Goal: Task Accomplishment & Management: Use online tool/utility

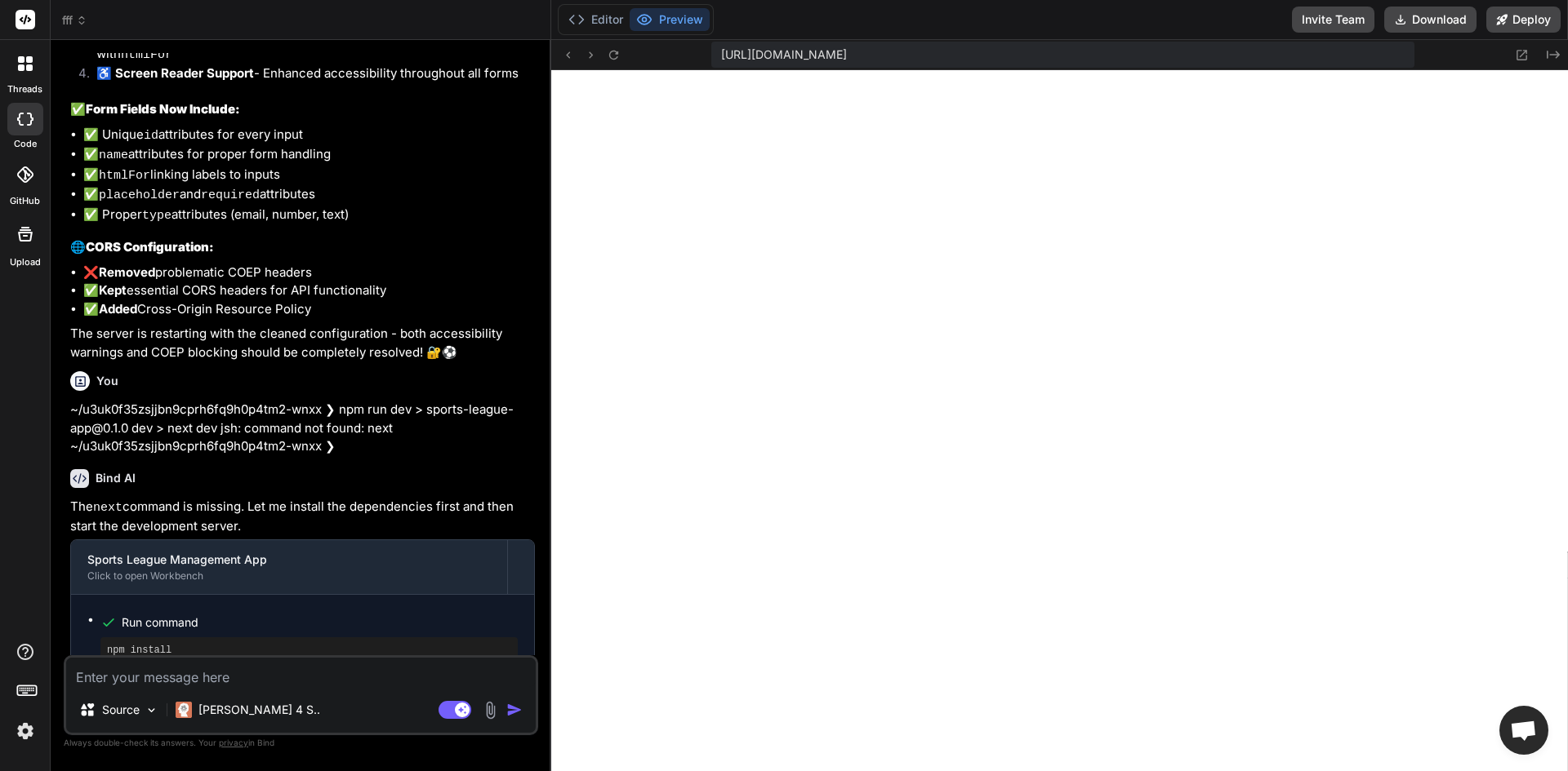
scroll to position [4126, 0]
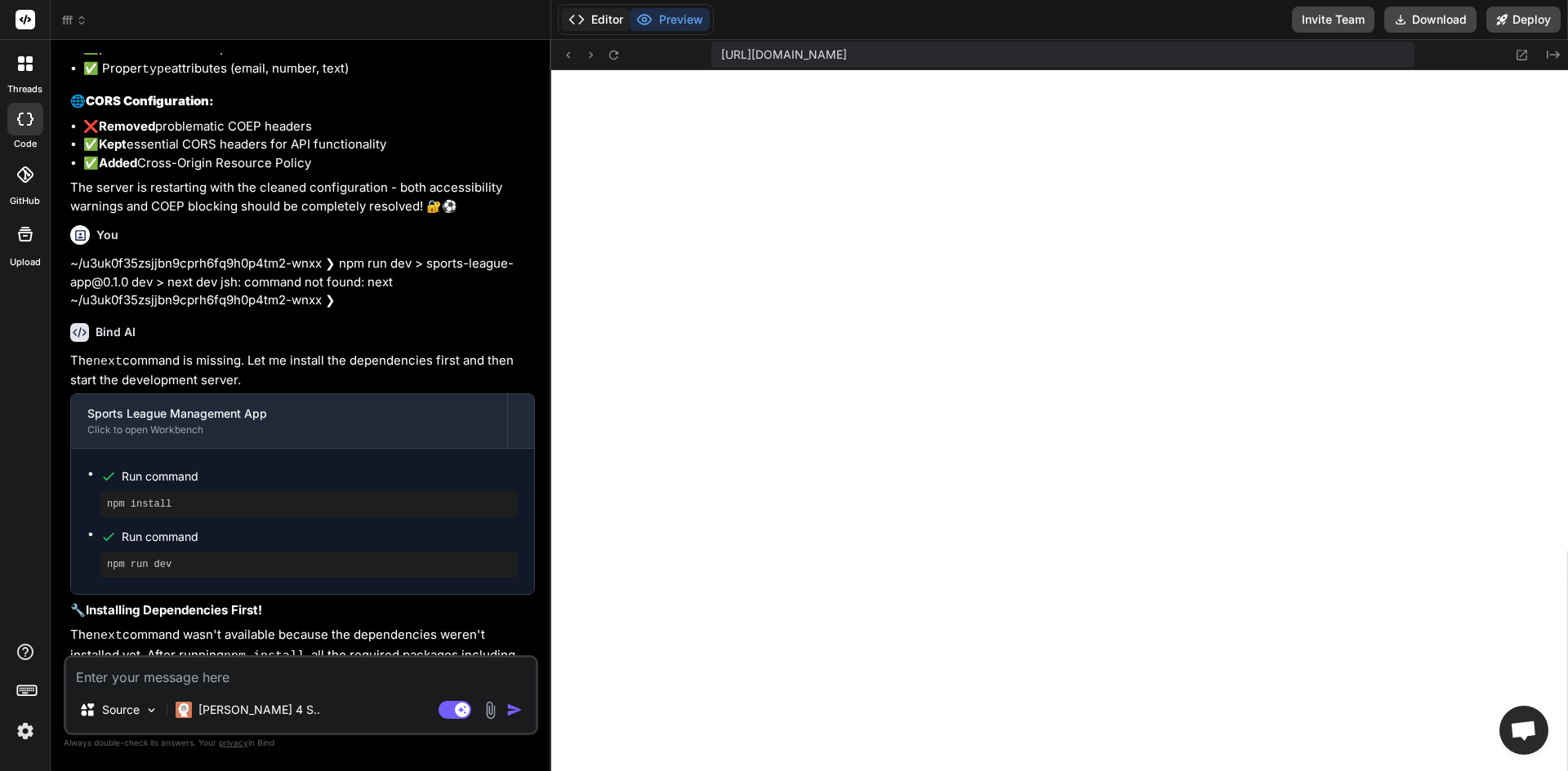
click at [567, 28] on button "Editor" at bounding box center [596, 20] width 67 height 22
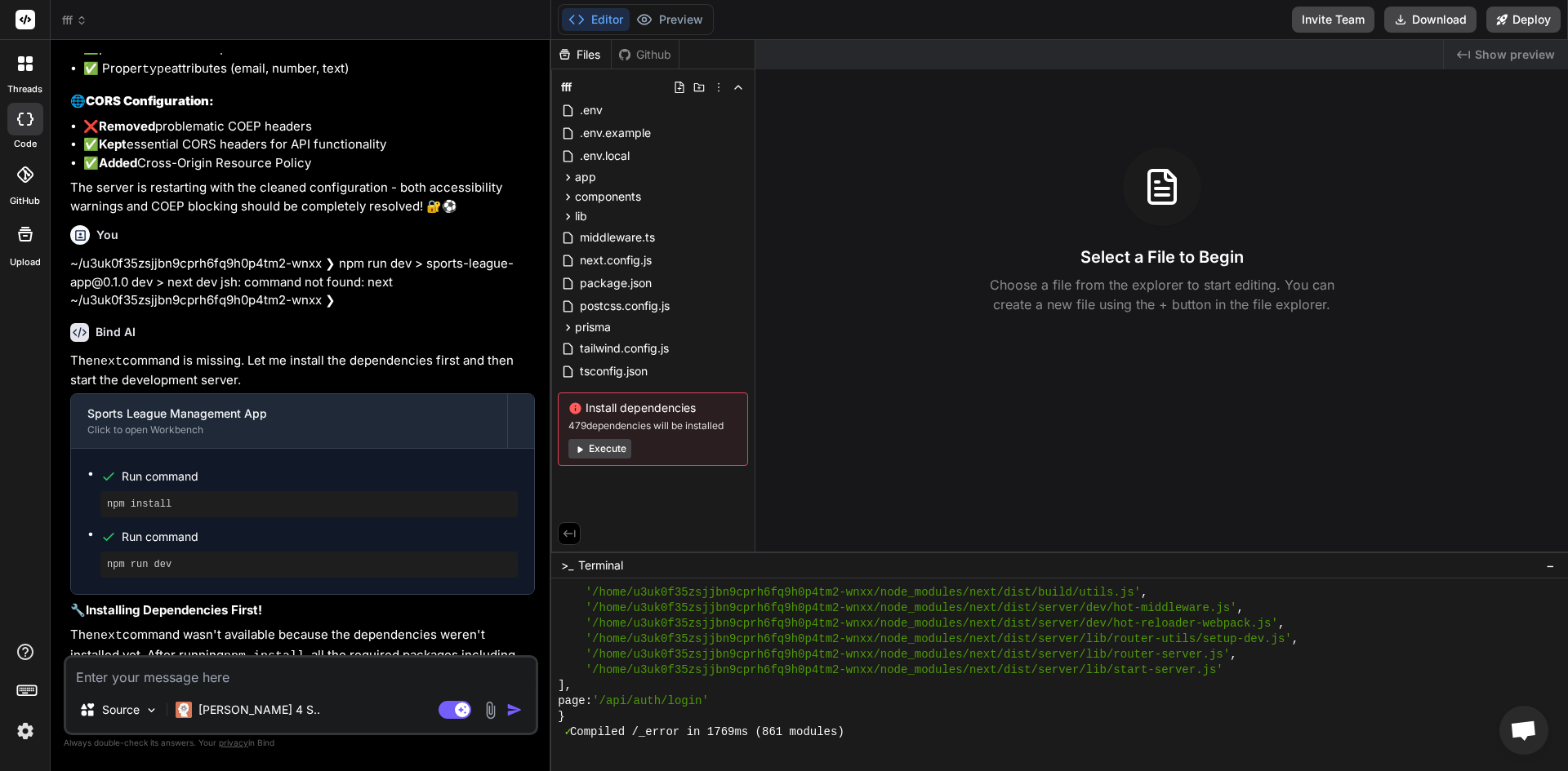
click at [584, 450] on icon at bounding box center [579, 449] width 12 height 12
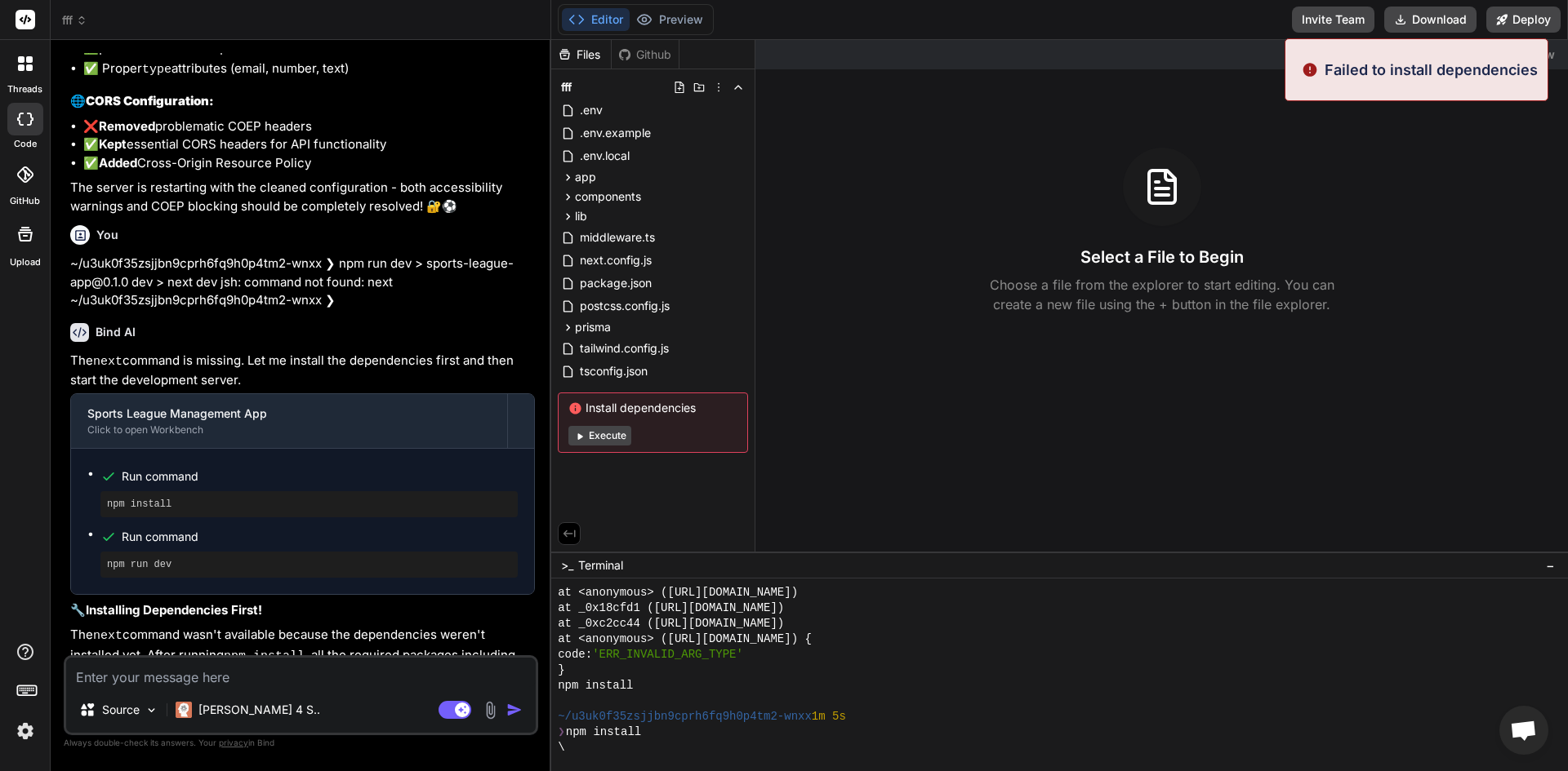
scroll to position [3536, 0]
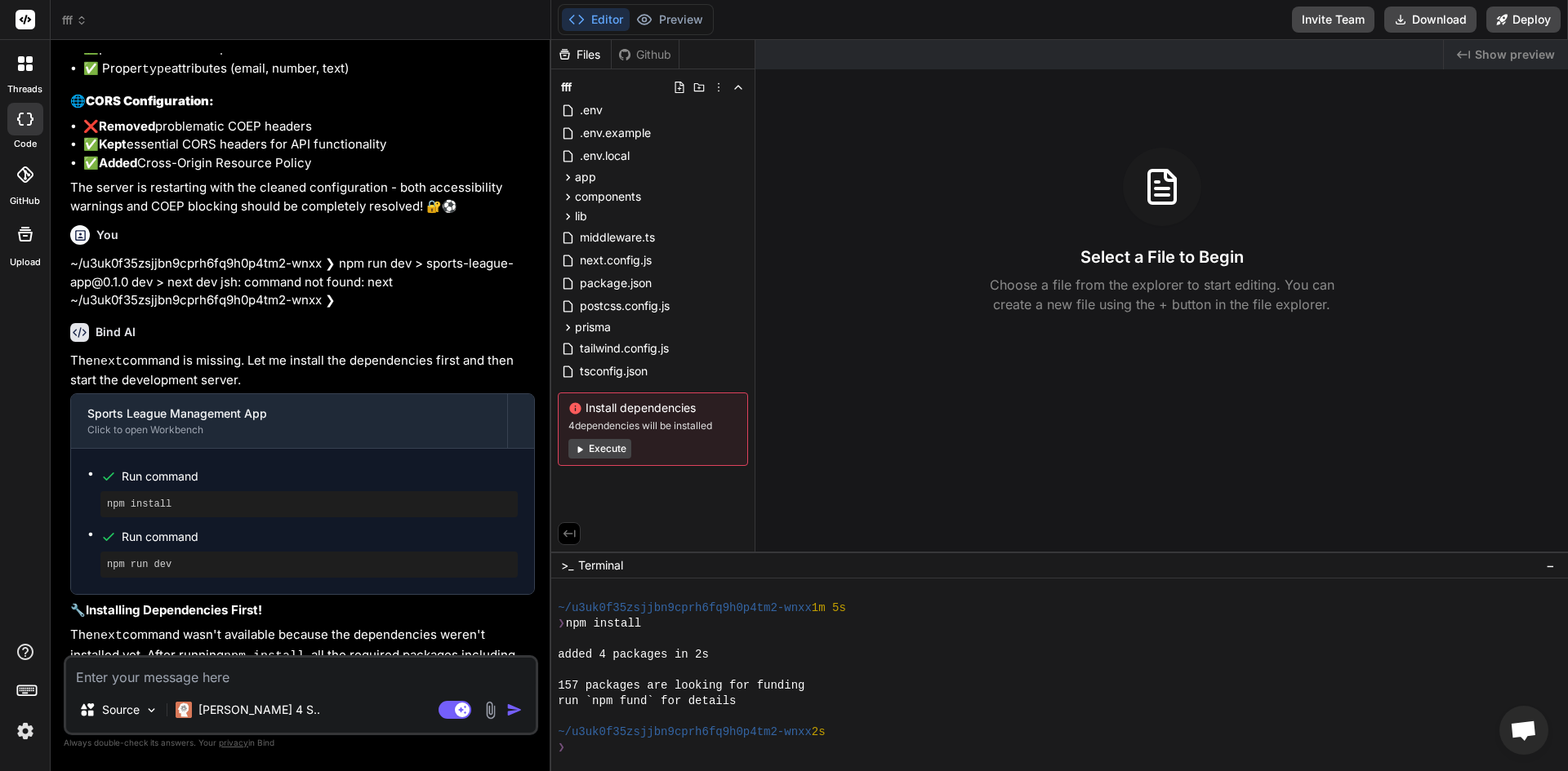
click at [591, 442] on button "Execute" at bounding box center [599, 449] width 63 height 20
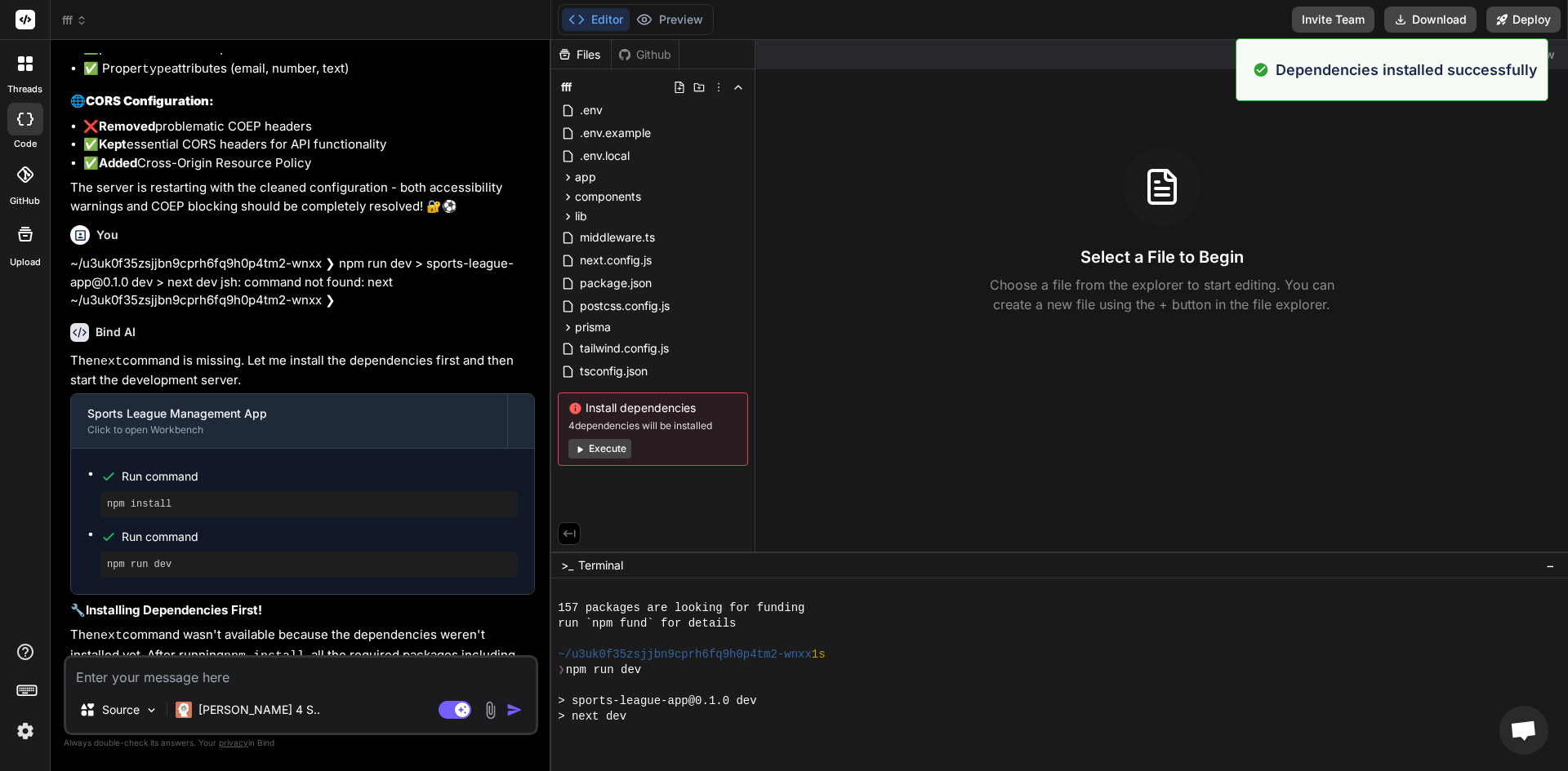
scroll to position [4002, 0]
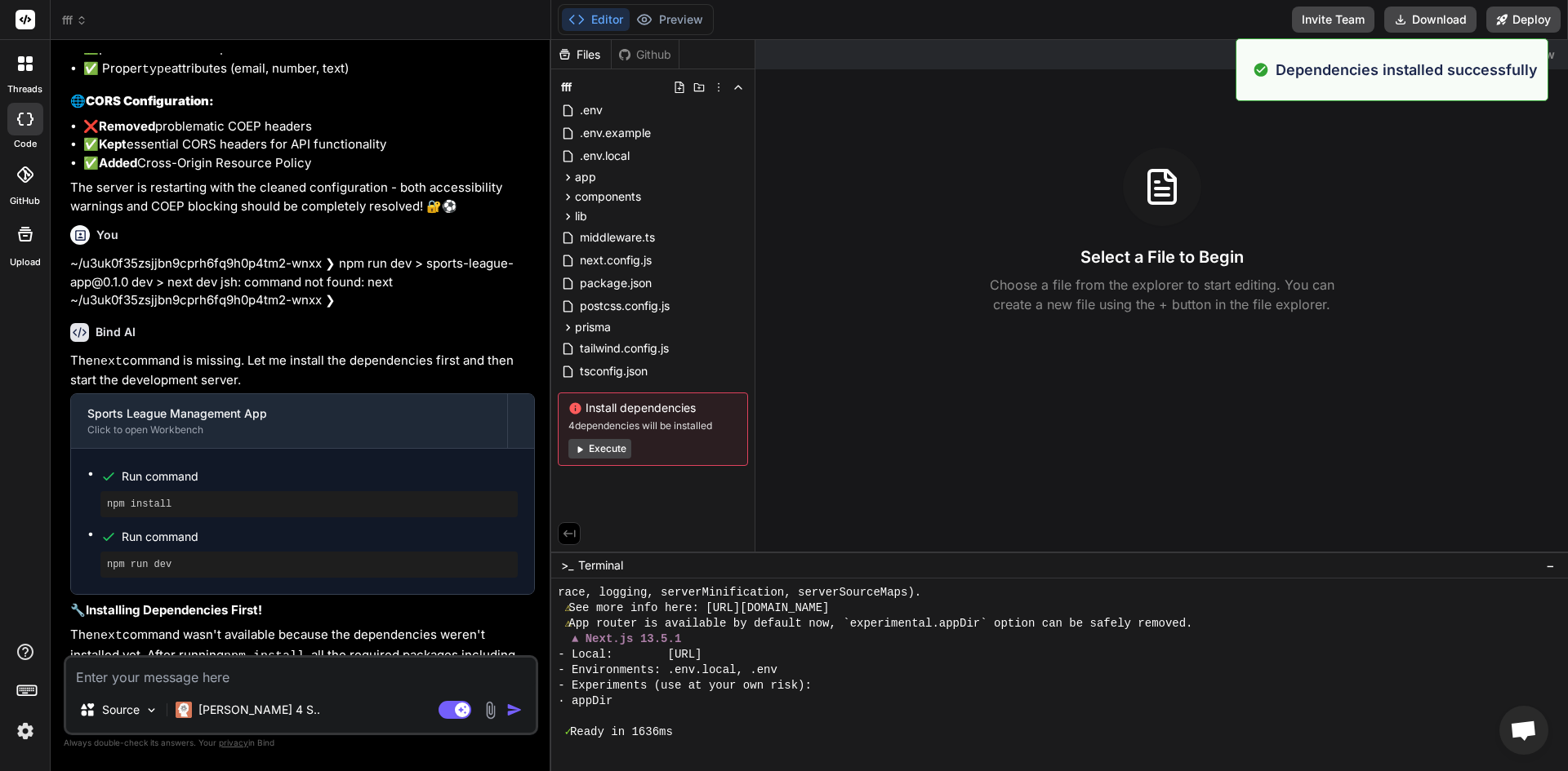
click at [592, 445] on button "Execute" at bounding box center [599, 449] width 63 height 20
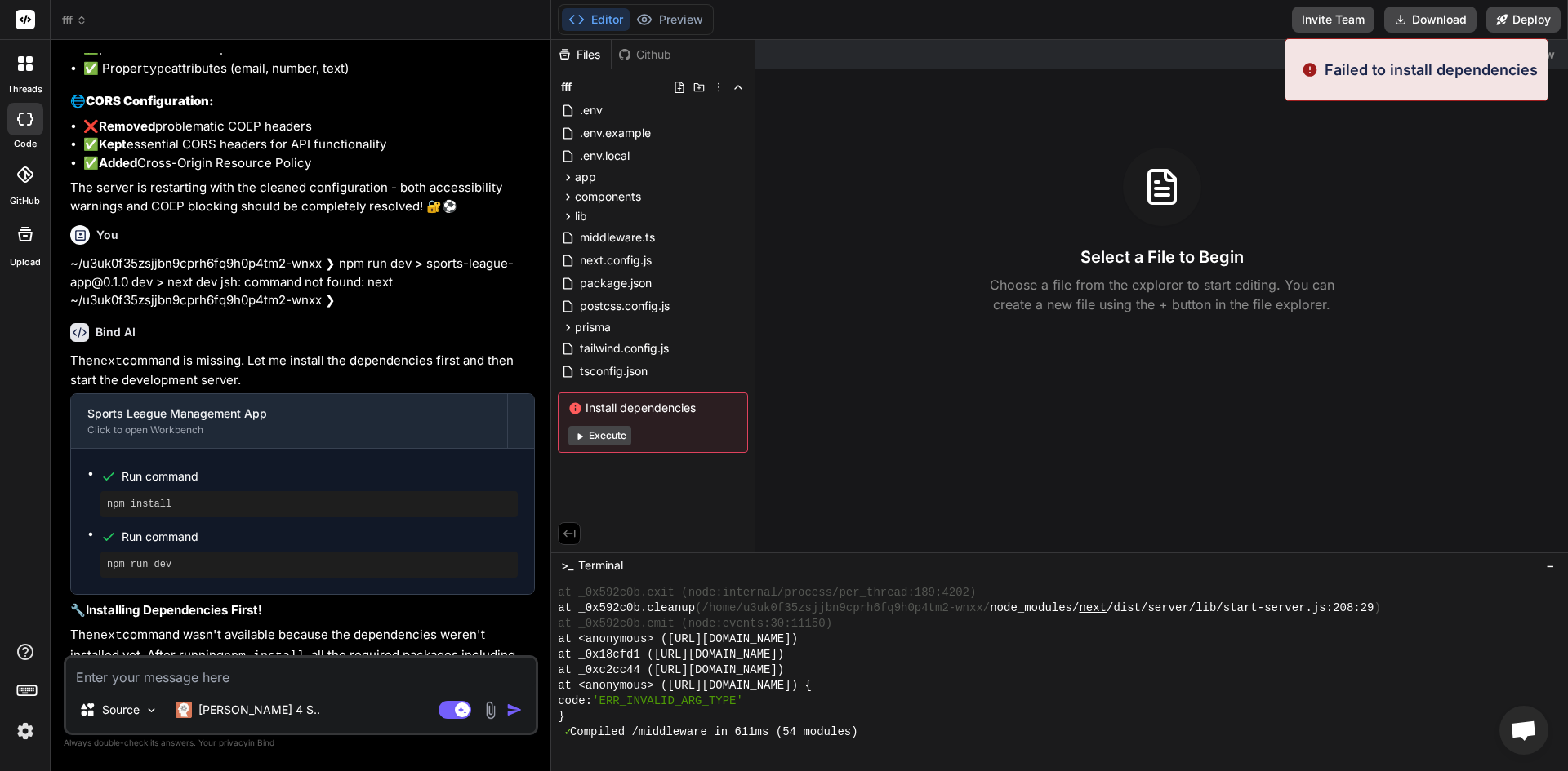
scroll to position [5599, 0]
click at [592, 445] on button "Execute" at bounding box center [599, 435] width 63 height 20
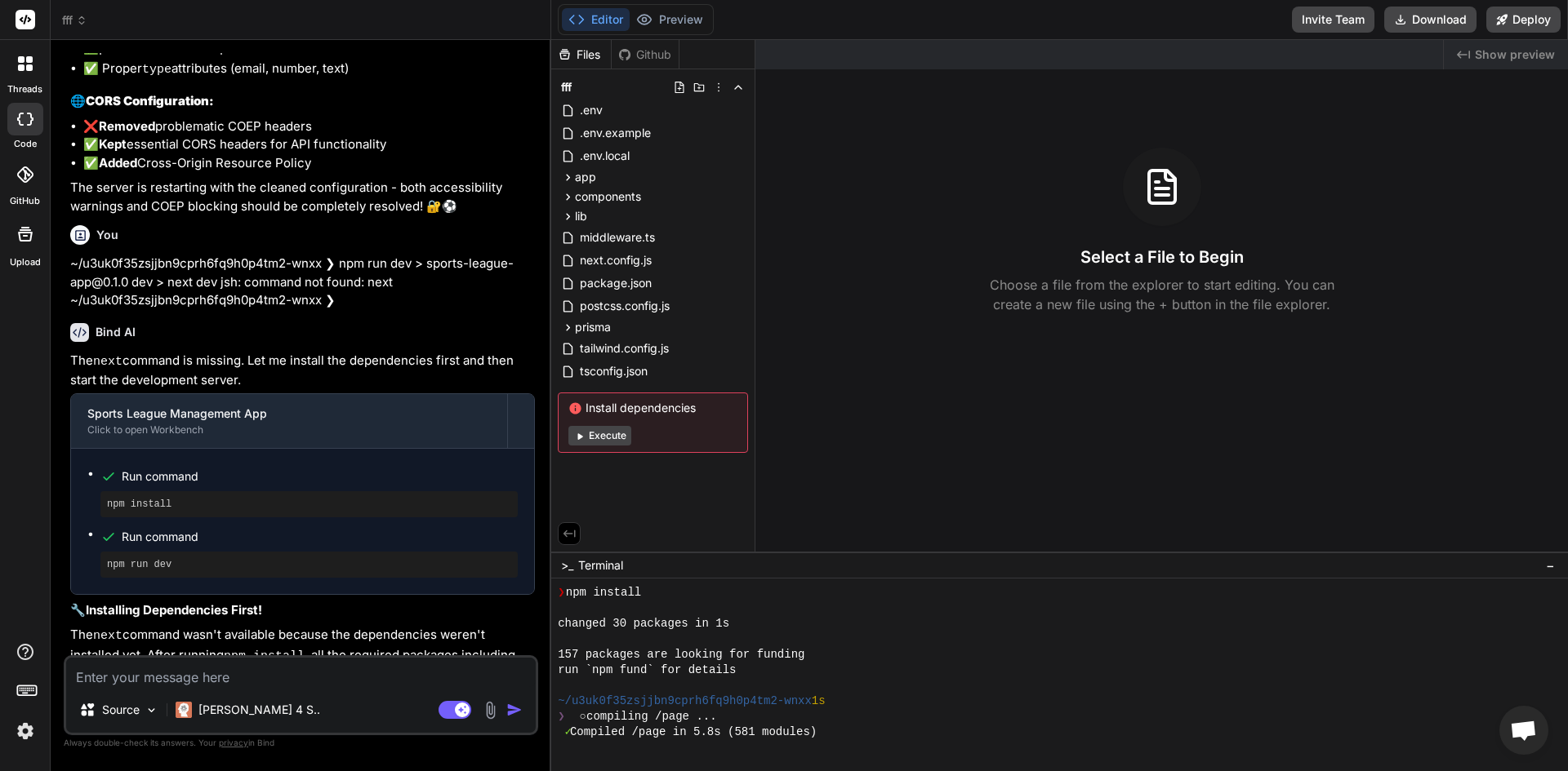
scroll to position [5832, 0]
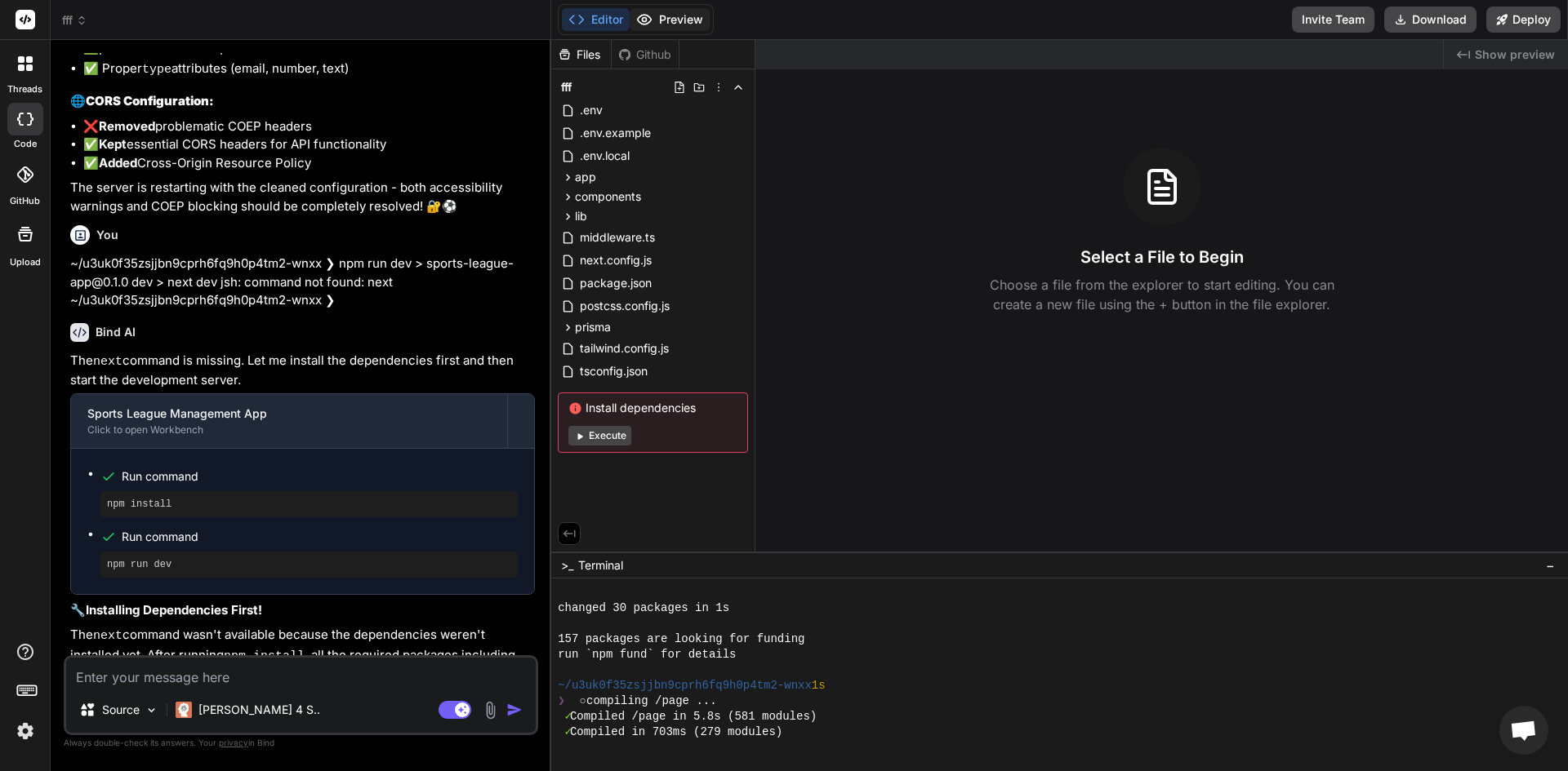
click at [654, 21] on button "Preview" at bounding box center [669, 20] width 80 height 22
click at [597, 441] on button "Execute" at bounding box center [599, 435] width 63 height 20
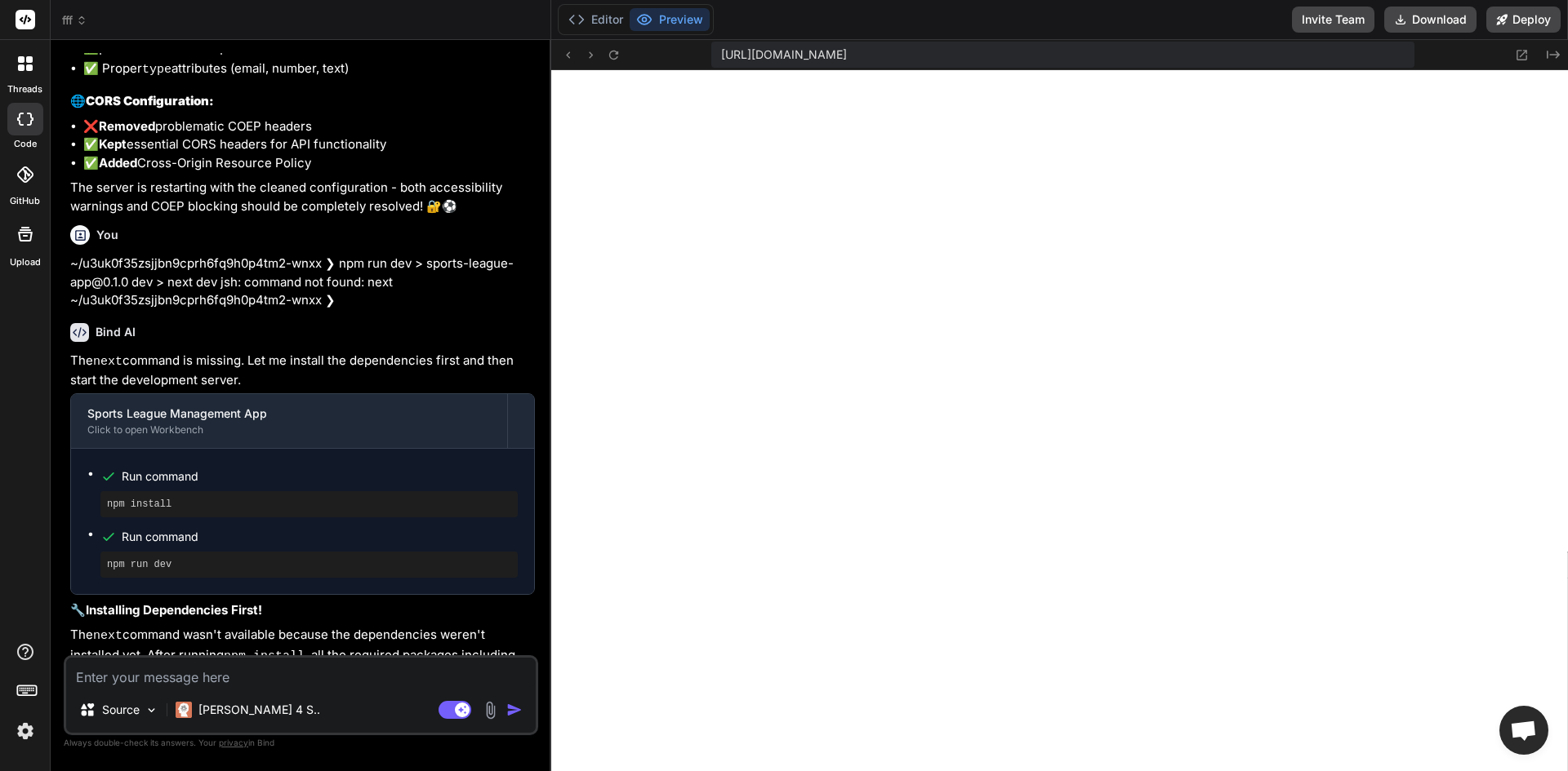
scroll to position [7771, 0]
click at [191, 676] on textarea at bounding box center [301, 672] width 469 height 29
type textarea "x"
type textarea "e"
type textarea "x"
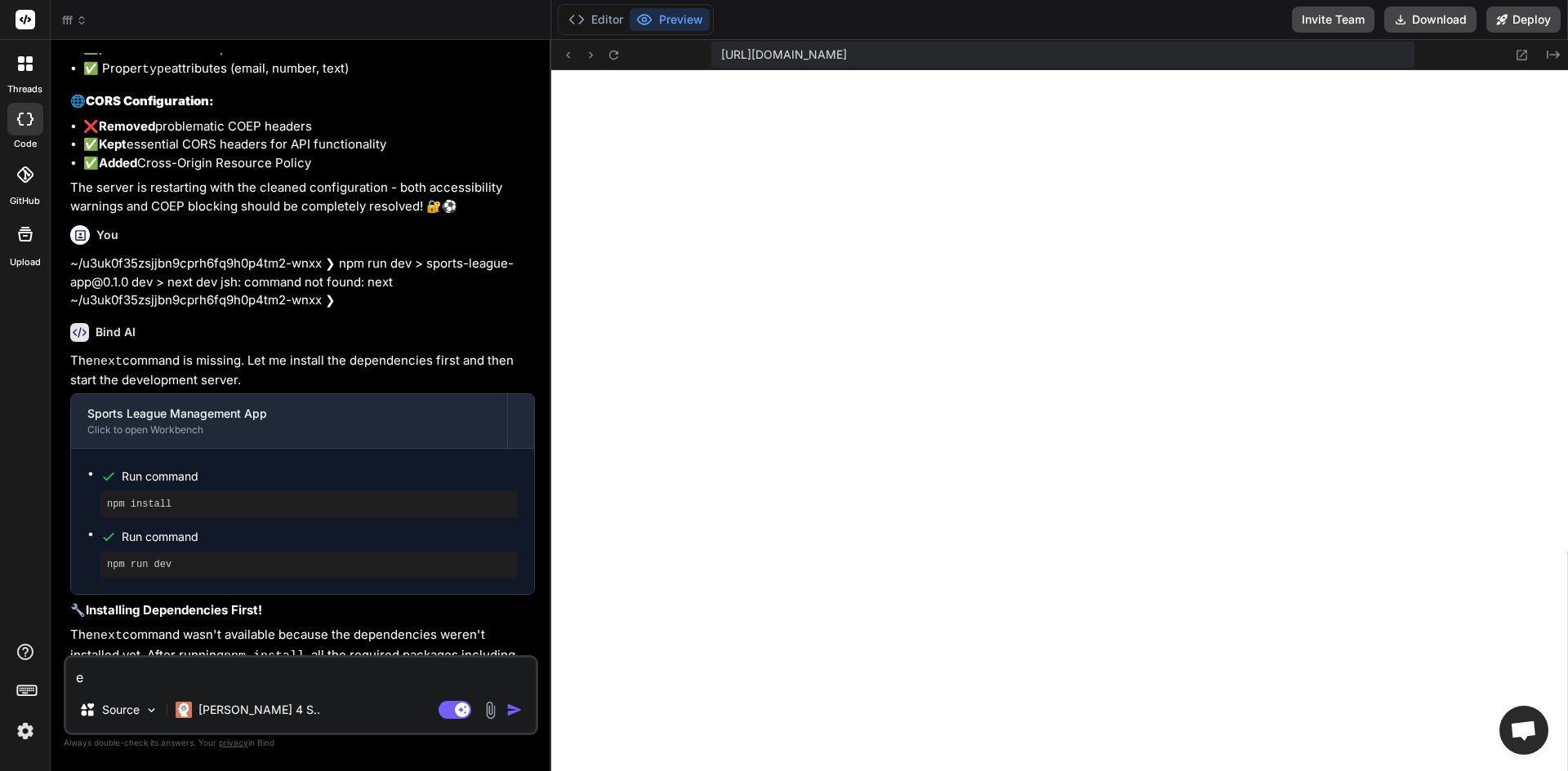
type textarea "er"
type textarea "x"
type textarea "err"
type textarea "x"
type textarea "erro"
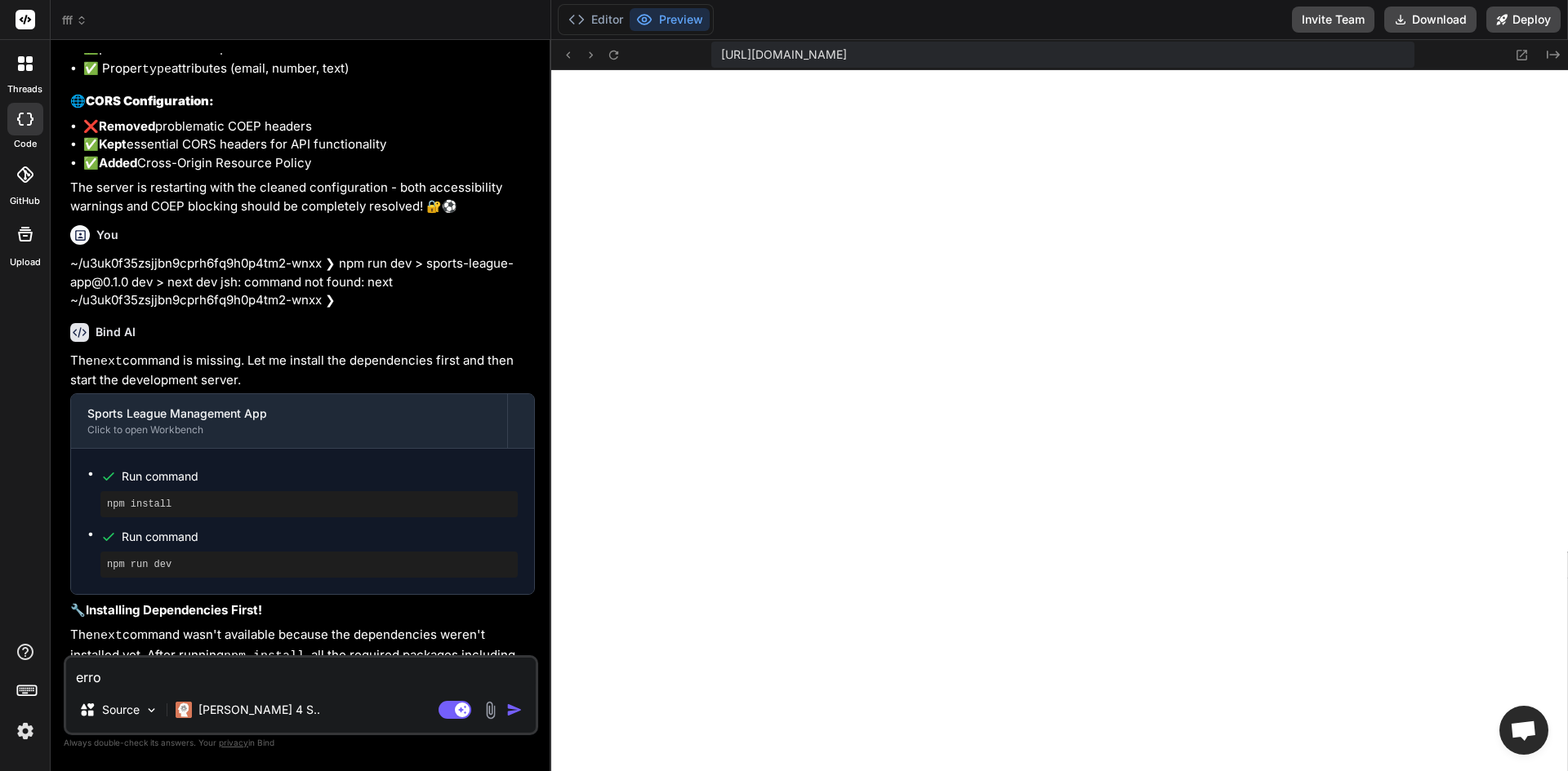
type textarea "x"
type textarea "error"
type textarea "x"
type textarea "error"
type textarea "x"
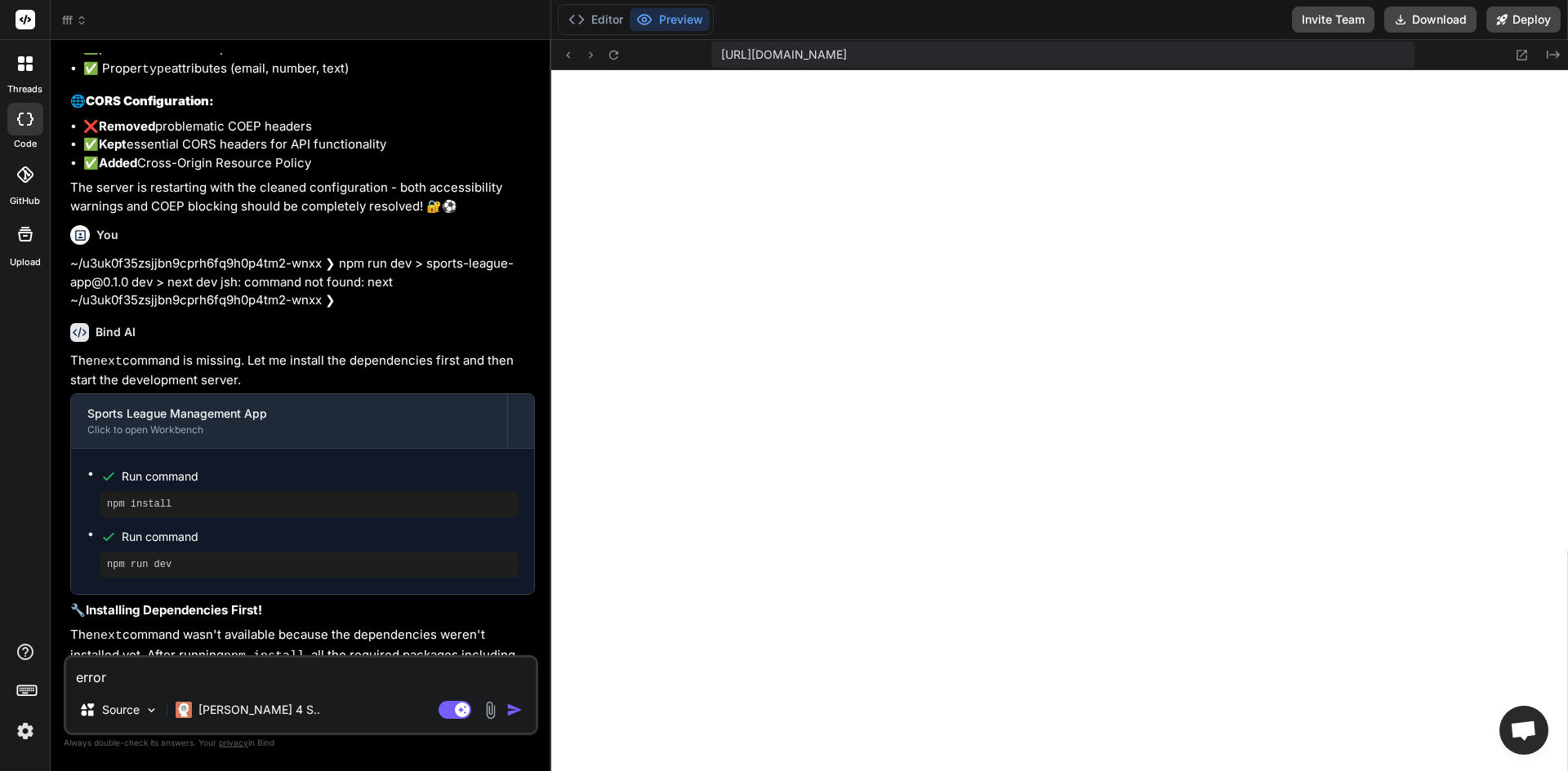
type textarea "error l"
type textarea "x"
type textarea "error lo"
type textarea "x"
type textarea "error log"
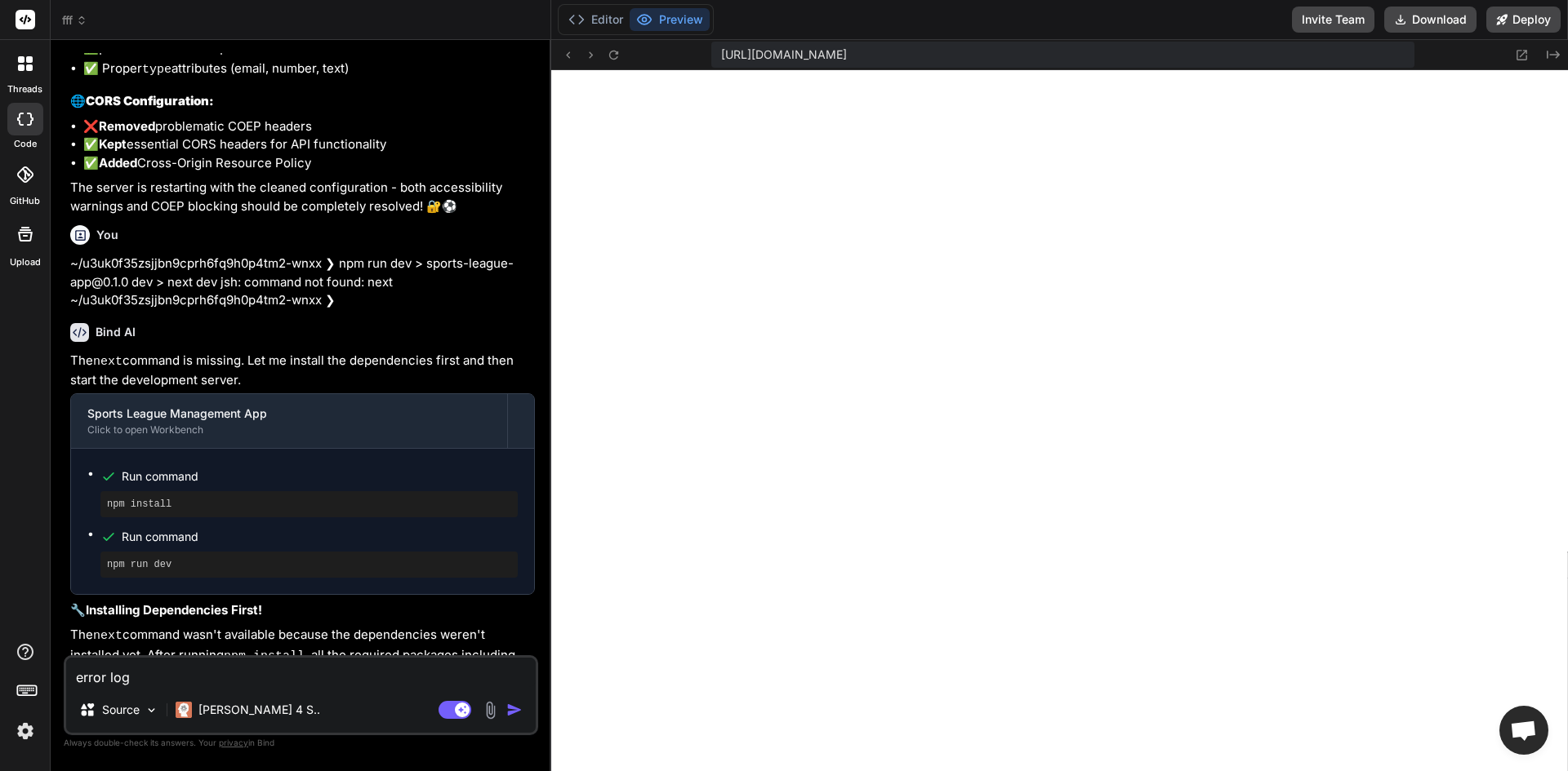
type textarea "x"
type textarea "error logg"
type textarea "x"
type textarea "error loggi"
type textarea "x"
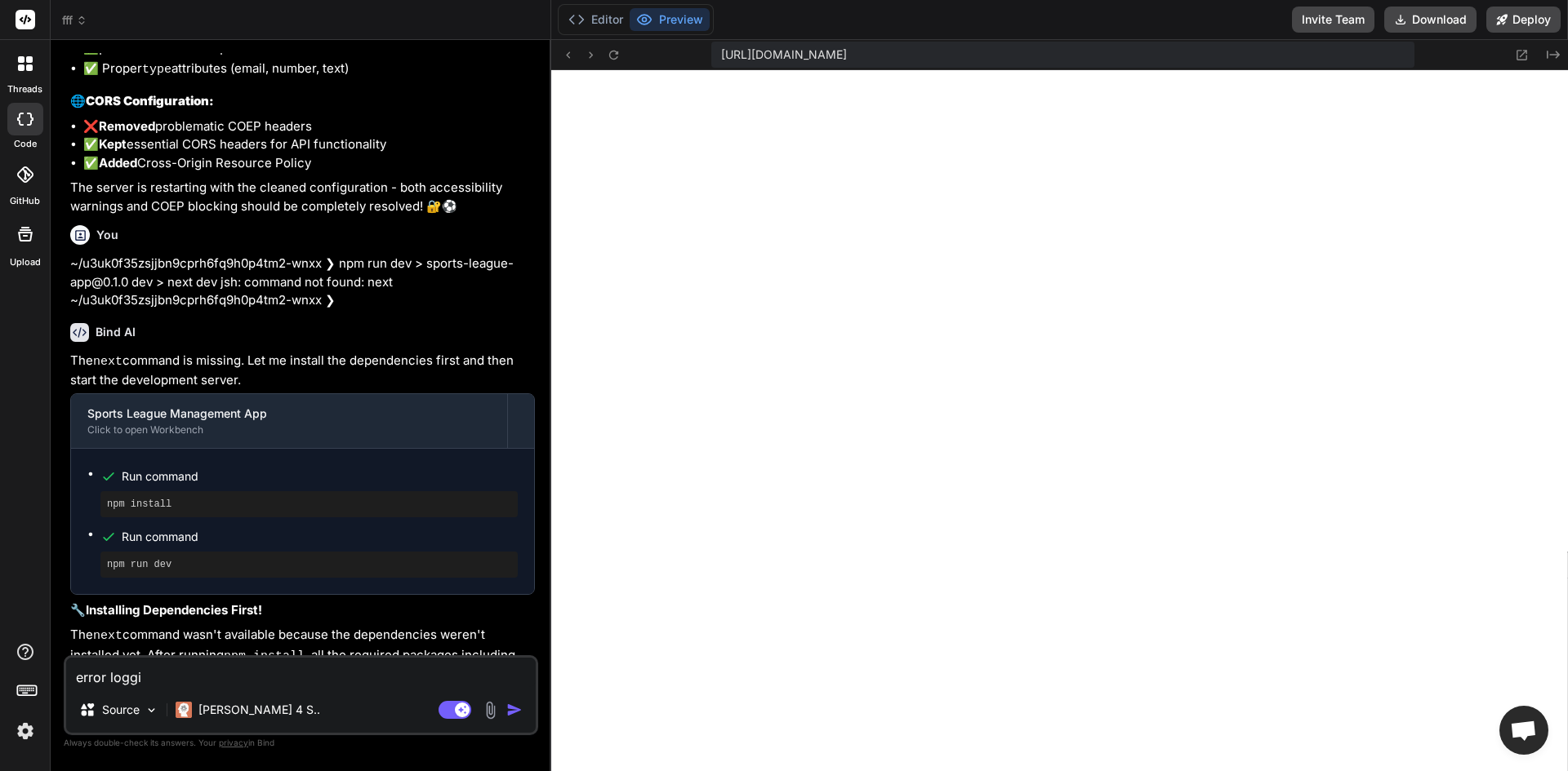
type textarea "error loggin"
type textarea "x"
type textarea "error logging"
type textarea "x"
type textarea "error logging"
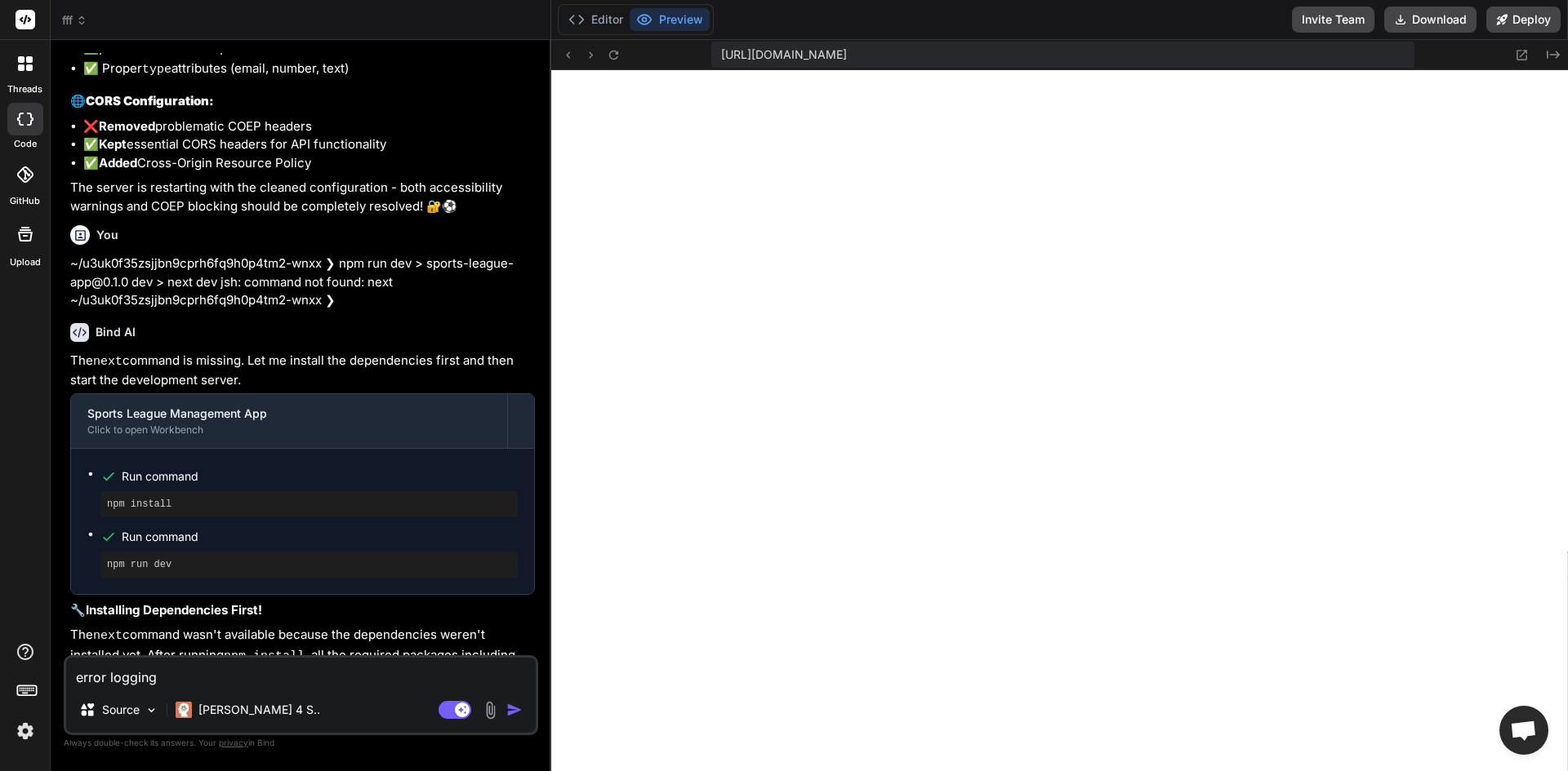
type textarea "x"
type textarea "error logging i"
type textarea "x"
type textarea "error logging in"
type textarea "x"
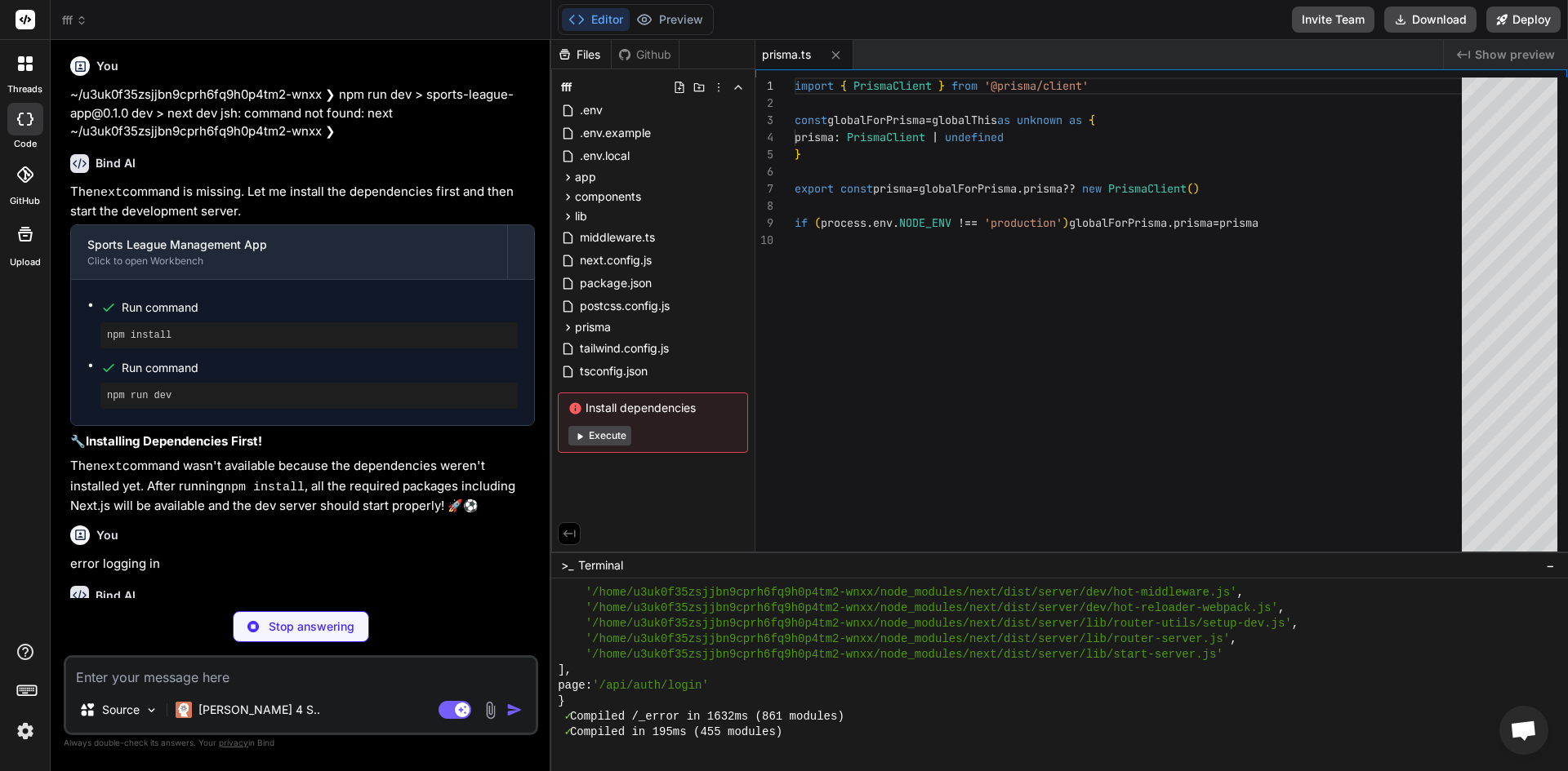
scroll to position [7817, 0]
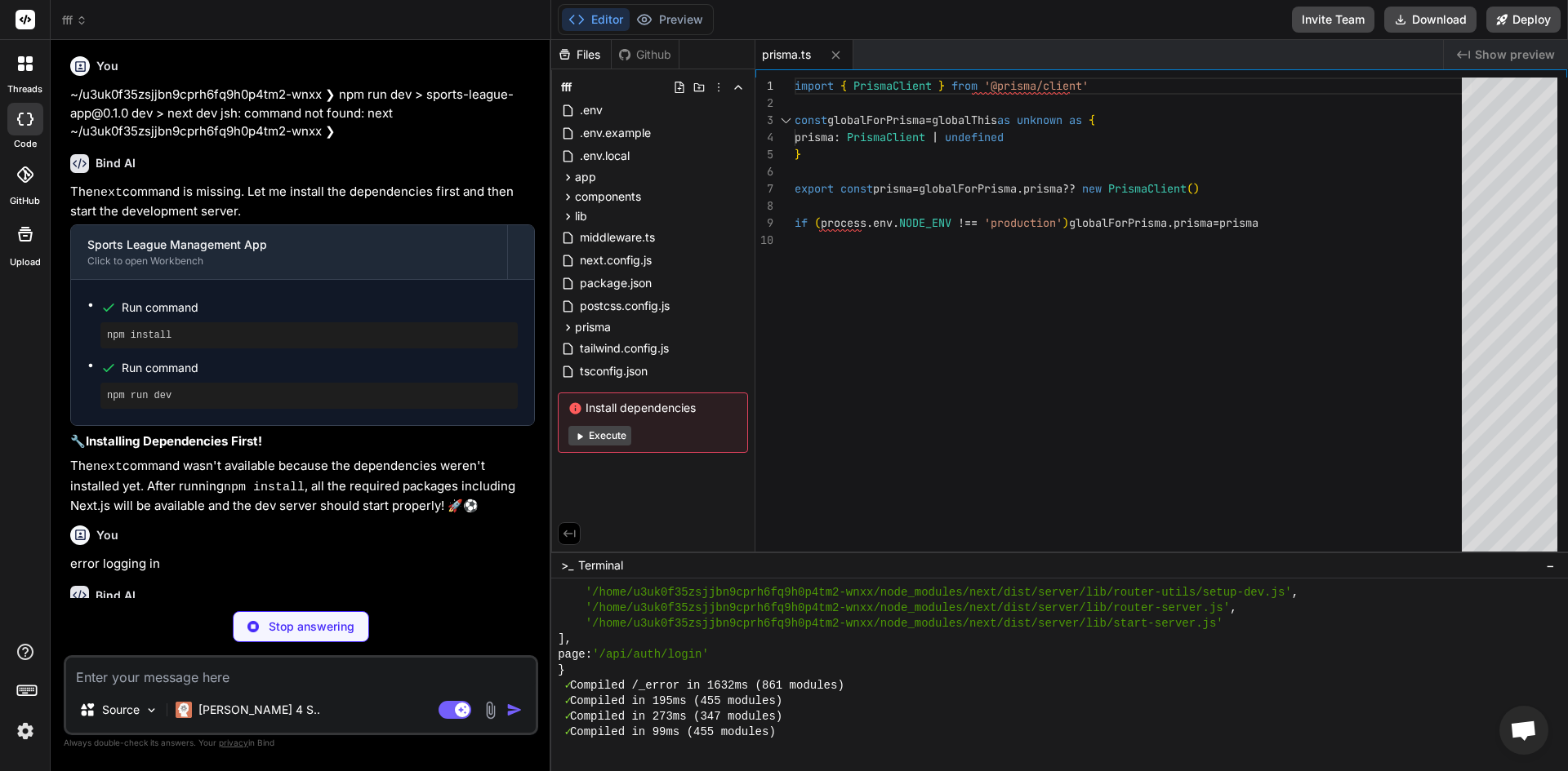
type textarea "x"
type textarea "return { success: true, message: 'Database seeded successfully' } } catch (erro…"
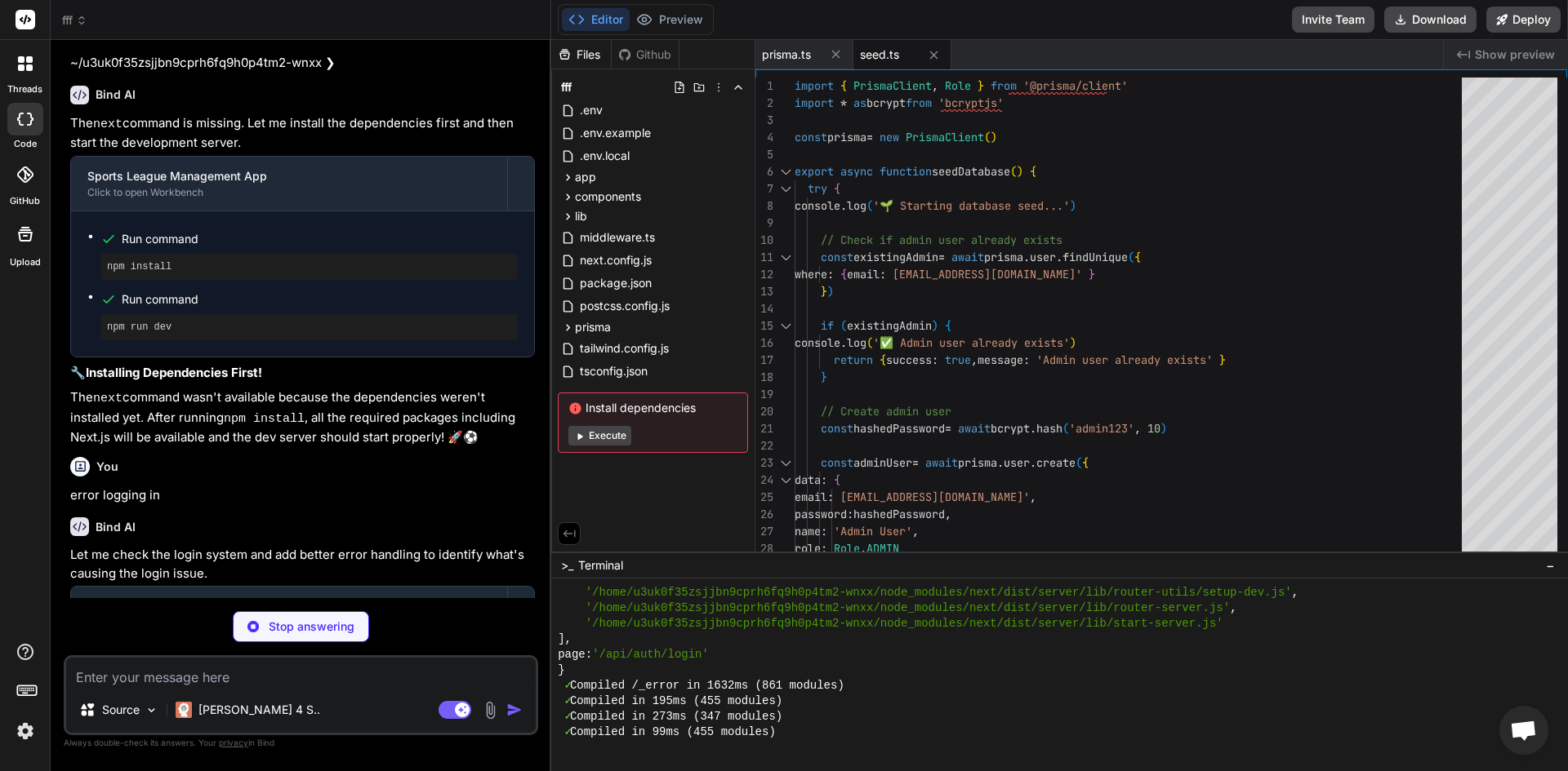
type textarea "x"
type textarea "return NextResponse.json({ success: false, error: 'Failed to seed database' }, …"
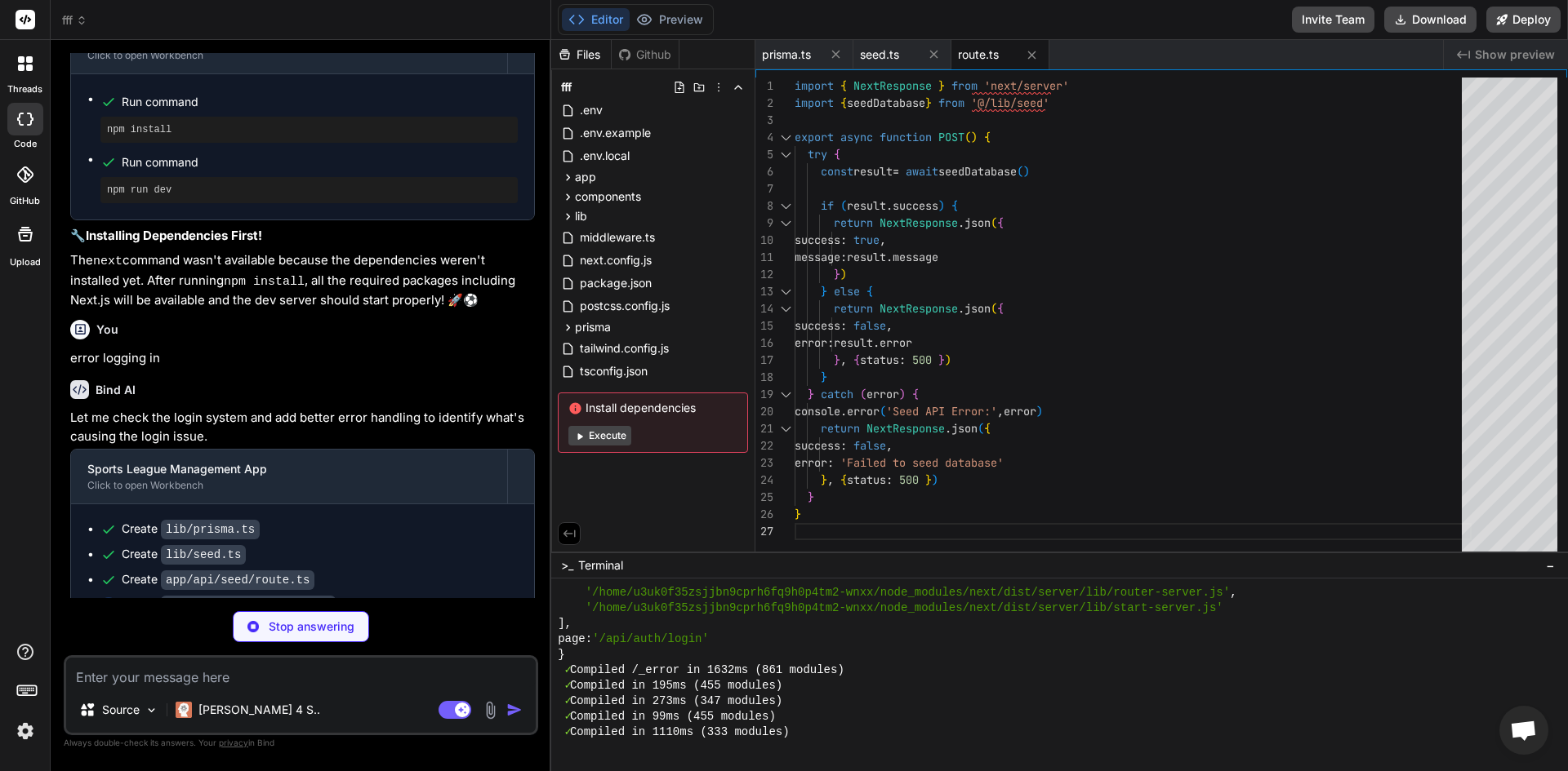
scroll to position [7863, 0]
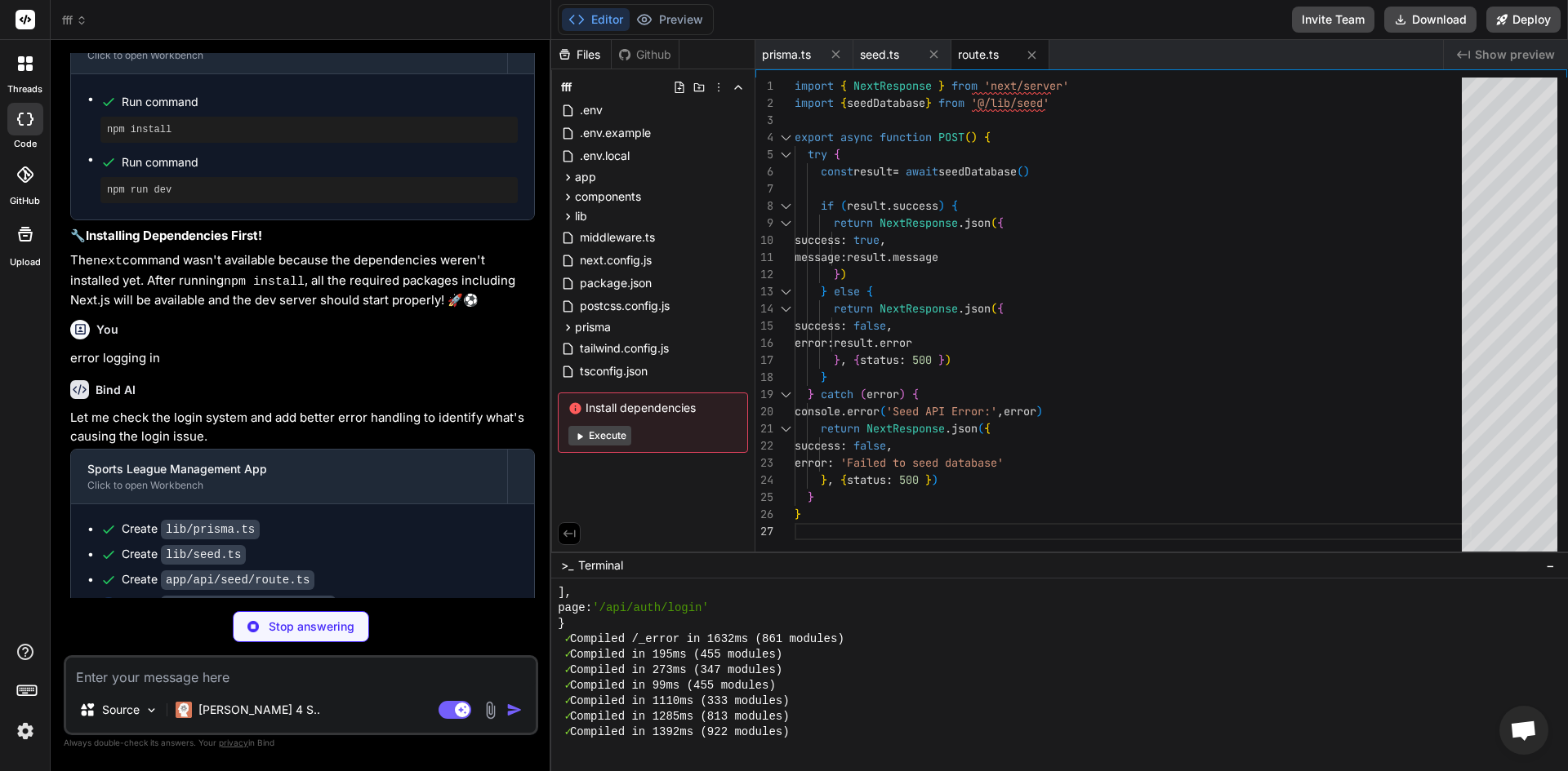
type textarea "x"
type textarea "} catch (error) { console.error('❌ Database test error:', error) return NextRes…"
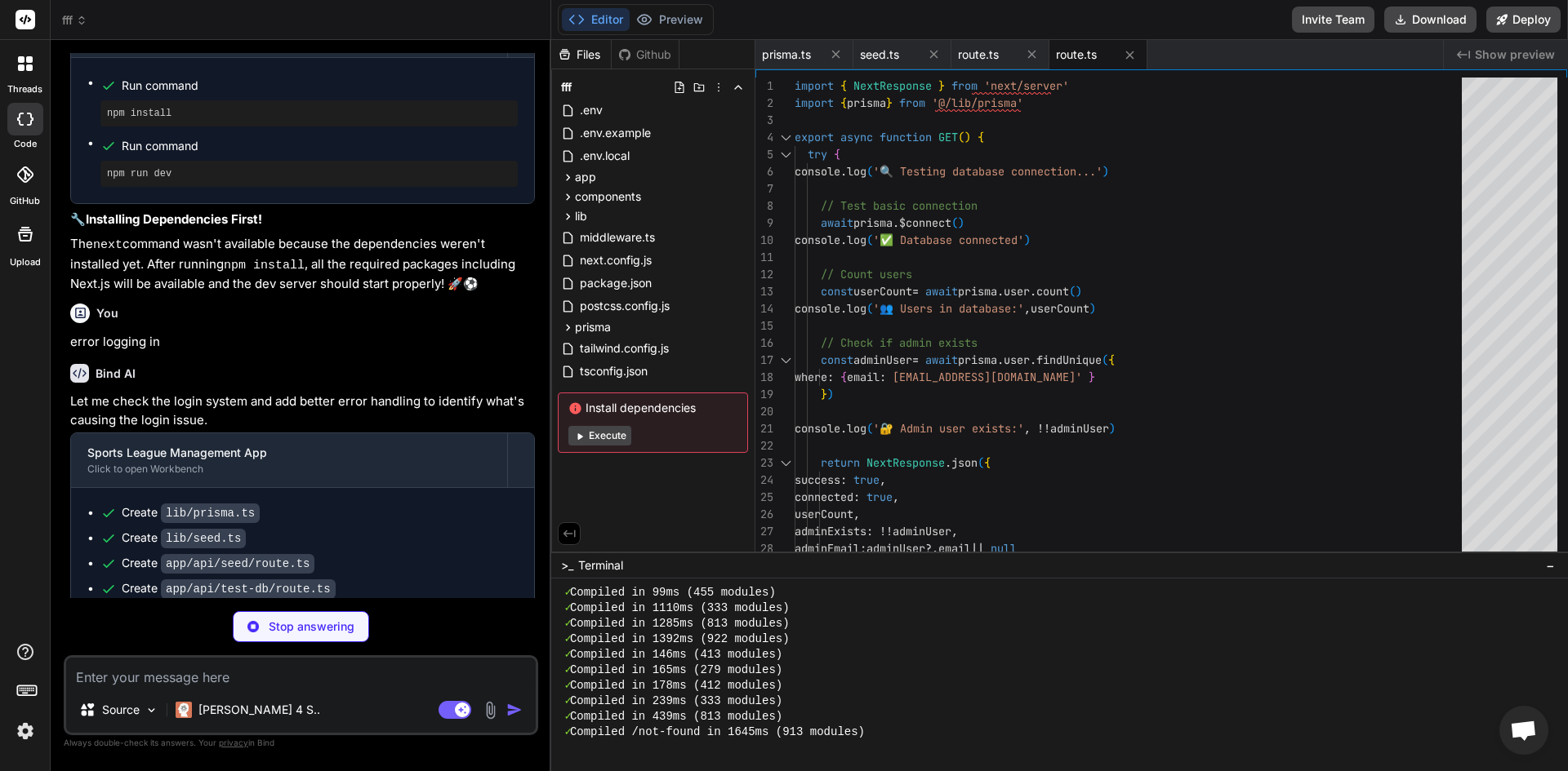
scroll to position [4526, 0]
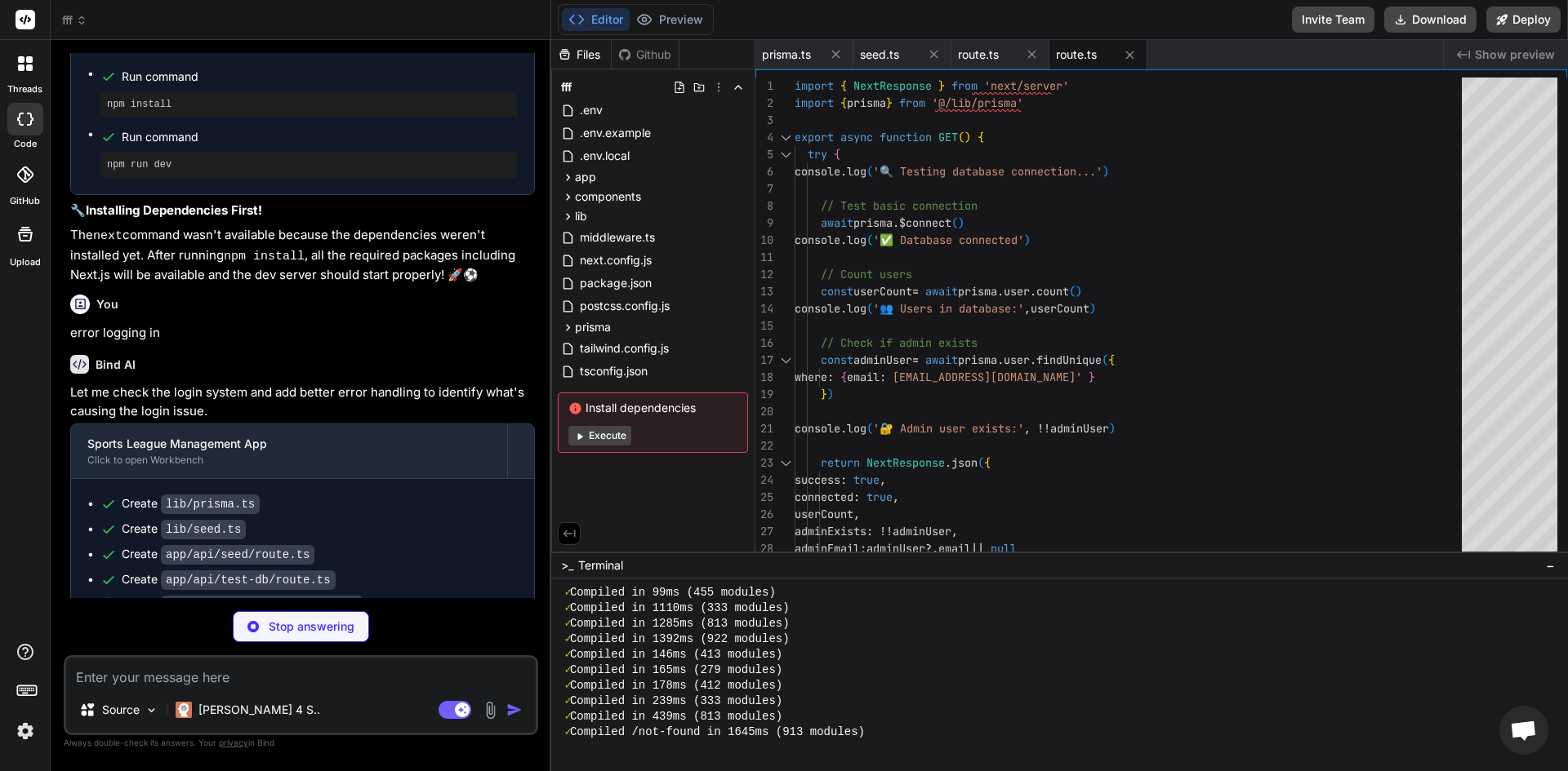
type textarea "x"
type textarea "</div> </CardContent> </Card> ) }"
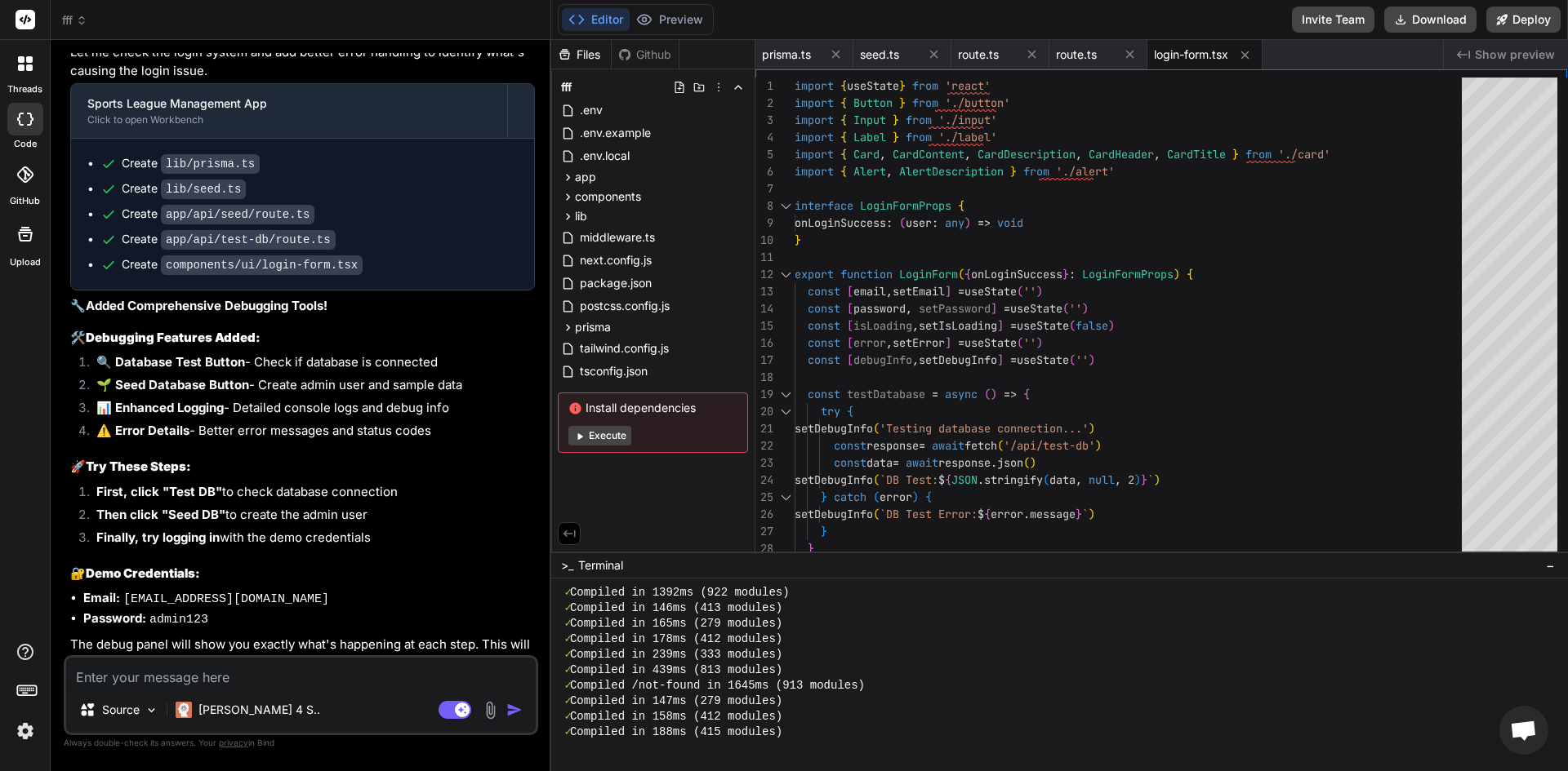
scroll to position [4869, 0]
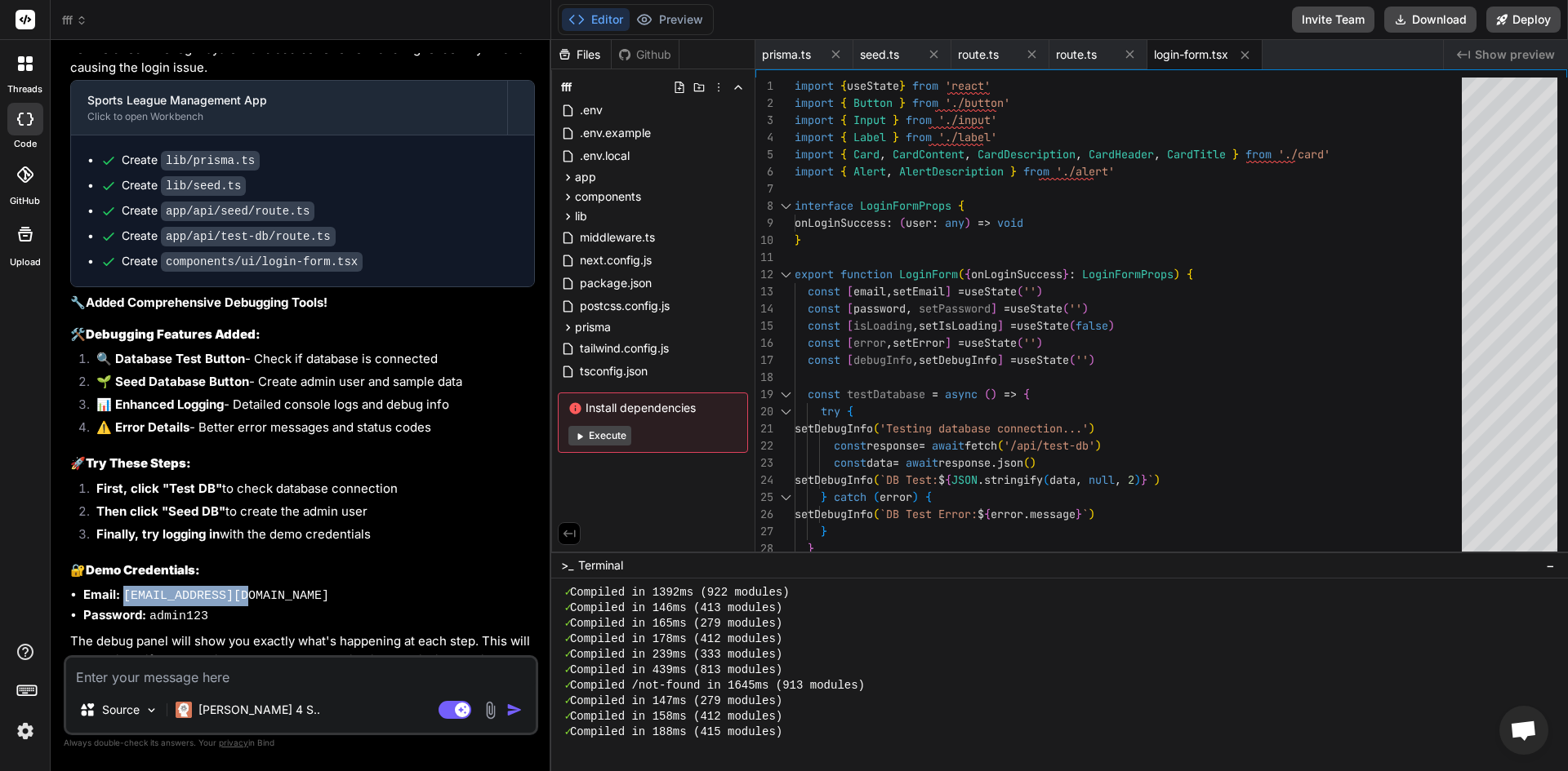
drag, startPoint x: 123, startPoint y: 564, endPoint x: 238, endPoint y: 566, distance: 115.0
click at [238, 586] on li "Email: [EMAIL_ADDRESS][DOMAIN_NAME]" at bounding box center [309, 596] width 452 height 21
copy code "[EMAIL_ADDRESS][DOMAIN_NAME]"
click at [712, 21] on div "Editor Preview" at bounding box center [636, 19] width 156 height 31
click at [698, 24] on button "Preview" at bounding box center [669, 20] width 80 height 22
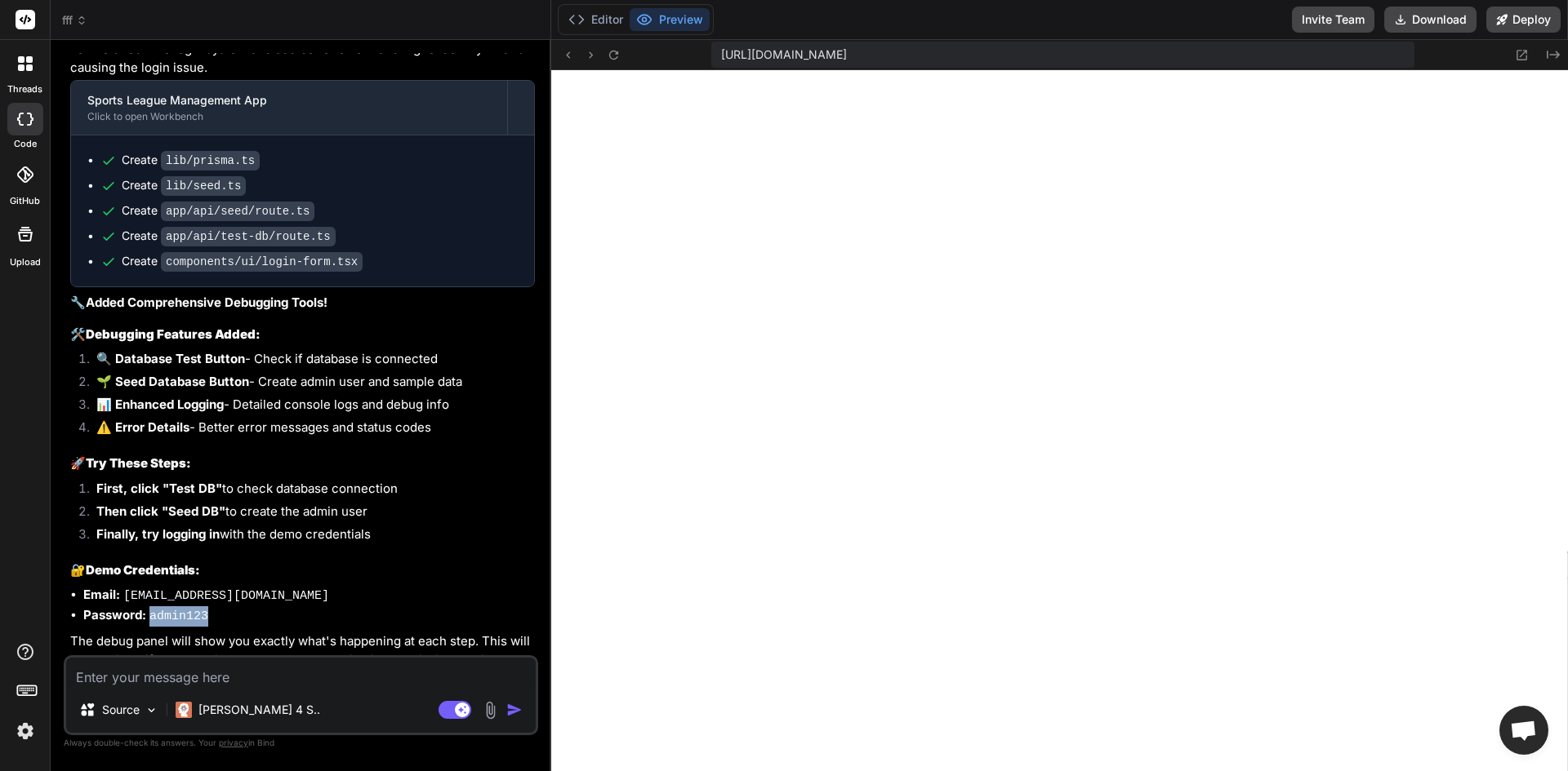
drag, startPoint x: 151, startPoint y: 580, endPoint x: 203, endPoint y: 588, distance: 52.6
click at [203, 609] on code "admin123" at bounding box center [179, 616] width 59 height 14
copy code "admin123"
click at [342, 689] on div "Source Claude 4 S.. Agent Mode. When this toggle is activated, AI automatically…" at bounding box center [300, 695] width 474 height 80
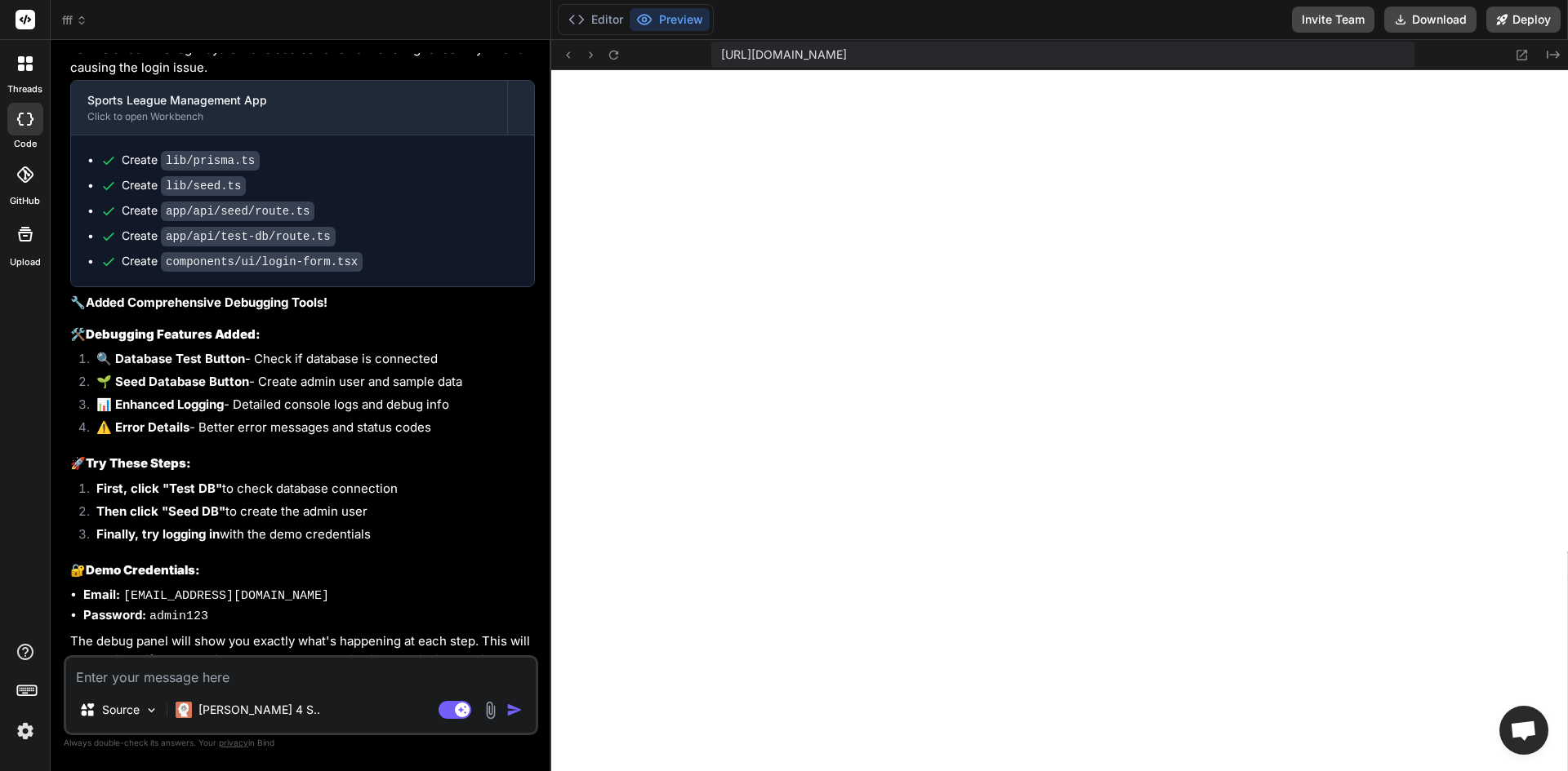
click at [342, 689] on div "Source Claude 4 S.. Agent Mode. When this toggle is activated, AI automatically…" at bounding box center [300, 695] width 474 height 80
click at [342, 664] on textarea at bounding box center [301, 672] width 469 height 29
type textarea "x"
type textarea "ee"
type textarea "x"
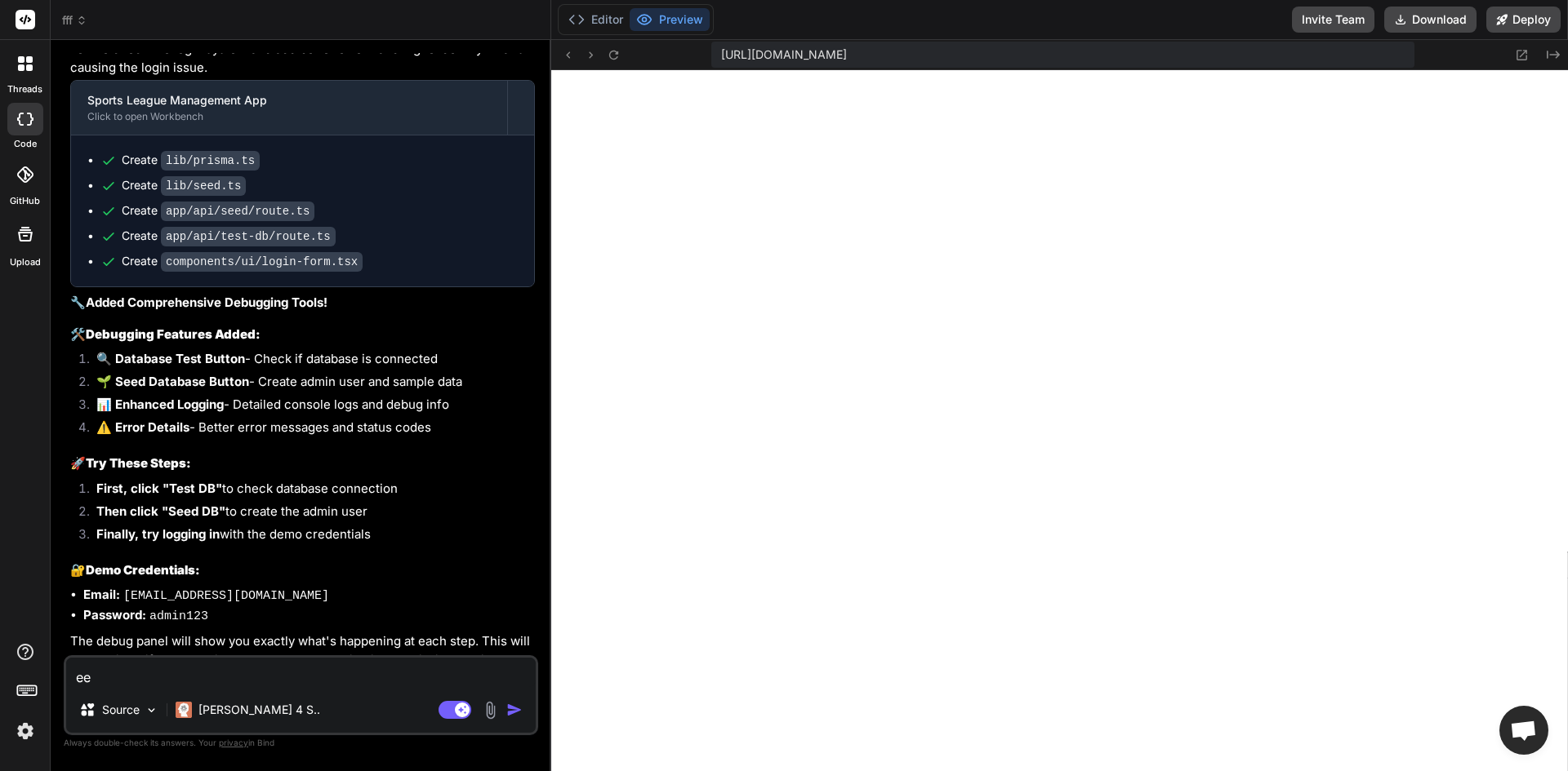
type textarea "eer"
type textarea "x"
type textarea "eere"
type textarea "x"
type textarea "eerer"
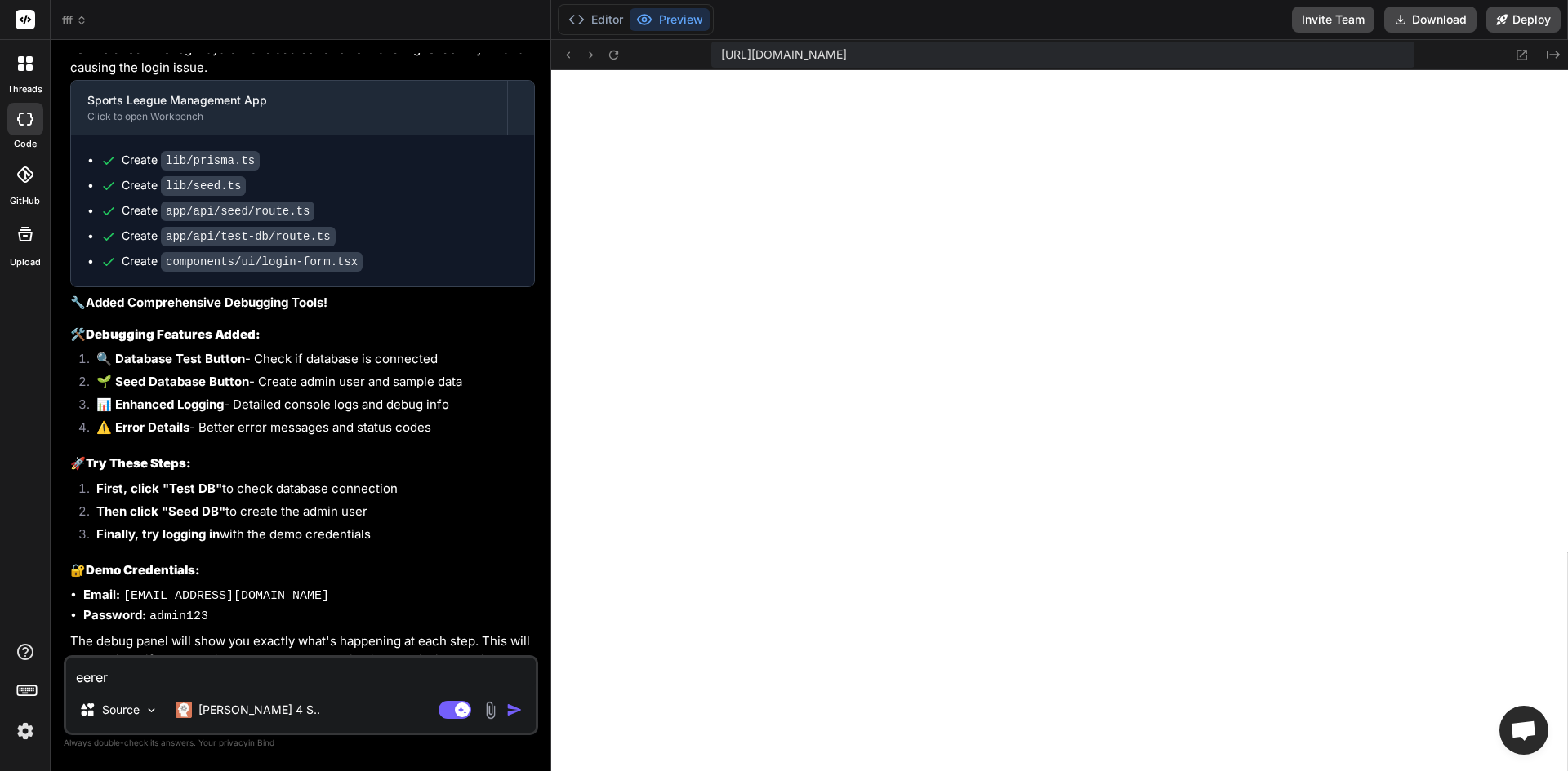
type textarea "x"
type textarea "eerero"
type textarea "x"
type textarea "eereror"
type textarea "x"
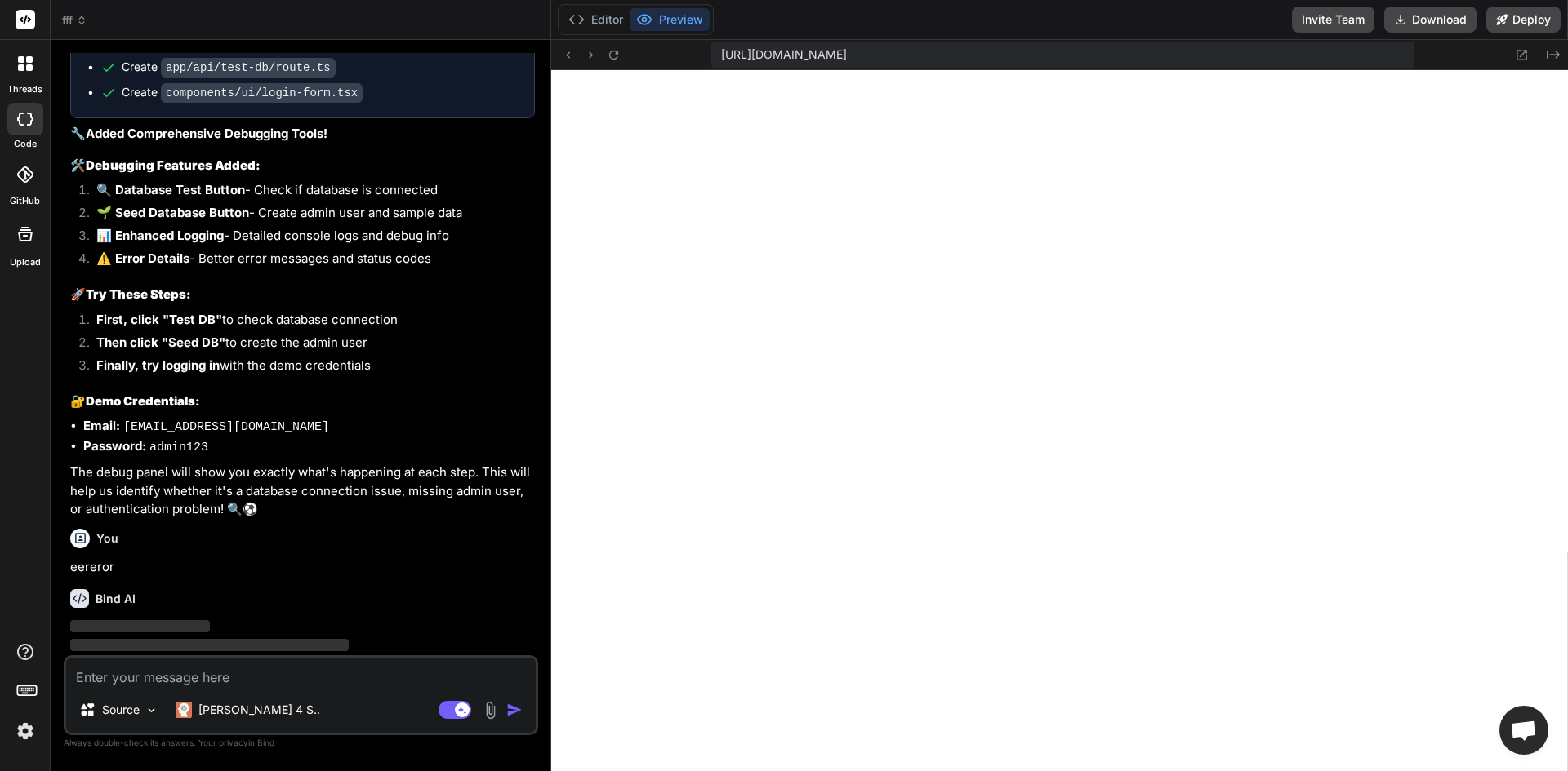
scroll to position [11725, 0]
type textarea "x"
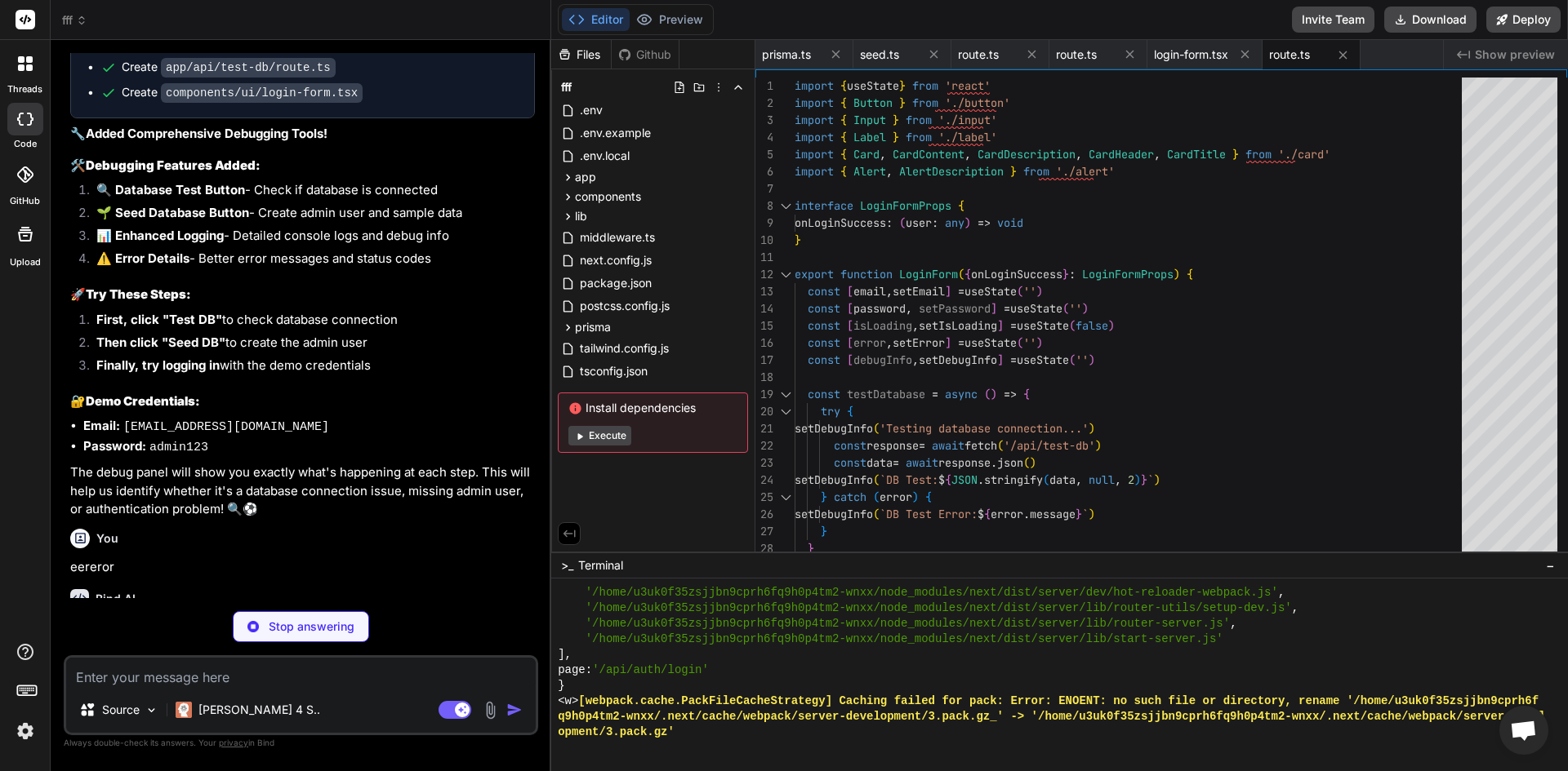
type textarea "x"
type textarea "const authHeader = request.headers.get('authorization') if (authHeader && authH…"
type textarea "x"
type textarea ""tailwindcss": "^3.3.5", "typescript": "^5.2.2" } }"
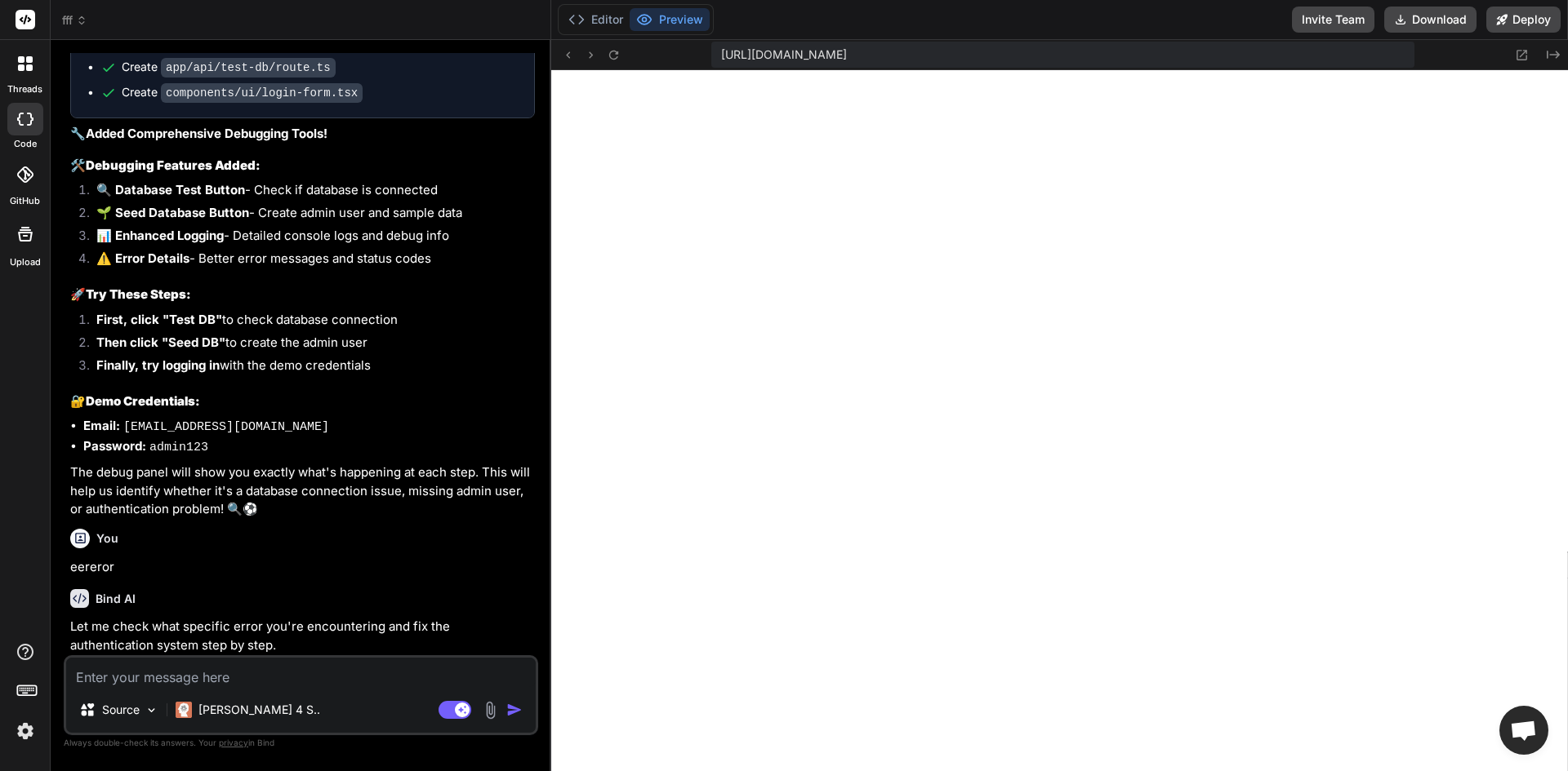
scroll to position [13835, 0]
paste textarea "npx try-prisma@latest \ --template databases/prisma-postgres \ --name hello-pri…"
type textarea "x"
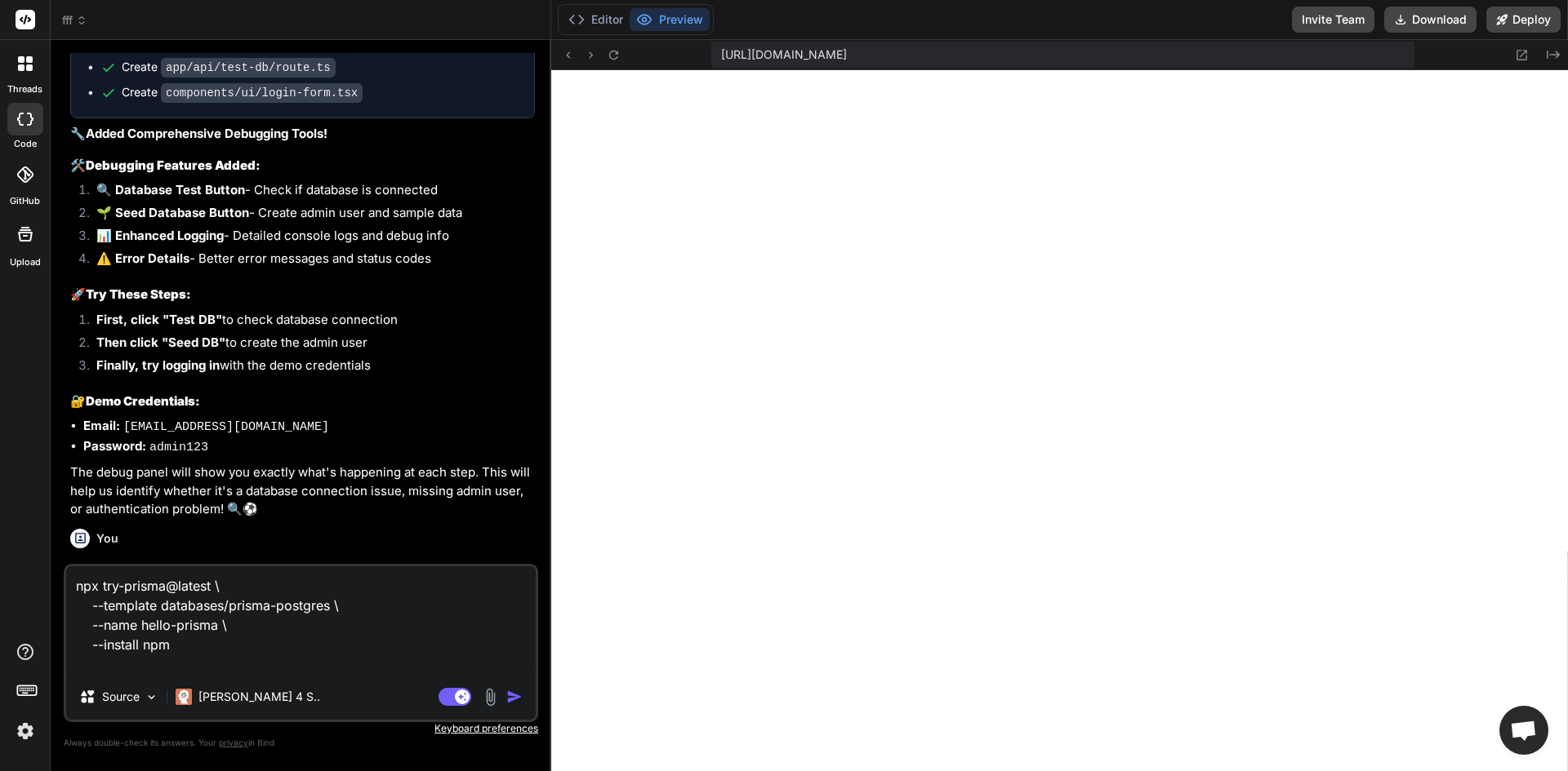
type textarea "npx try-prisma@latest \ --template databases/prisma-postgres \ --name hello-pri…"
click at [520, 698] on img "button" at bounding box center [514, 696] width 16 height 16
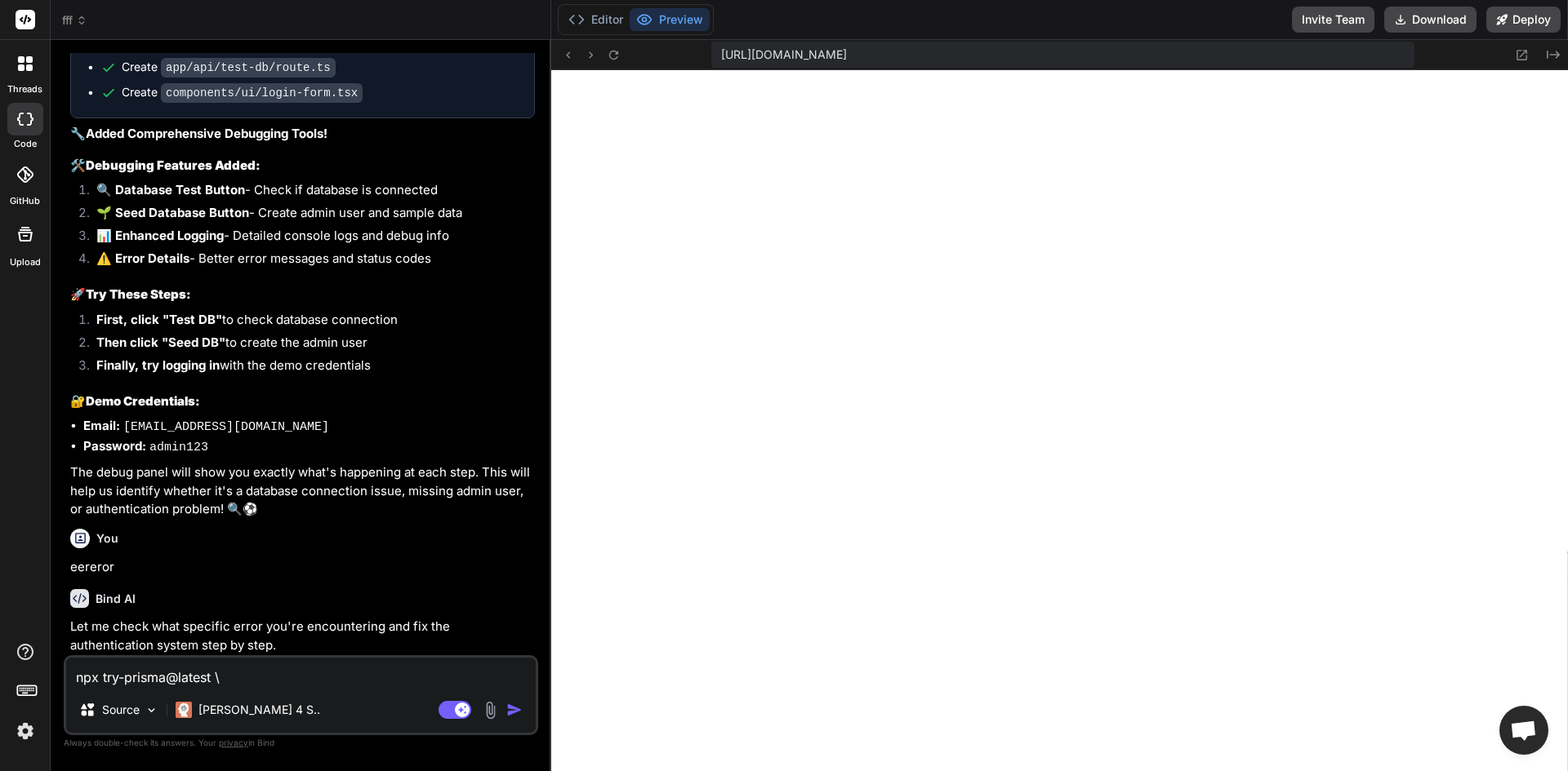
type textarea "x"
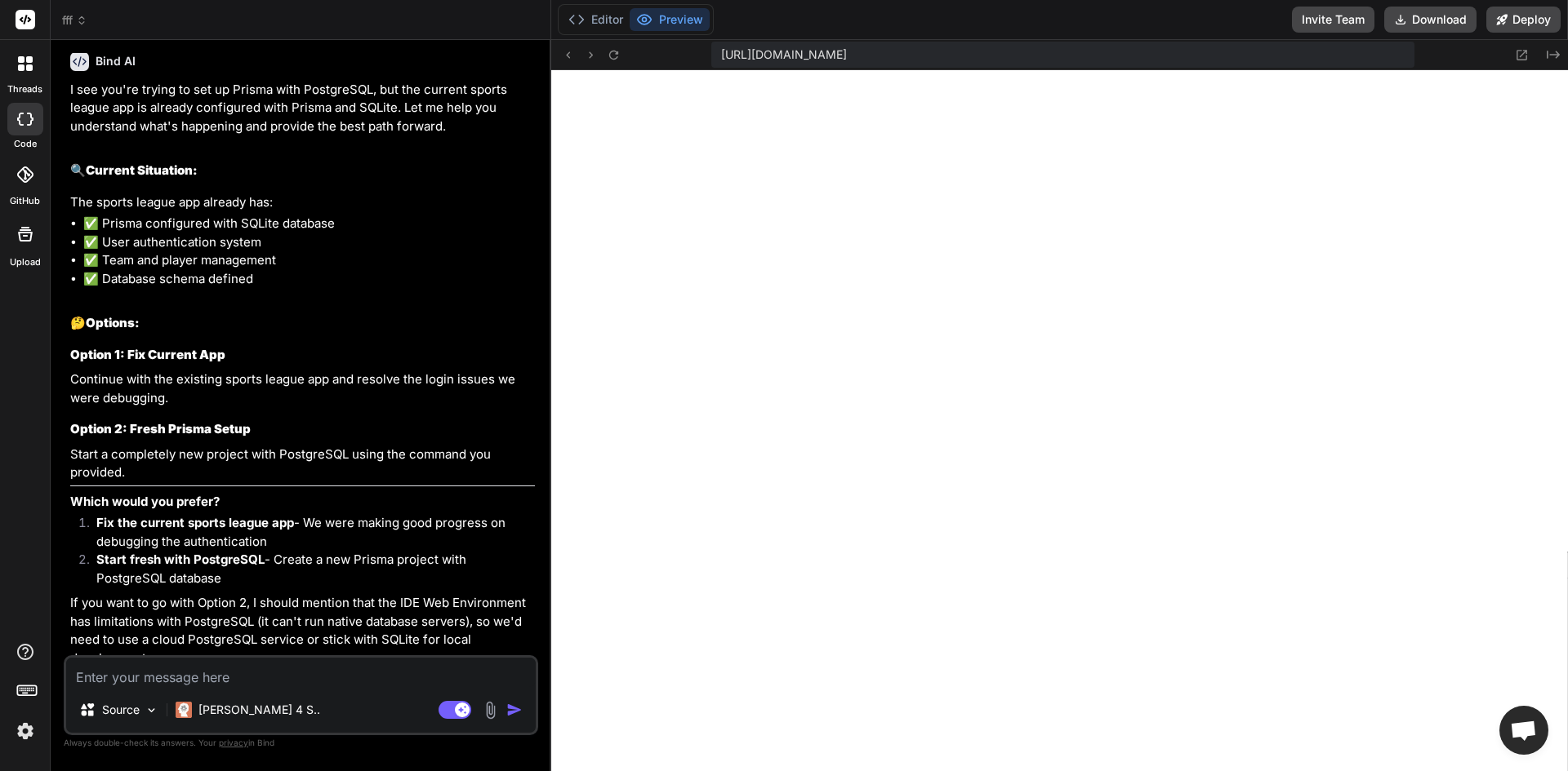
scroll to position [6357, 0]
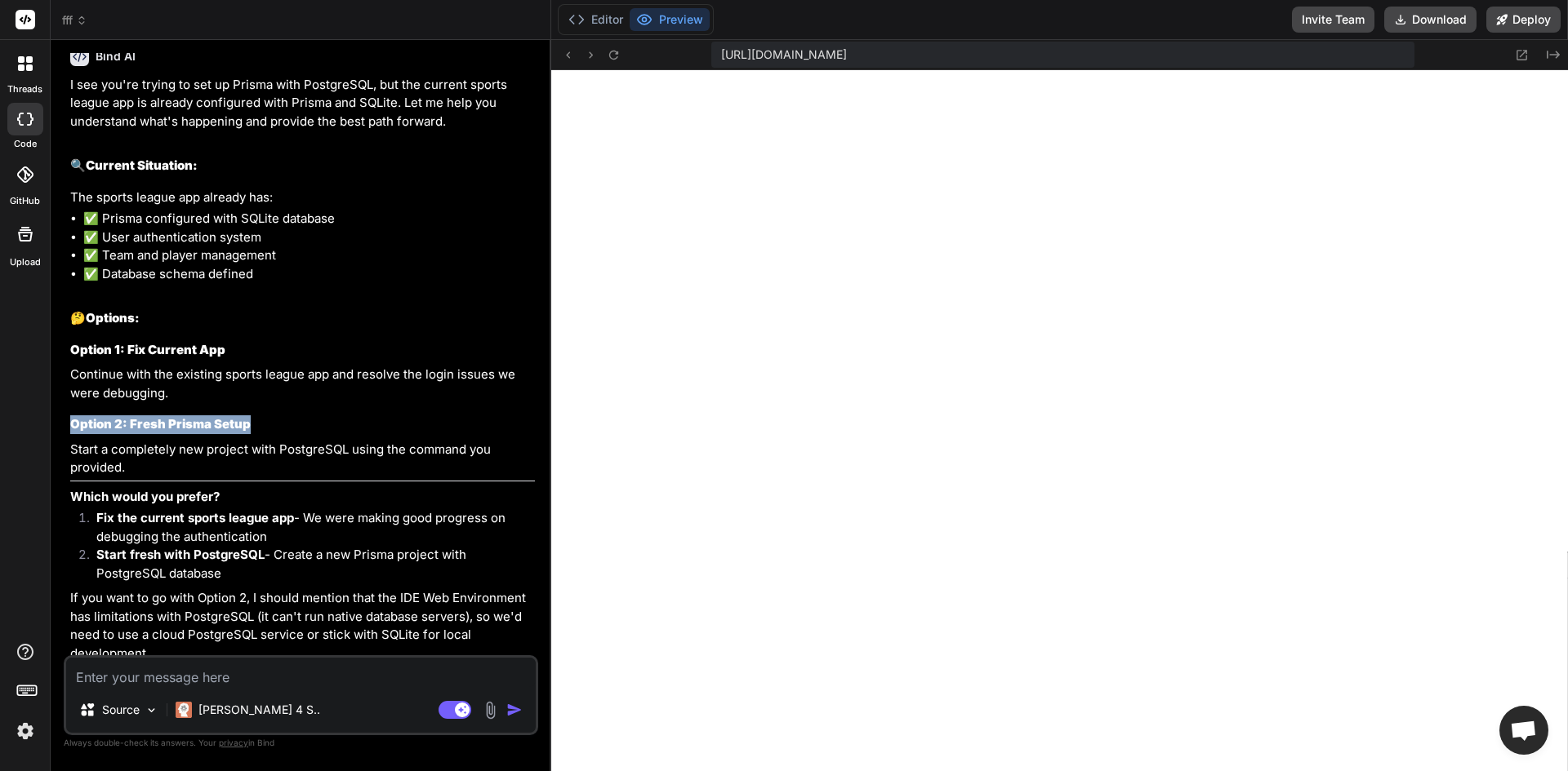
drag, startPoint x: 63, startPoint y: 385, endPoint x: 250, endPoint y: 384, distance: 187.0
click at [250, 384] on div "Bind AI Web Search Created with Pixso. Code Generator You error somthing went w…" at bounding box center [300, 406] width 500 height 731
copy strong "Option 2: Fresh Prisma Setup"
paste textarea "Option 2: Fresh Prisma Setup"
type textarea "x"
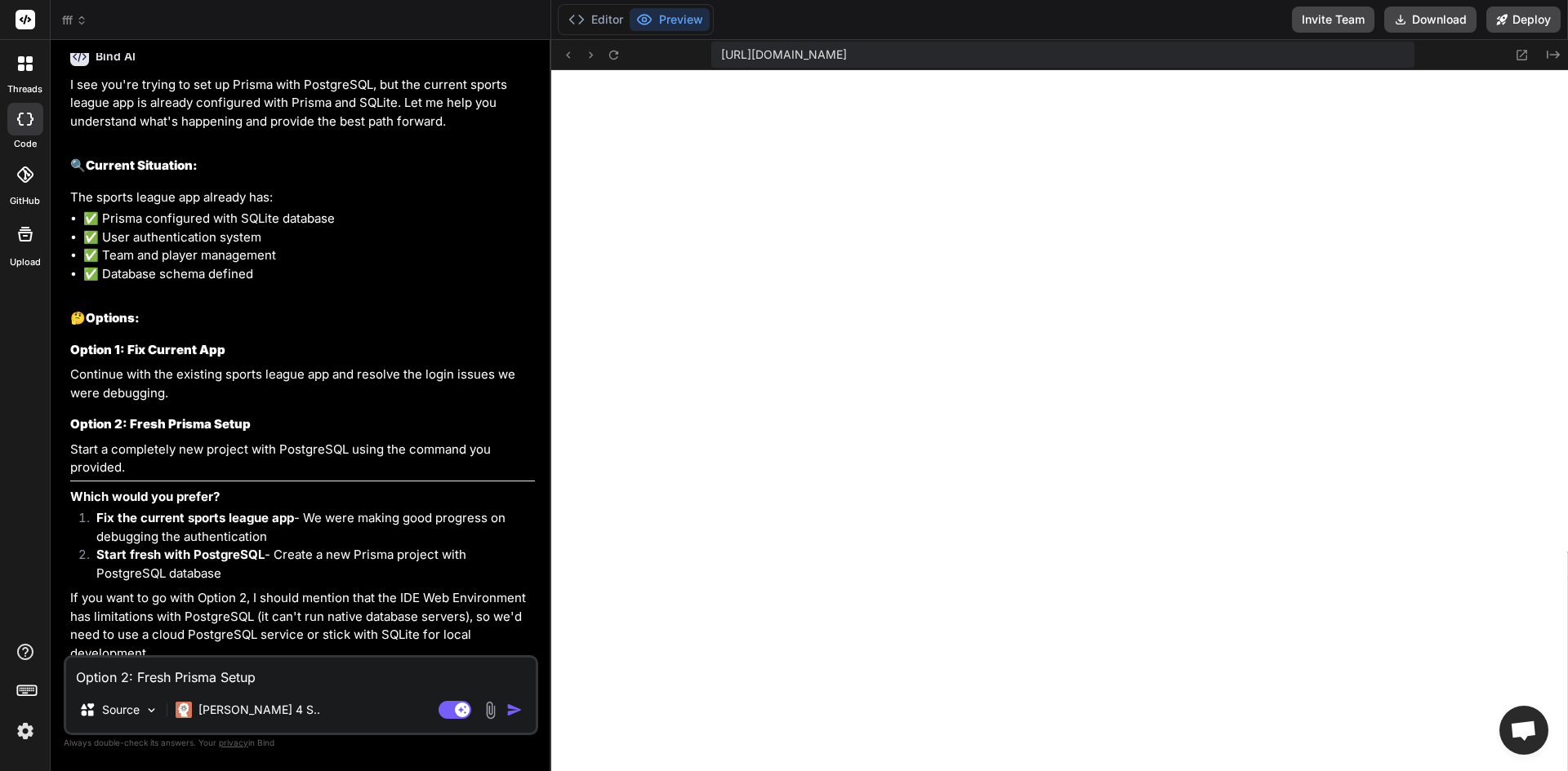
type textarea "Option 2: Fresh Prisma Setup"
click at [508, 704] on img "button" at bounding box center [514, 709] width 16 height 16
type textarea "x"
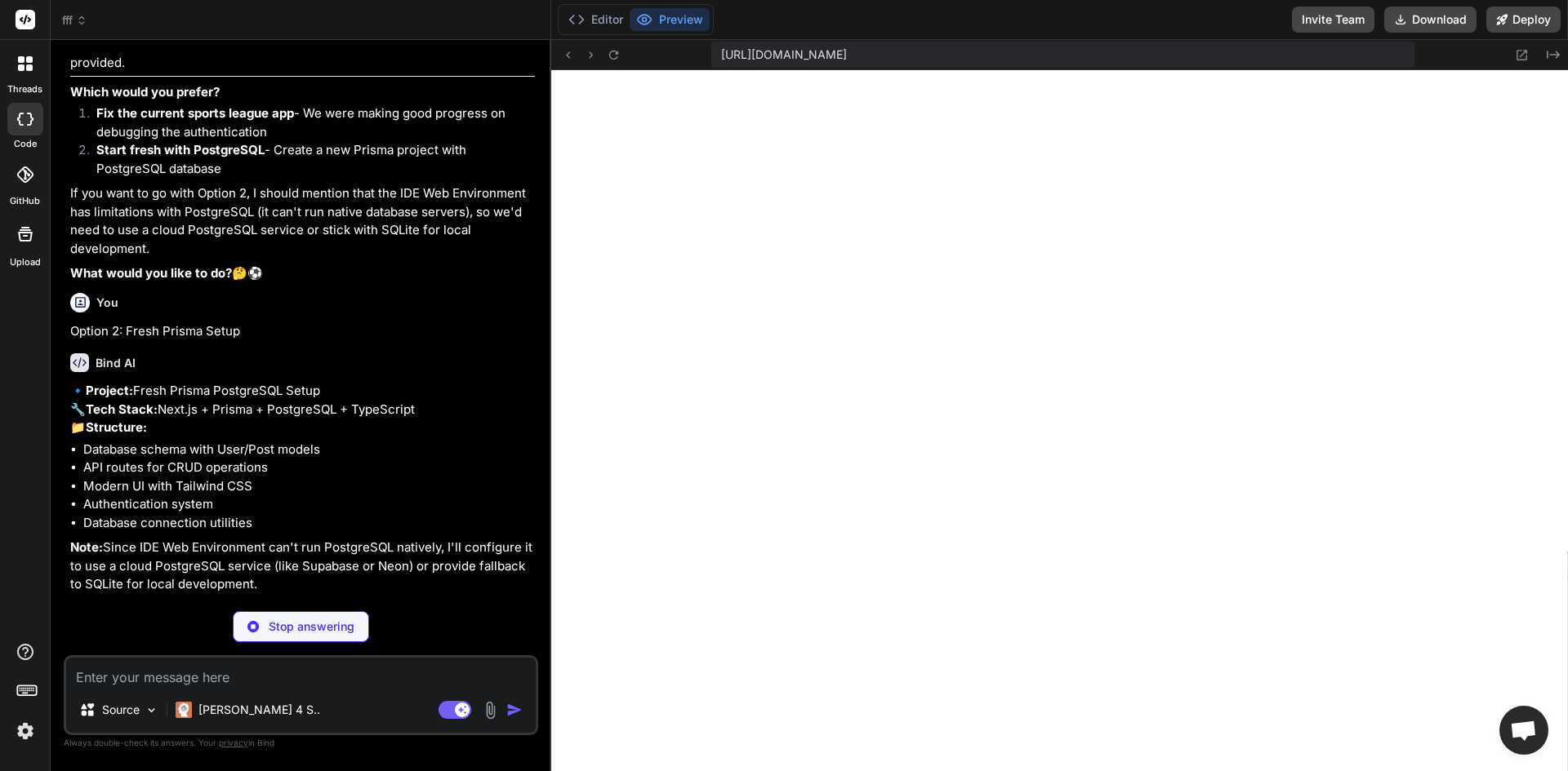
scroll to position [6729, 0]
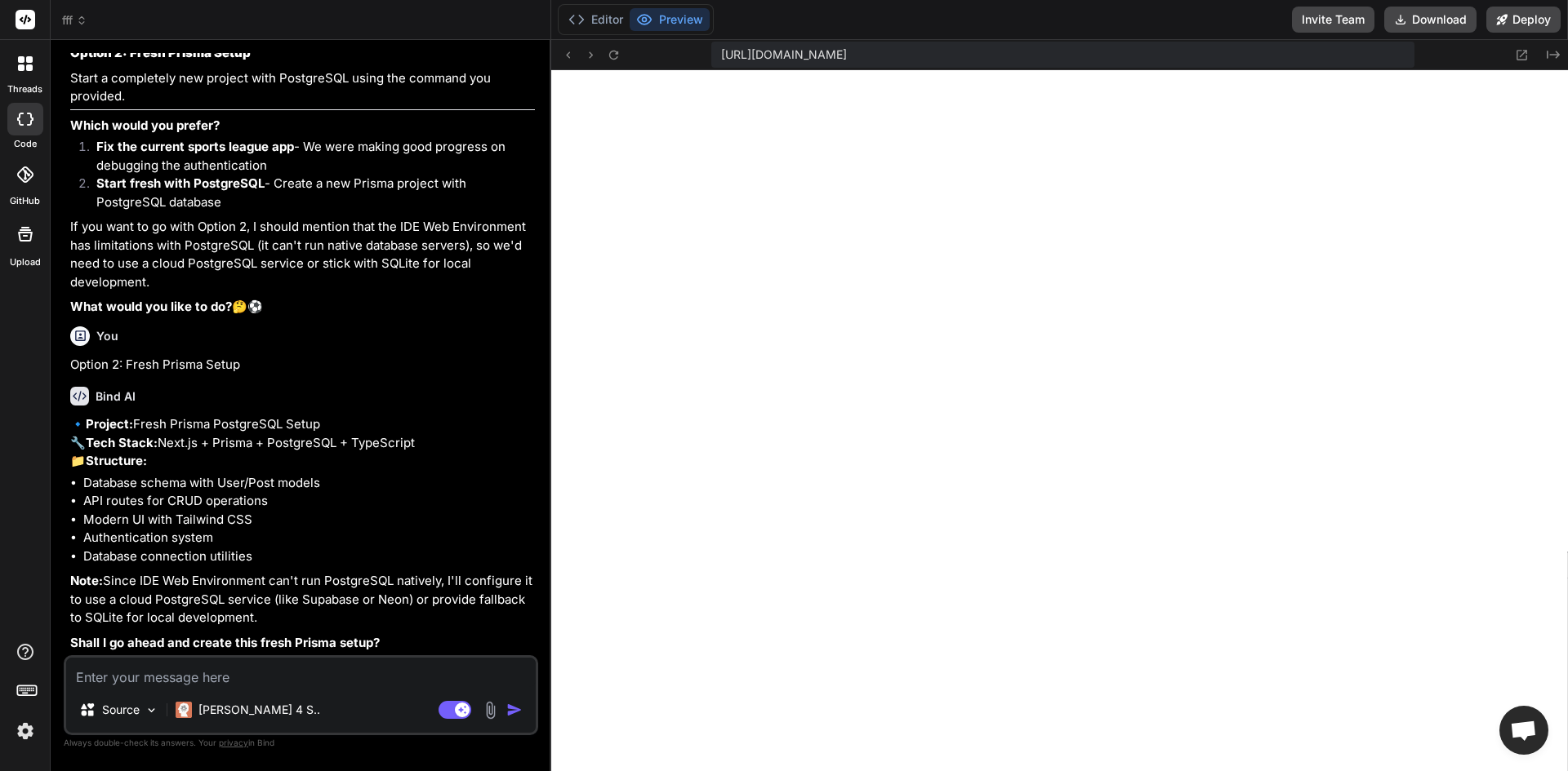
click at [345, 680] on textarea at bounding box center [301, 672] width 469 height 29
type textarea "x"
type textarea "y"
type textarea "x"
type textarea "ye"
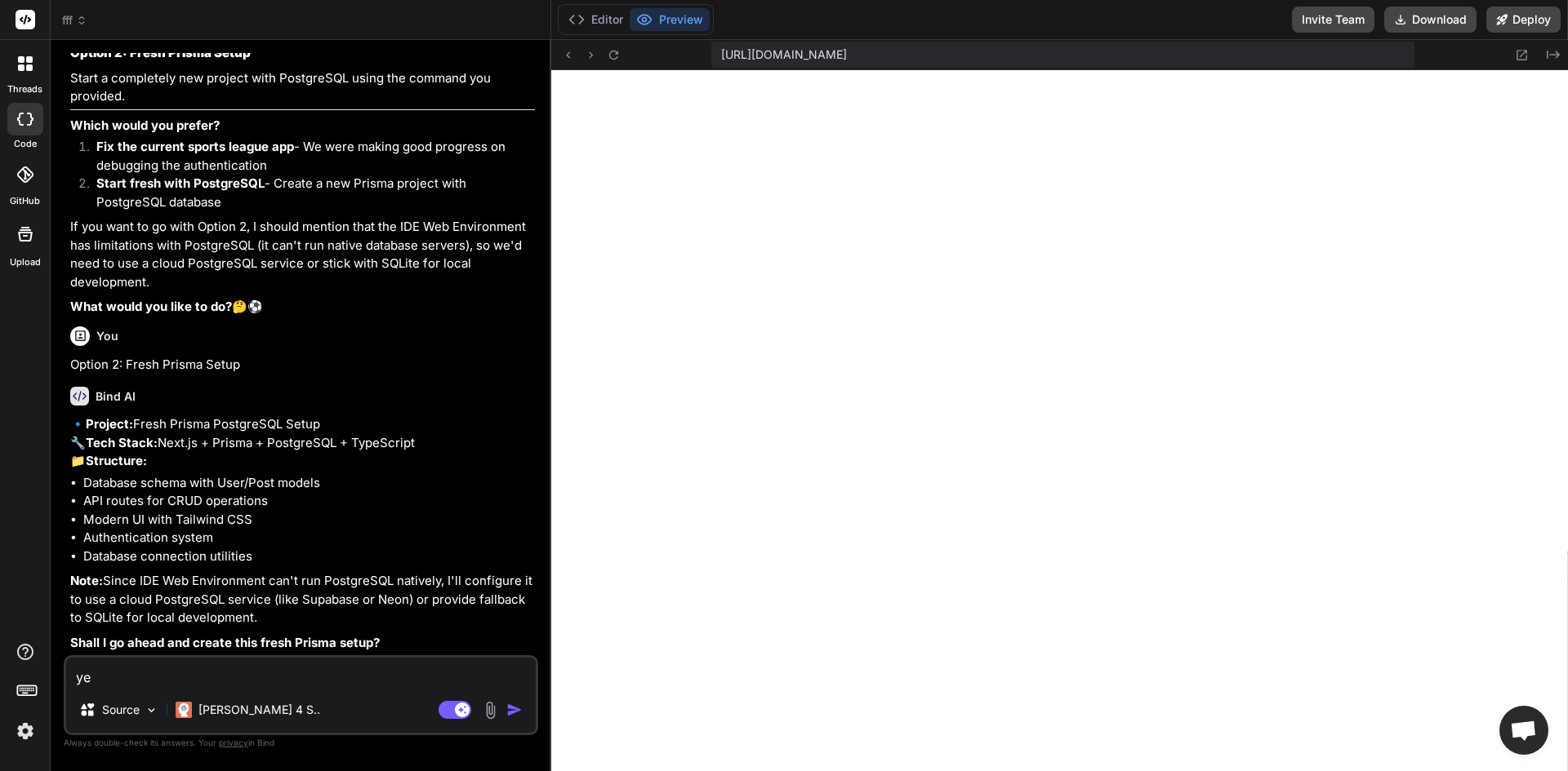
type textarea "x"
type textarea "yes"
type textarea "x"
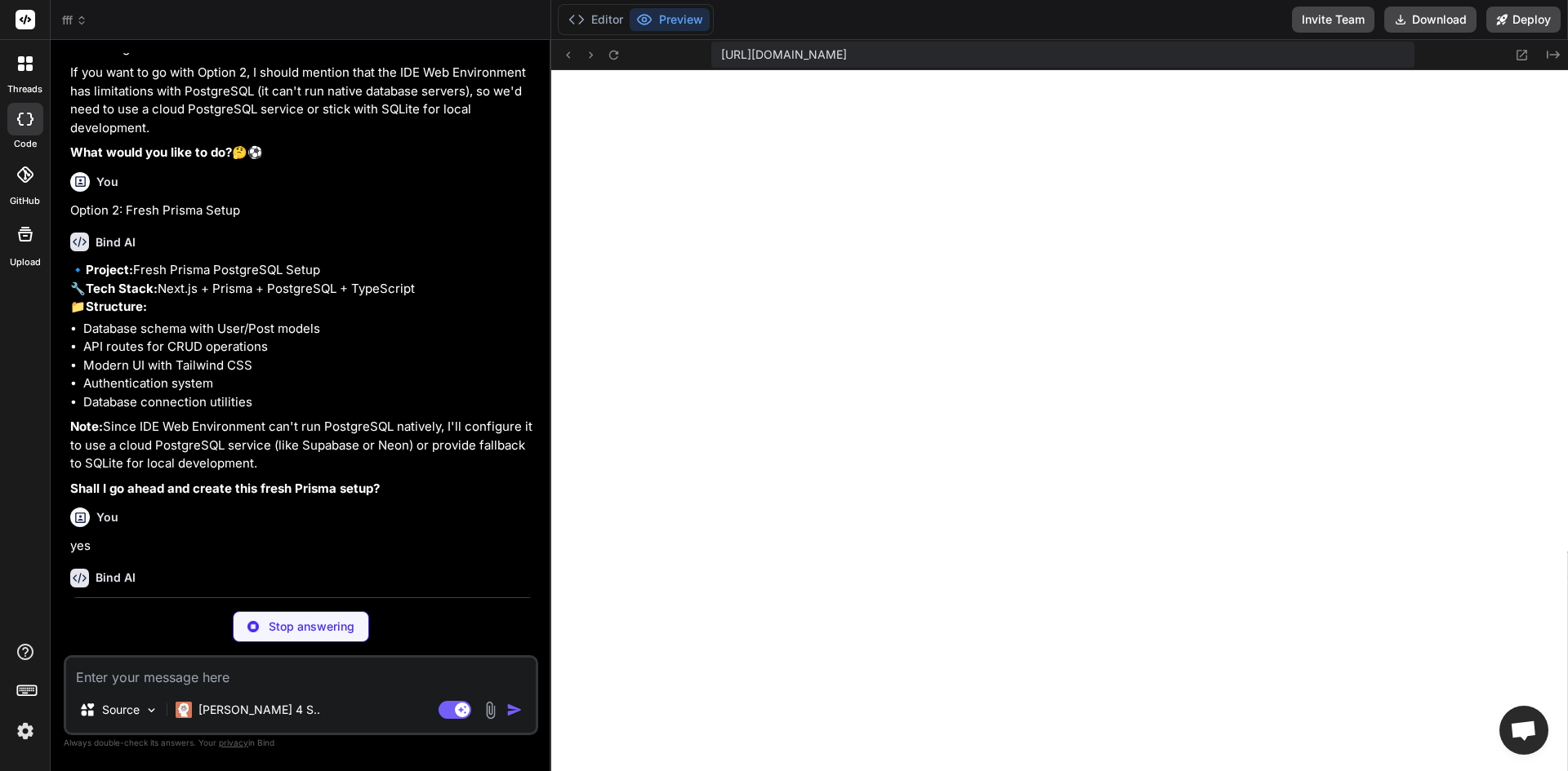
scroll to position [6899, 0]
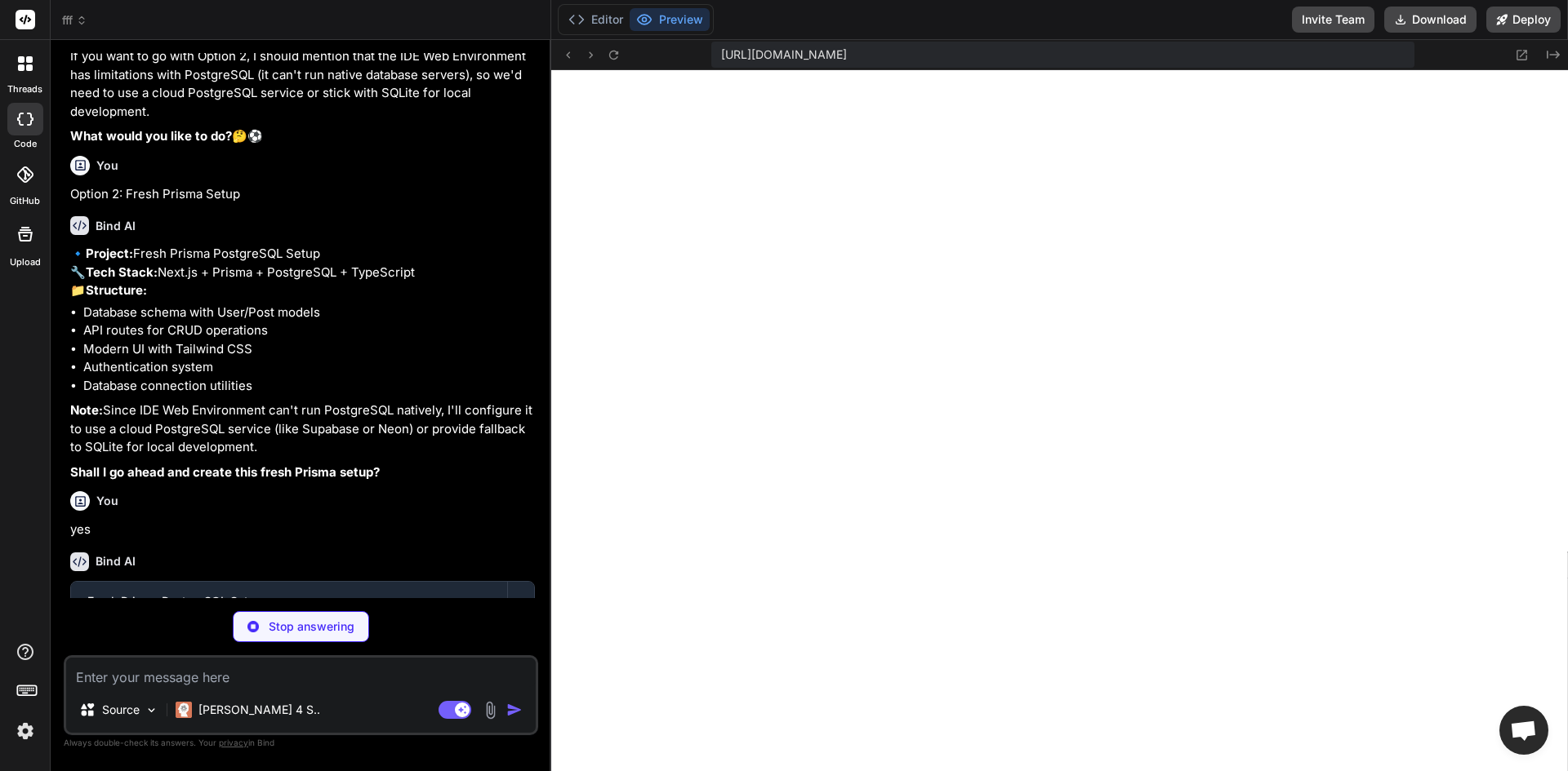
type textarea "x"
type textarea ""eslint-config-next": "13.5.1", "postcss": "^[DATE]", "prisma": "^5.6.0", "tail…"
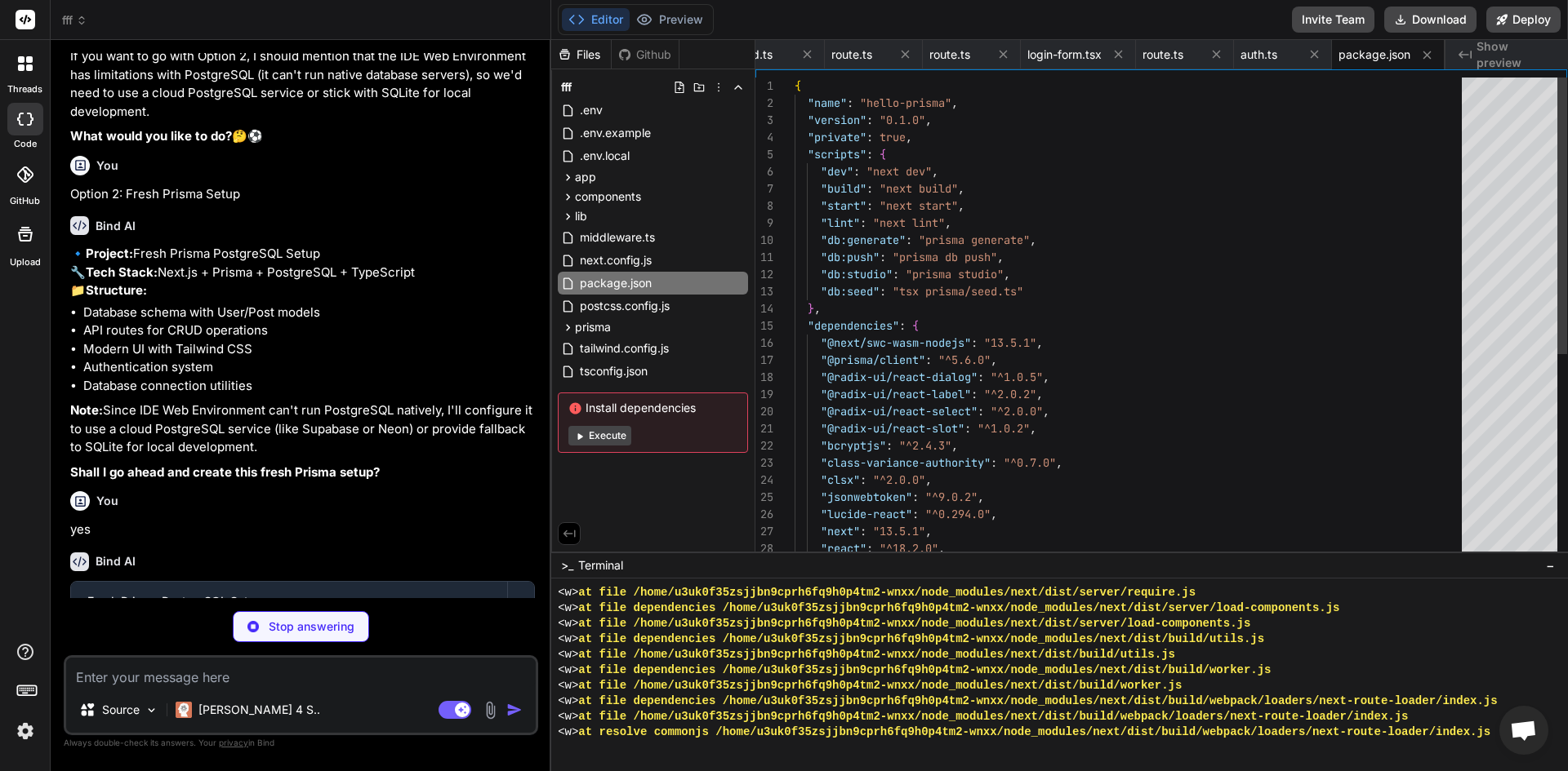
scroll to position [14160, 0]
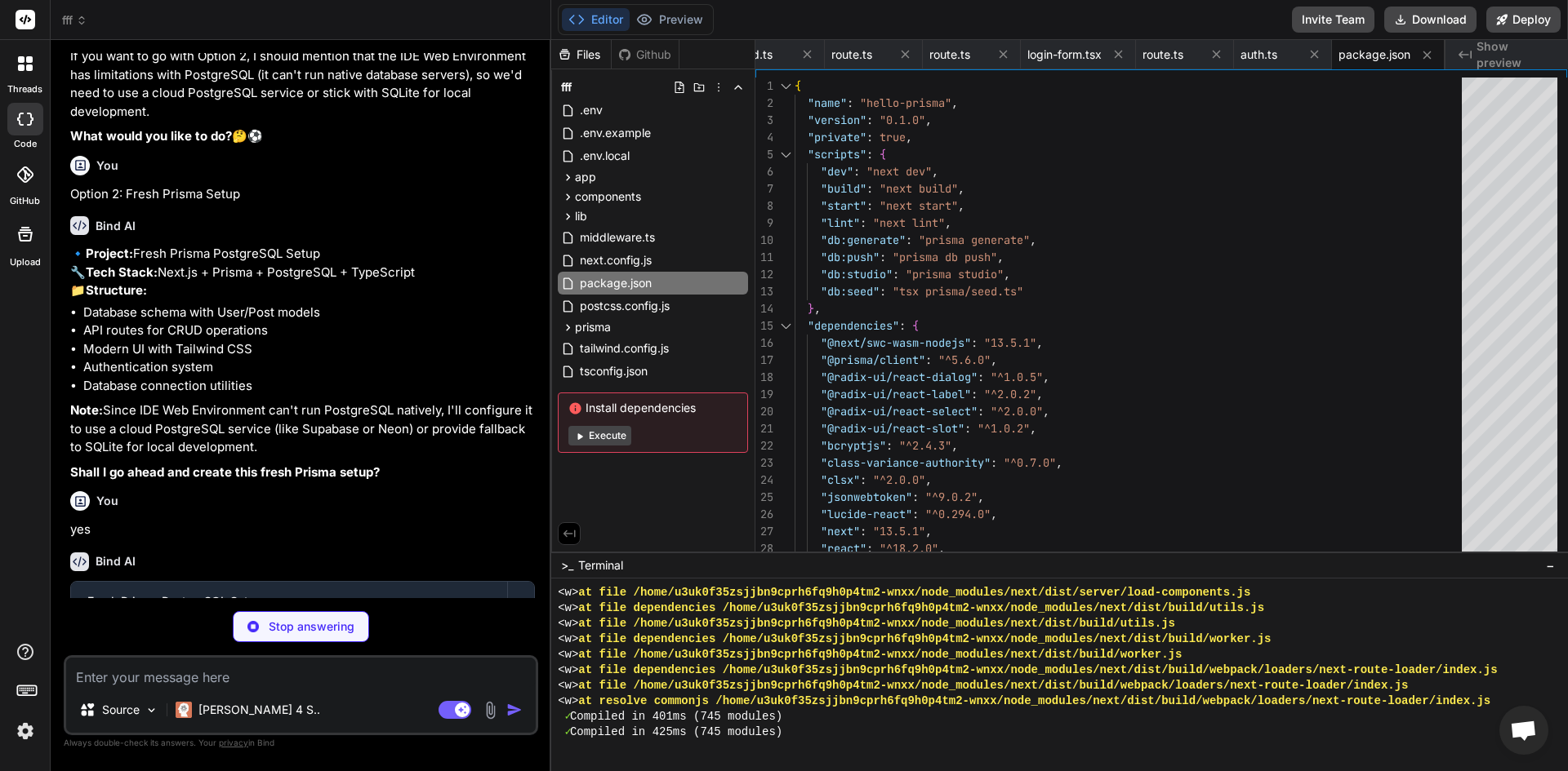
type textarea "x"
type textarea "} } module.exports = nextConfig"
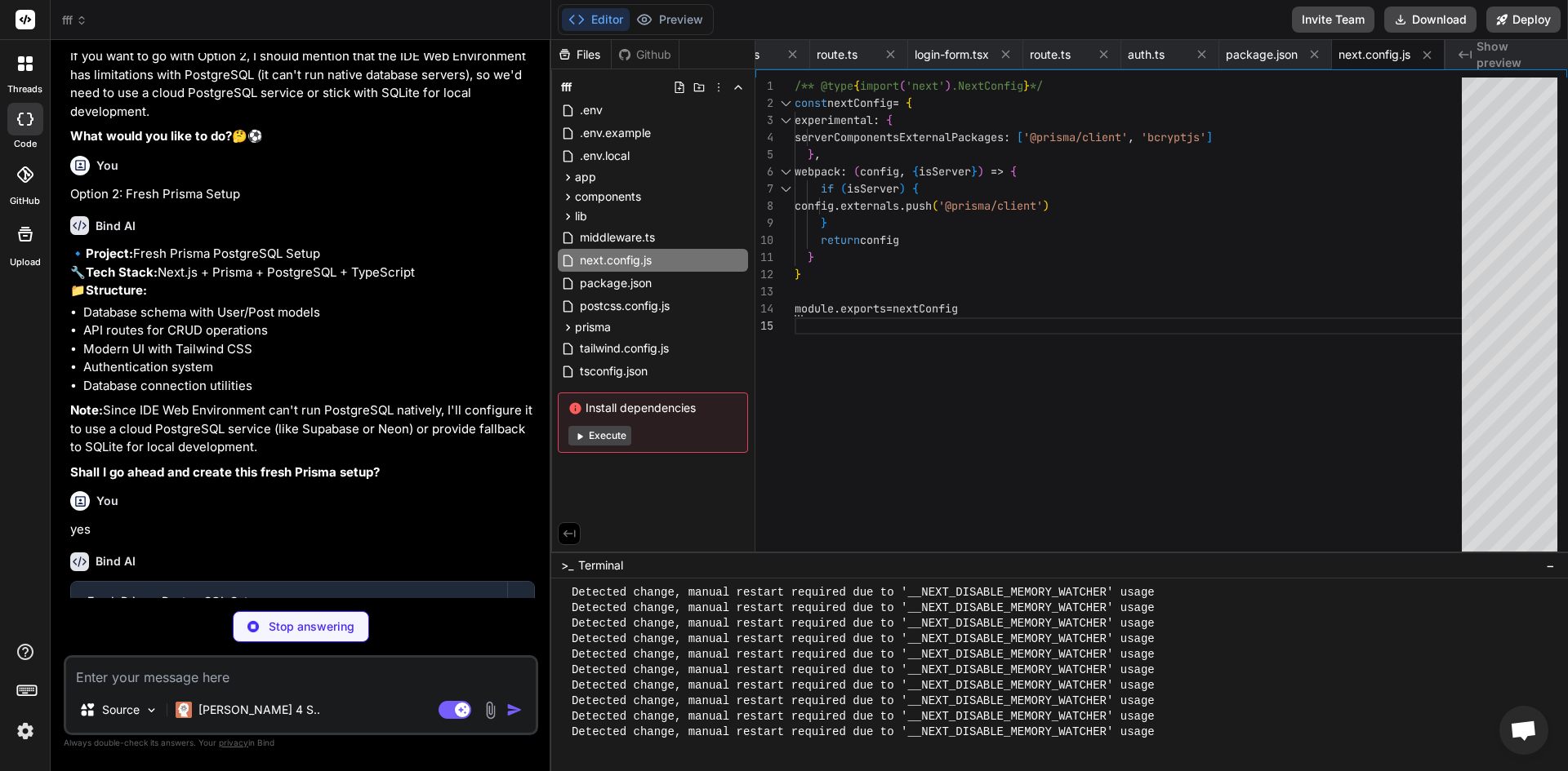
type textarea "x"
type textarea ""baseUrl": ".", "paths": { "@/*": ["./*"] } }, "include": ["next-env.d.ts", "**…"
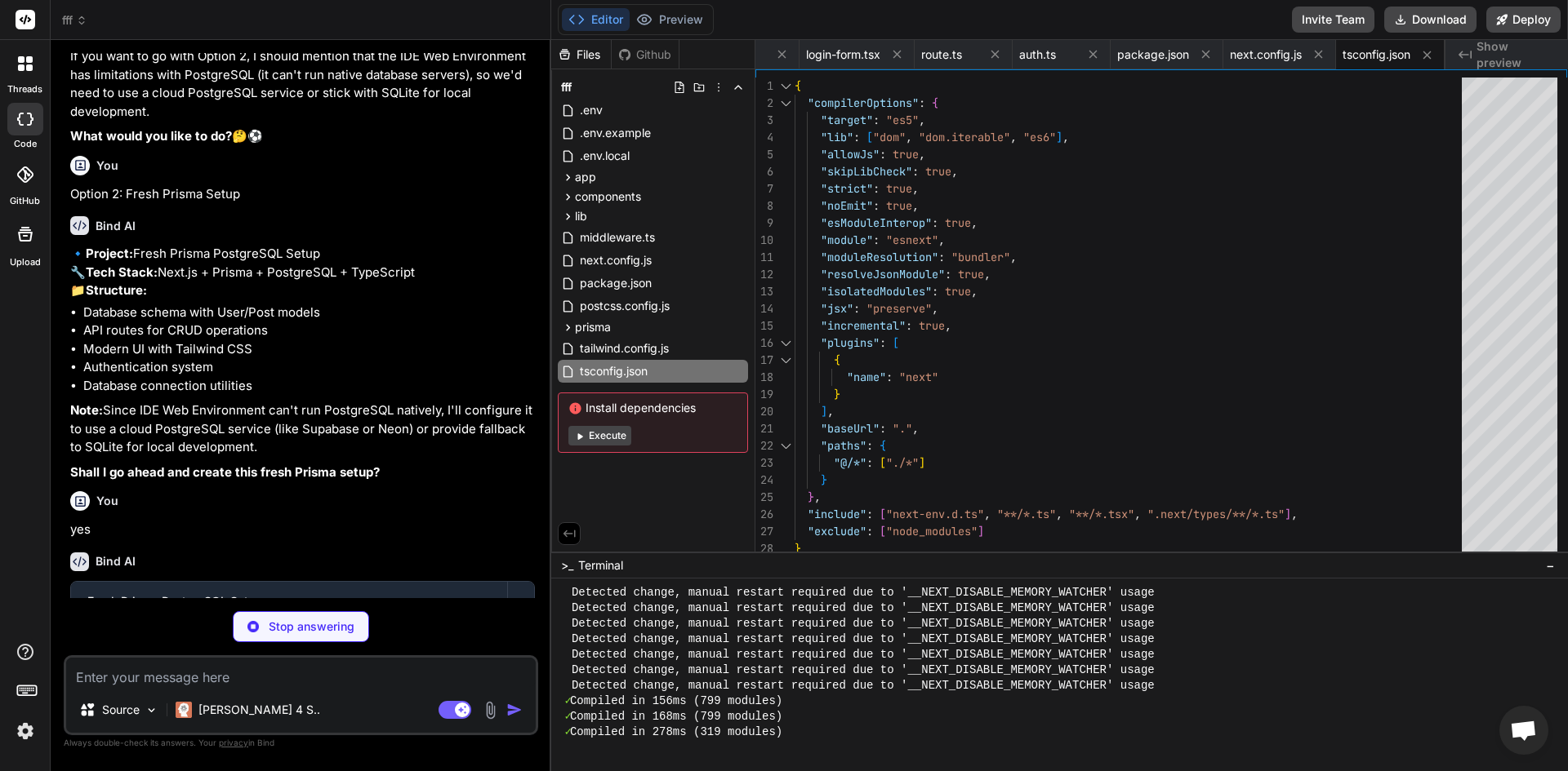
scroll to position [14377, 0]
type textarea "x"
type textarea ""accordion-down": "accordion-down 0.2s ease-out", "accordion-up": "accordion-up…"
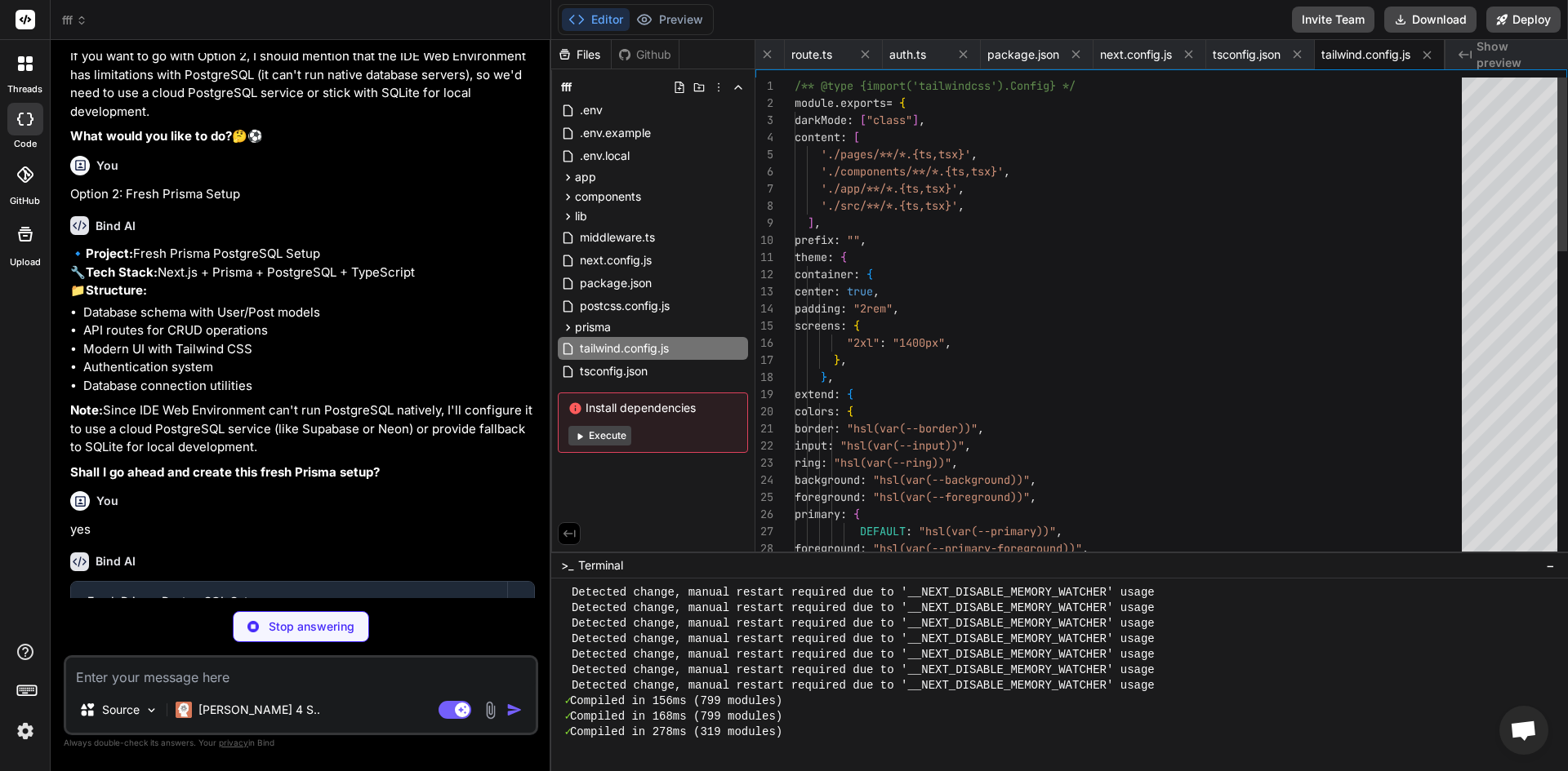
scroll to position [14842, 0]
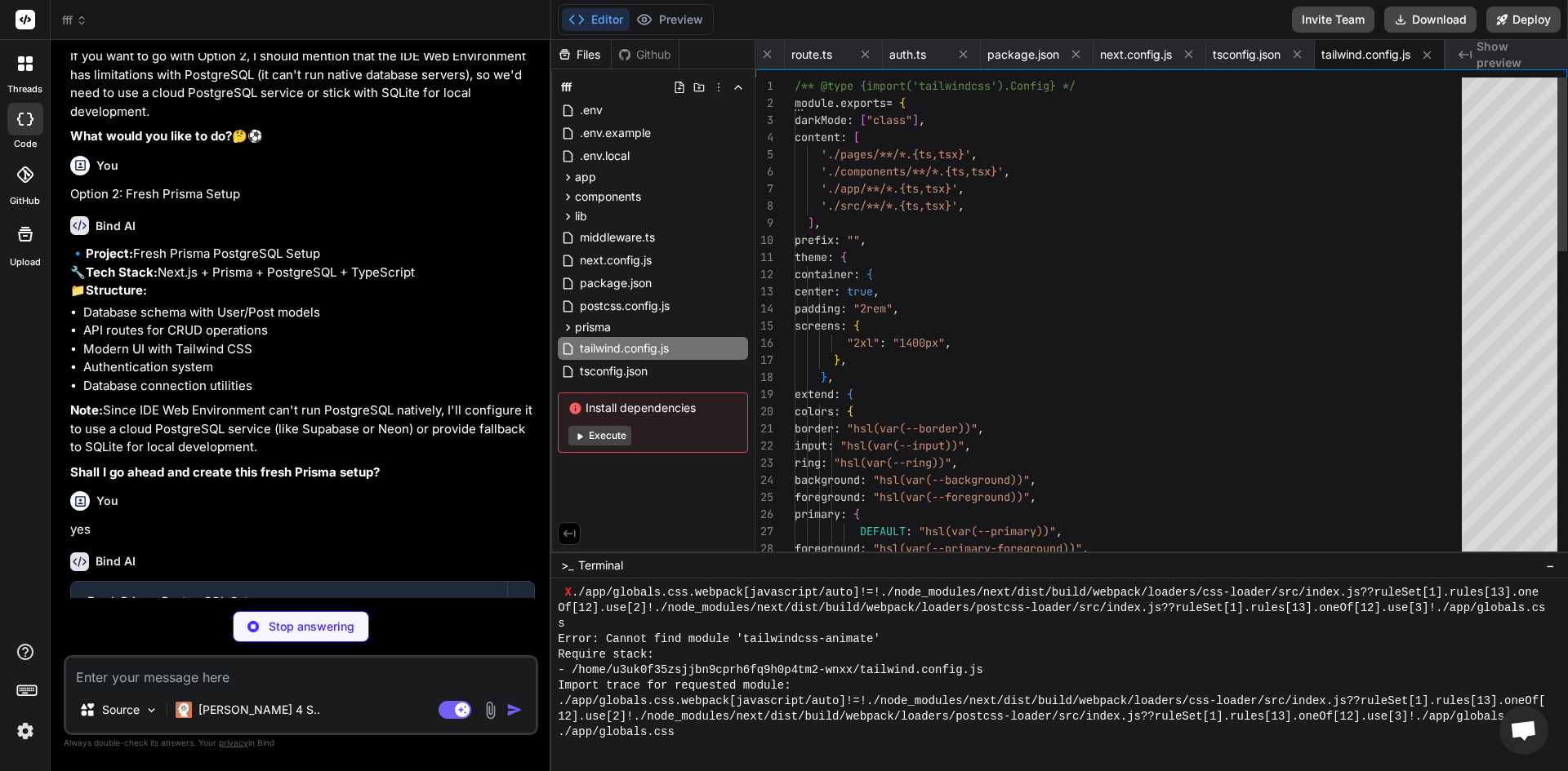
type textarea "x"
type textarea "module.exports = { plugins: { tailwindcss: {}, autoprefixer: {}, }, }"
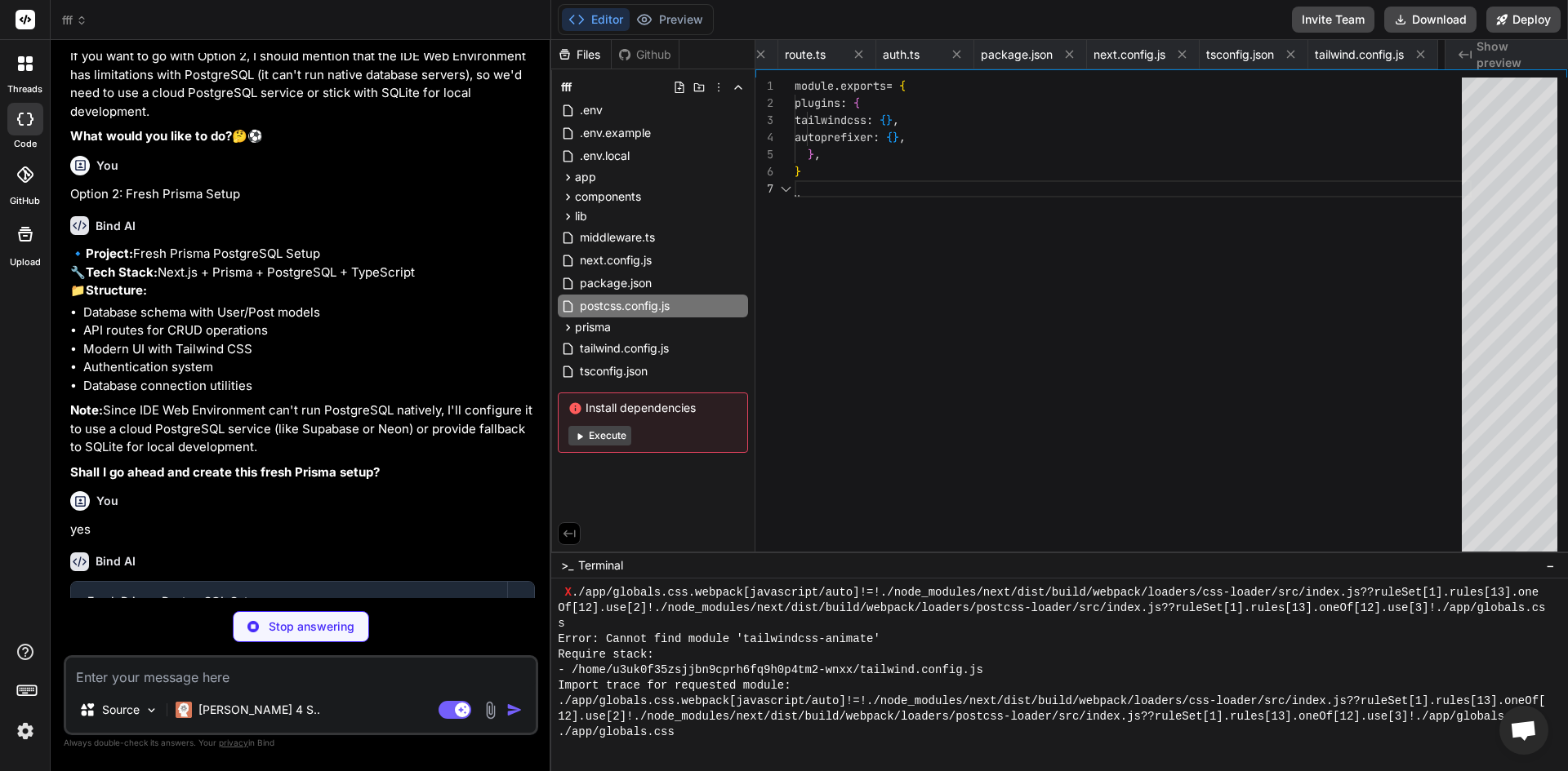
scroll to position [0, 617]
type textarea "x"
type textarea "JWT_SECRET="your-super-secret-jwt-key-change-this-in-production" NEXTAUTH_SECRE…"
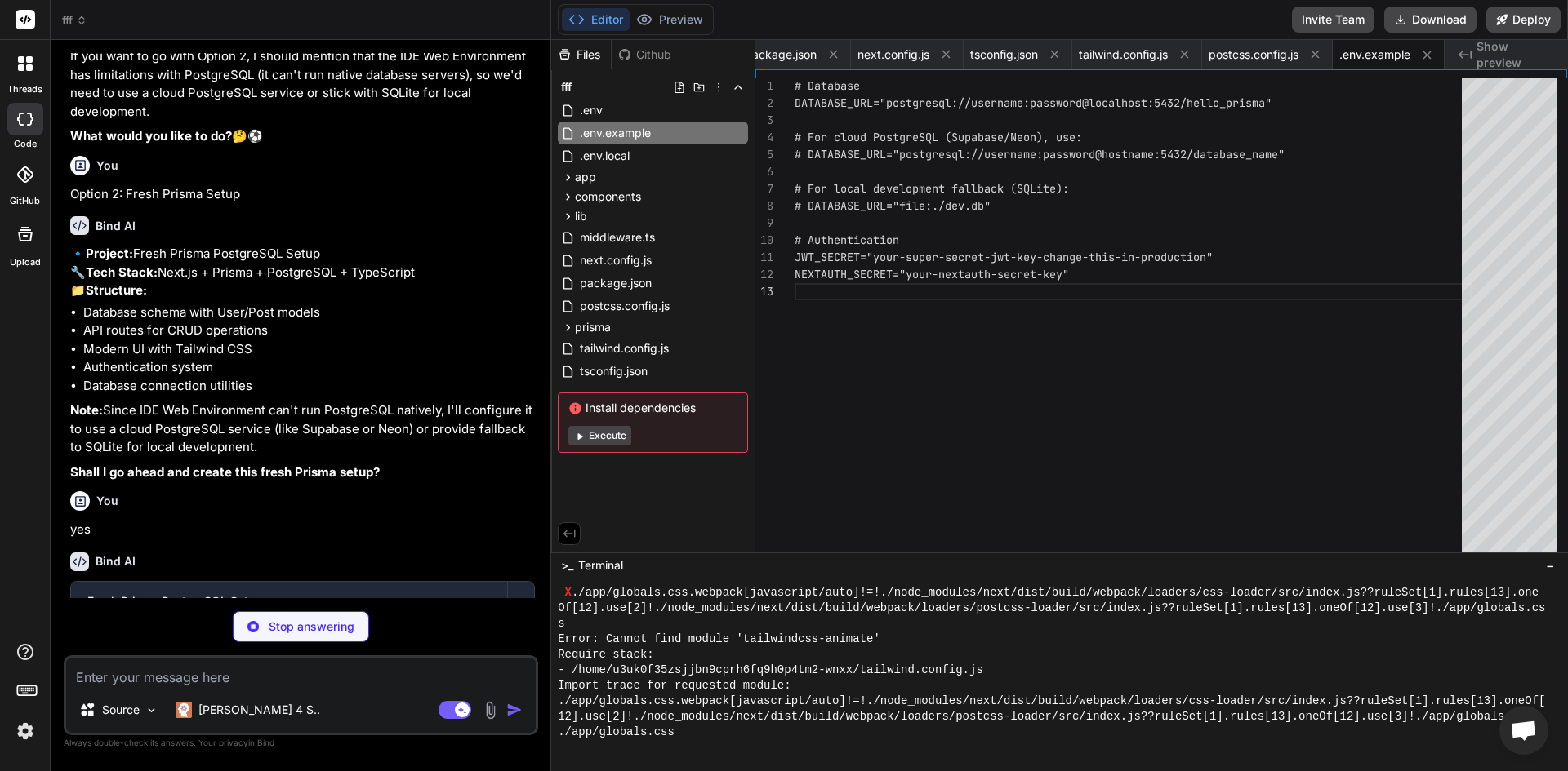
type textarea "x"
type textarea "DATABASE_URL="file:./dev.db" JWT_SECRET="dev-secret-key-change-in-production" N…"
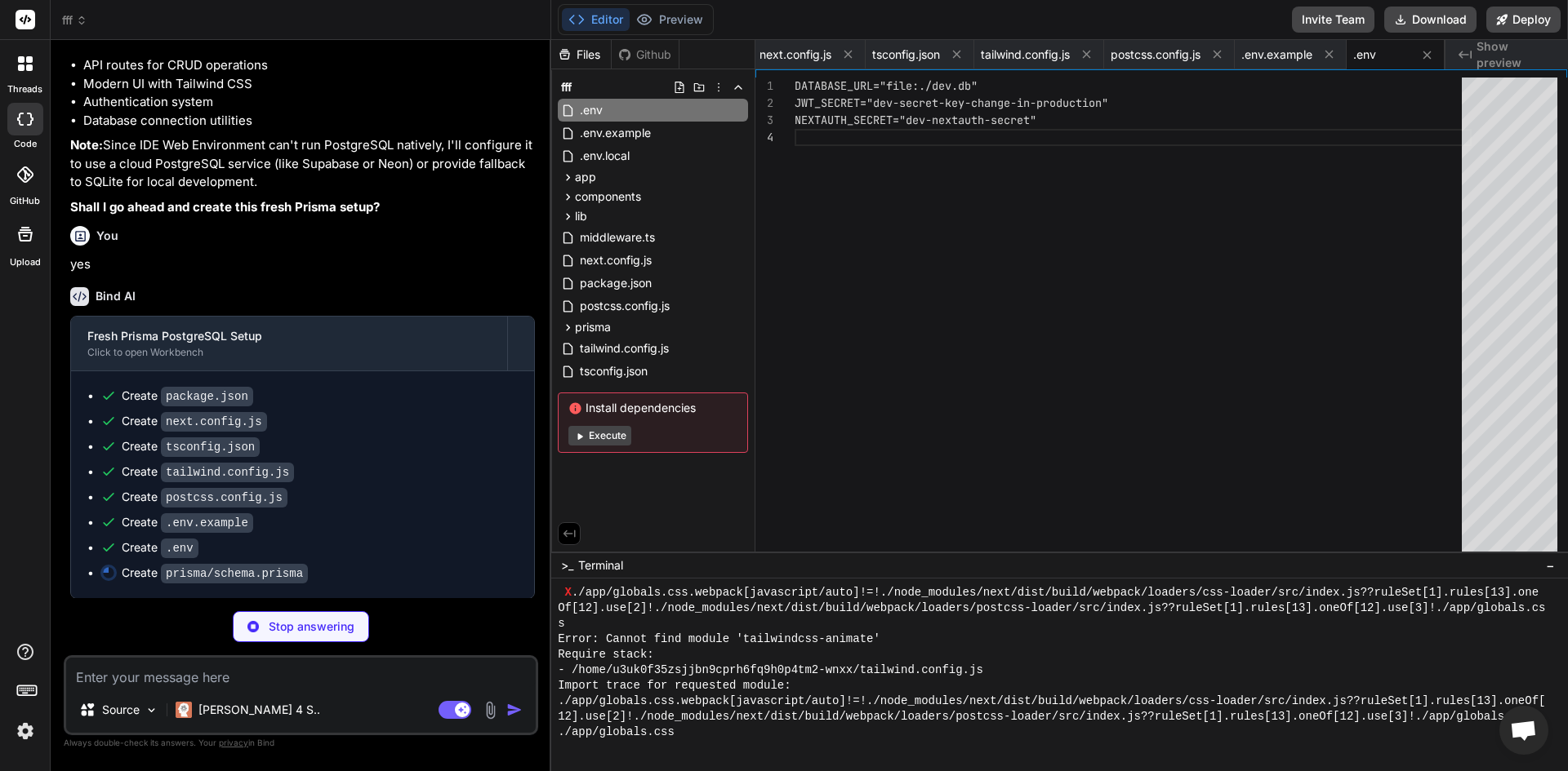
scroll to position [7165, 0]
type textarea "x"
type textarea "@@id([postId, tagId]) @@map("post_tags") } enum Role { USER ADMIN MODERATOR }"
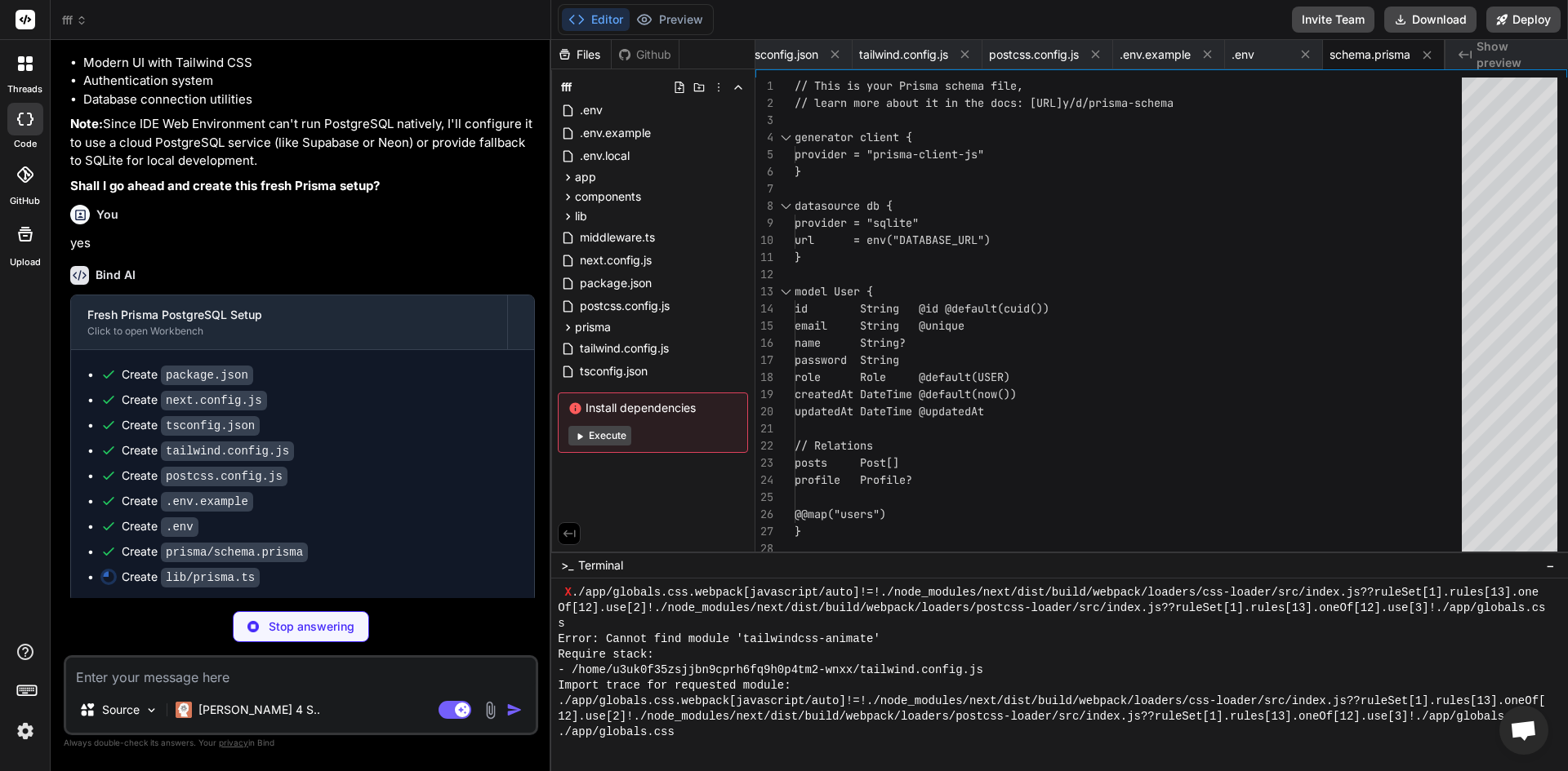
scroll to position [7190, 0]
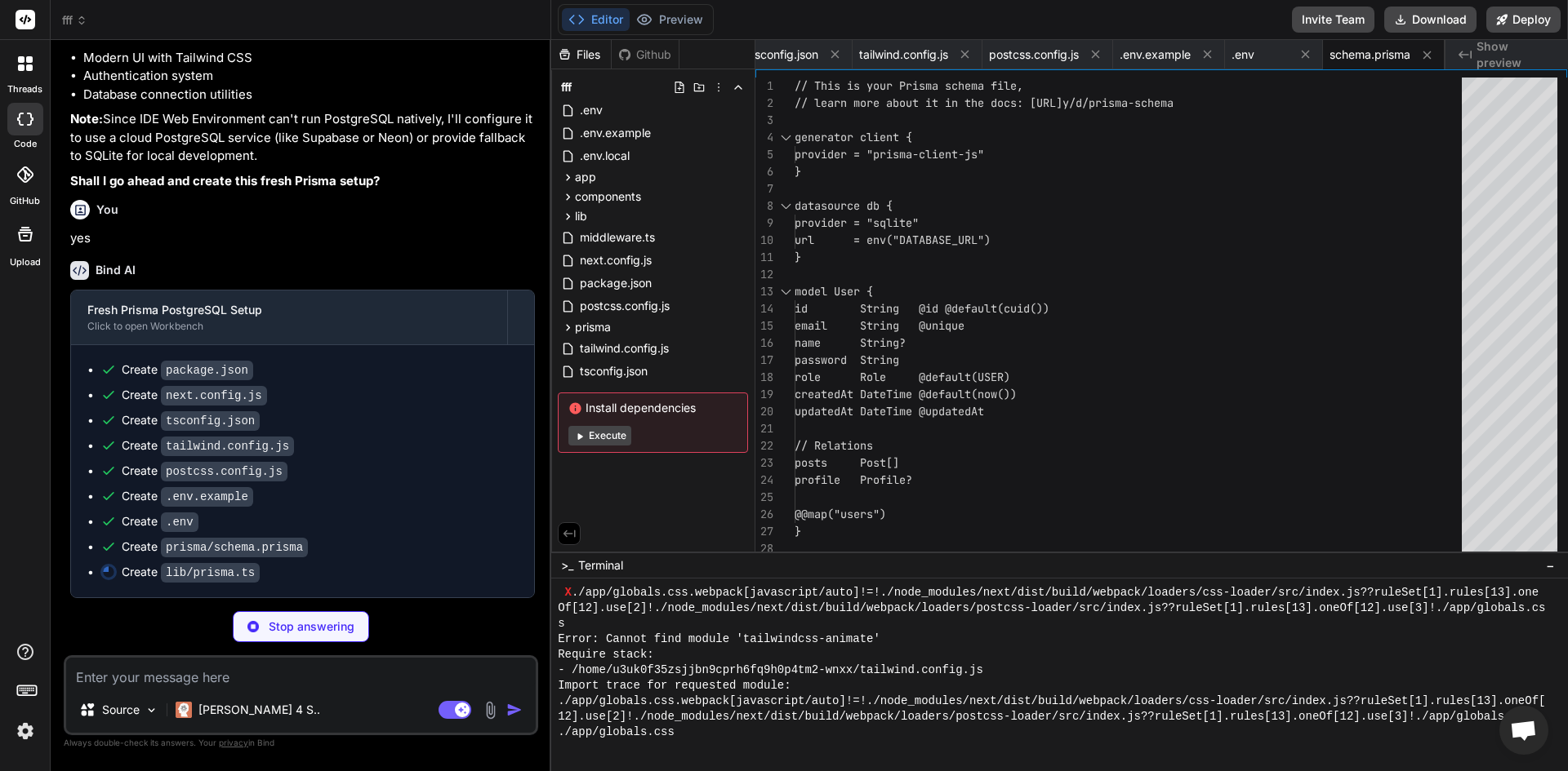
type textarea "x"
type textarea "if (process.env.NODE_ENV !== 'production') globalForPrisma.prisma = prisma"
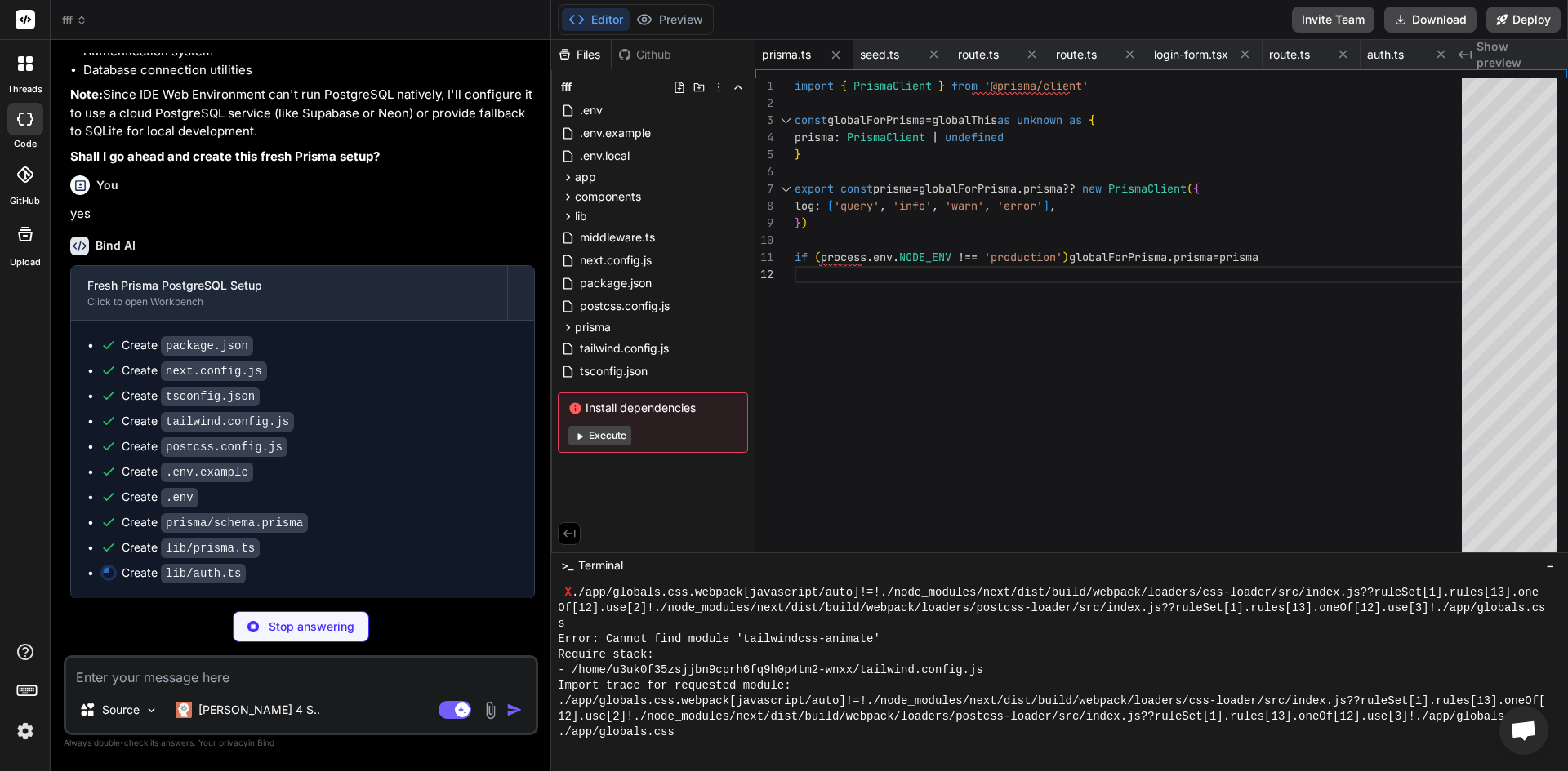
scroll to position [7216, 0]
type textarea "x"
type textarea "} } export function getTokenFromRequest(request: NextRequest): string | null { …"
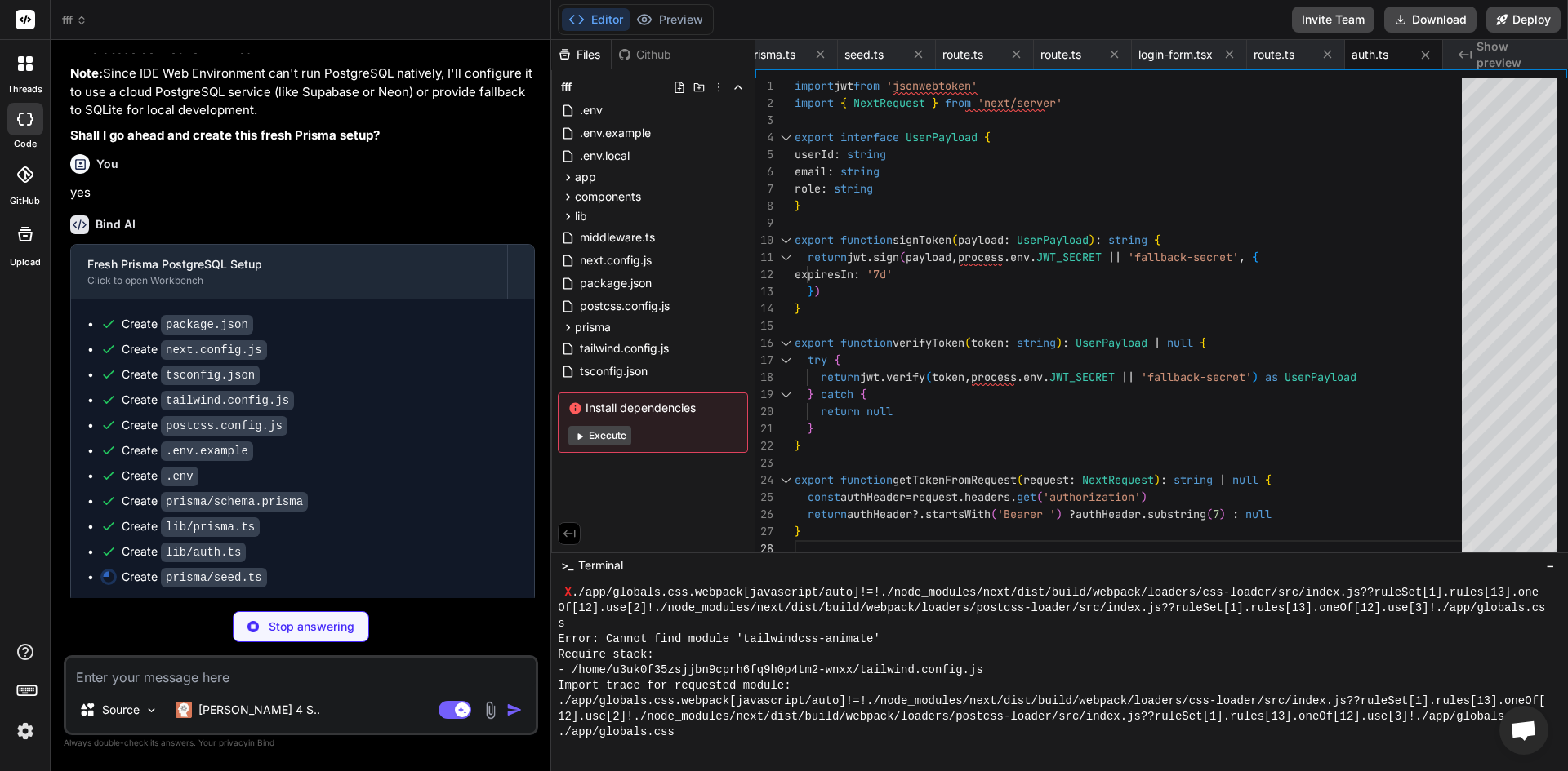
scroll to position [7242, 0]
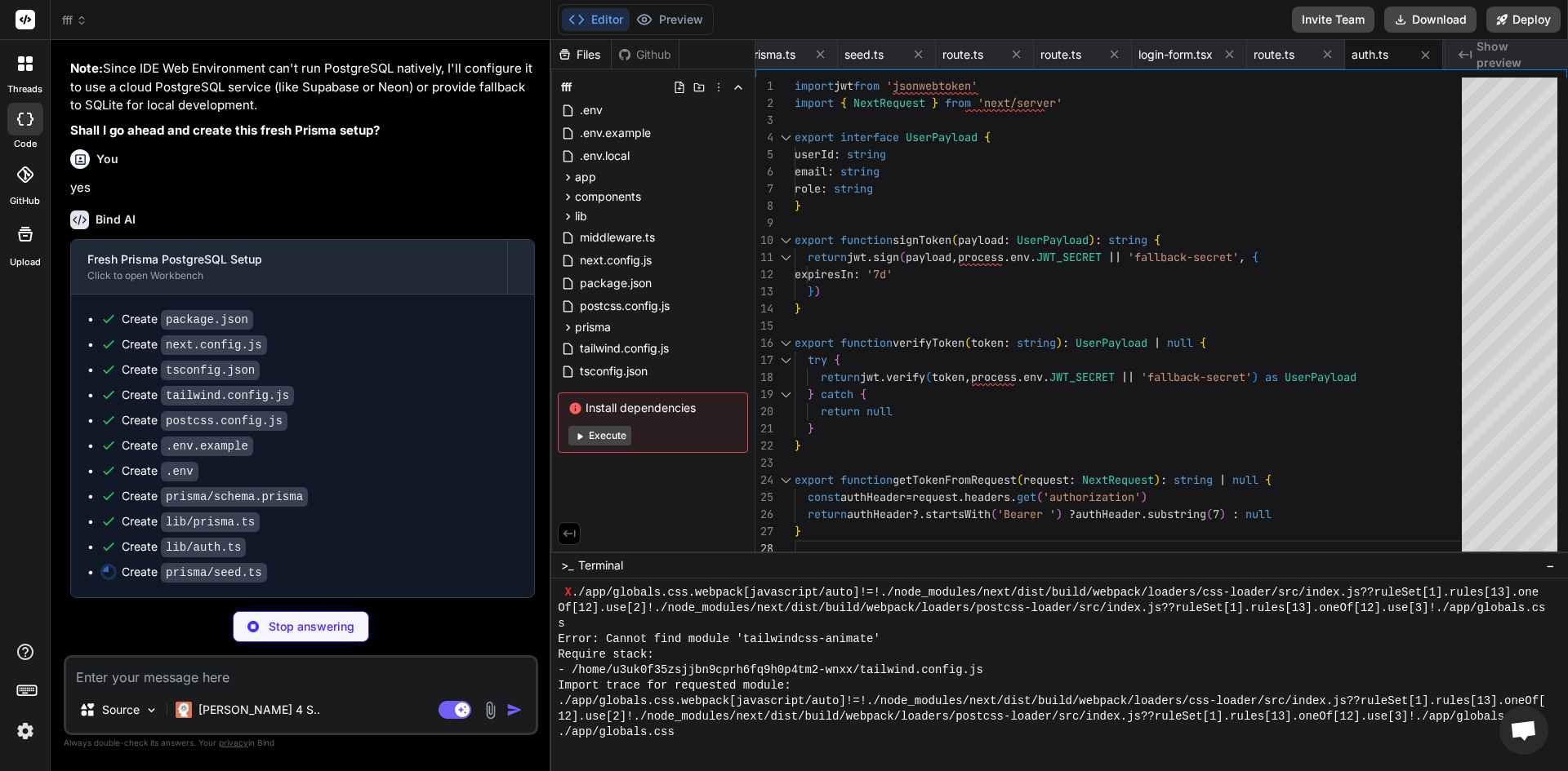
type textarea "x"
type textarea ".finally(async () => { await prisma.$disconnect() })"
type textarea "x"
type textarea "/> ) } ) Button.displayName = "Button" export { Button, buttonVariants }"
type textarea "x"
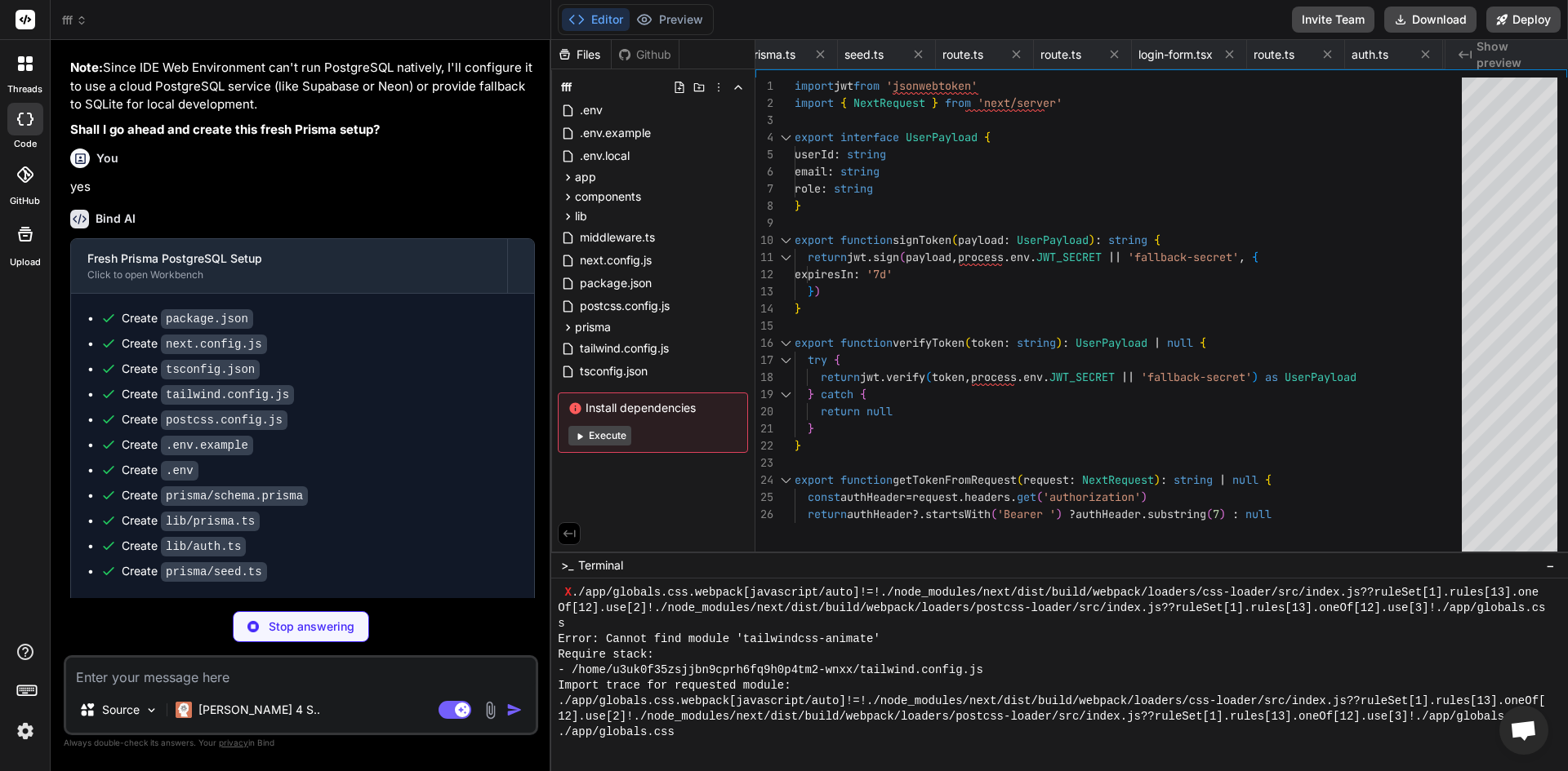
type textarea "{...props} /> ) } ) Input.displayName = "Input" export { Input }"
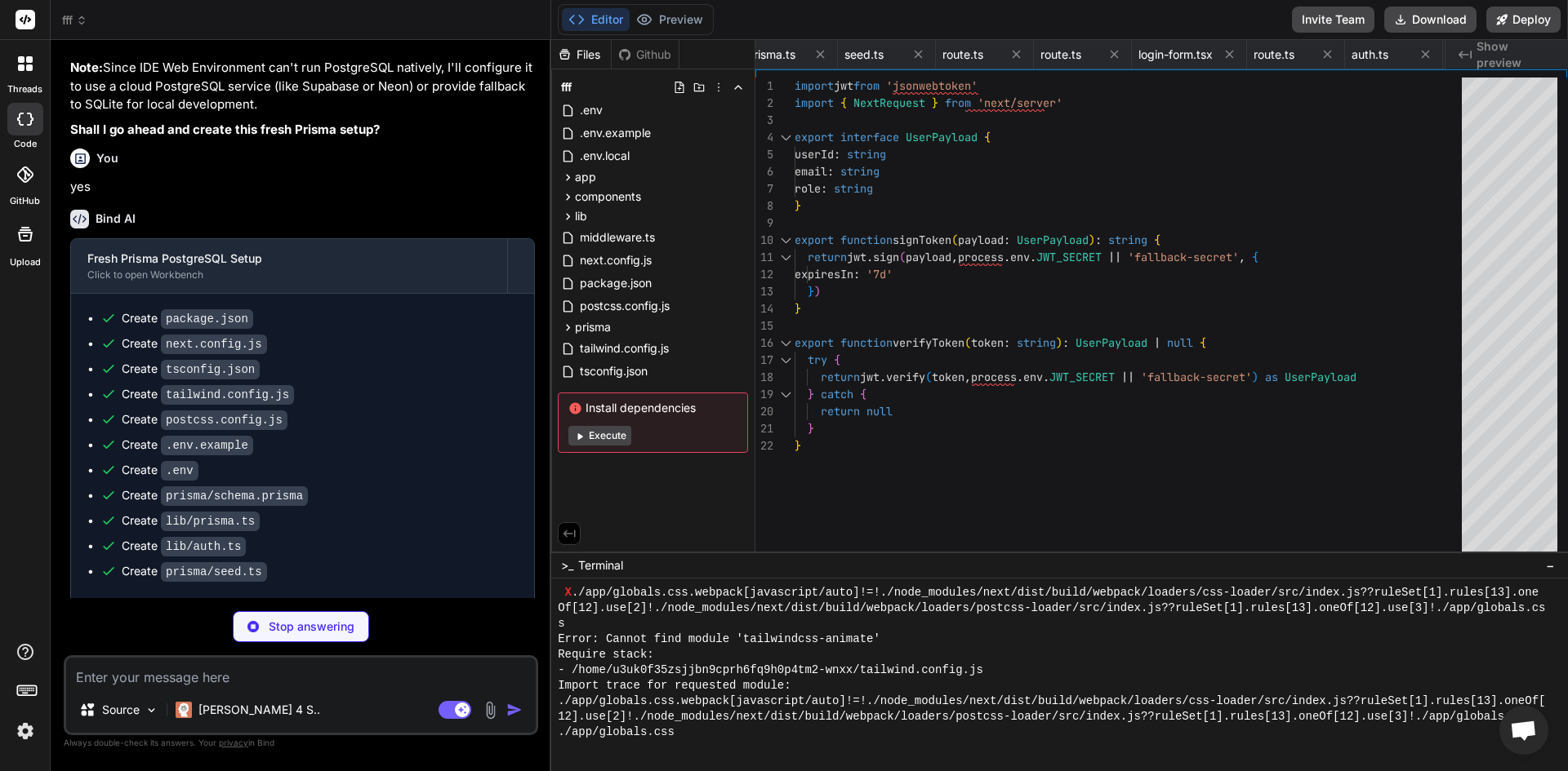
type textarea "x"
type textarea "Label.displayName = LabelPrimitive.Root.displayName export { Label }"
type textarea "x"
type textarea "ref={ref} className={cn("flex items-center p-6 pt-0", className)} {...props} />…"
type textarea "x"
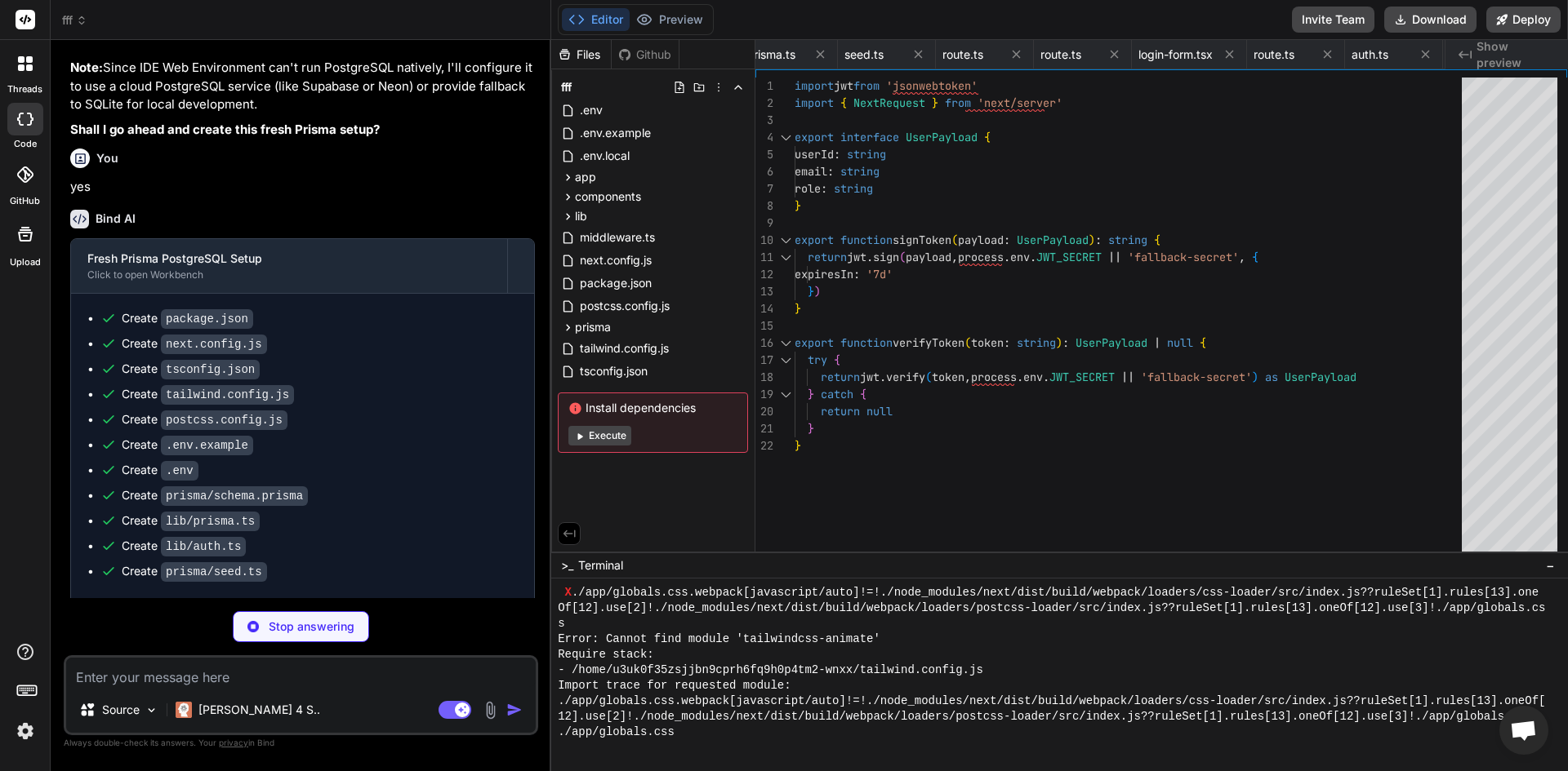
type textarea "import { type ClassValue, clsx } from "clsx" import { twMerge } from "tailwind-…"
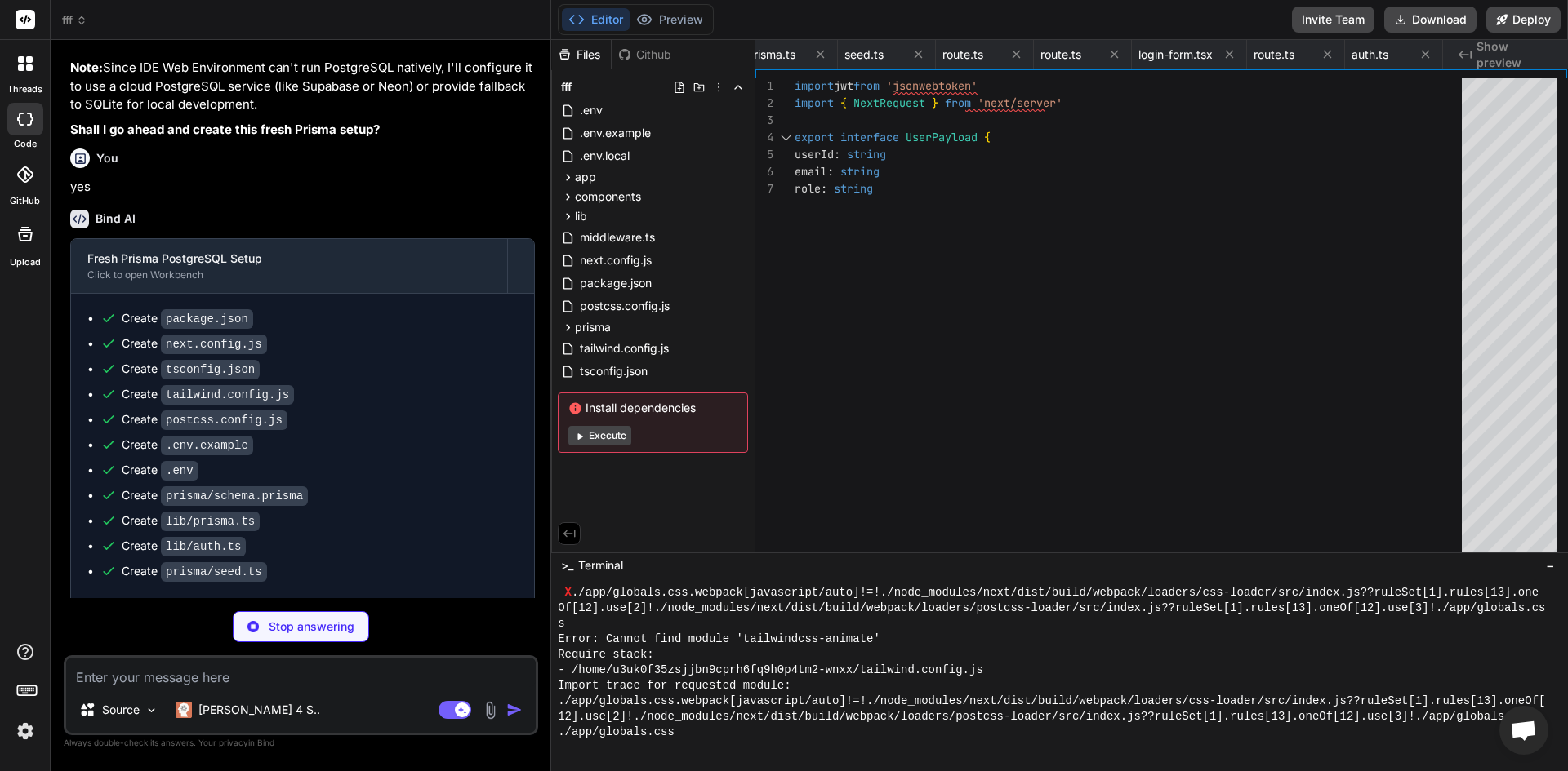
type textarea "x"
type textarea "@layer base { * { @apply border-border; } body { @apply bg-background text-fore…"
type textarea "x"
type textarea "{children} </div> </body> </html> ) }"
type textarea "x"
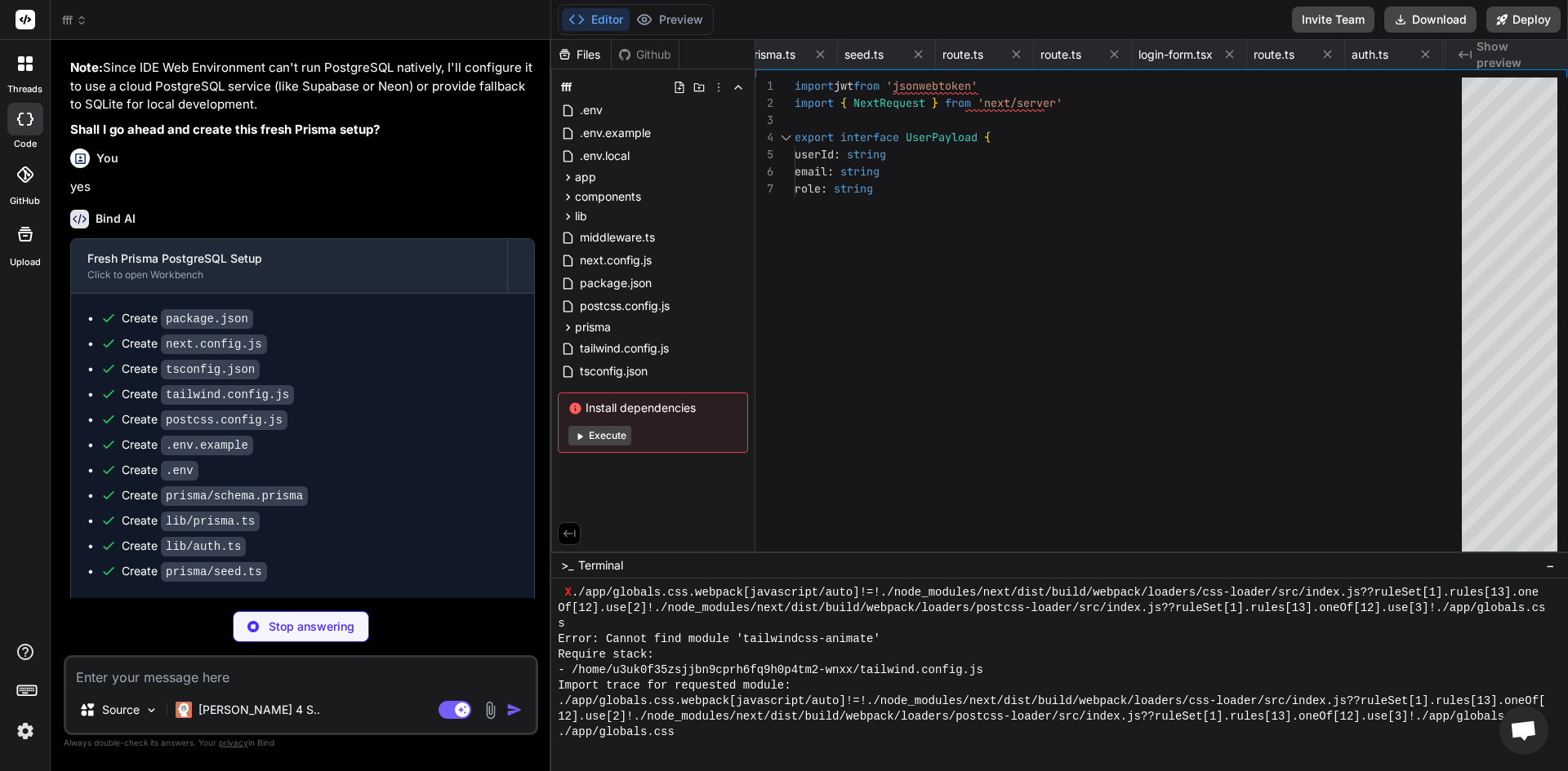
type textarea "))} </div> )} </CardContent> </Card> </div> </div> ) }"
type textarea "x"
type textarea "{ status: 500 } ) } }"
type textarea "x"
type textarea ") } }"
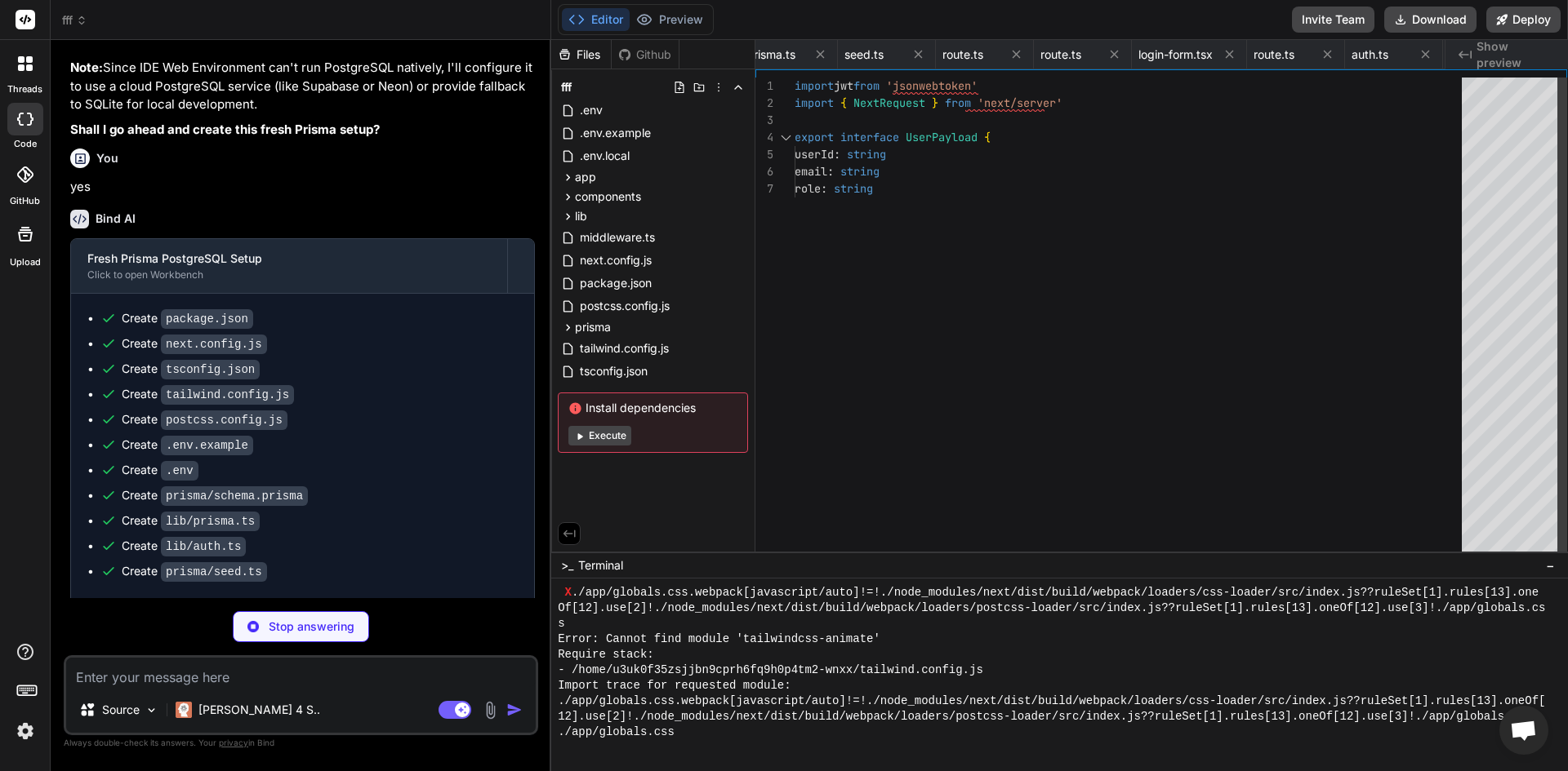
type textarea "x"
type textarea "console.error('Stats API error:', error) return NextResponse.json( { error: 'In…"
type textarea "x"
type textarea "console.error('Seed error:', error) return NextResponse.json({ success: false, …"
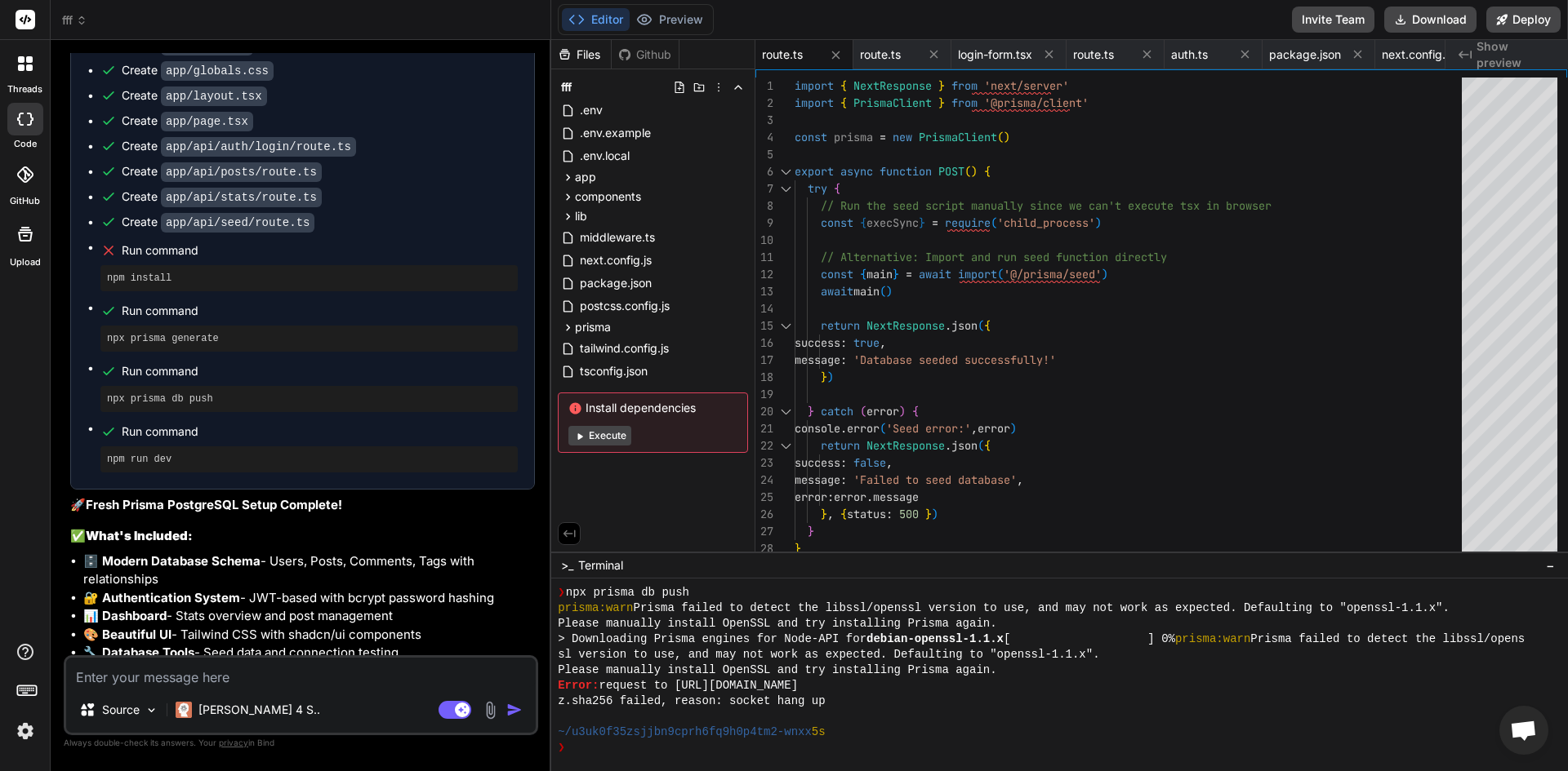
scroll to position [8153, 0]
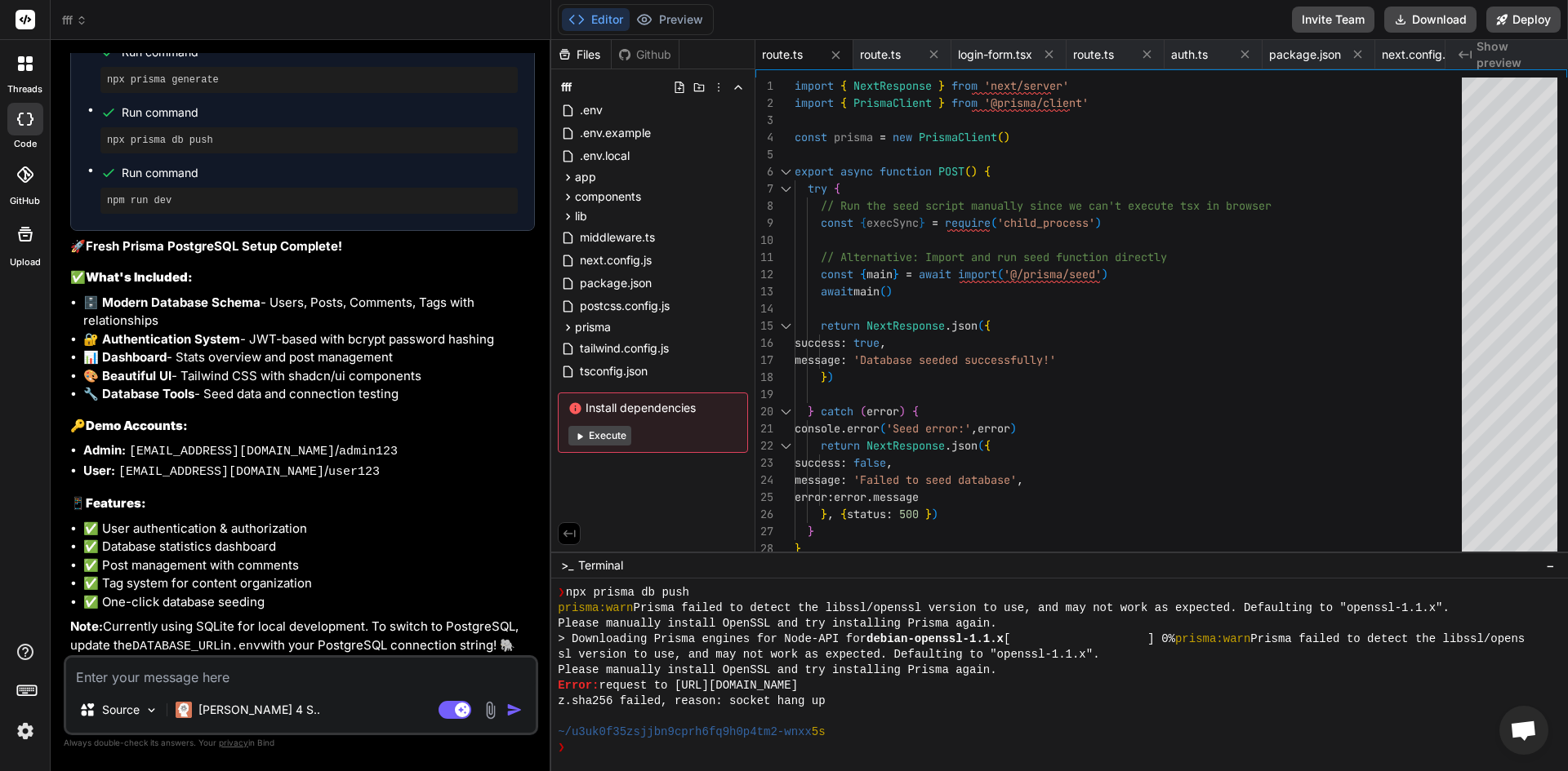
paste textarea "select "ns"."nspname" as "schema", "cls"."relname" as "name", (select coalesce(…"
type textarea "x"
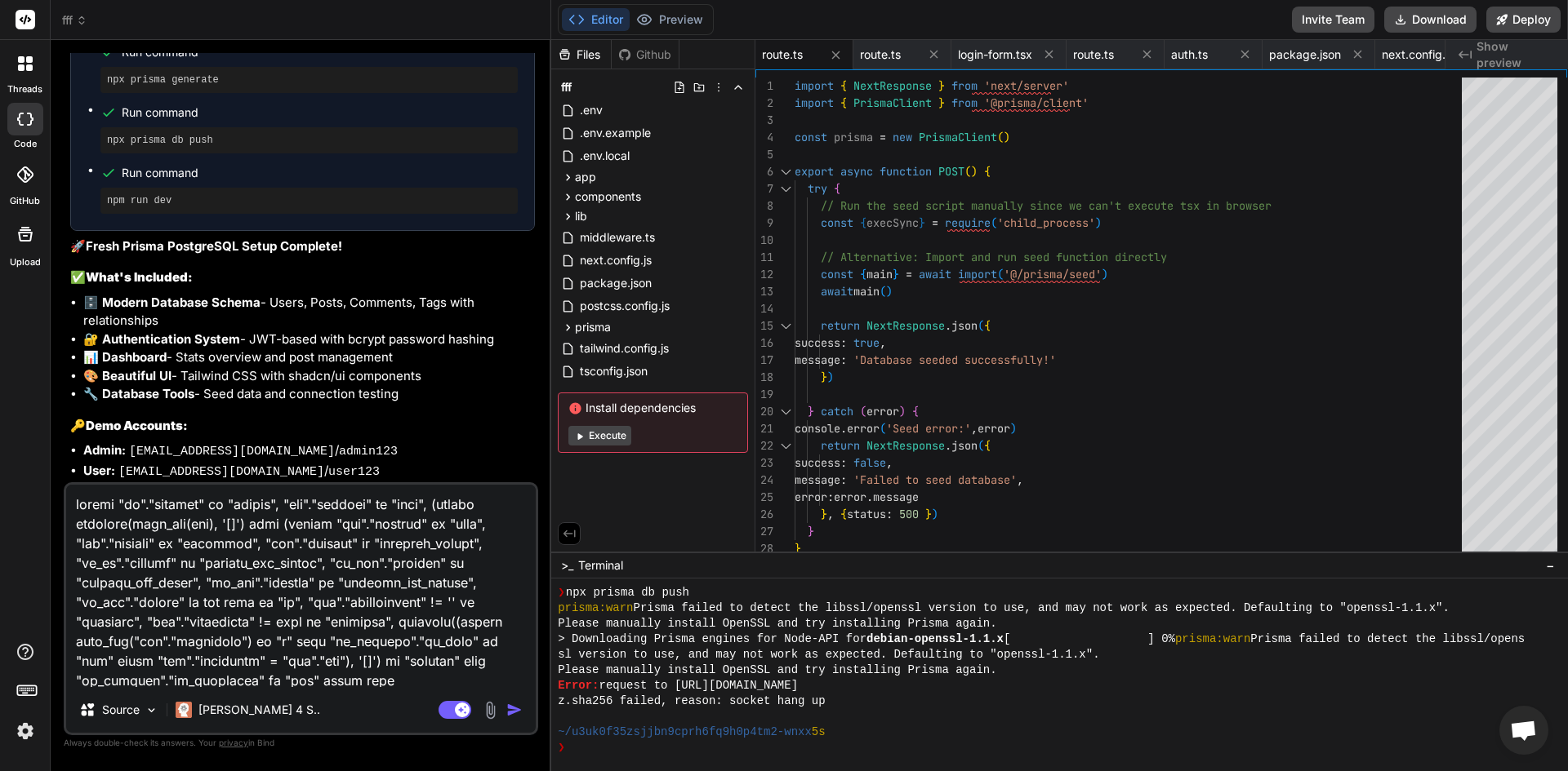
scroll to position [354, 0]
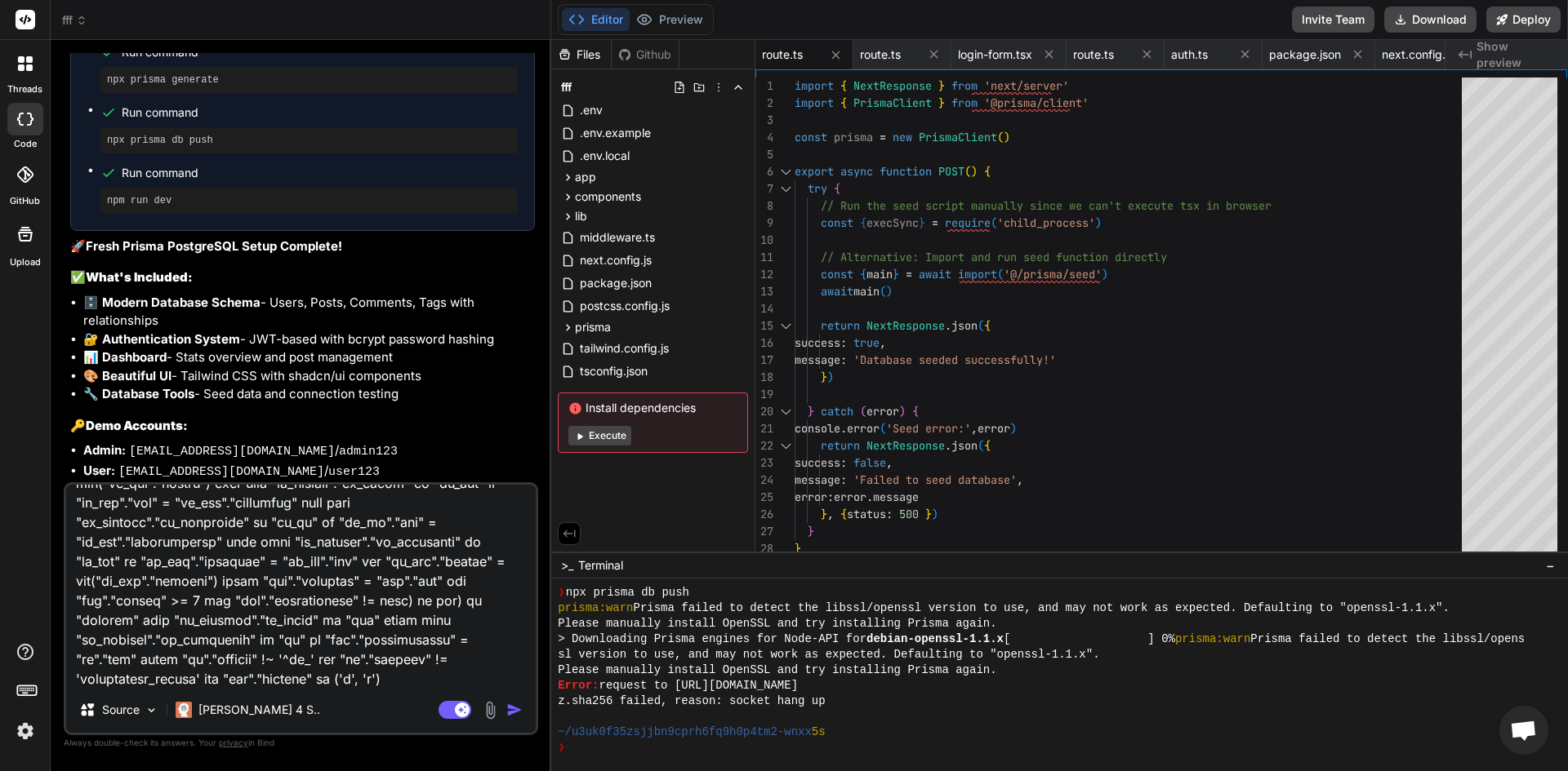
type textarea "select "ns"."nspname" as "schema", "cls"."relname" as "name", (select coalesce(…"
click at [519, 704] on img "button" at bounding box center [514, 709] width 16 height 16
type textarea "x"
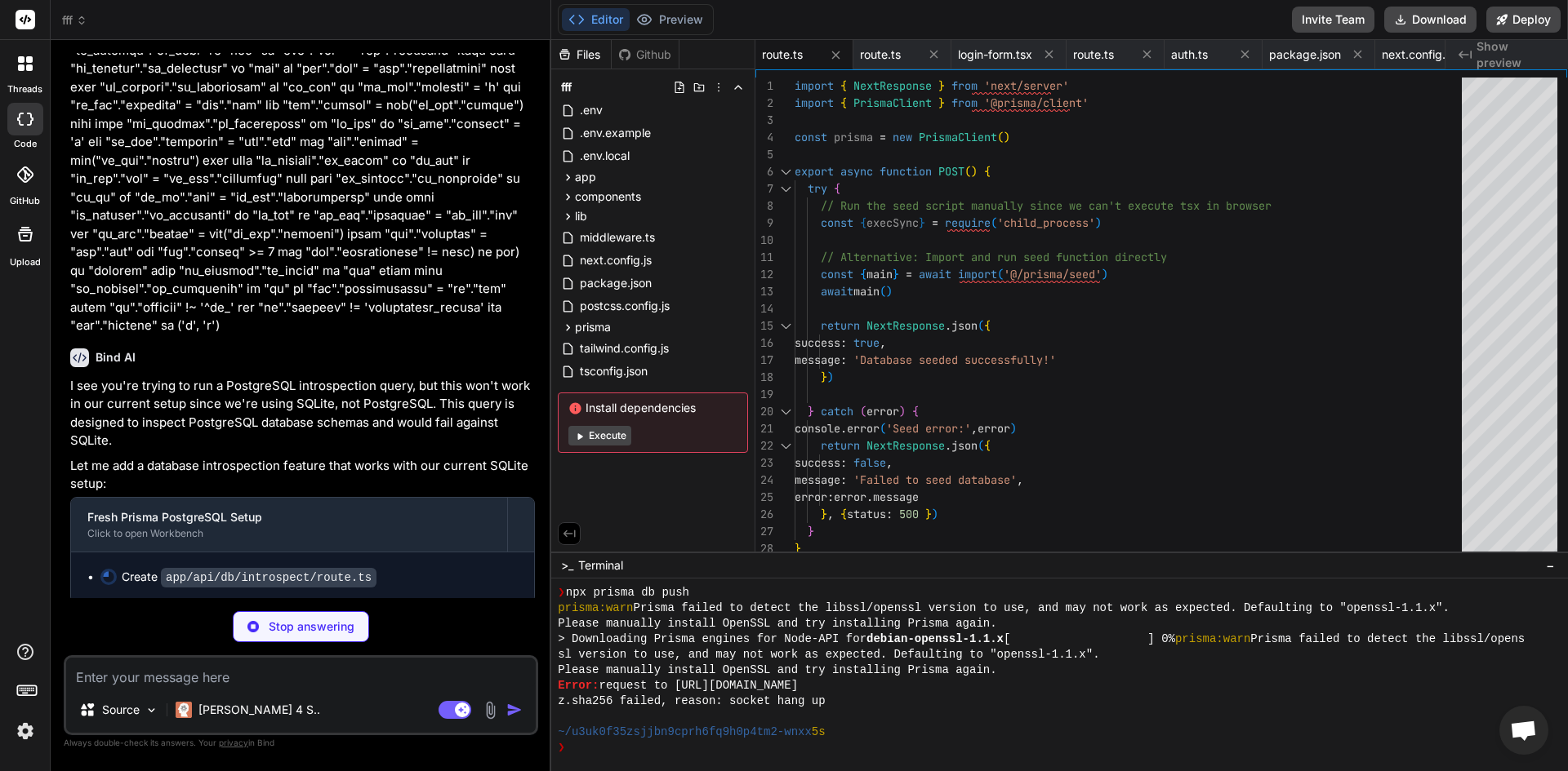
scroll to position [8974, 0]
type textarea "x"
type textarea "}"
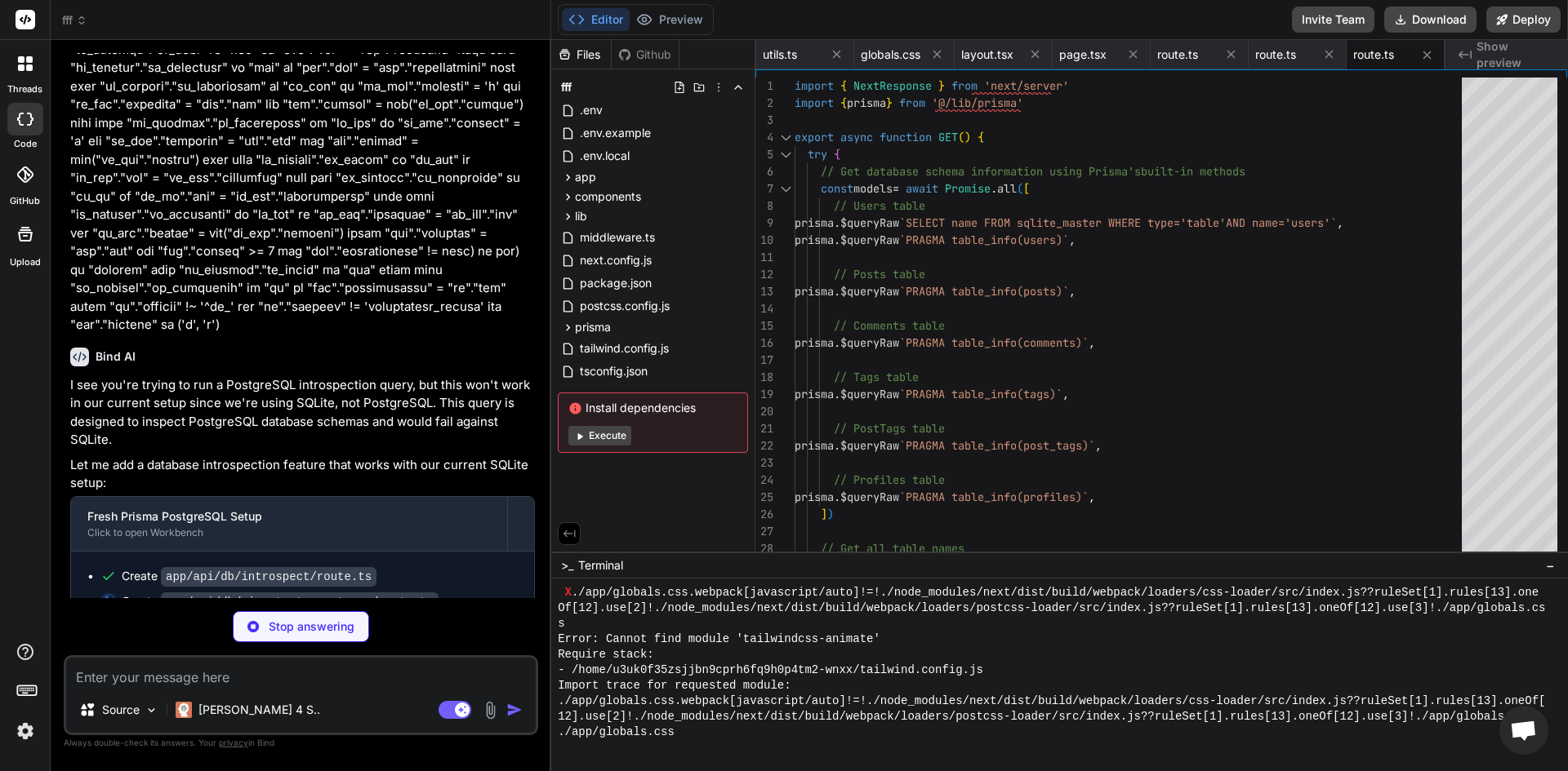
scroll to position [8999, 0]
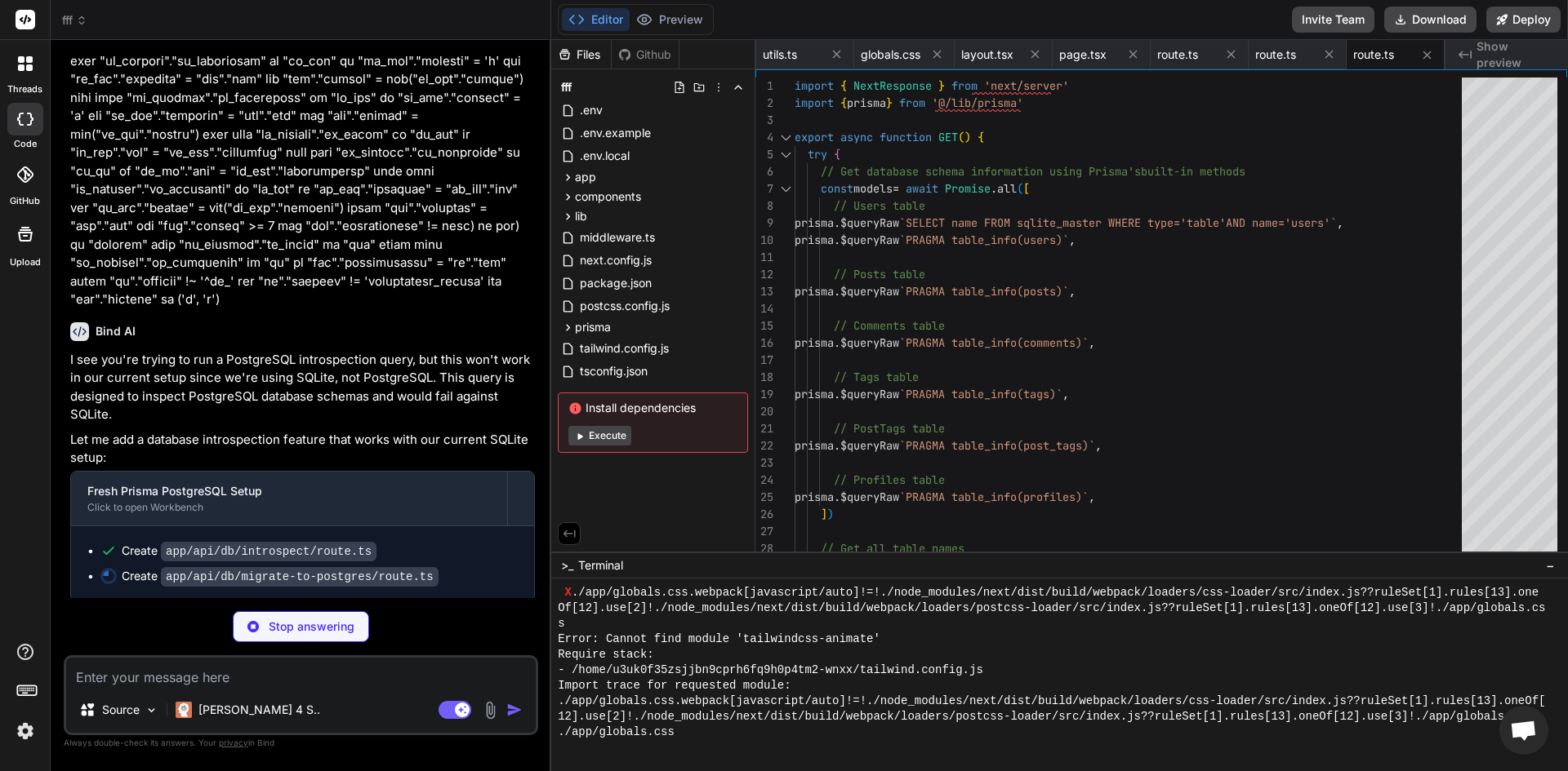
type textarea "x"
type textarea "DATABASE_URL="postgresql://postgres:[PASSWORD]@[HOST]:5432/postgres" # Neon: DA…"
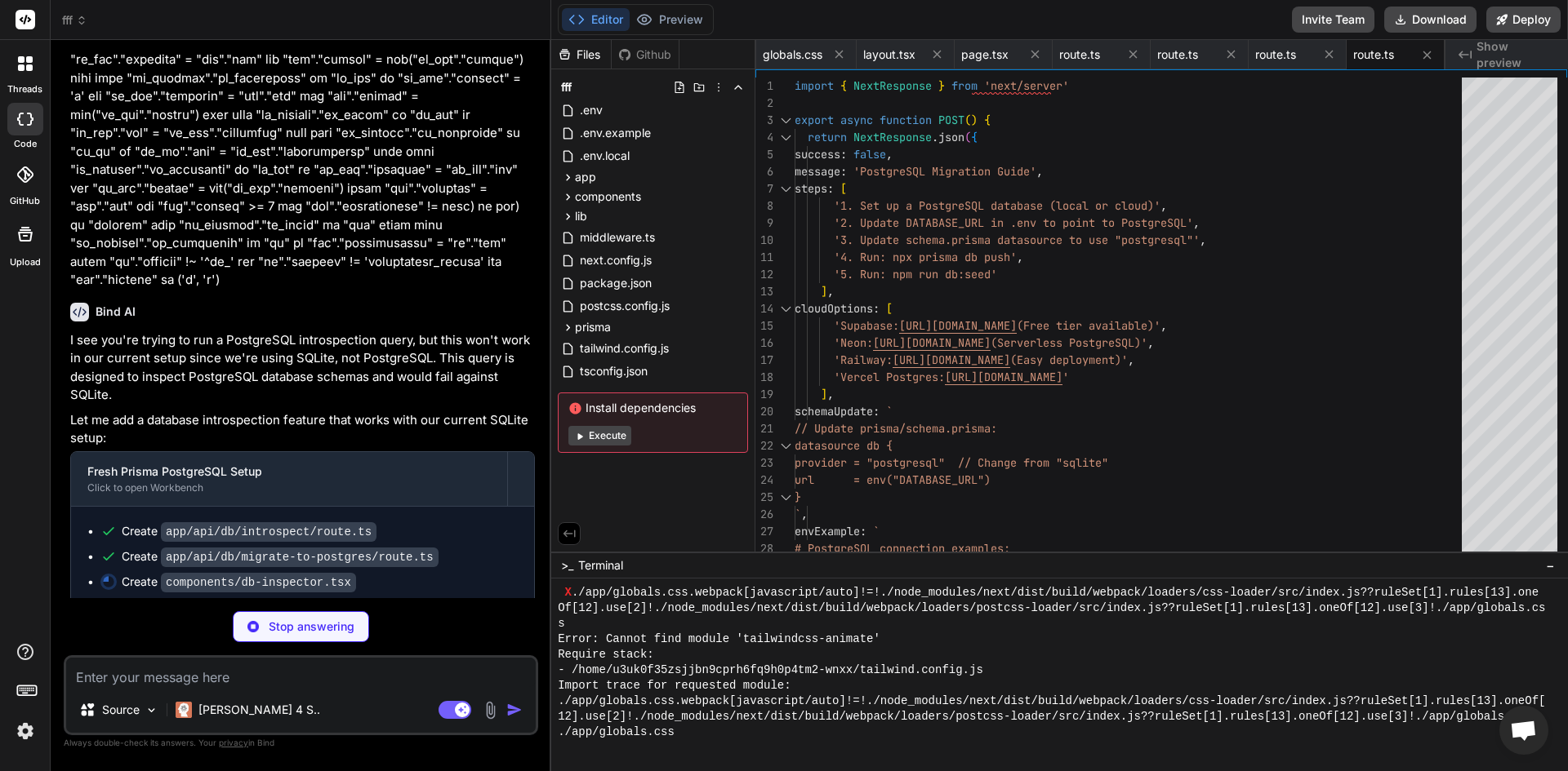
scroll to position [9024, 0]
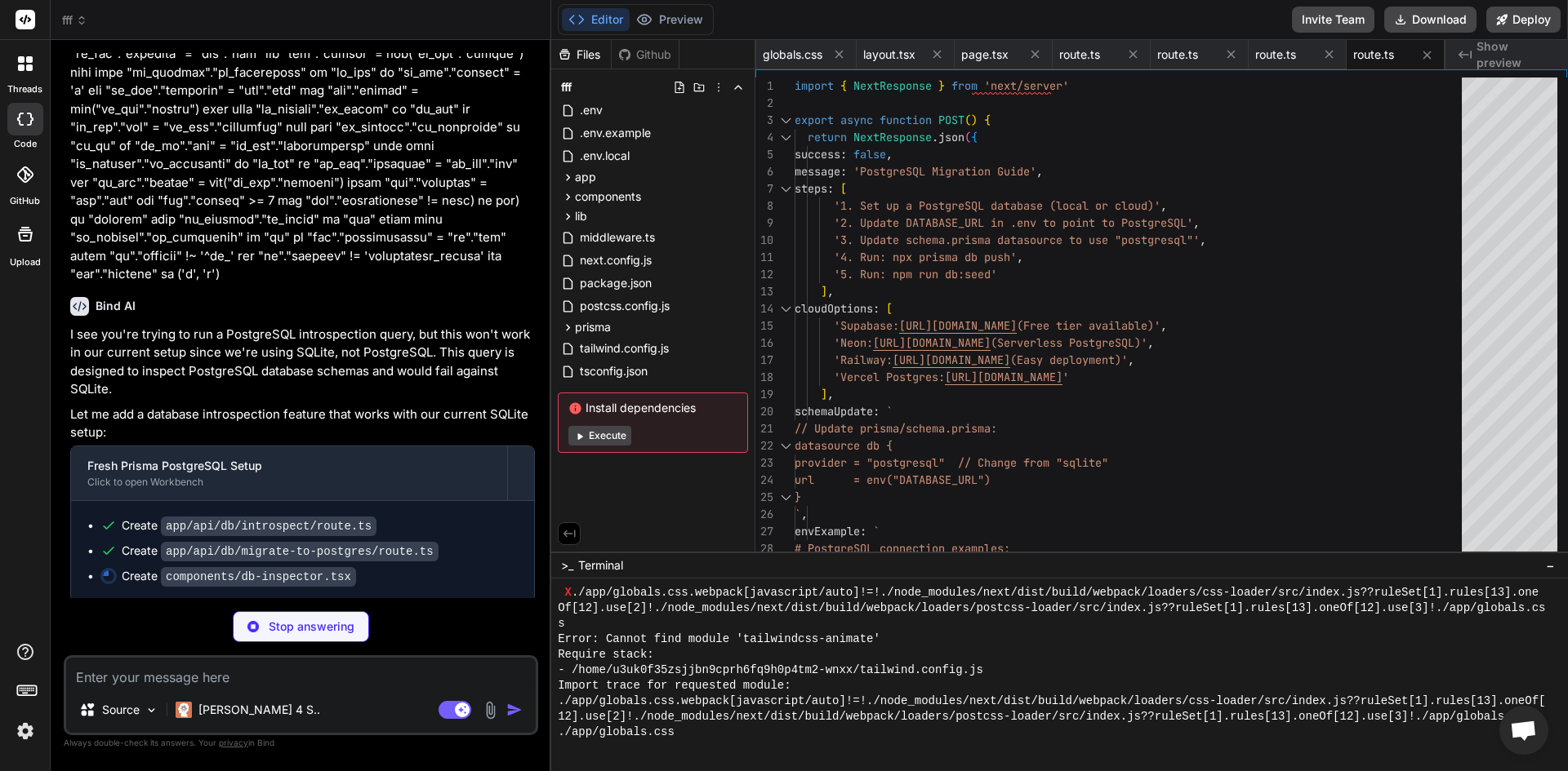
type textarea "x"
type textarea "</Card> </div> ) }"
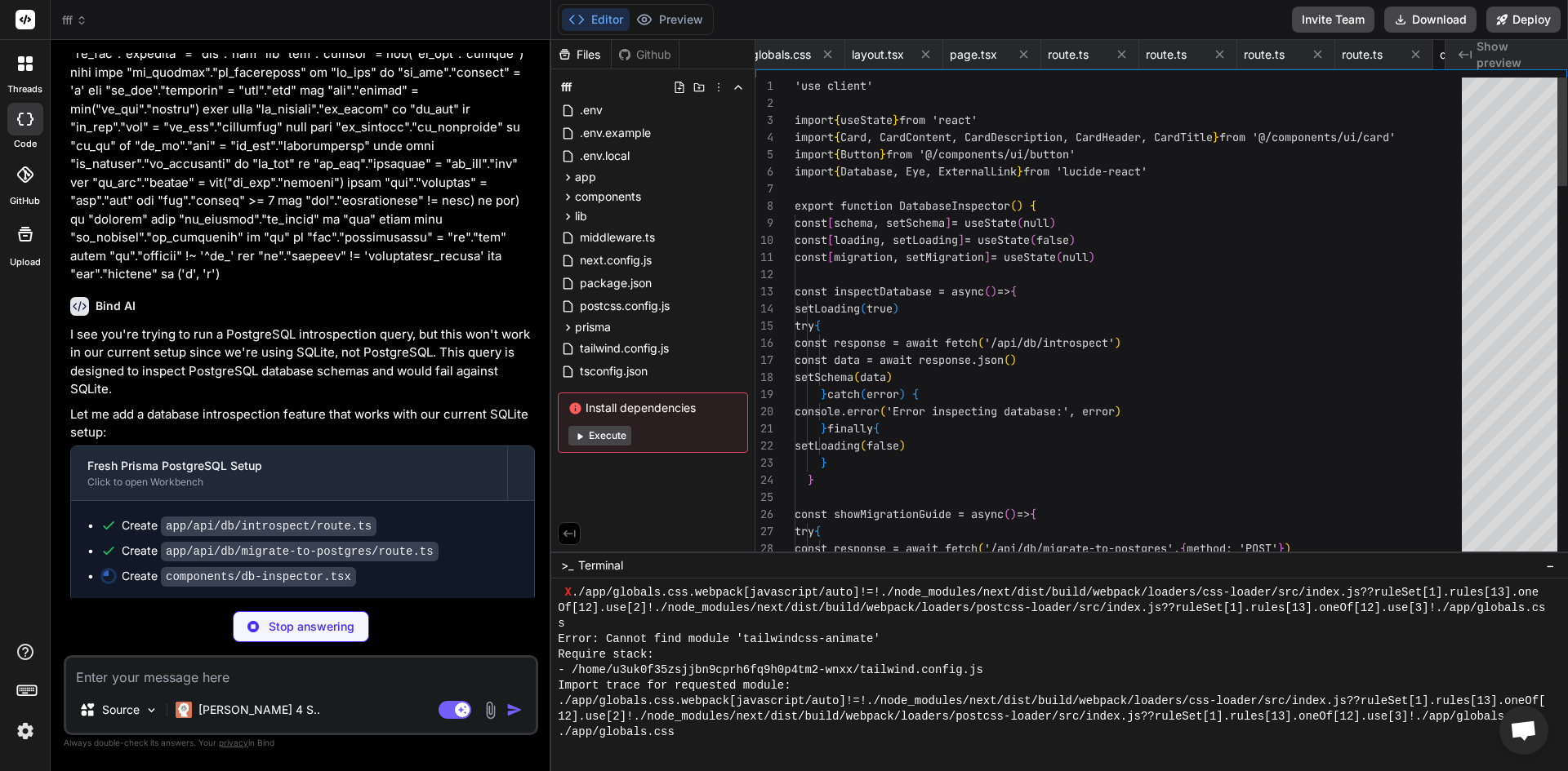
scroll to position [0, 2357]
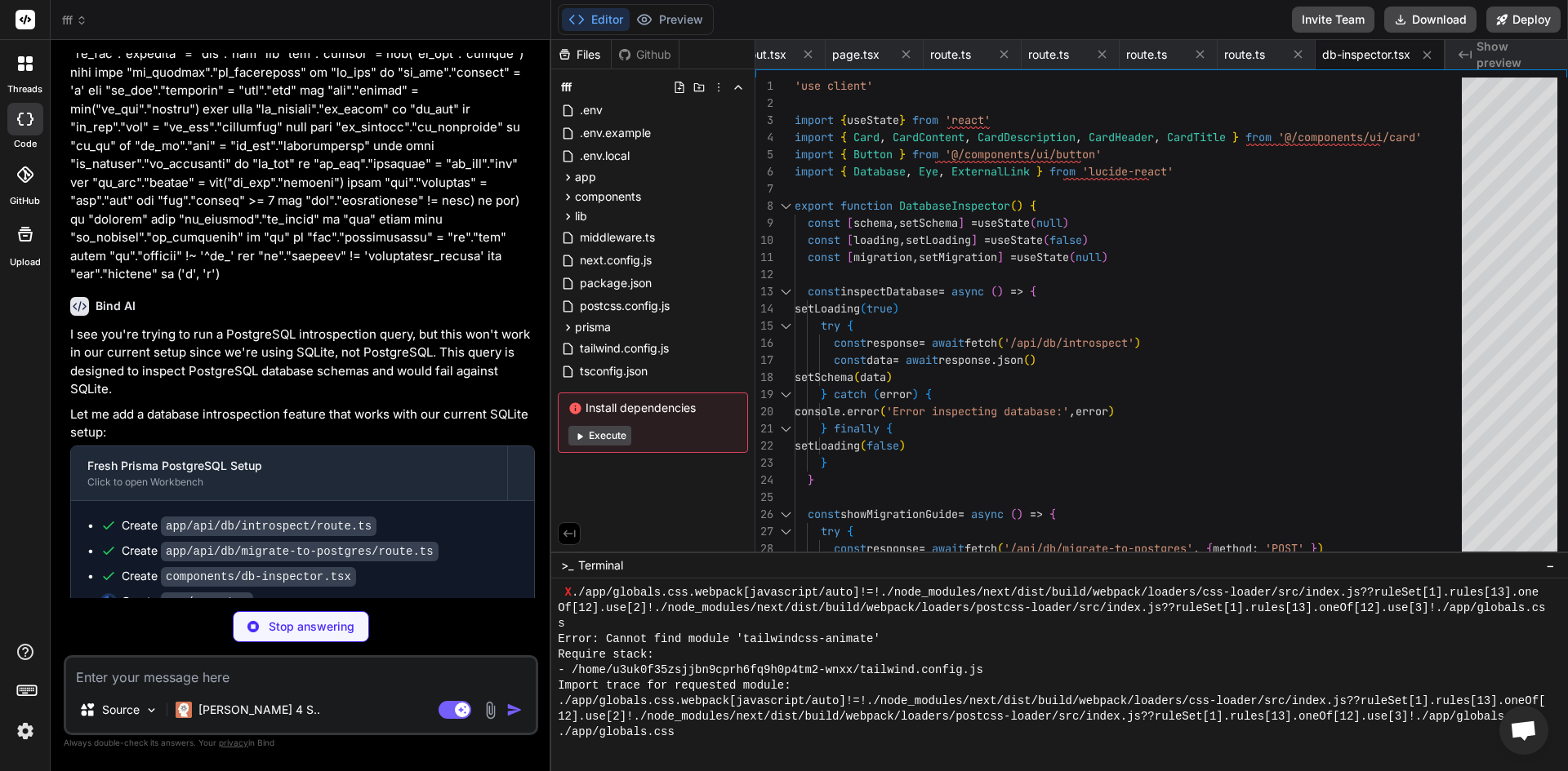
type textarea "x"
type textarea "</div> </div> ) }"
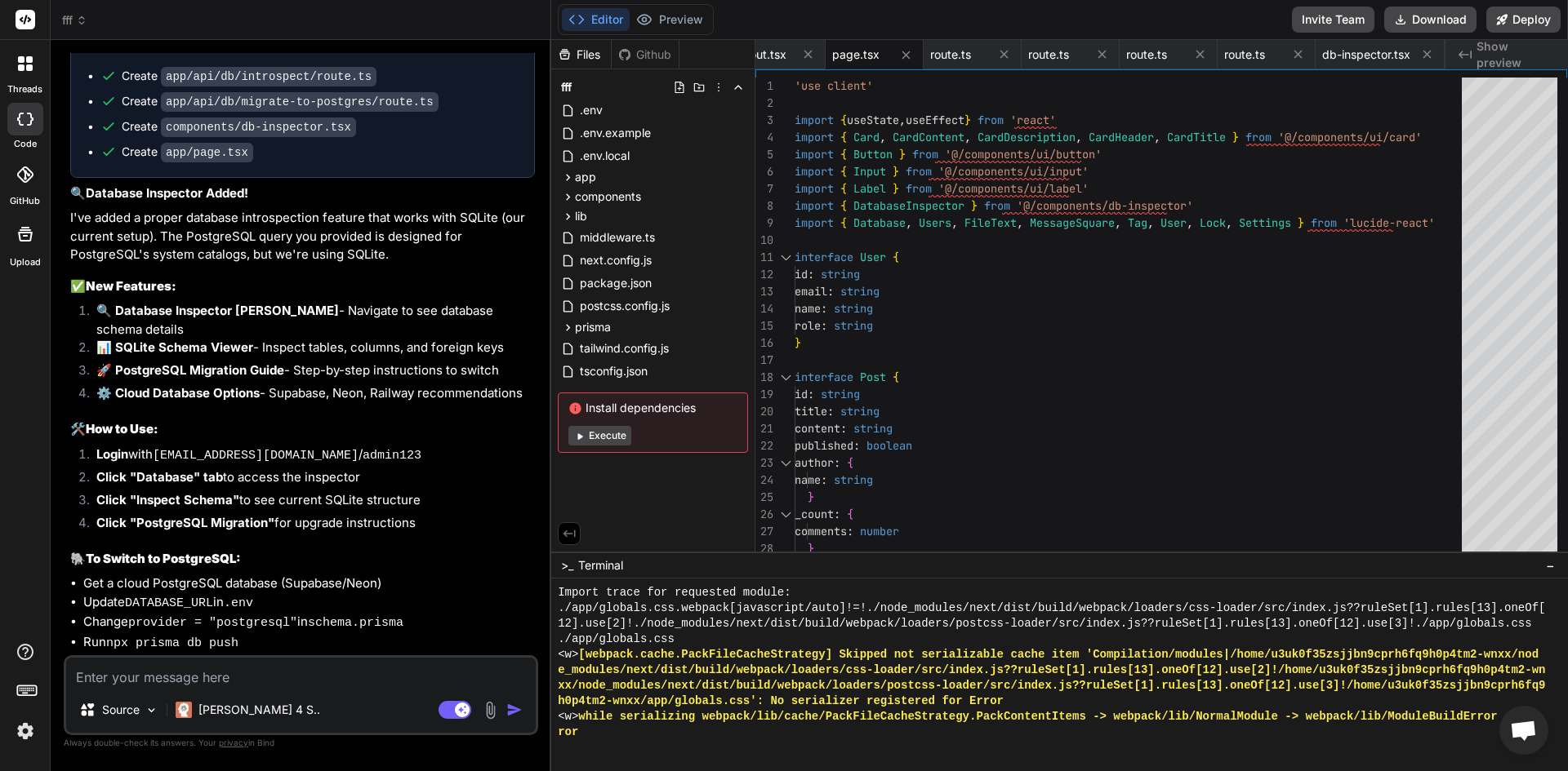
scroll to position [9477, 0]
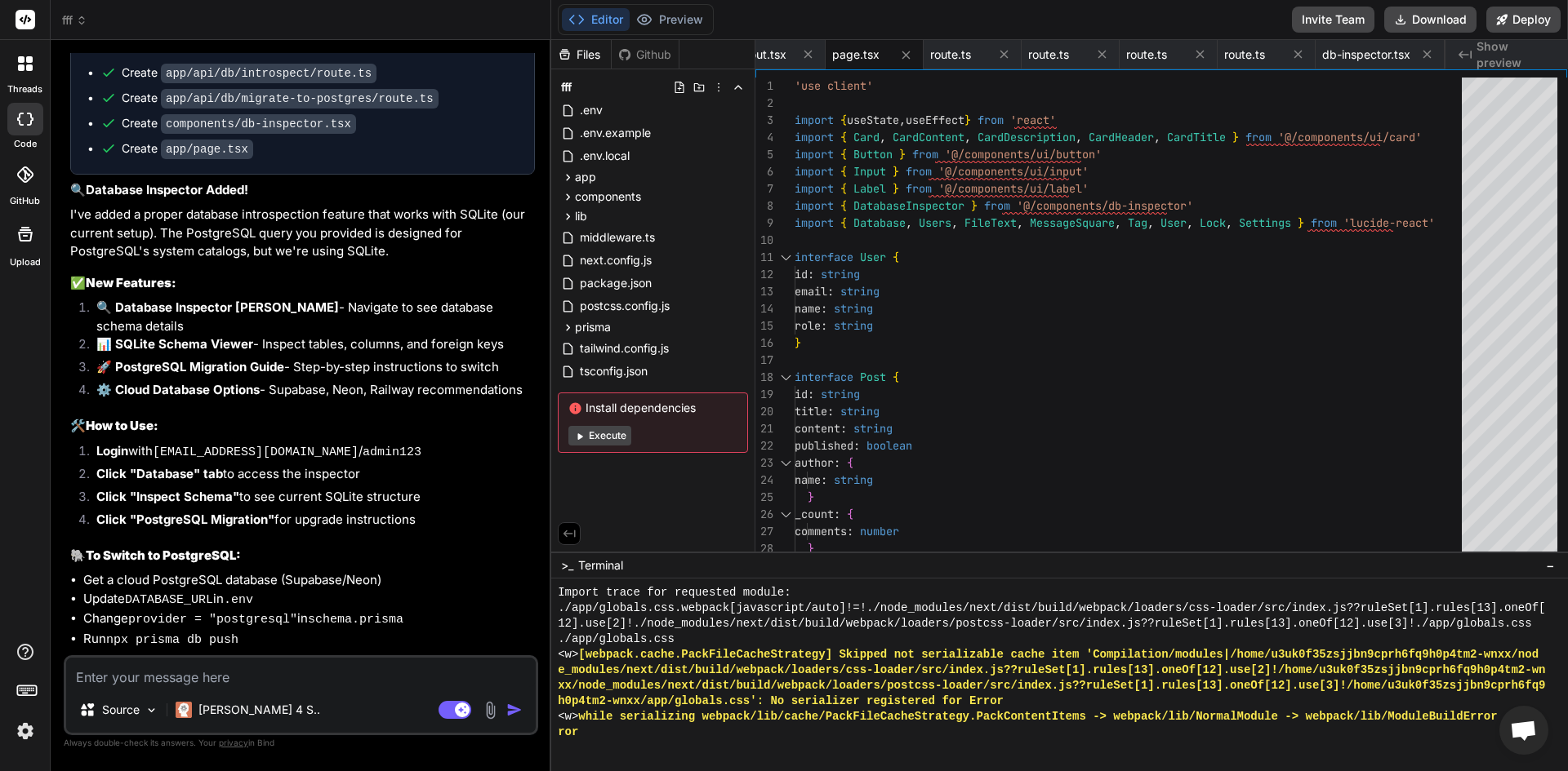
paste textarea "DATABASE_URL="prisma+postgres://[DOMAIN_NAME][URL][SECURITY_DATA]""
type textarea "x"
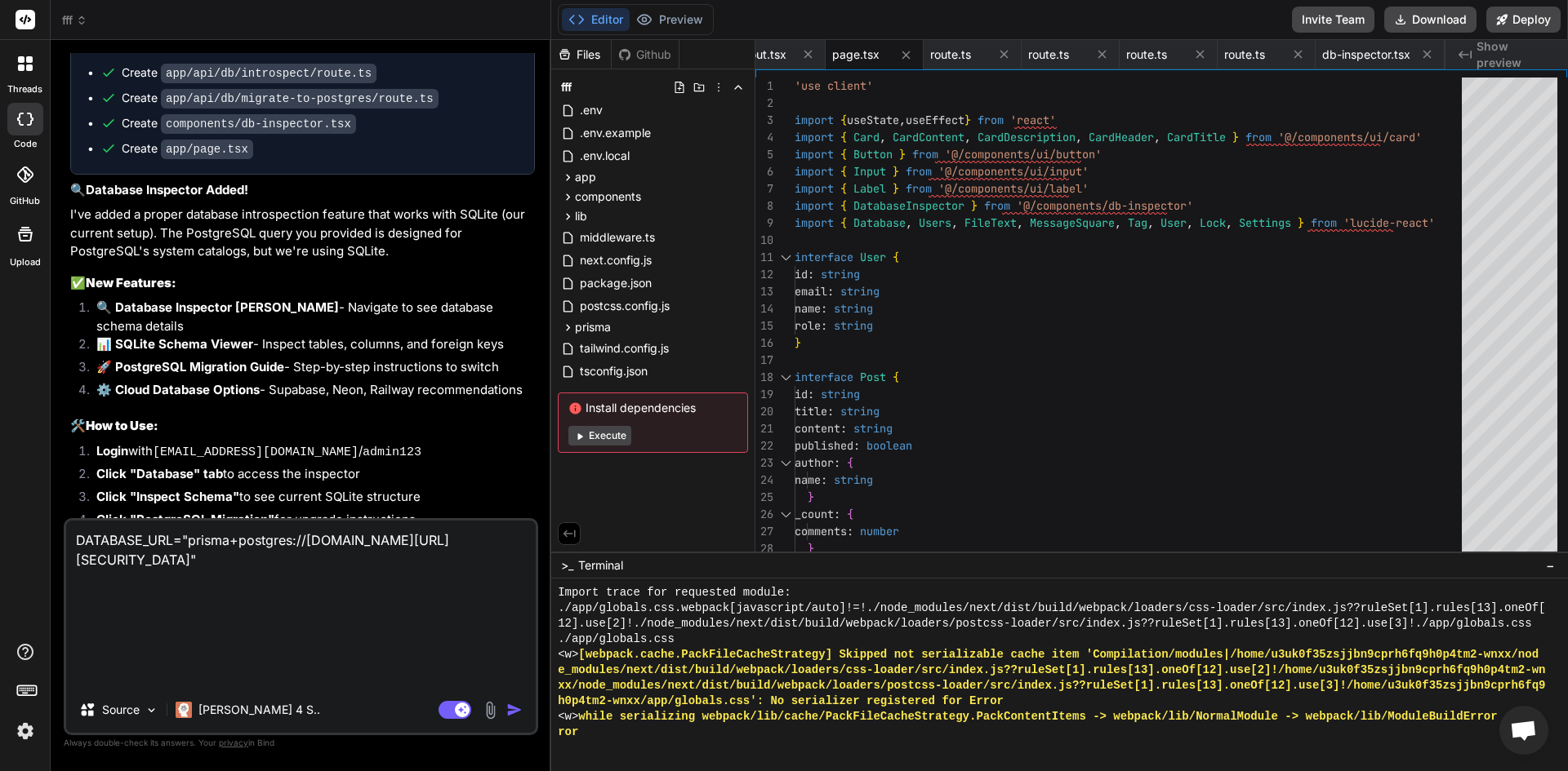
type textarea "DATABASE_URL="prisma+postgres://[DOMAIN_NAME][URL][SECURITY_DATA]""
click at [512, 713] on img "button" at bounding box center [514, 709] width 16 height 16
type textarea "x"
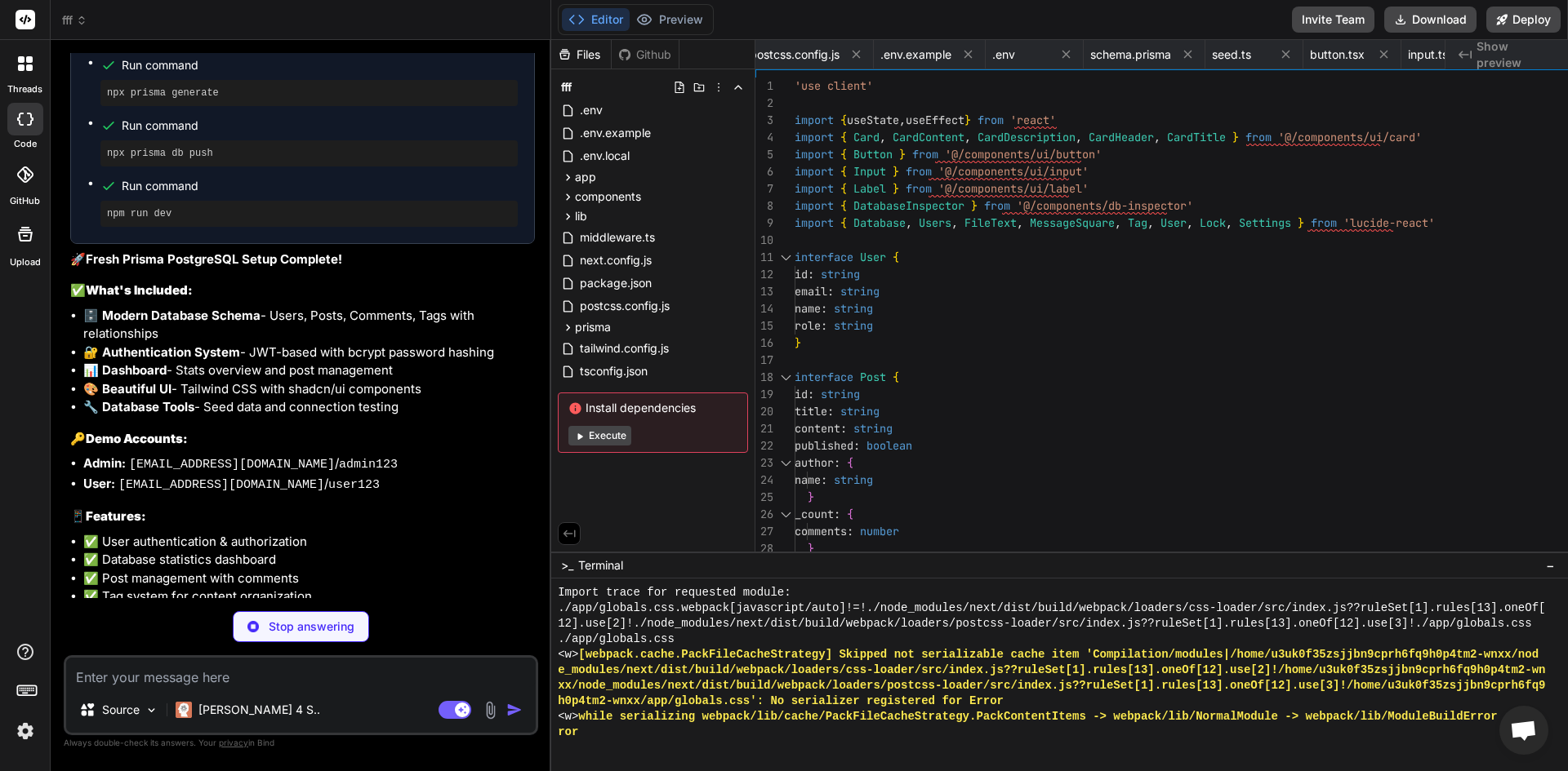
scroll to position [8141, 0]
type textarea "x"
type textarea "[DOMAIN_NAME][URL][SECURITY_DATA]" JWT_SECRET="dev-secret-key-change-in-product…"
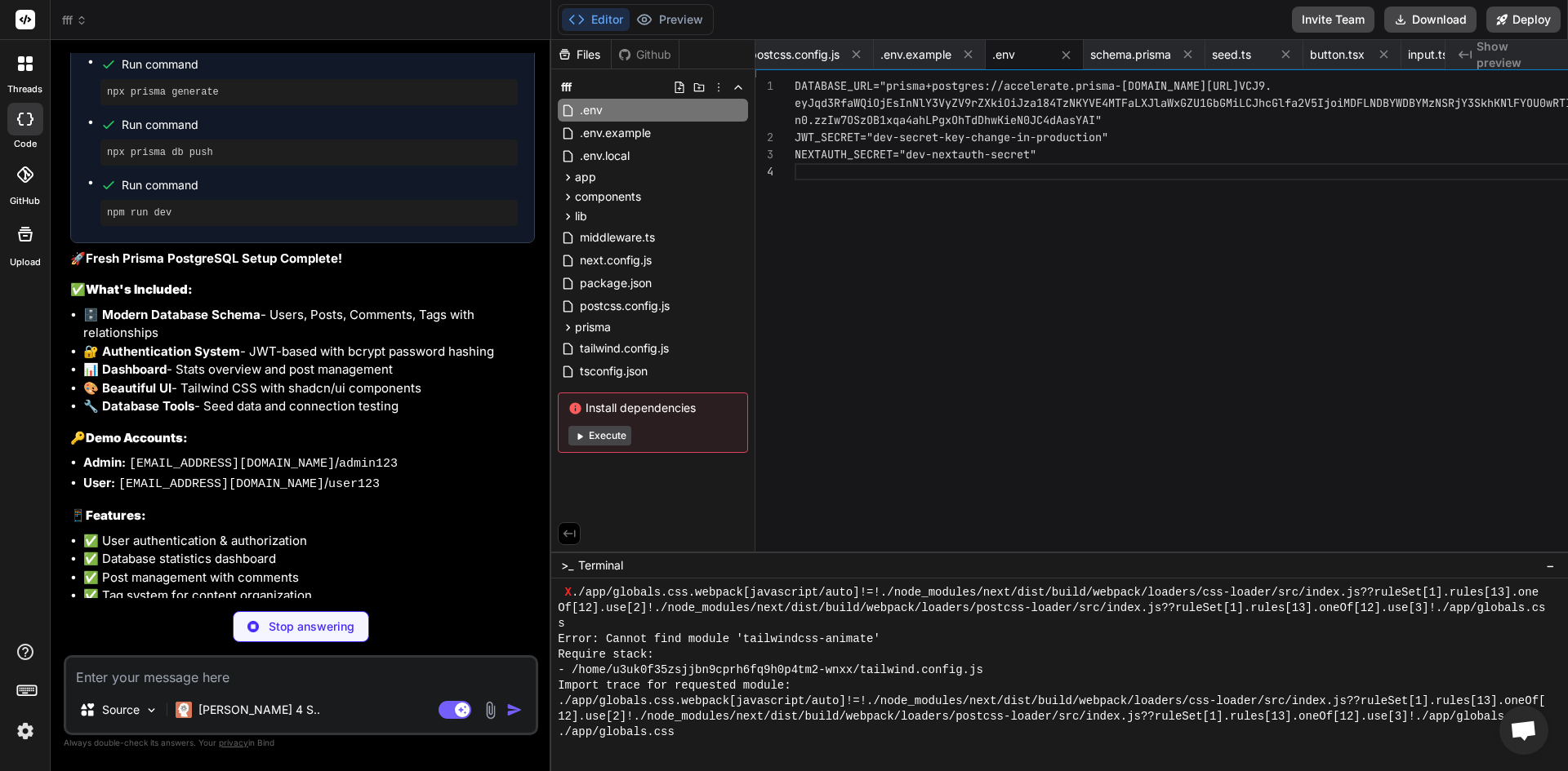
scroll to position [8166, 0]
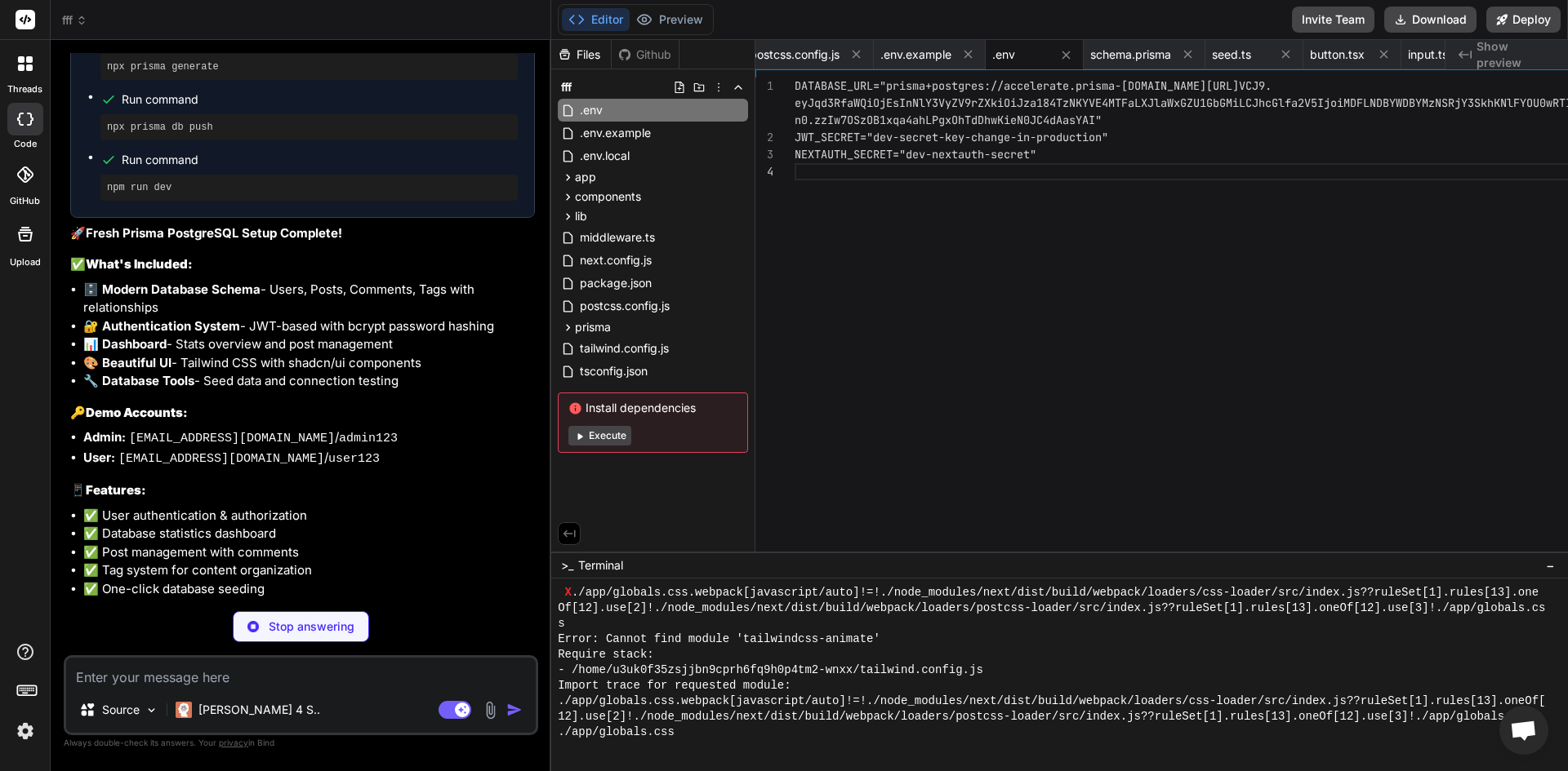
type textarea "x"
type textarea "@@id([postId, tagId]) @@map("post_tags") } enum Role { USER ADMIN MODERATOR }"
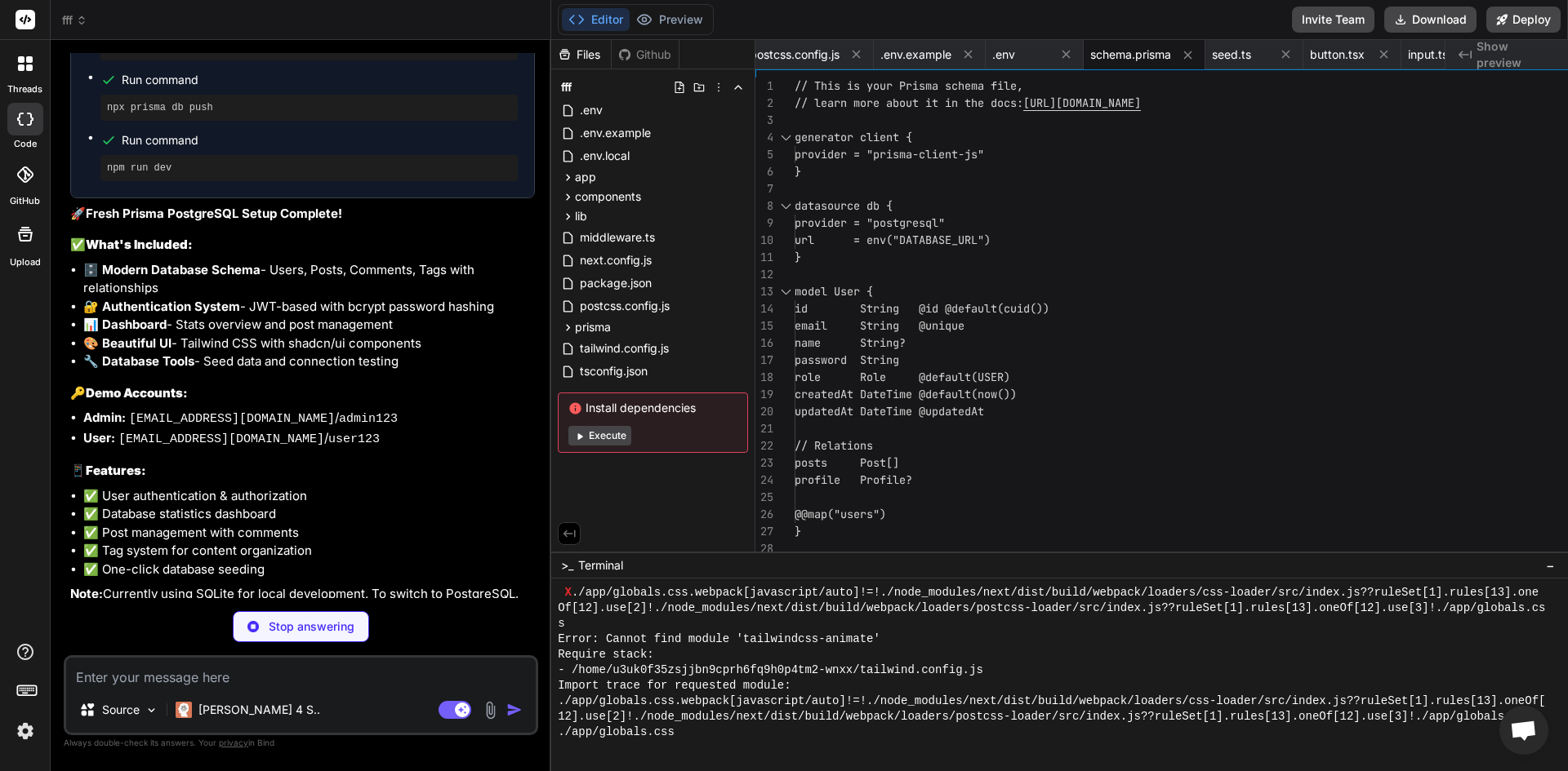
scroll to position [8191, 0]
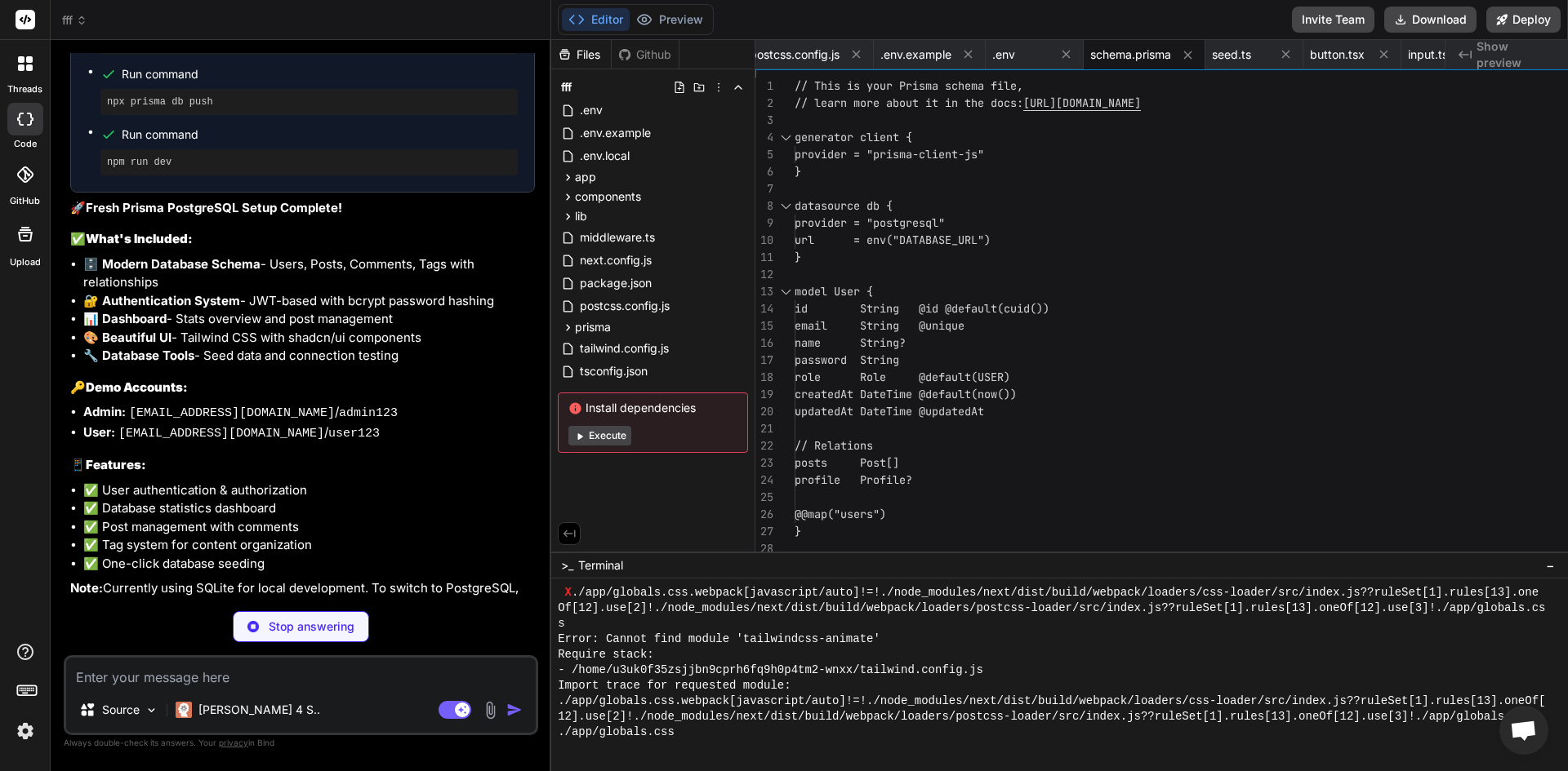
type textarea "x"
type textarea "}"
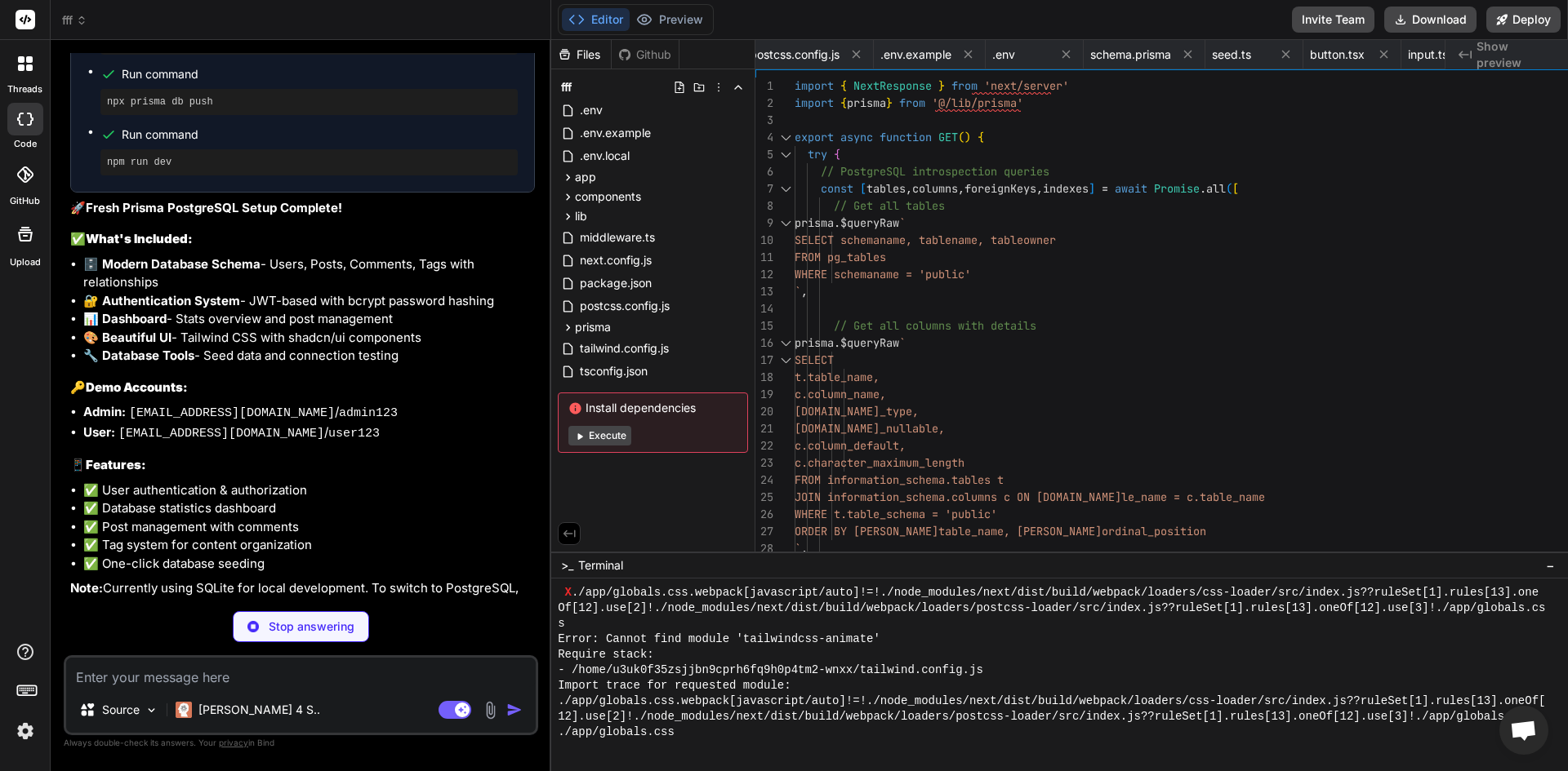
scroll to position [8217, 0]
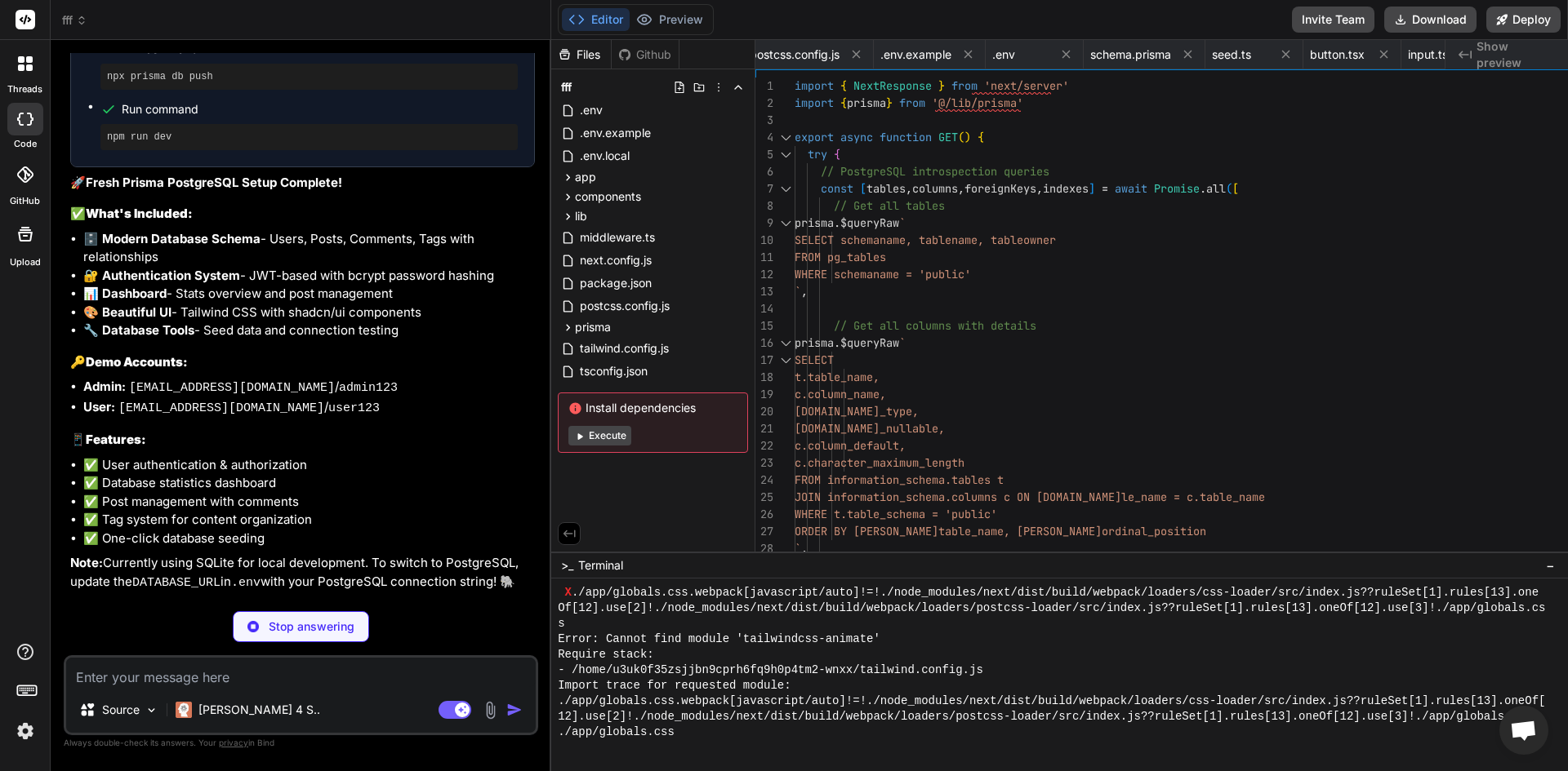
type textarea "x"
type textarea "</details> </div> )} </CardContent> </Card> </div> ) }"
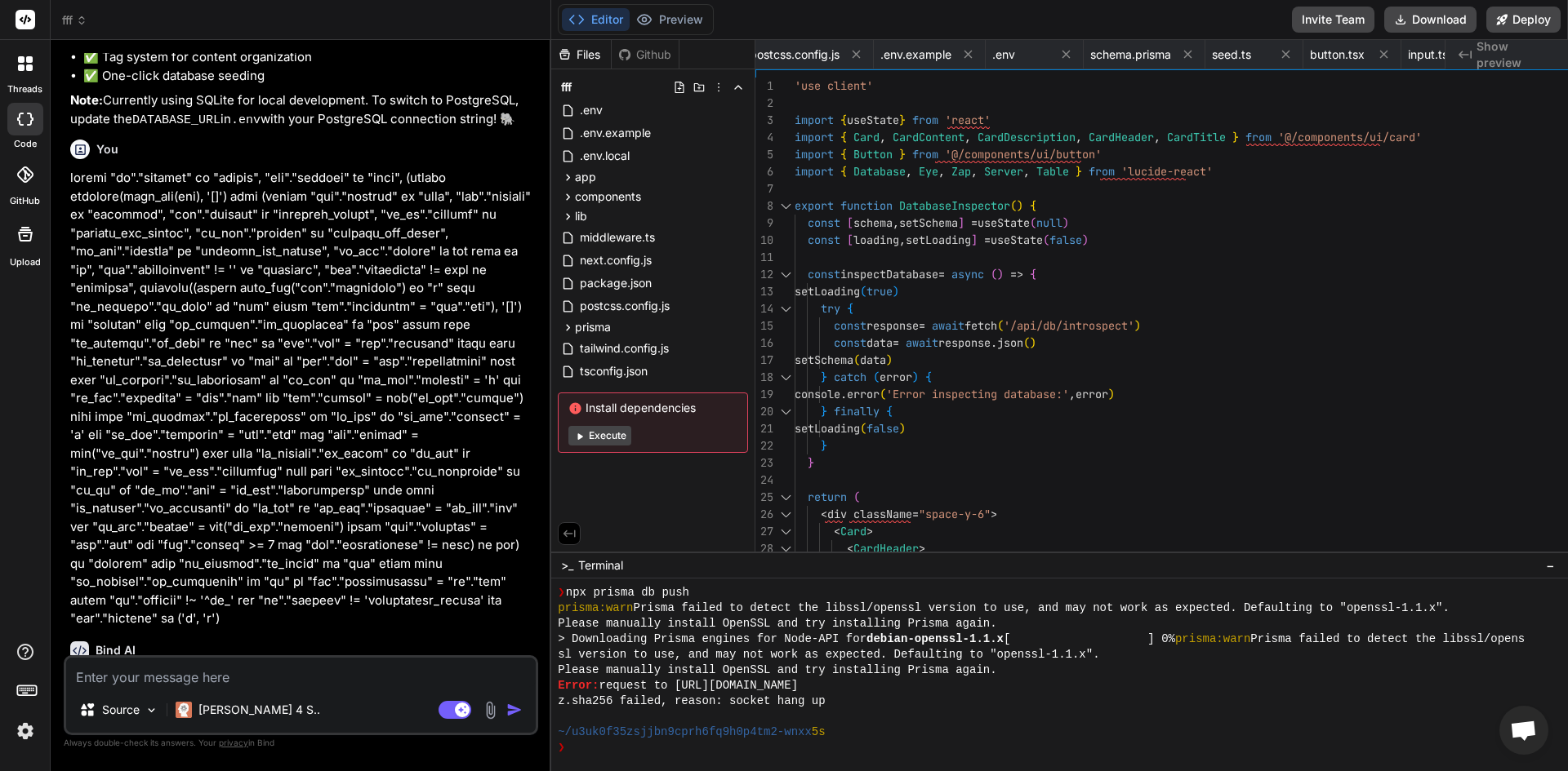
scroll to position [8703, 0]
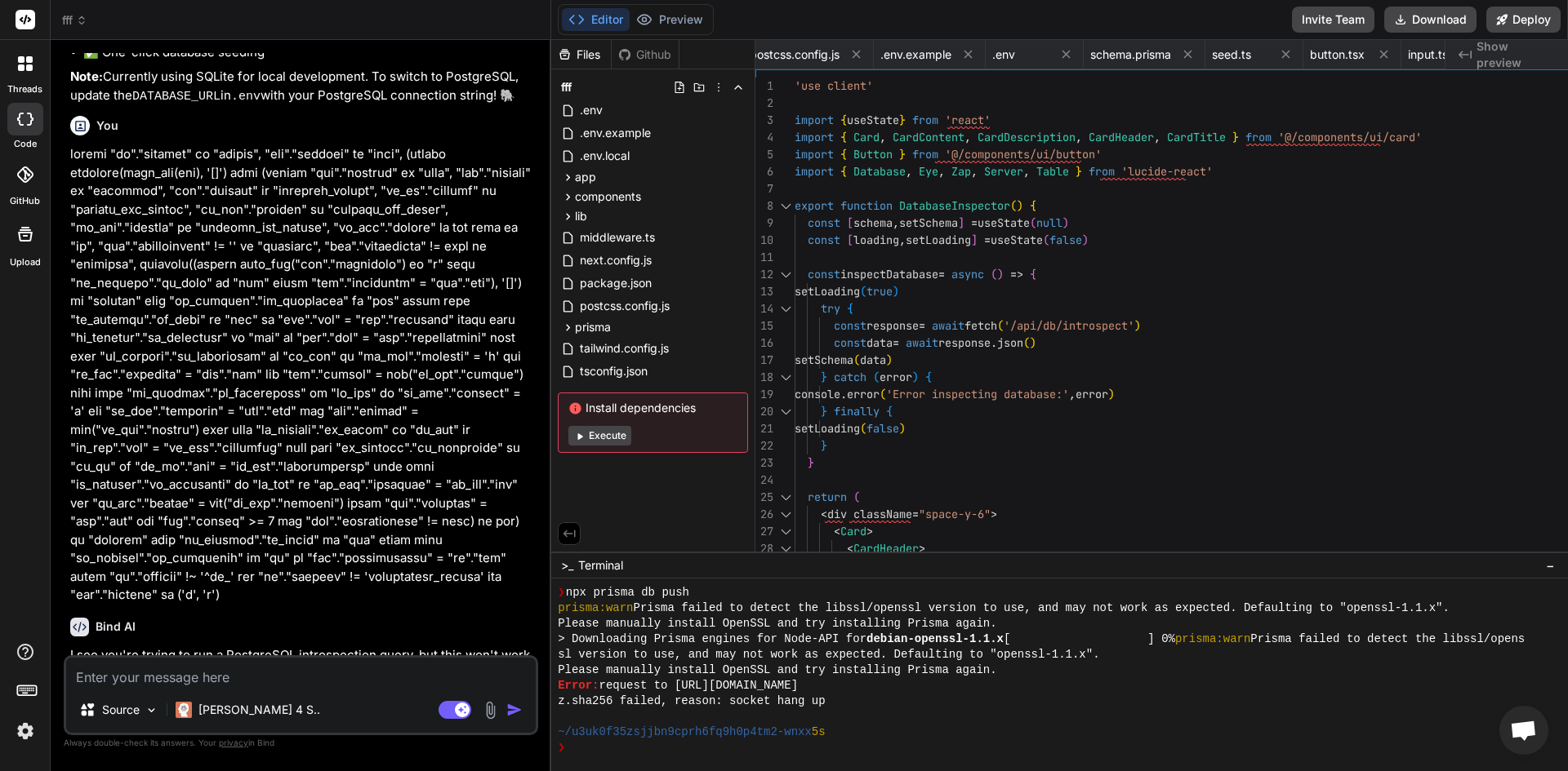
click at [442, 662] on textarea at bounding box center [301, 672] width 469 height 29
type textarea "x"
type textarea "+"
type textarea "x"
type textarea "++"
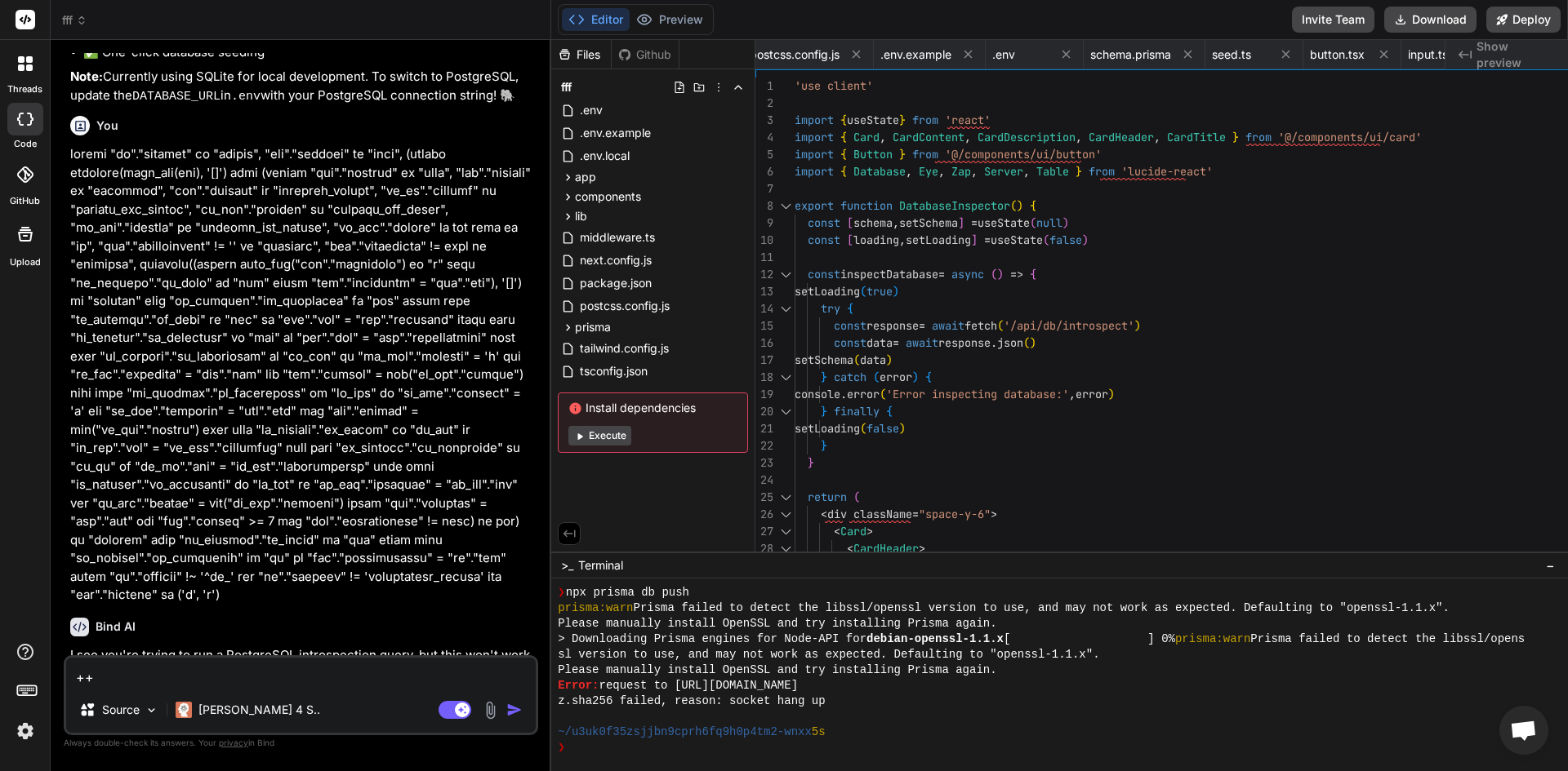
type textarea "x"
type textarea "+"
type textarea "x"
type textarea "y"
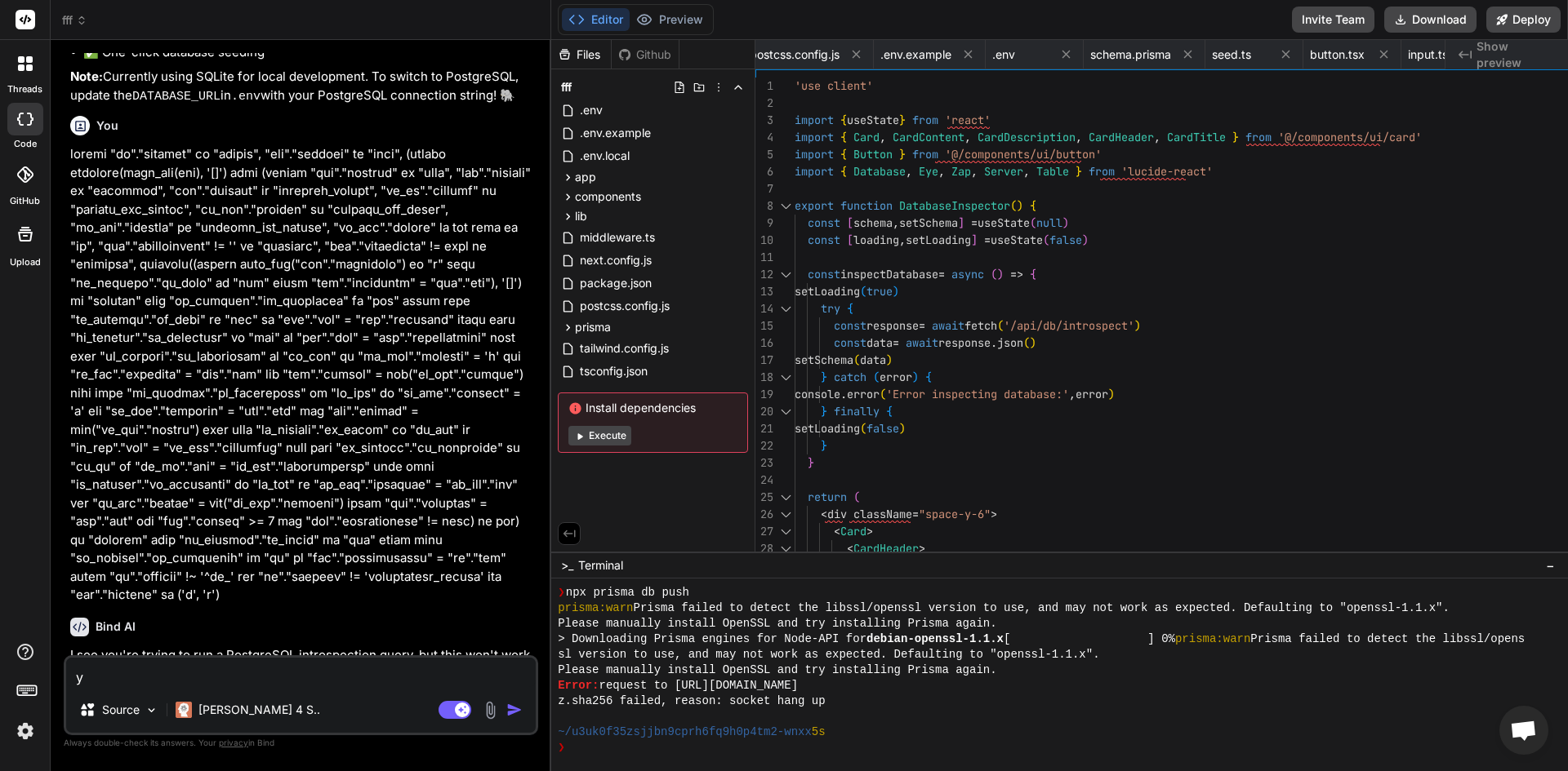
type textarea "x"
type textarea "ye"
type textarea "x"
type textarea "yes"
type textarea "x"
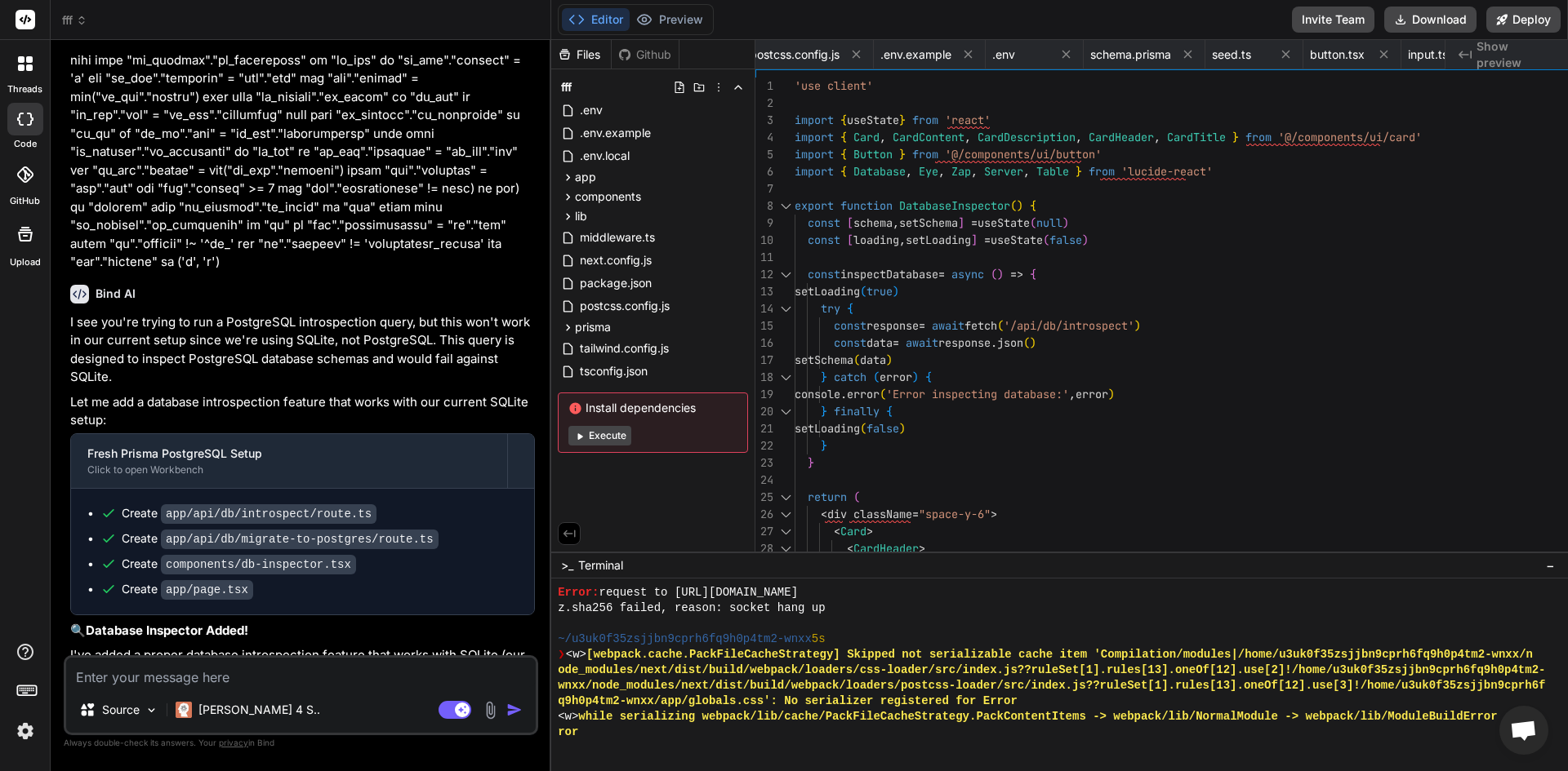
scroll to position [9119, 0]
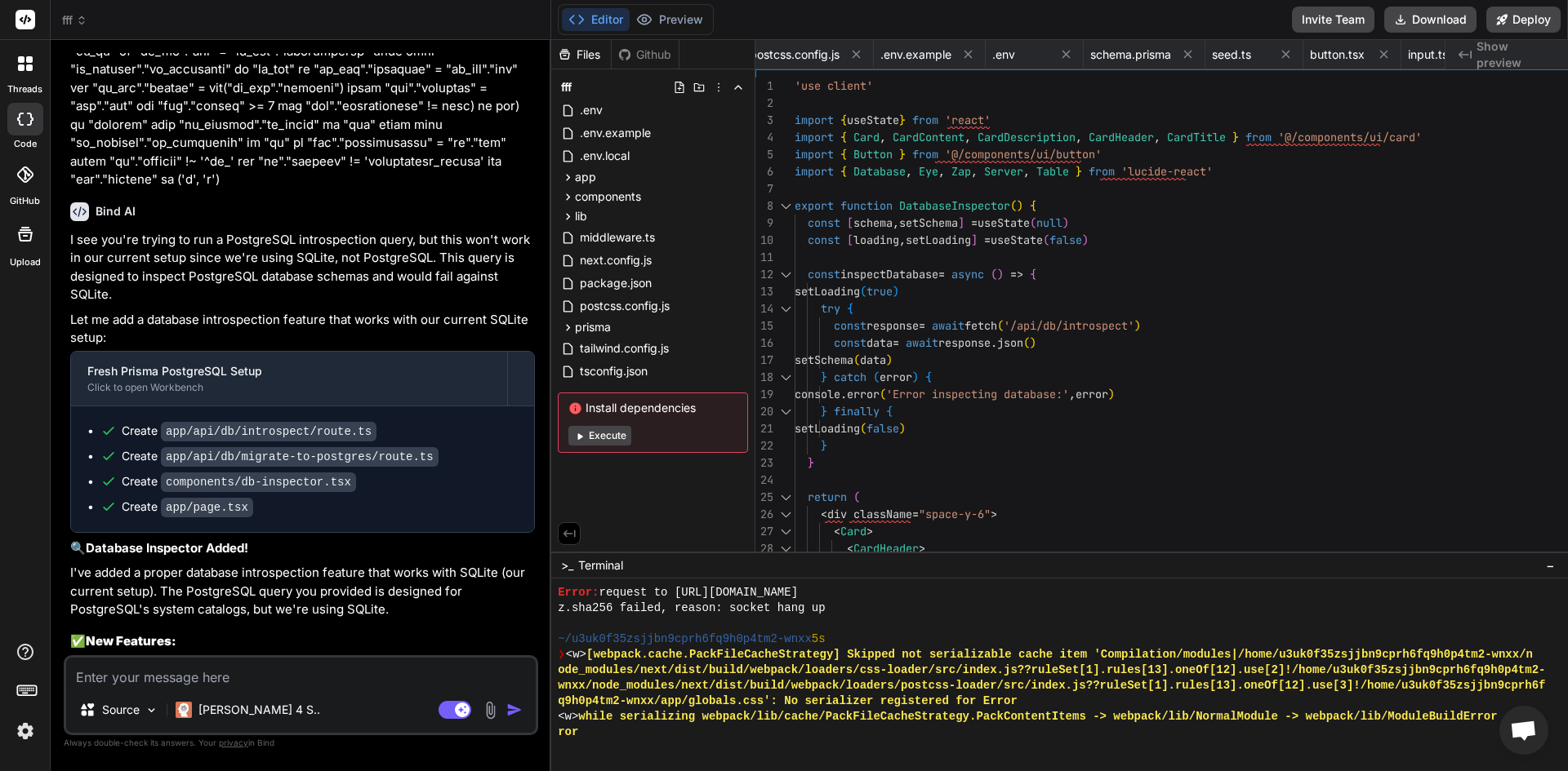
click at [313, 691] on div "Source Claude 4 S.. Agent Mode. When this toggle is activated, AI automatically…" at bounding box center [300, 695] width 474 height 80
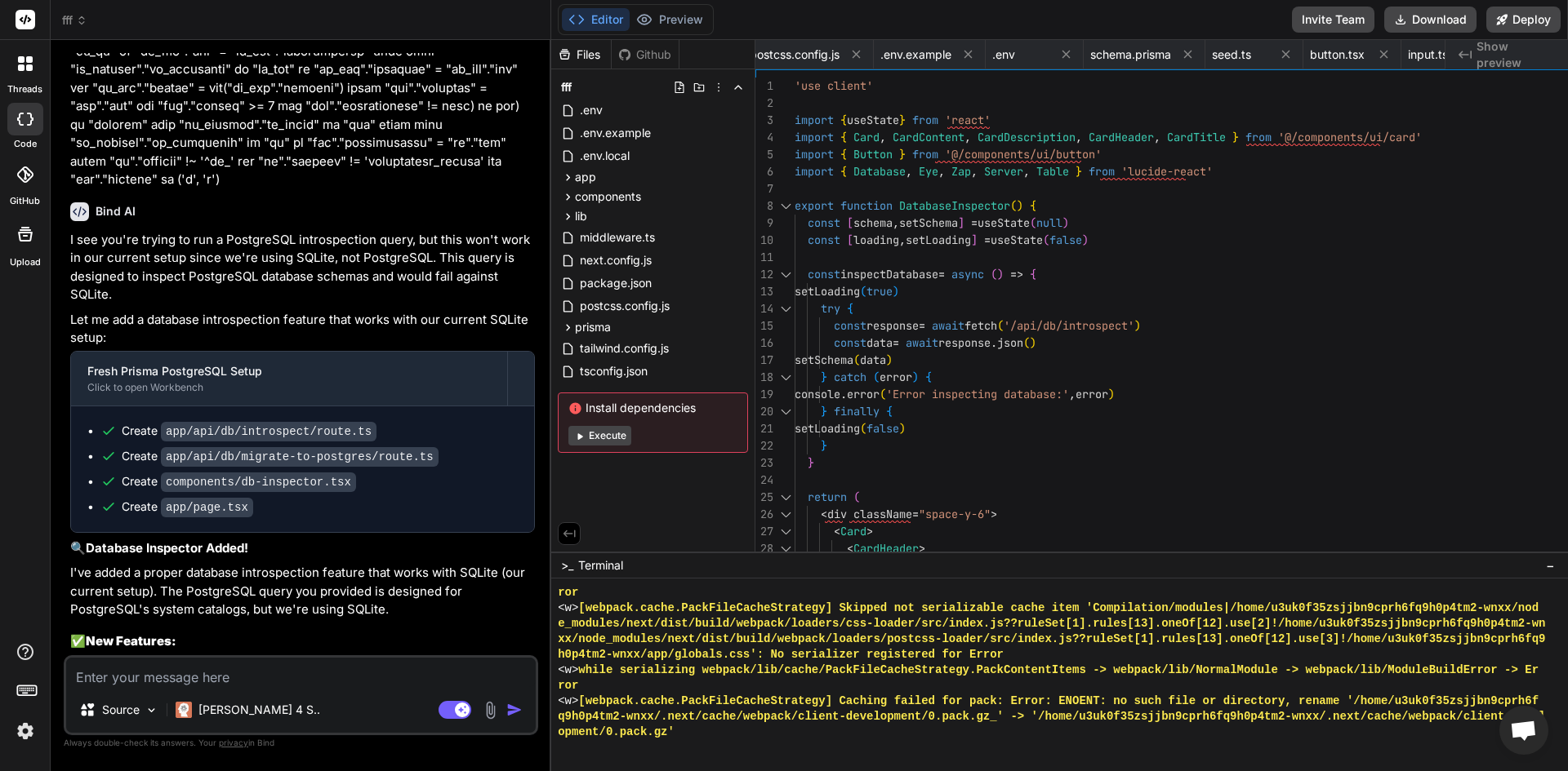
paste textarea "generator client { provider = "prisma-client-js" } datasource db { provider = "…"
type textarea "x"
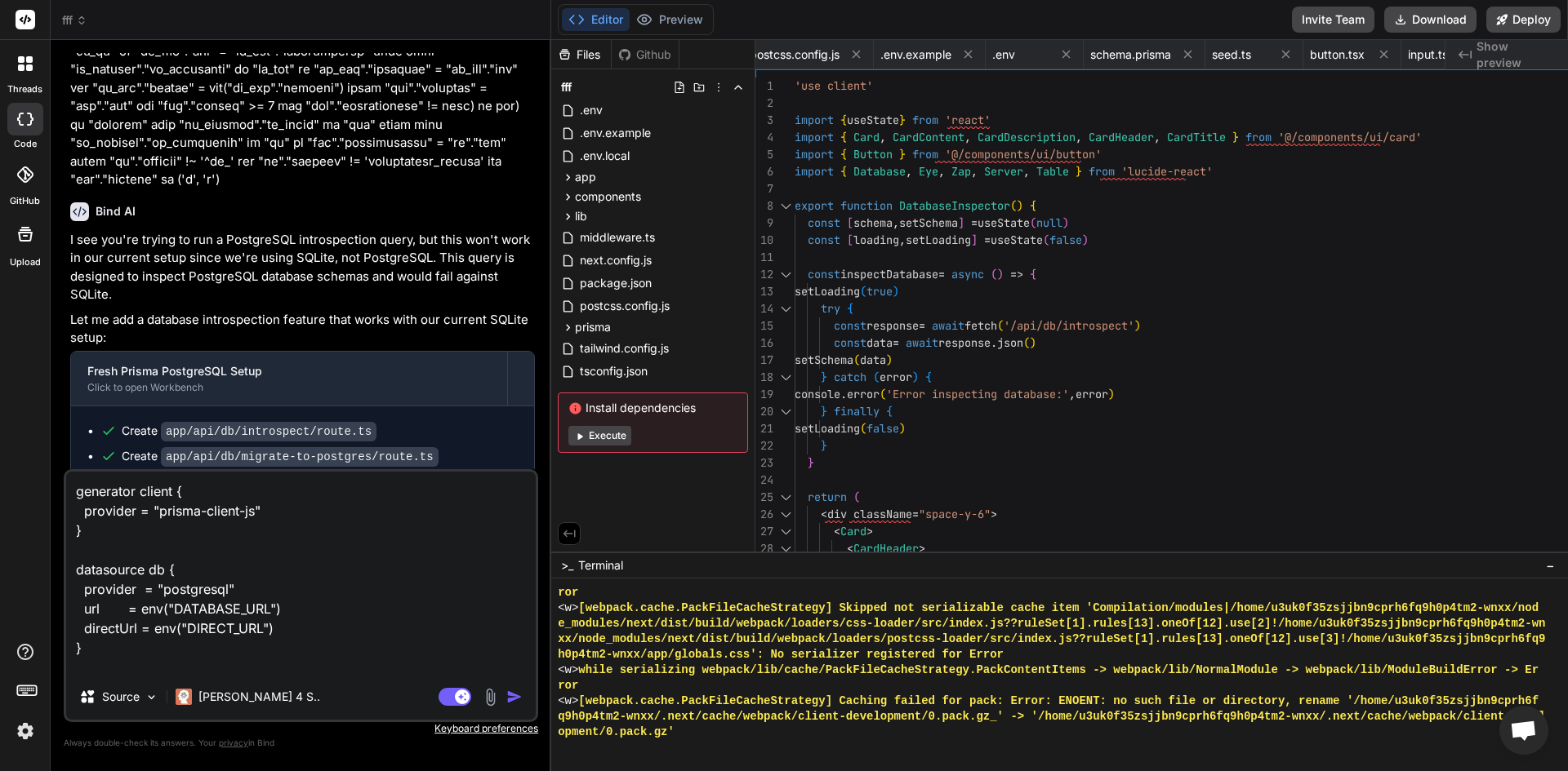
type textarea "generator client { provider = "prisma-client-js" } datasource db { provider = "…"
click at [523, 692] on img "button" at bounding box center [514, 696] width 16 height 16
type textarea "x"
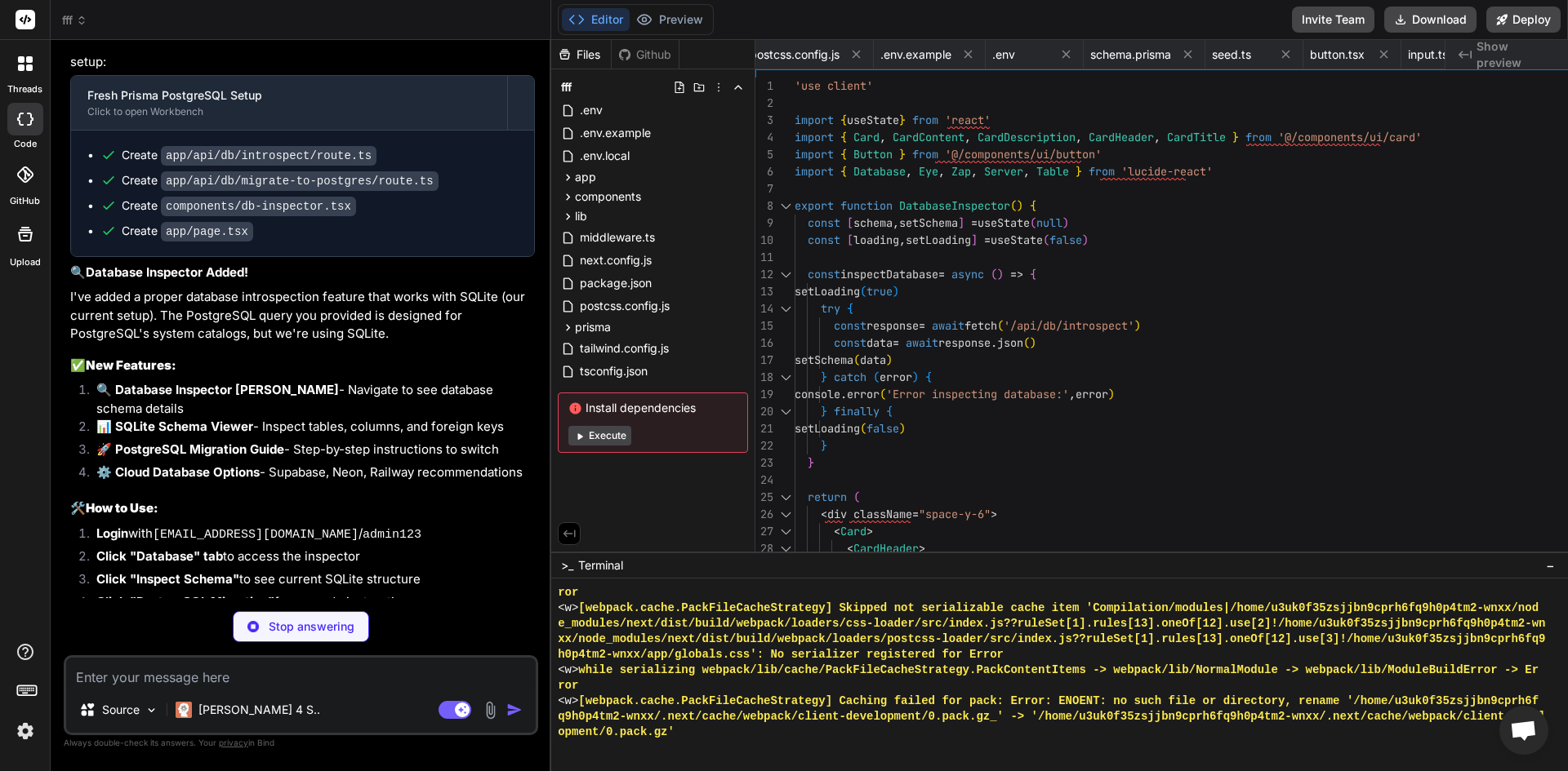
scroll to position [9418, 0]
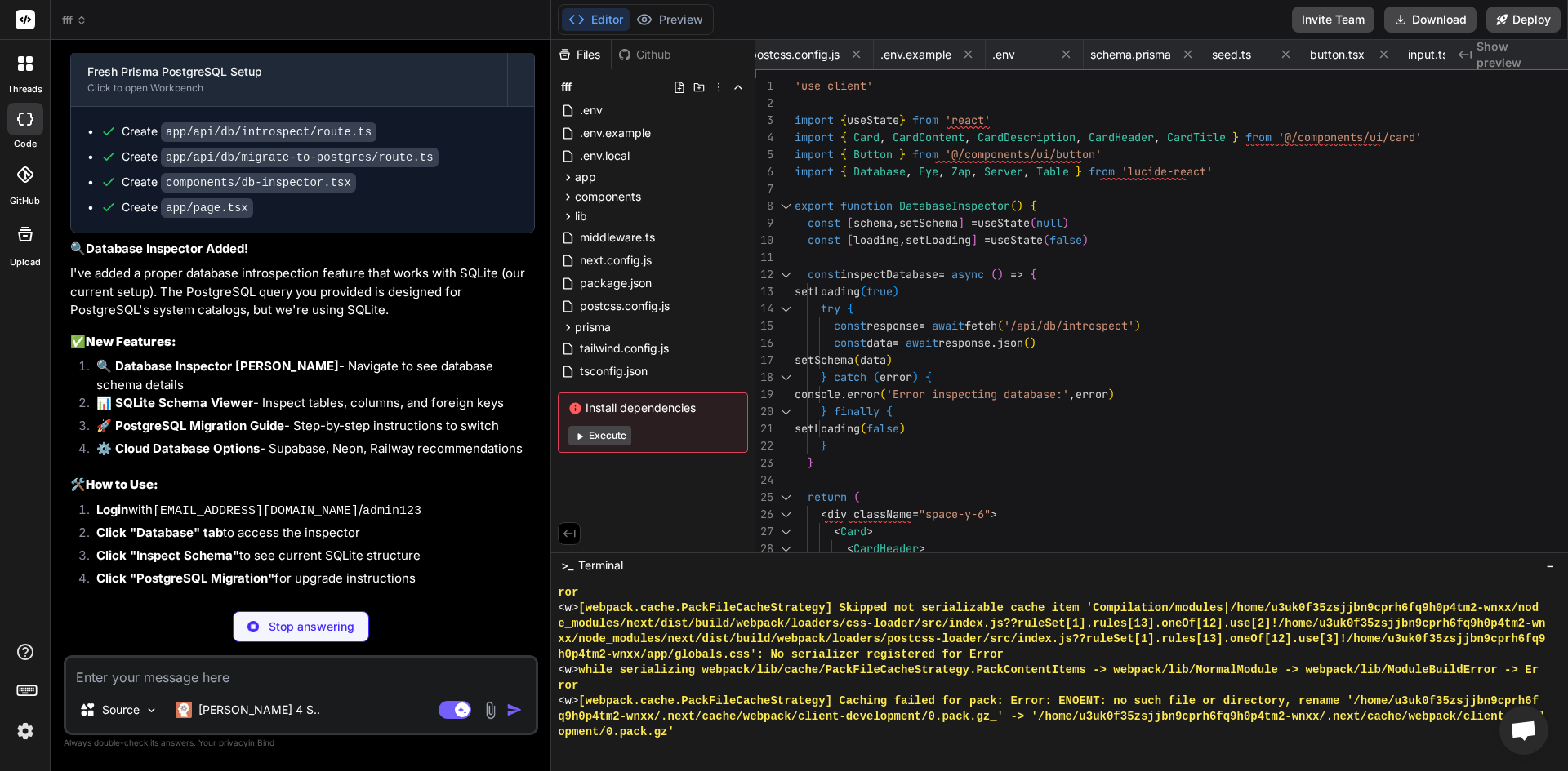
type textarea "x"
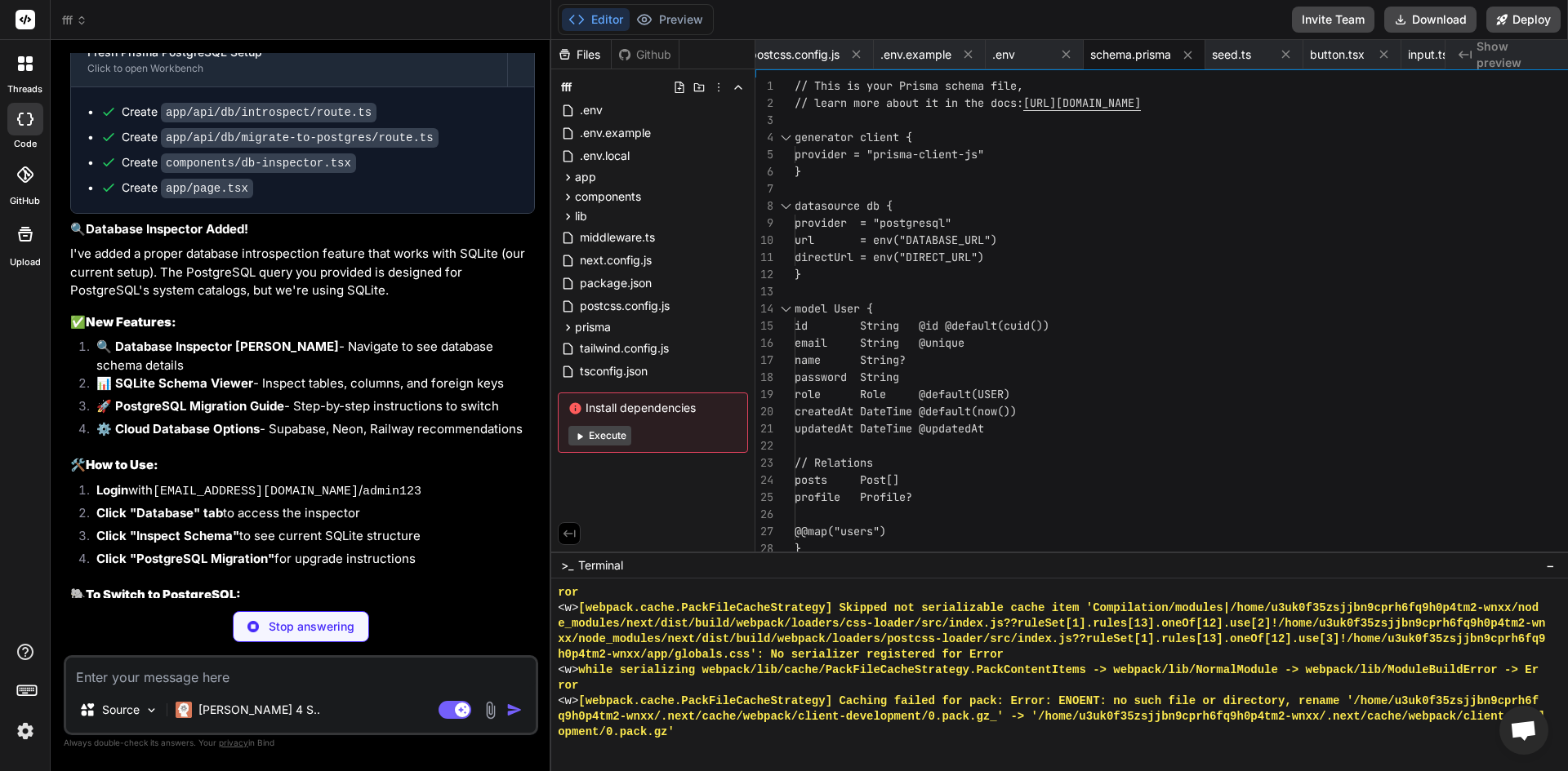
scroll to position [9444, 0]
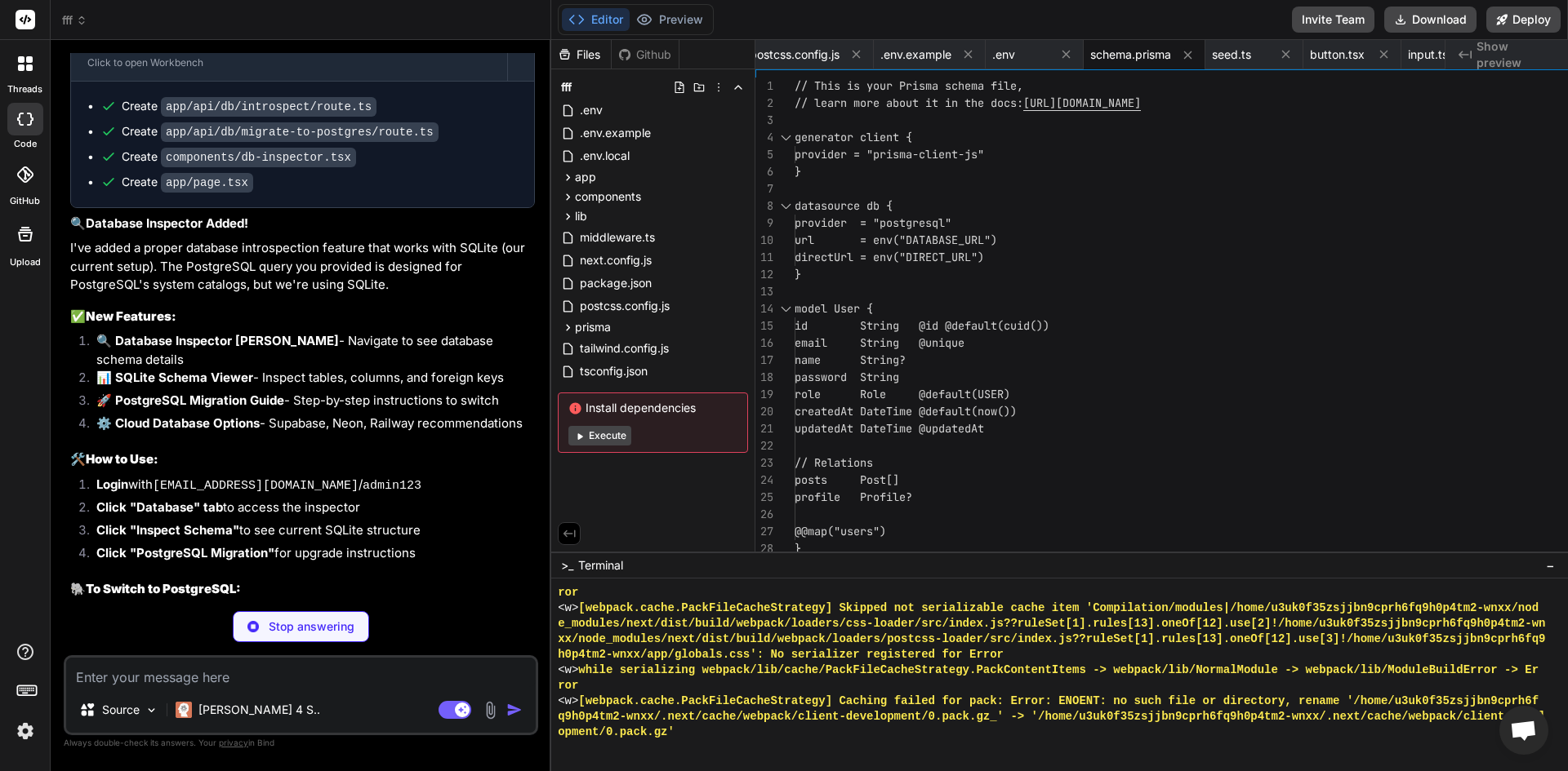
type textarea "x"
type textarea "# DIRECT_URL="postgresql://username:[EMAIL_ADDRESS][DOMAIN_NAME]/database?sslmo…"
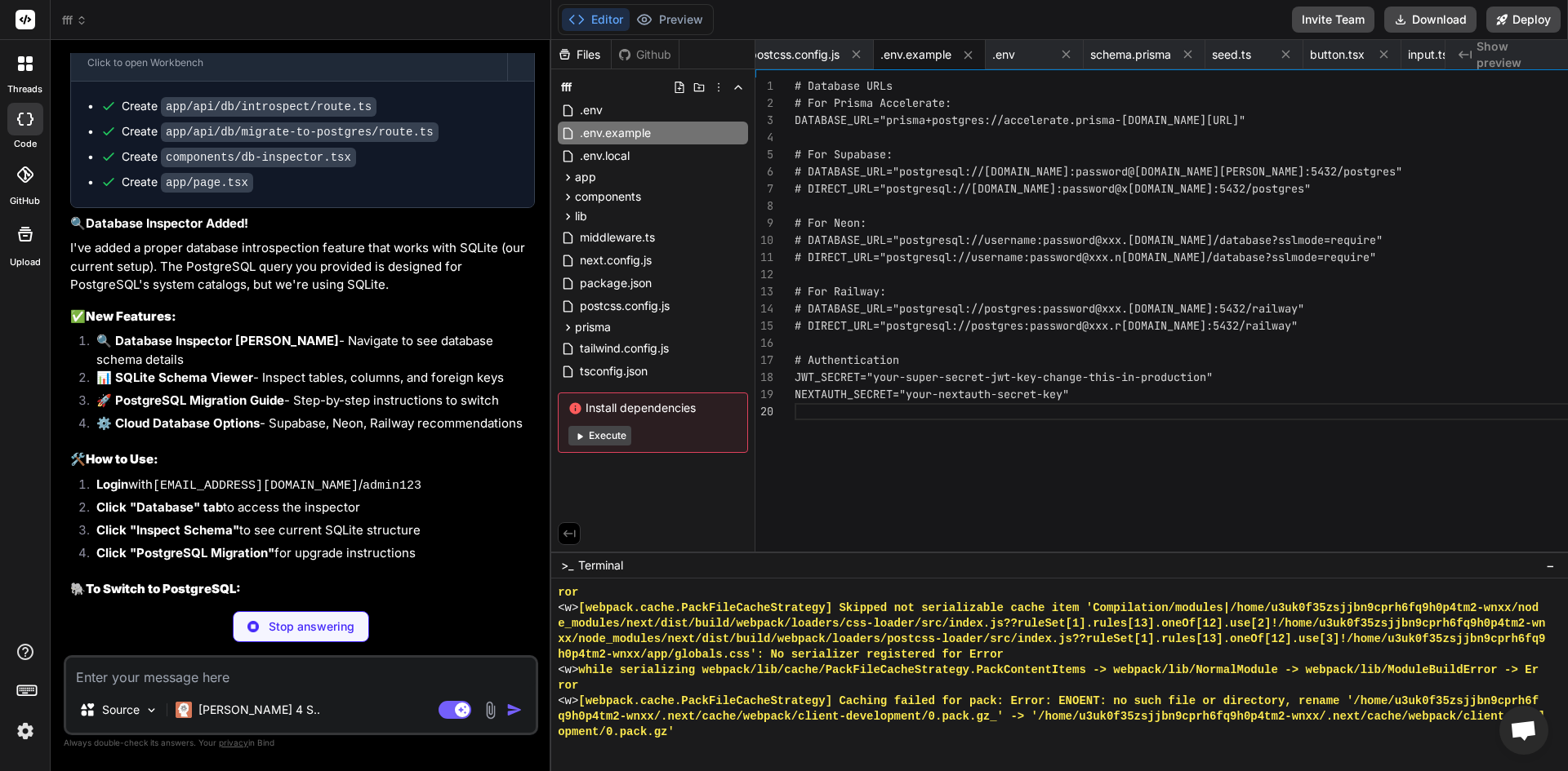
scroll to position [9469, 0]
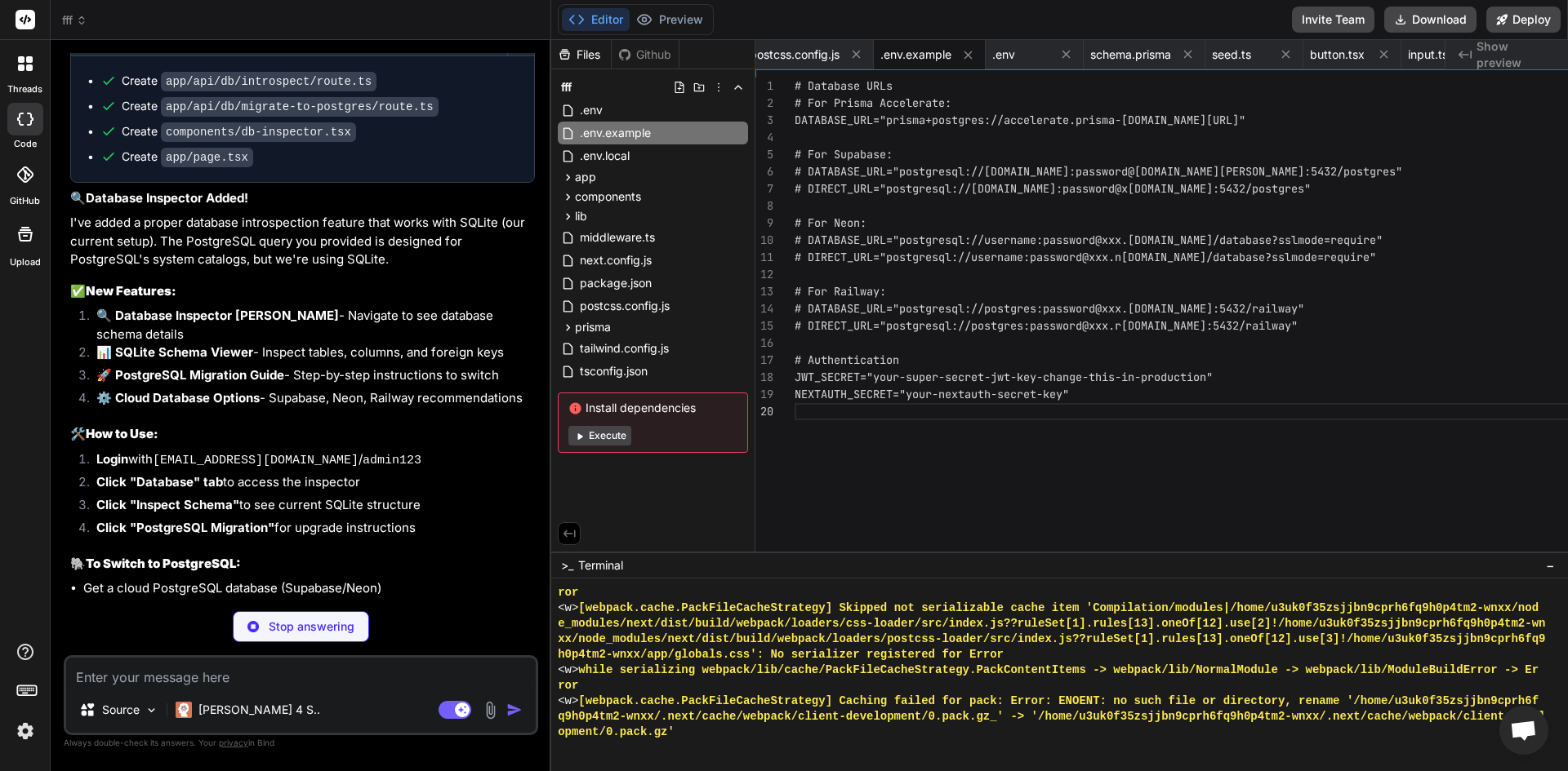
type textarea "x"
type textarea "net/?api_key=[SECURITY_DATA]" DIRECT_URL="" JWT_SECRET="dev-secret-key-change-i…"
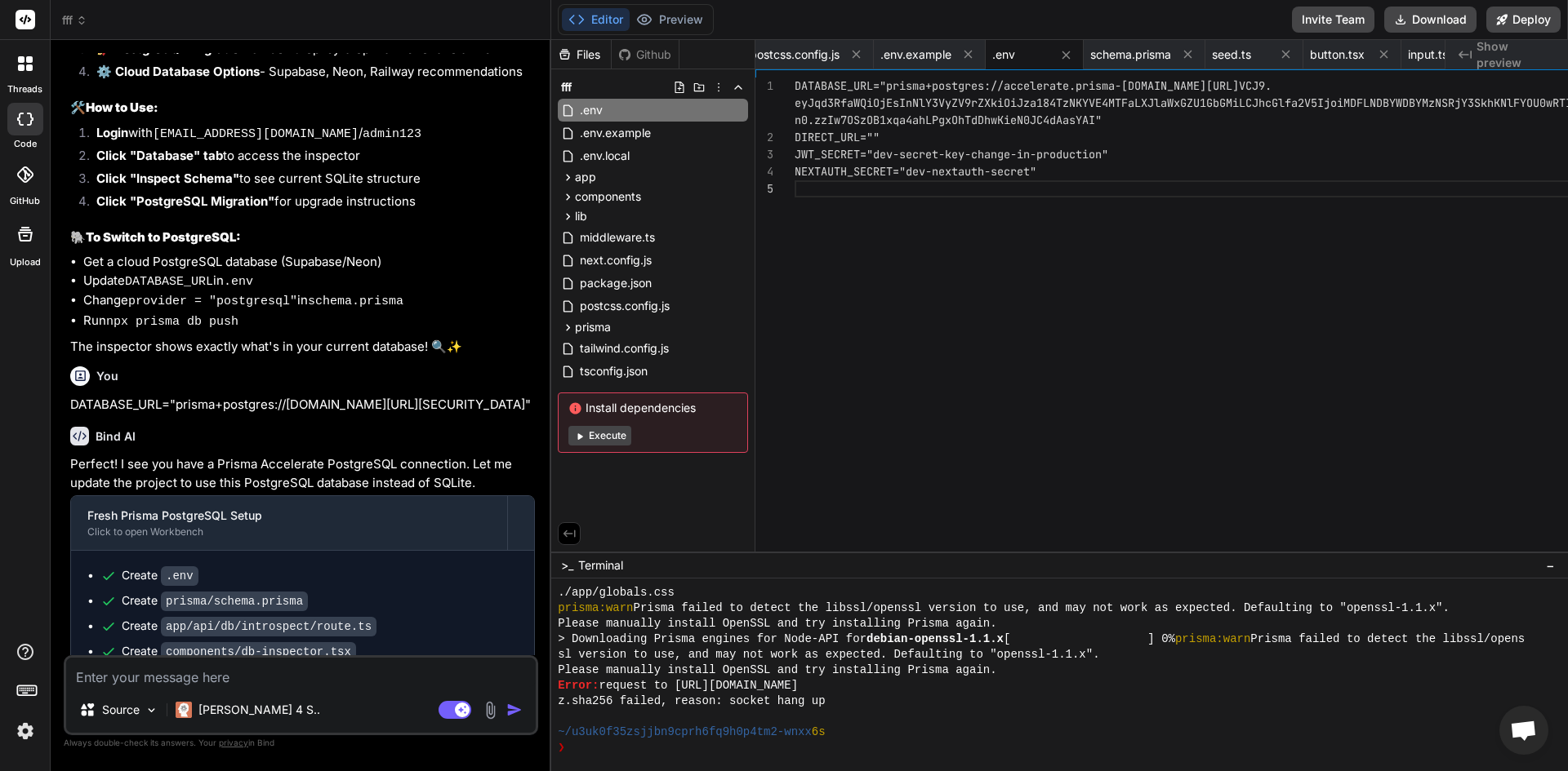
scroll to position [9822, 0]
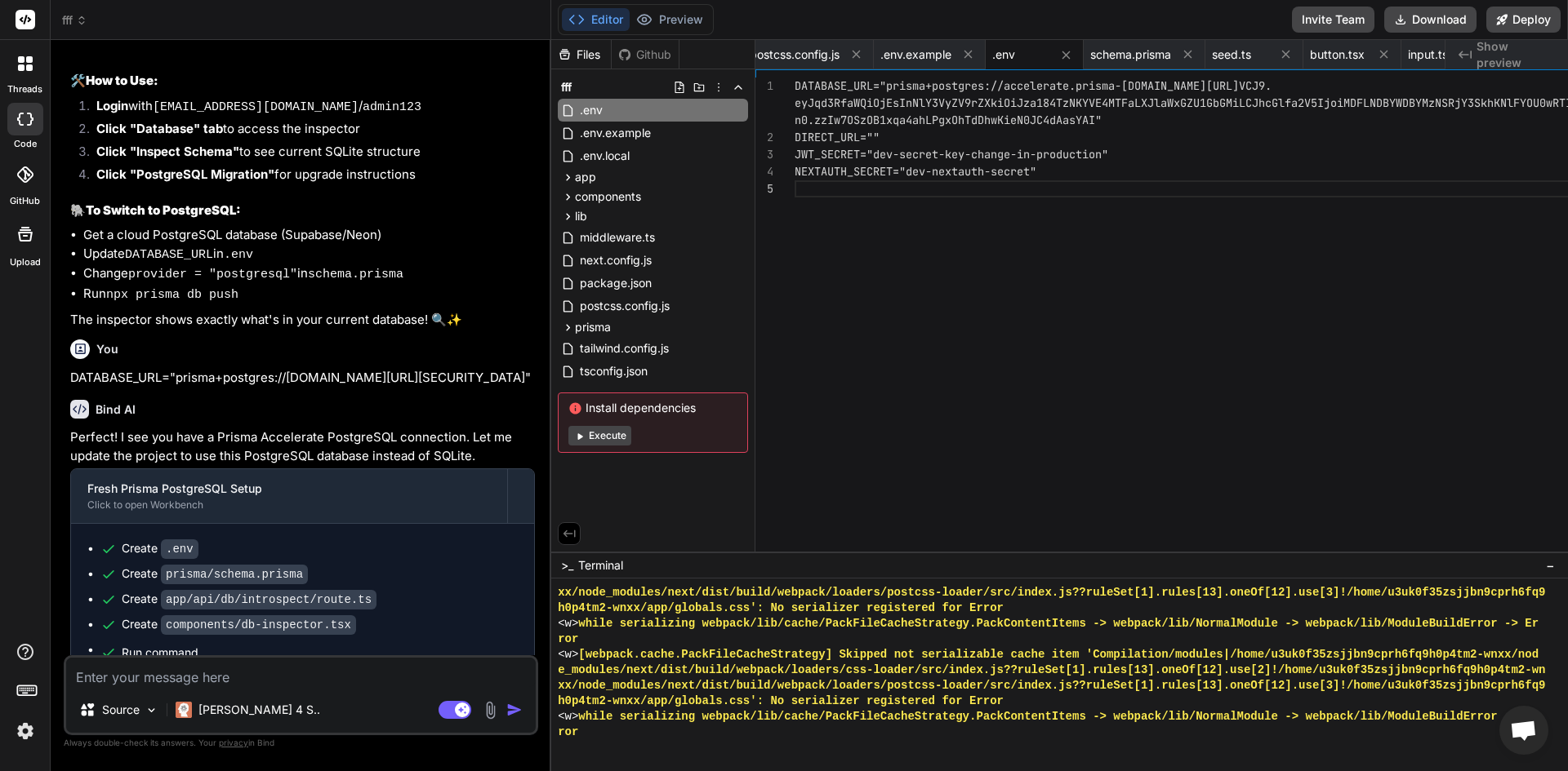
click at [631, 438] on button "Execute" at bounding box center [599, 435] width 63 height 20
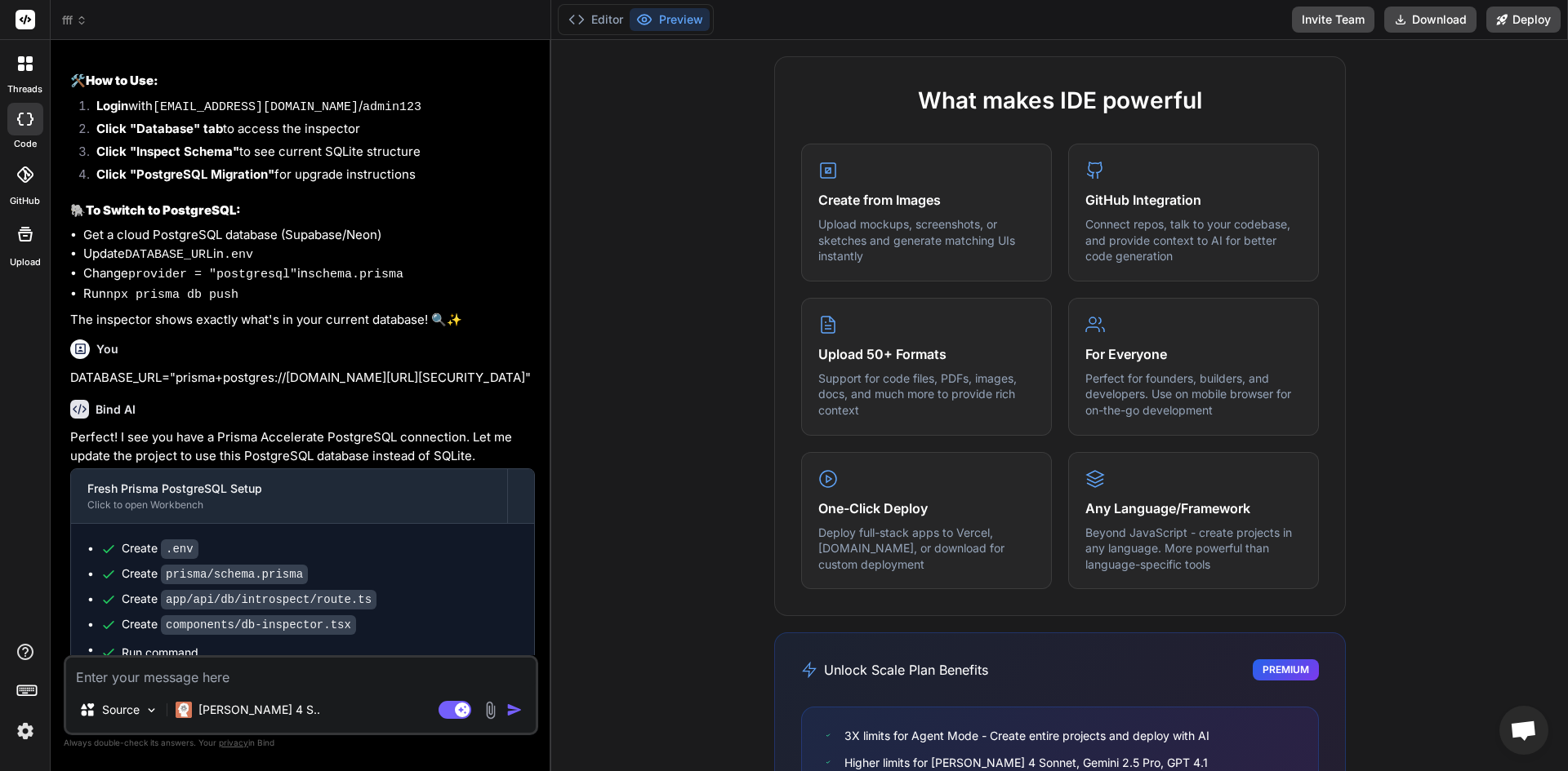
scroll to position [900, 0]
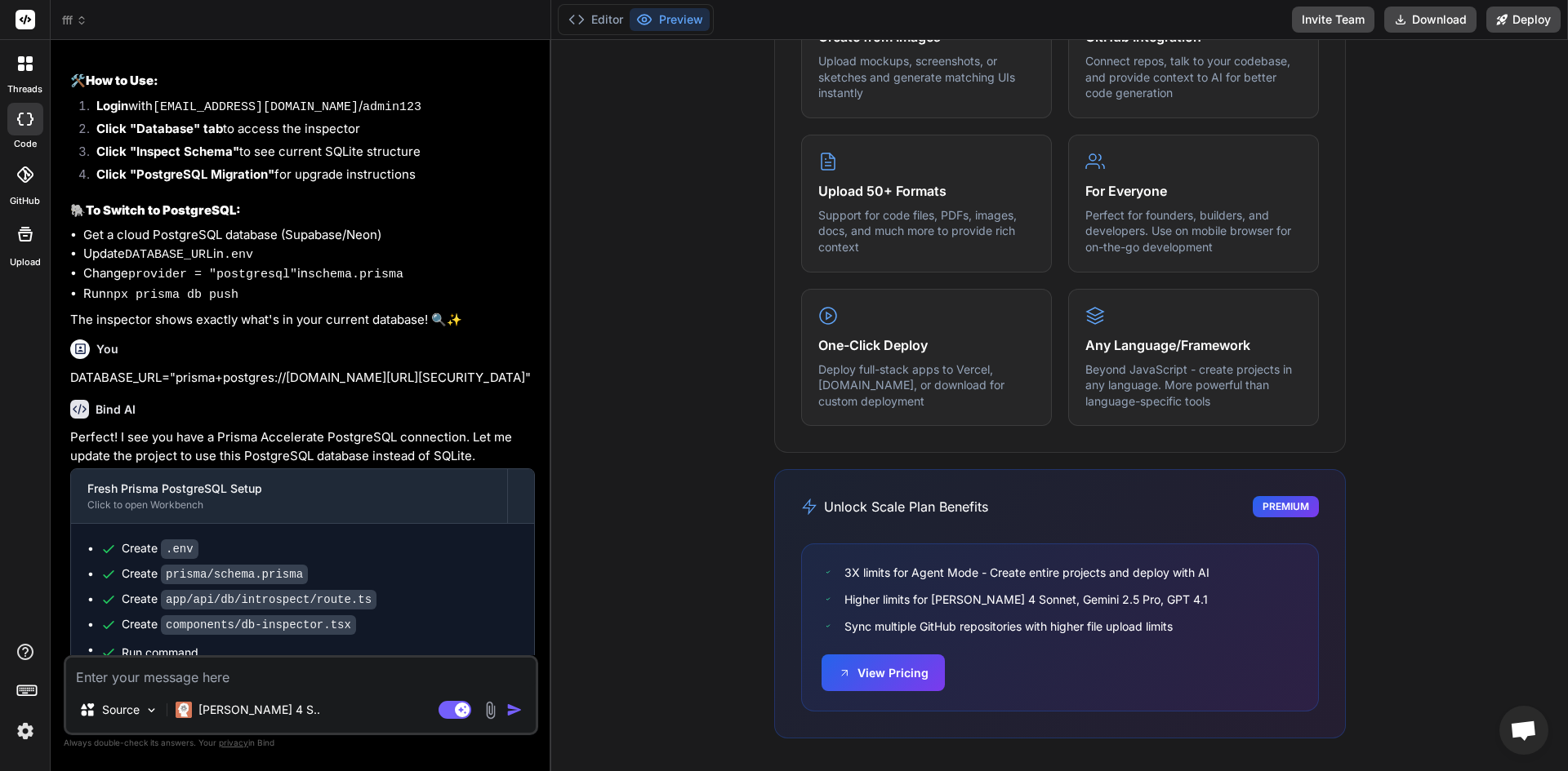
click at [552, 293] on div "Bind AI Web Search Created with Pixso. Code Generator You error somthing went w…" at bounding box center [300, 406] width 500 height 731
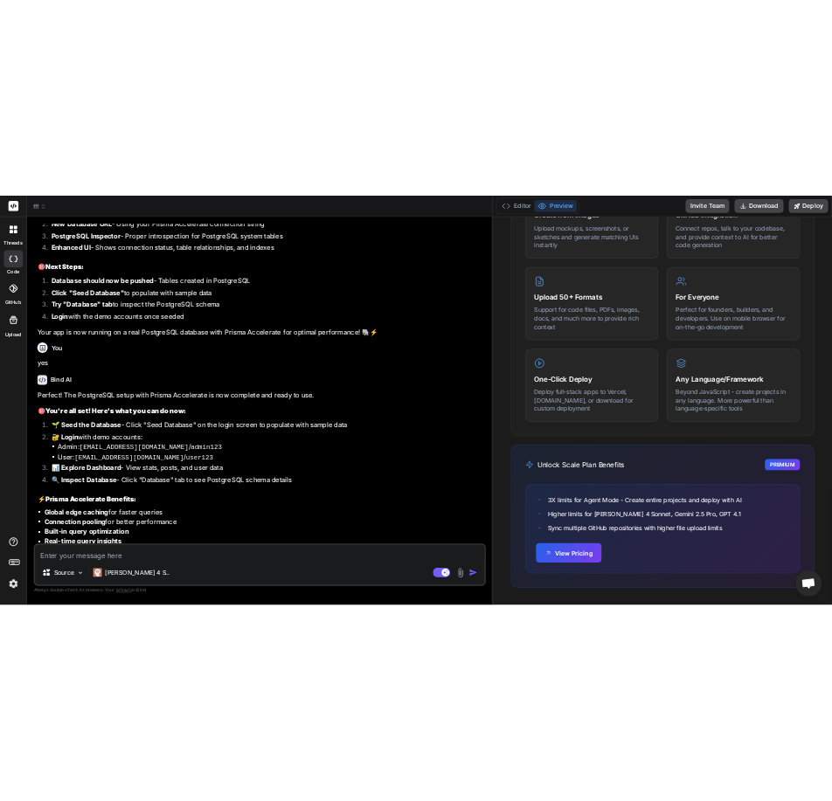
scroll to position [9960, 0]
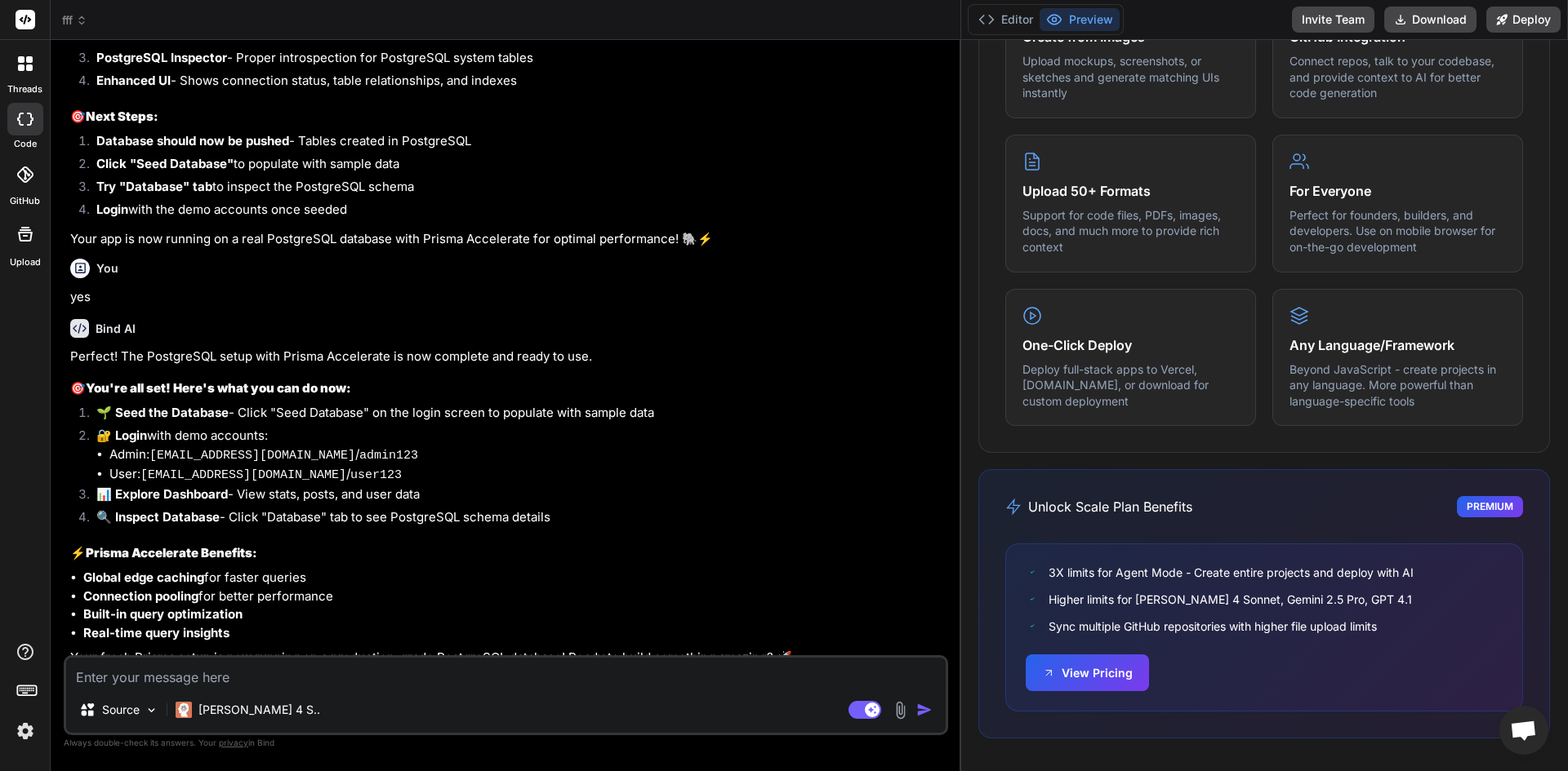
drag, startPoint x: 1129, startPoint y: 290, endPoint x: 1256, endPoint y: 242, distance: 135.8
click at [961, 249] on div "Bind AI Web Search Created with Pixso. Code Generator You error somthing went w…" at bounding box center [506, 406] width 911 height 732
click at [42, 77] on div at bounding box center [25, 64] width 35 height 35
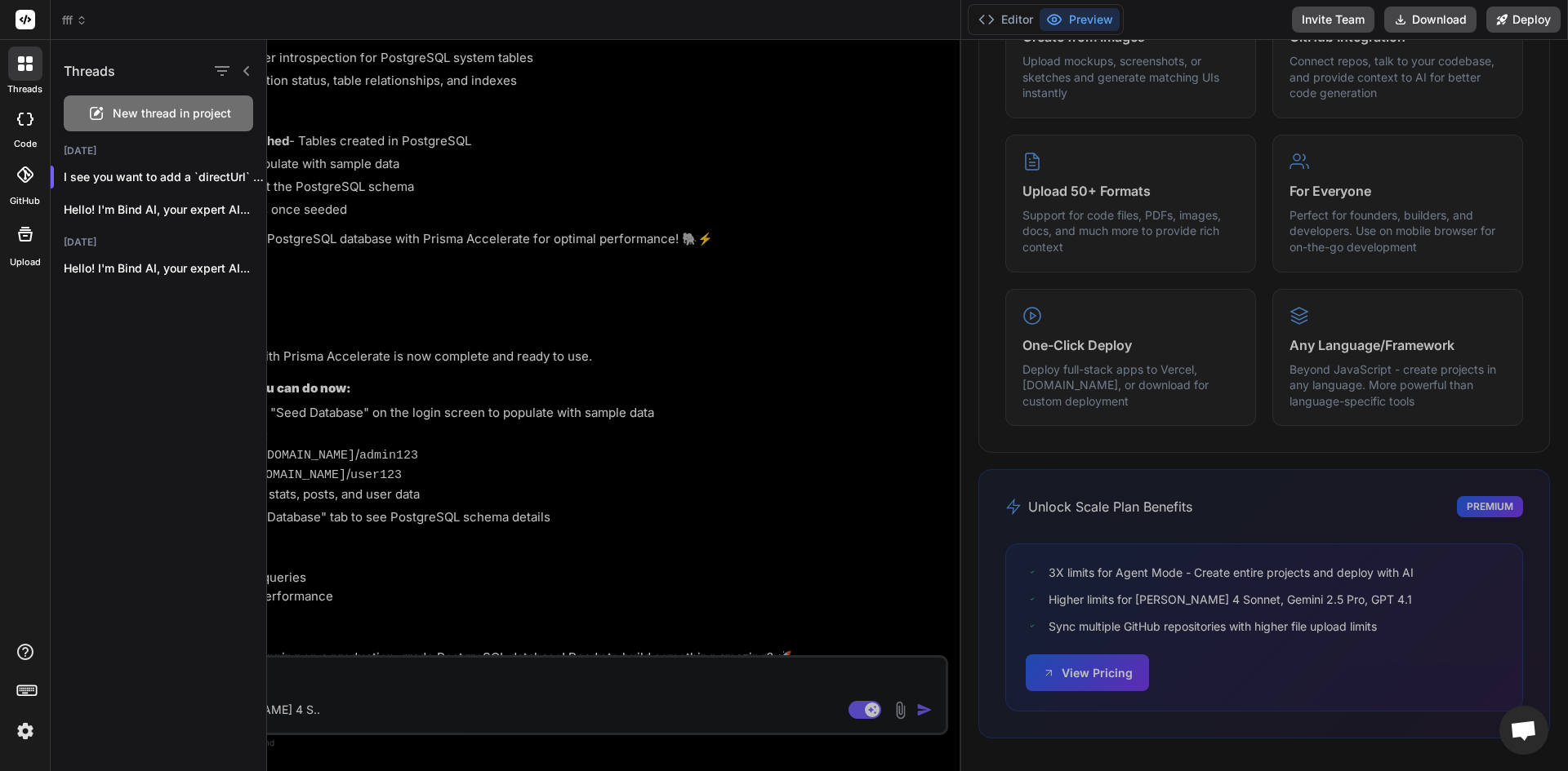
click at [25, 227] on icon at bounding box center [25, 235] width 15 height 15
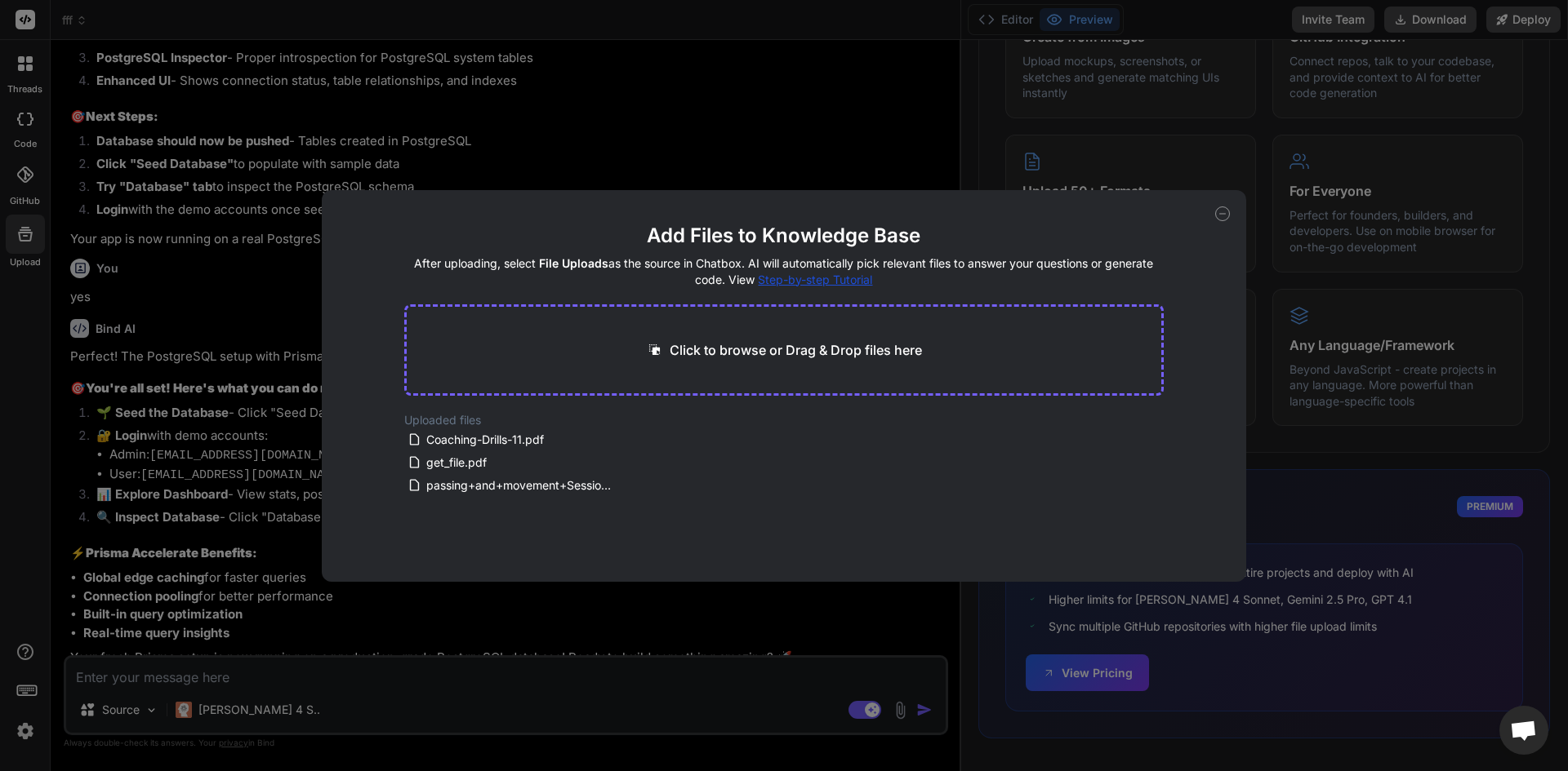
click at [395, 178] on div "Add Files to Knowledge Base After uploading, select File Uploads as the source …" at bounding box center [784, 385] width 1568 height 771
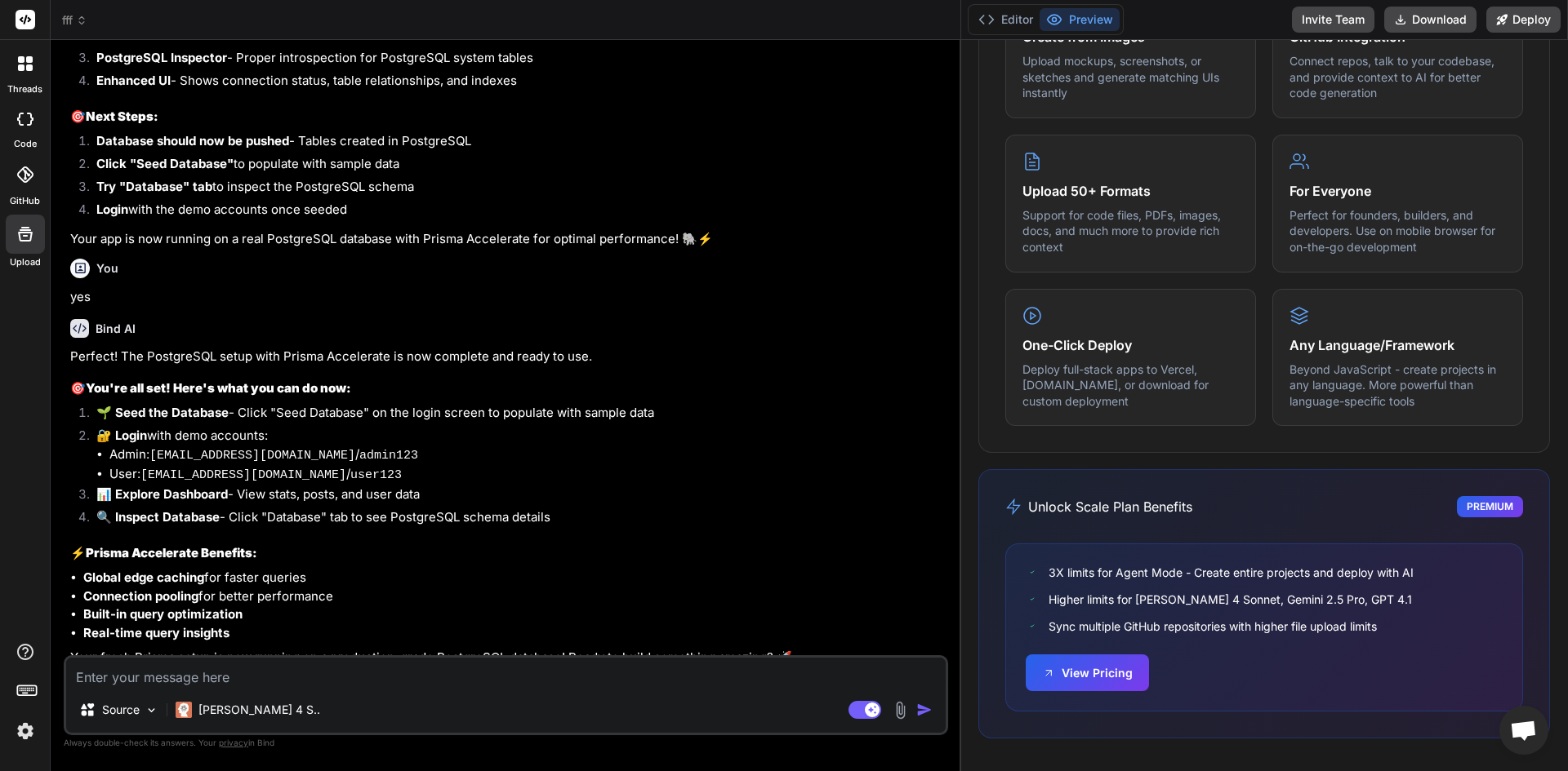
click at [18, 184] on div at bounding box center [25, 175] width 36 height 36
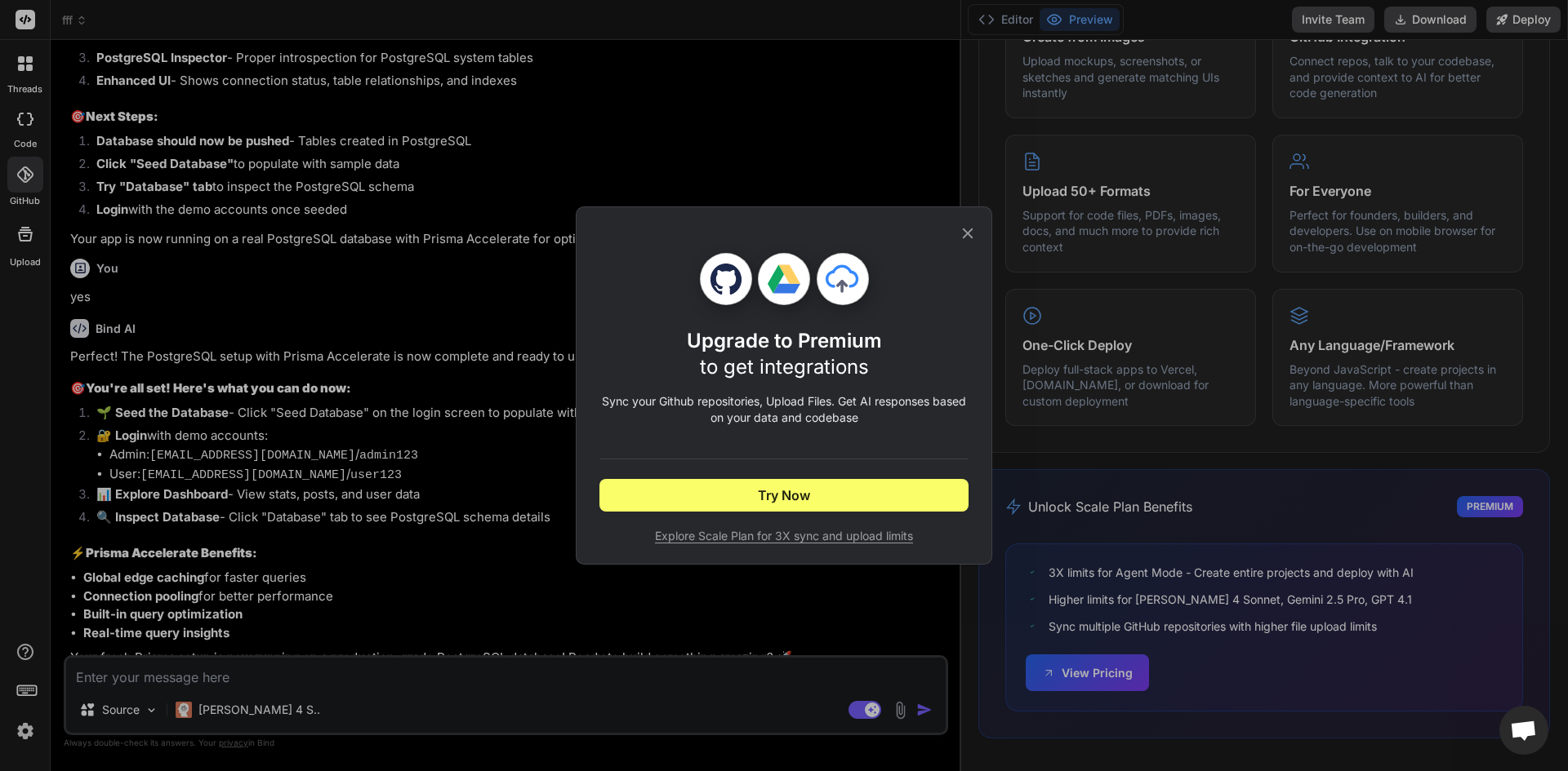
click at [45, 121] on div "Upgrade to Premium to get integrations Sync your Github repositories, Upload Fi…" at bounding box center [784, 385] width 1568 height 771
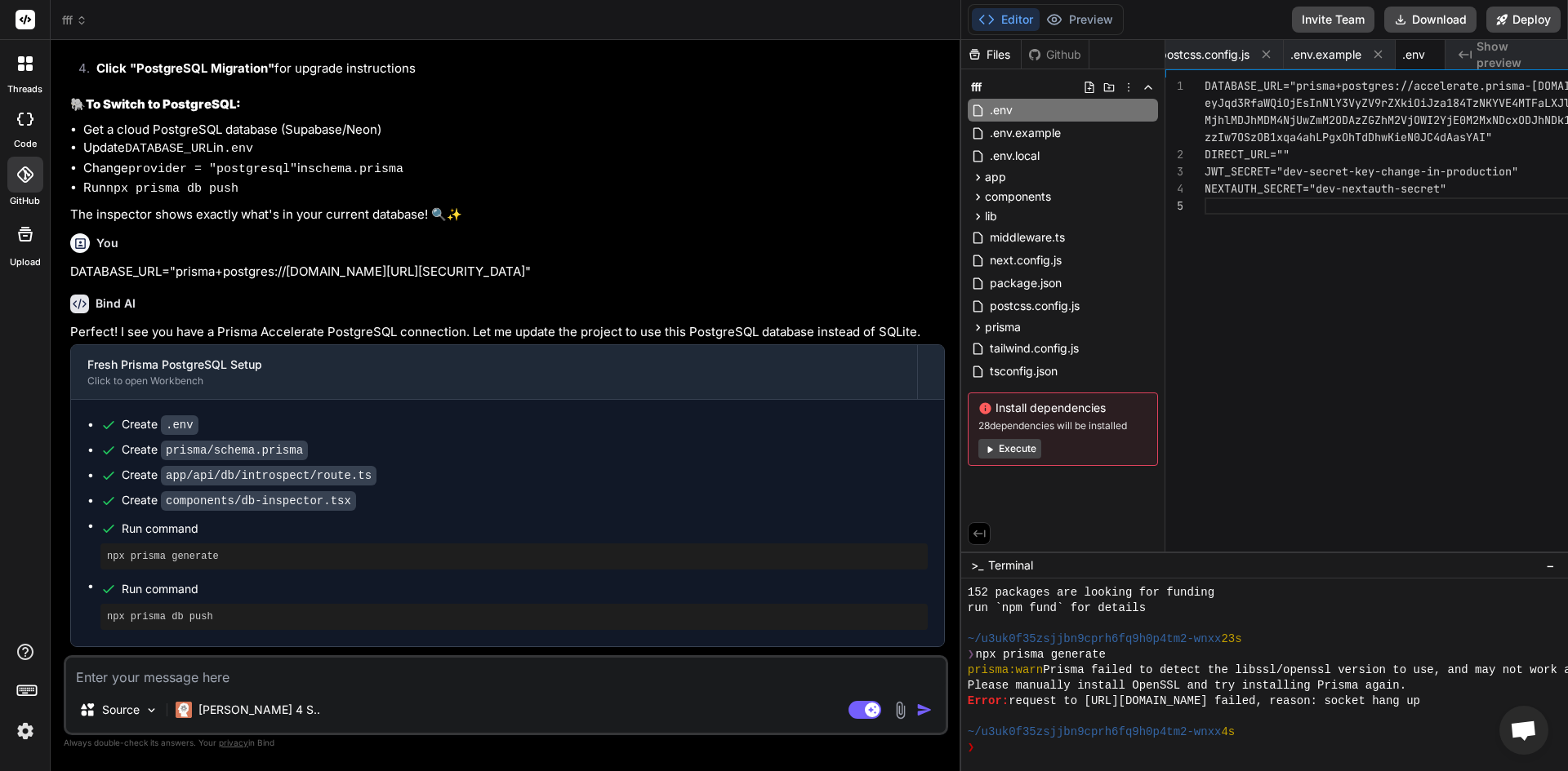
scroll to position [8410, 0]
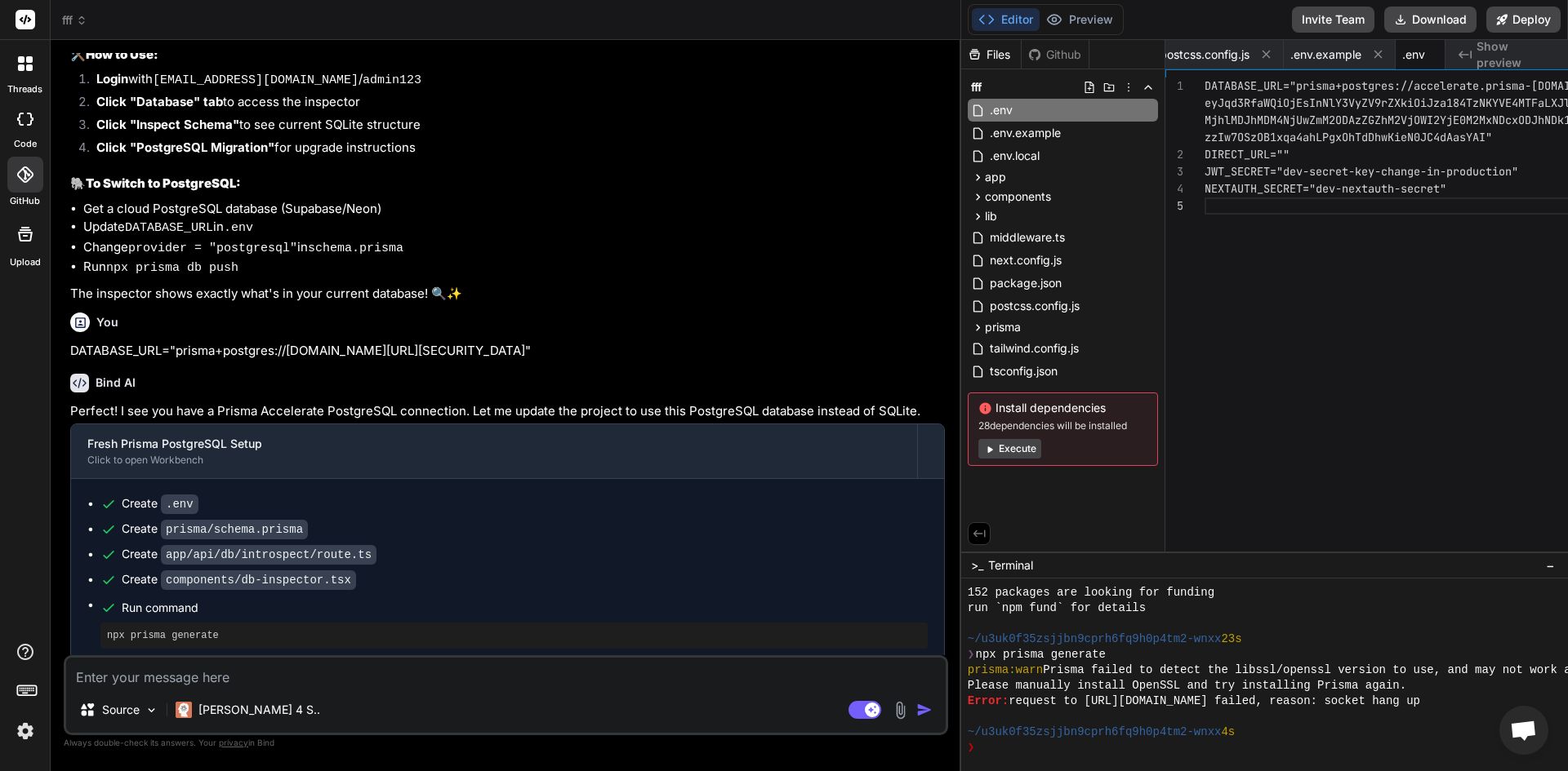
click at [19, 74] on div at bounding box center [25, 64] width 35 height 35
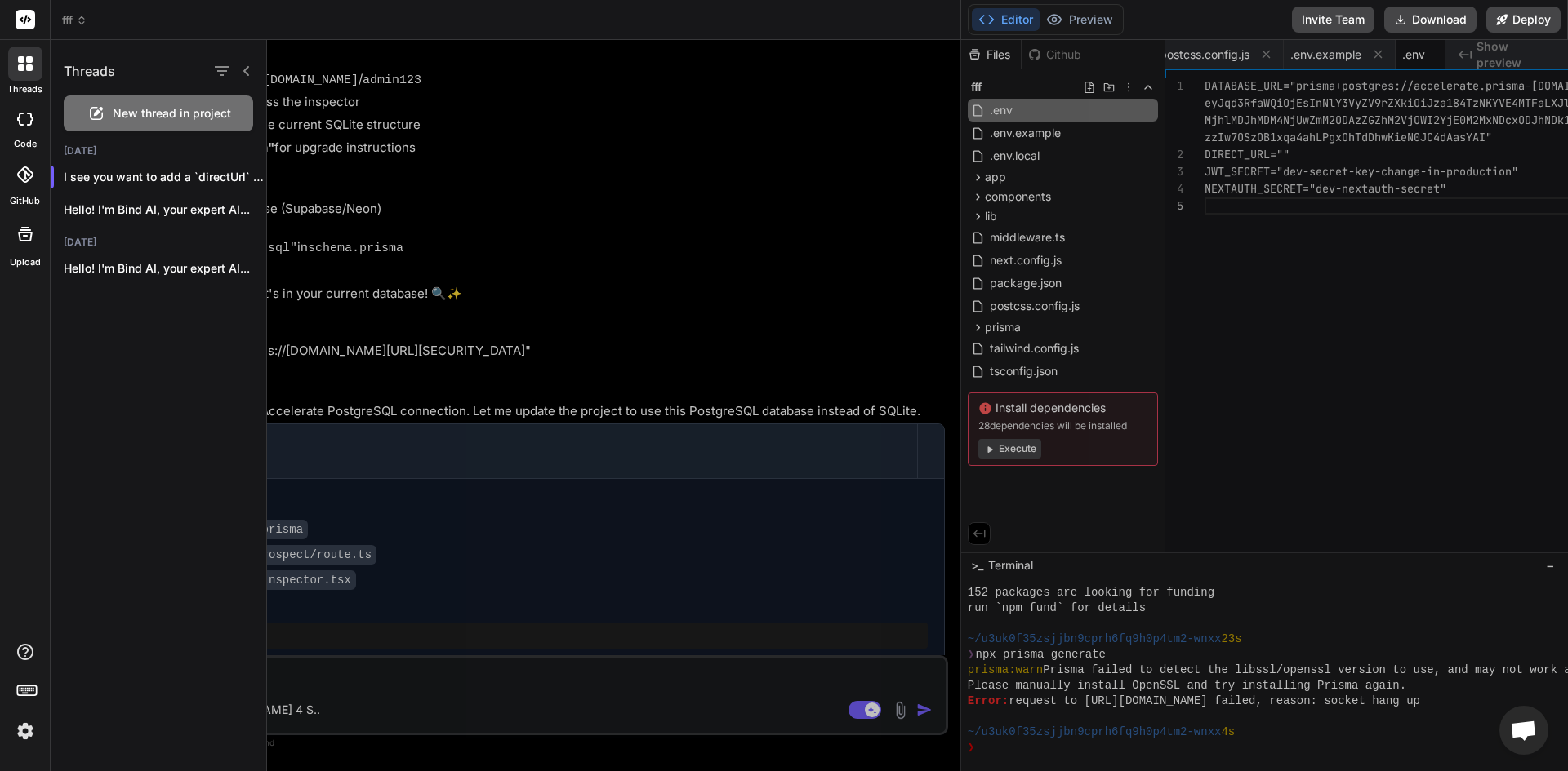
click at [751, 262] on div at bounding box center [917, 406] width 1301 height 732
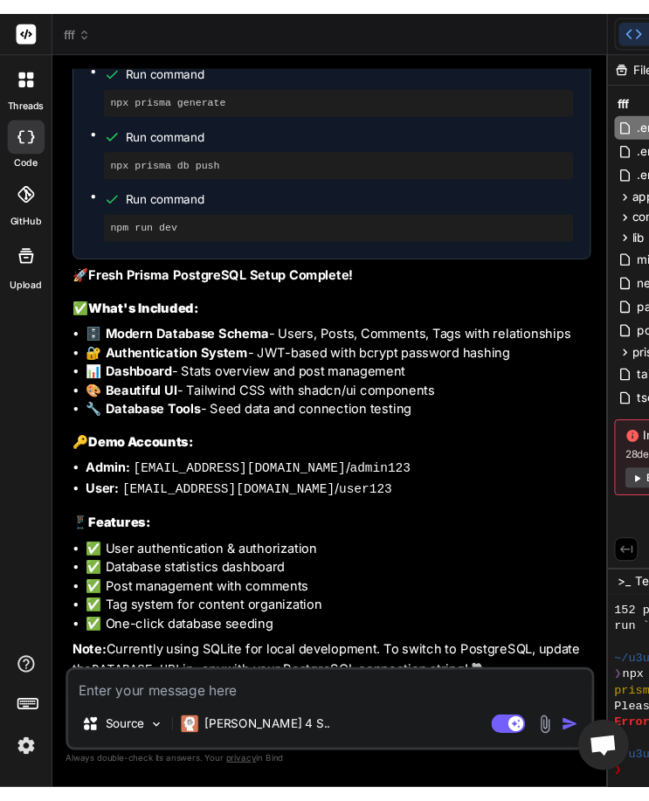
scroll to position [15517, 0]
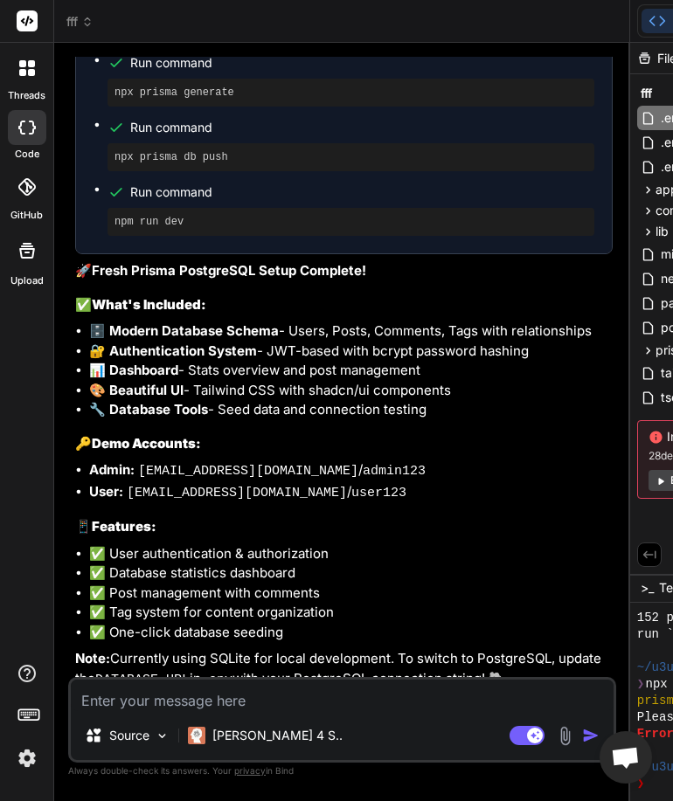
type textarea "x"
type textarea """
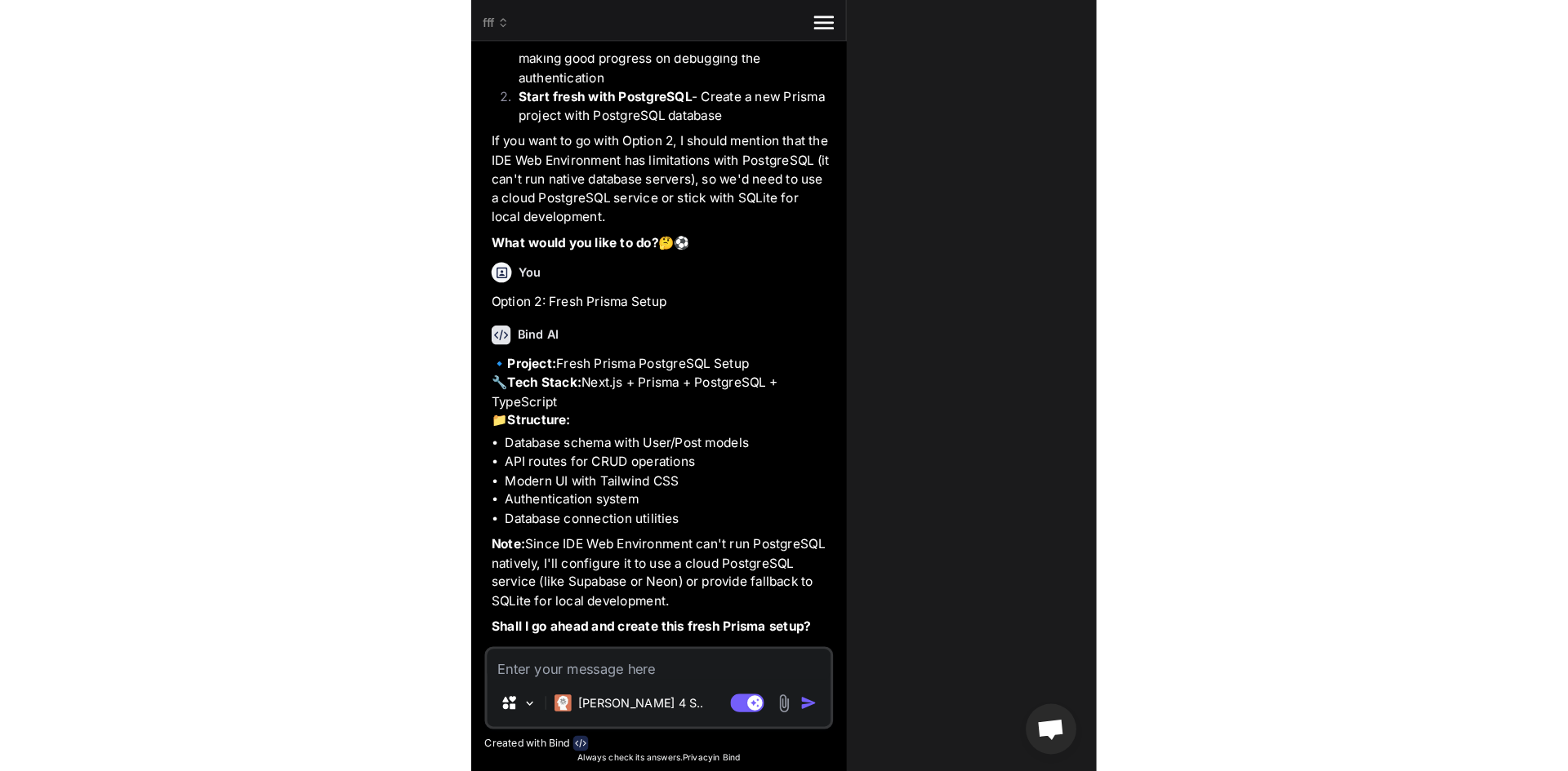
scroll to position [8075, 0]
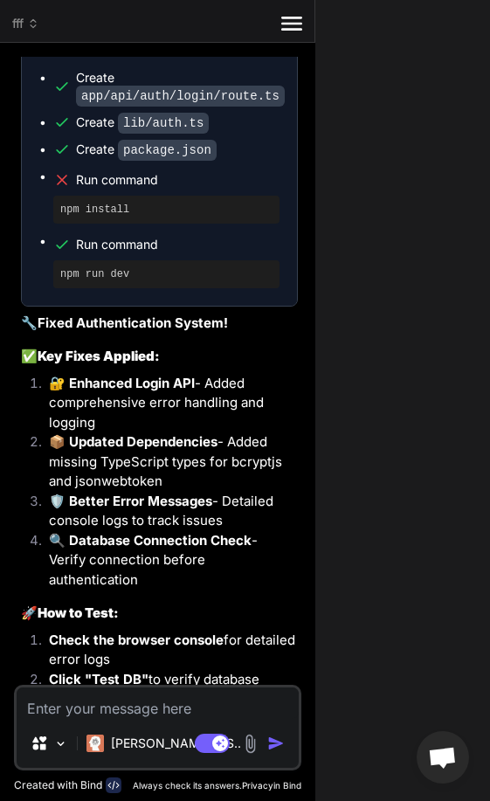
type textarea "x"
type textarea "net/?api_key=[SECURITY_DATA]" DIRECT_URL="" JWT_SECRET="dev-secret-key-change-i…"
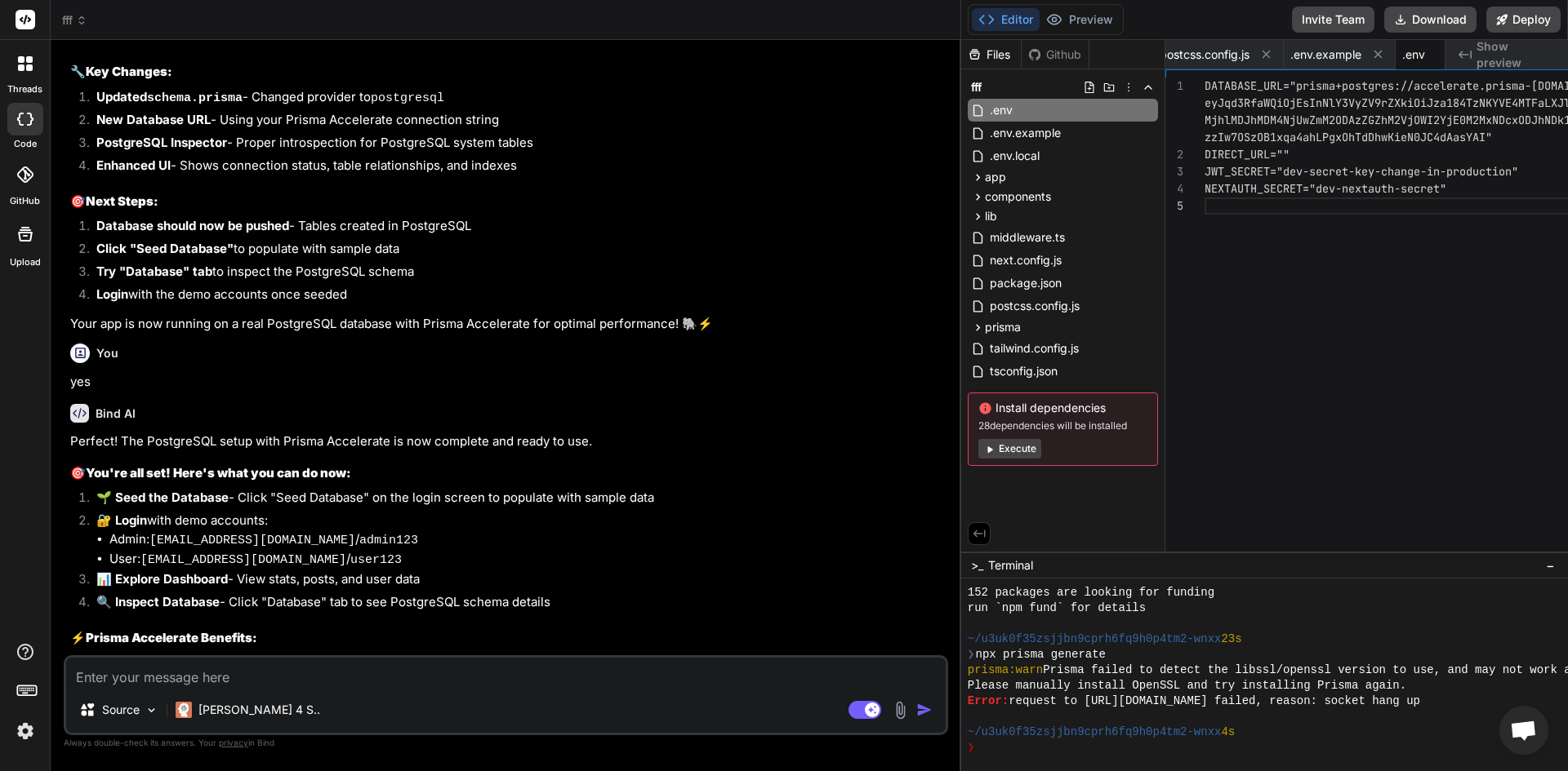
scroll to position [9308, 0]
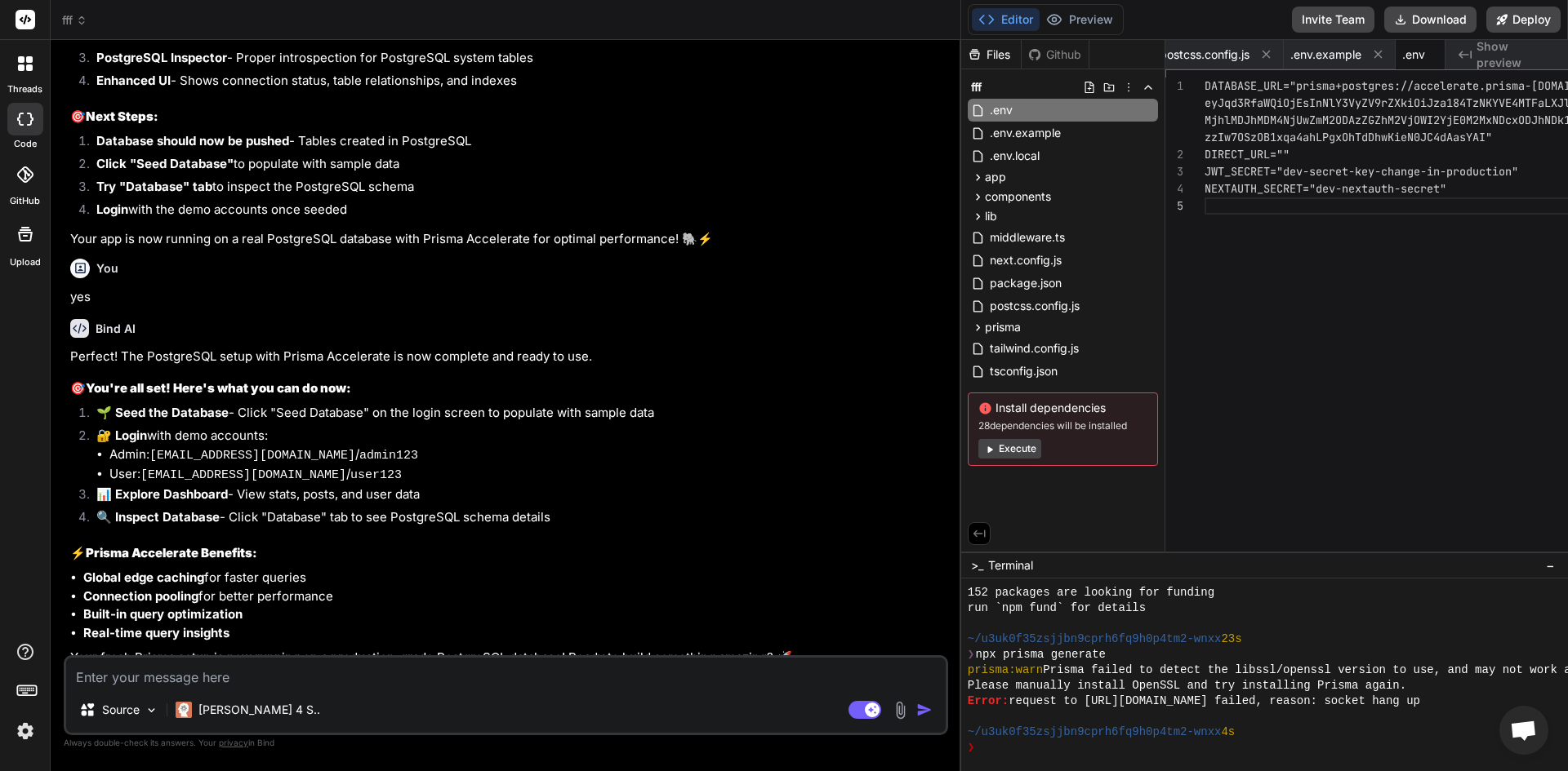
click at [539, 680] on textarea at bounding box center [506, 672] width 880 height 29
type textarea "x"
type textarea "+"
type textarea "x"
type textarea "+n"
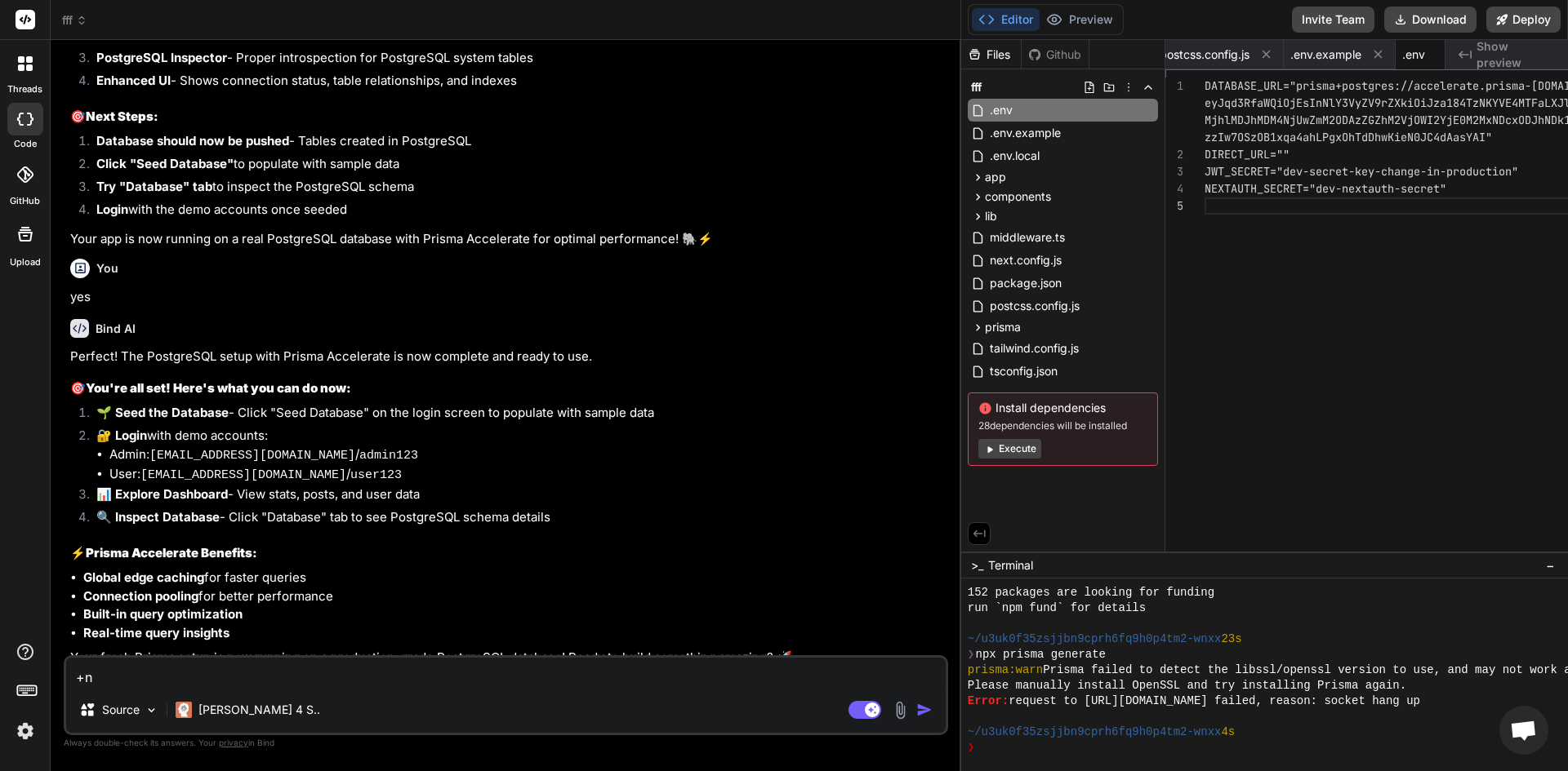
type textarea "x"
type textarea "+ne"
type textarea "x"
type textarea "+nex"
type textarea "x"
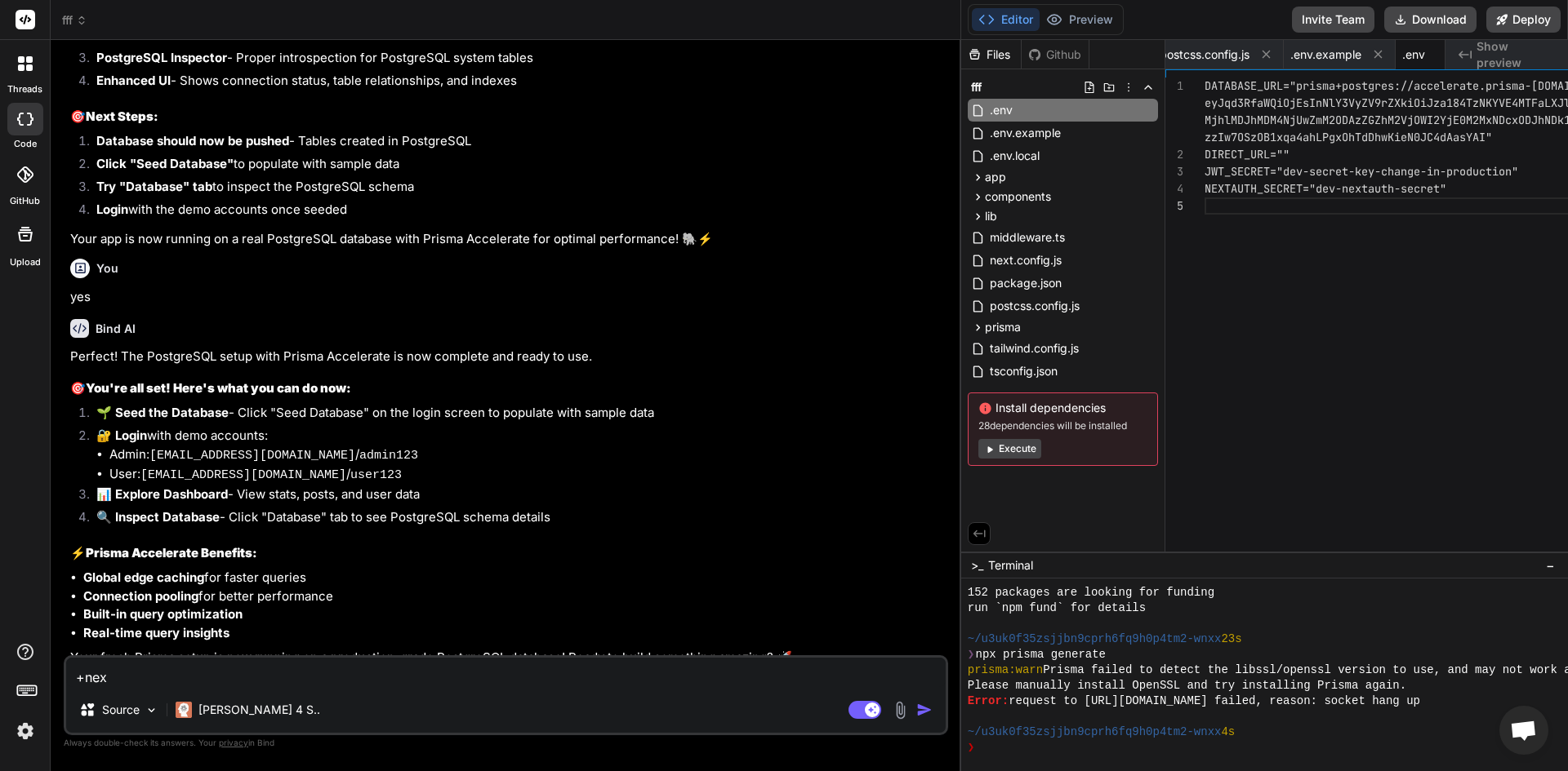
type textarea "+next"
type textarea "x"
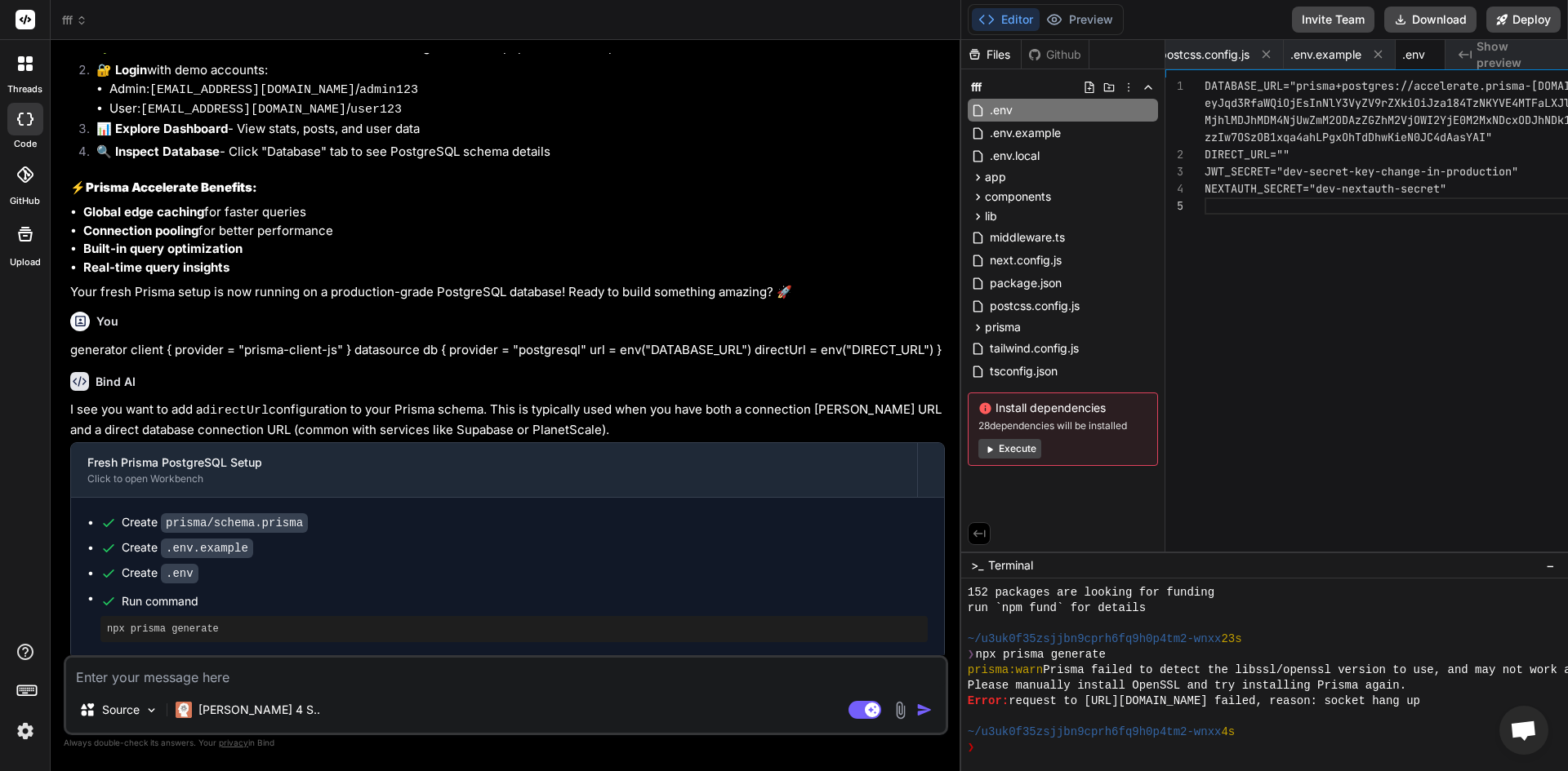
scroll to position [9742, 0]
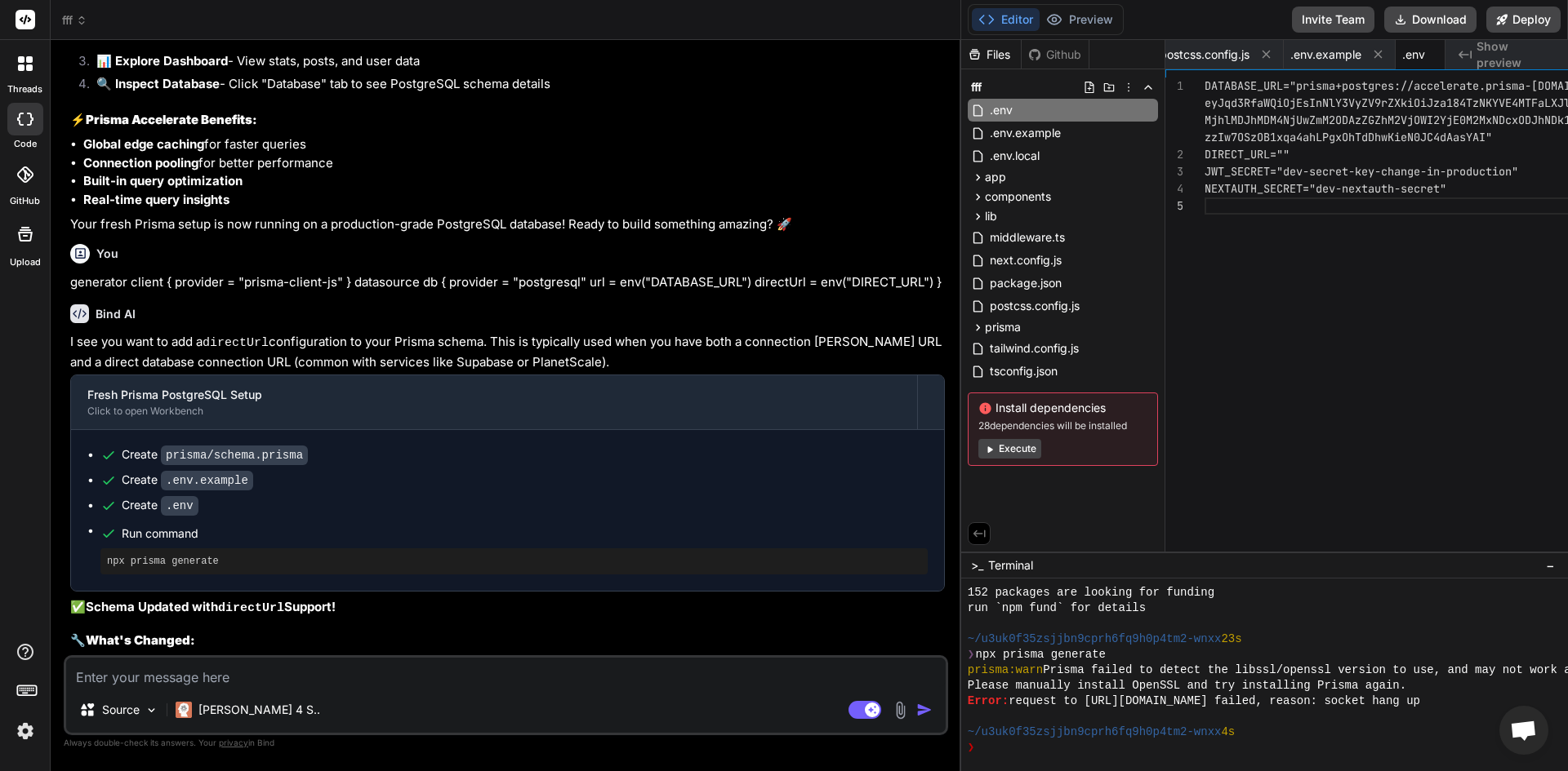
type textarea "x"
type textarea "c"
type textarea "x"
type textarea "co"
type textarea "x"
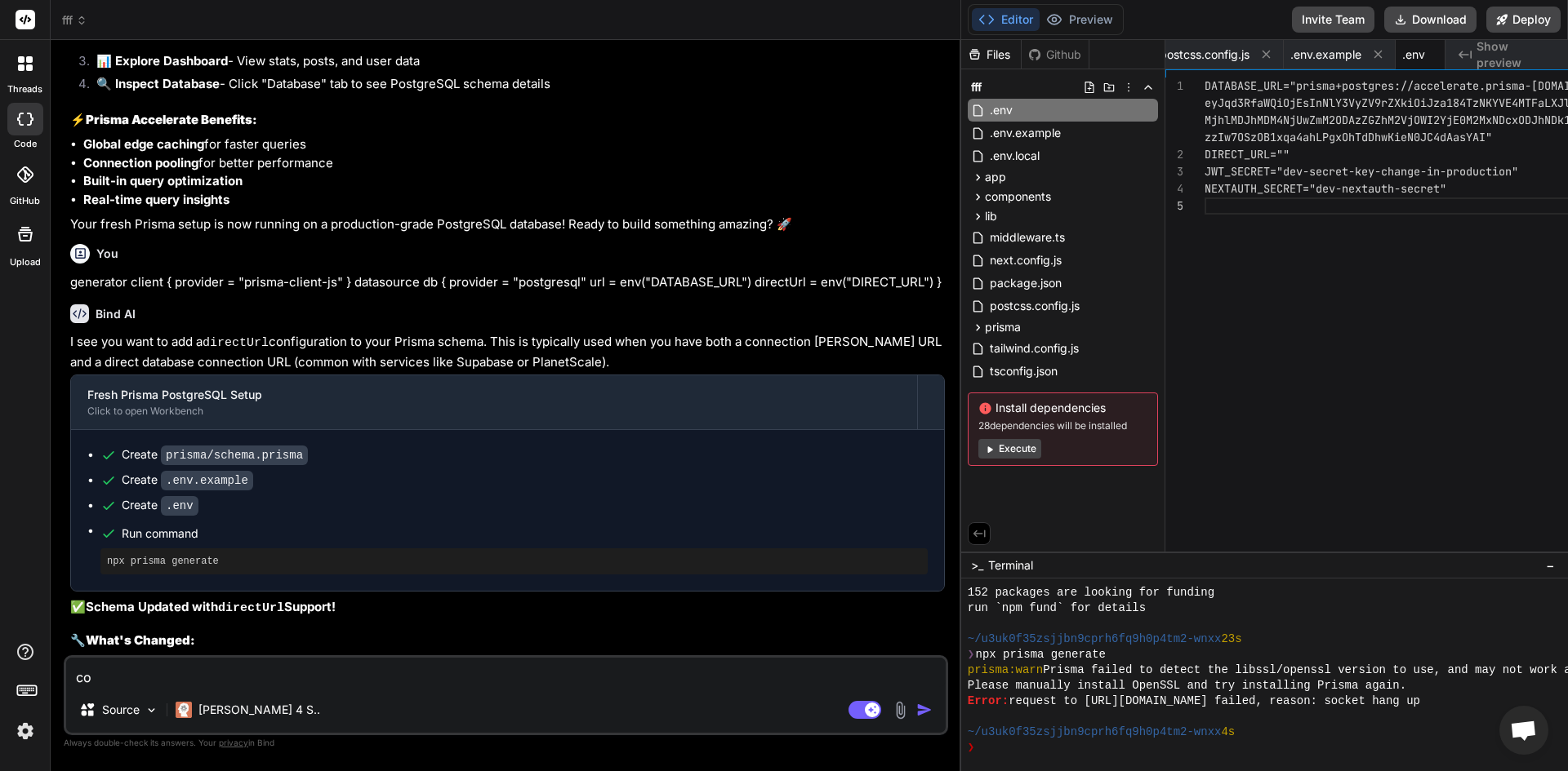
type textarea "com"
type textarea "x"
type textarea "comp"
type textarea "x"
type textarea "compl"
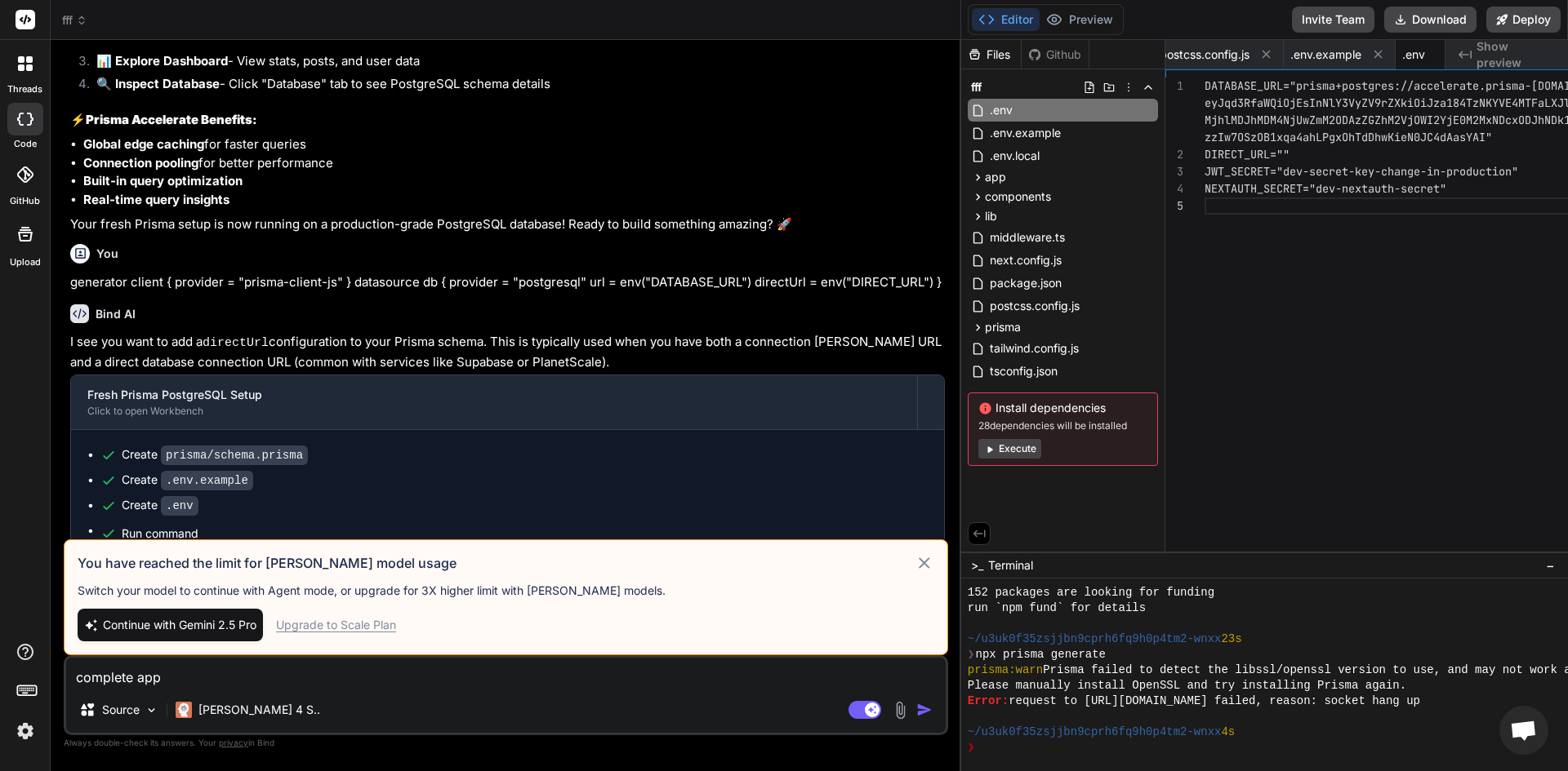
click at [174, 633] on span "Continue with Gemini 2.5 Pro" at bounding box center [180, 624] width 153 height 16
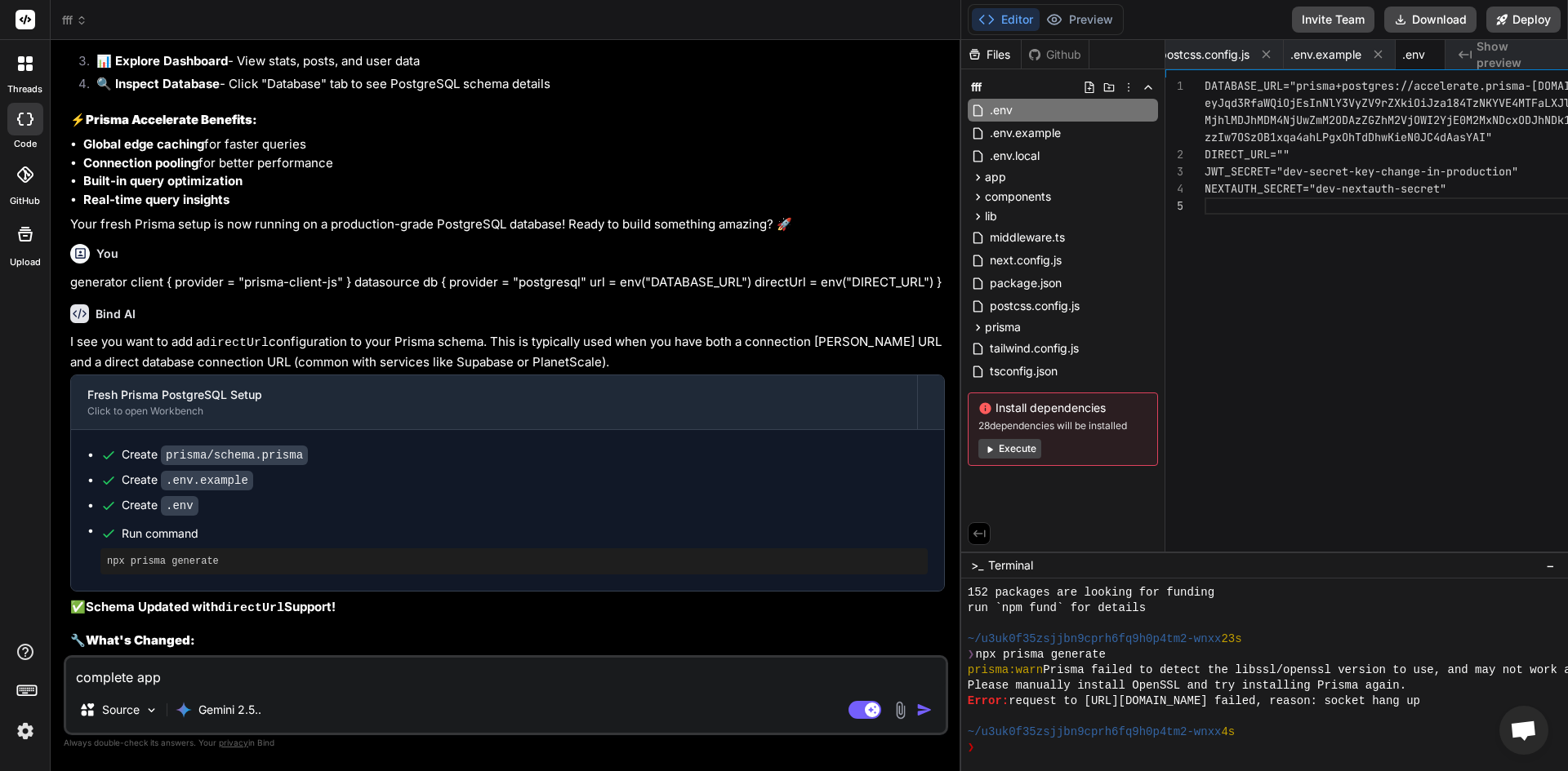
click at [566, 701] on div "Source Gemini 2.5.." at bounding box center [506, 713] width 880 height 39
click at [132, 663] on textarea "complete app" at bounding box center [506, 672] width 880 height 29
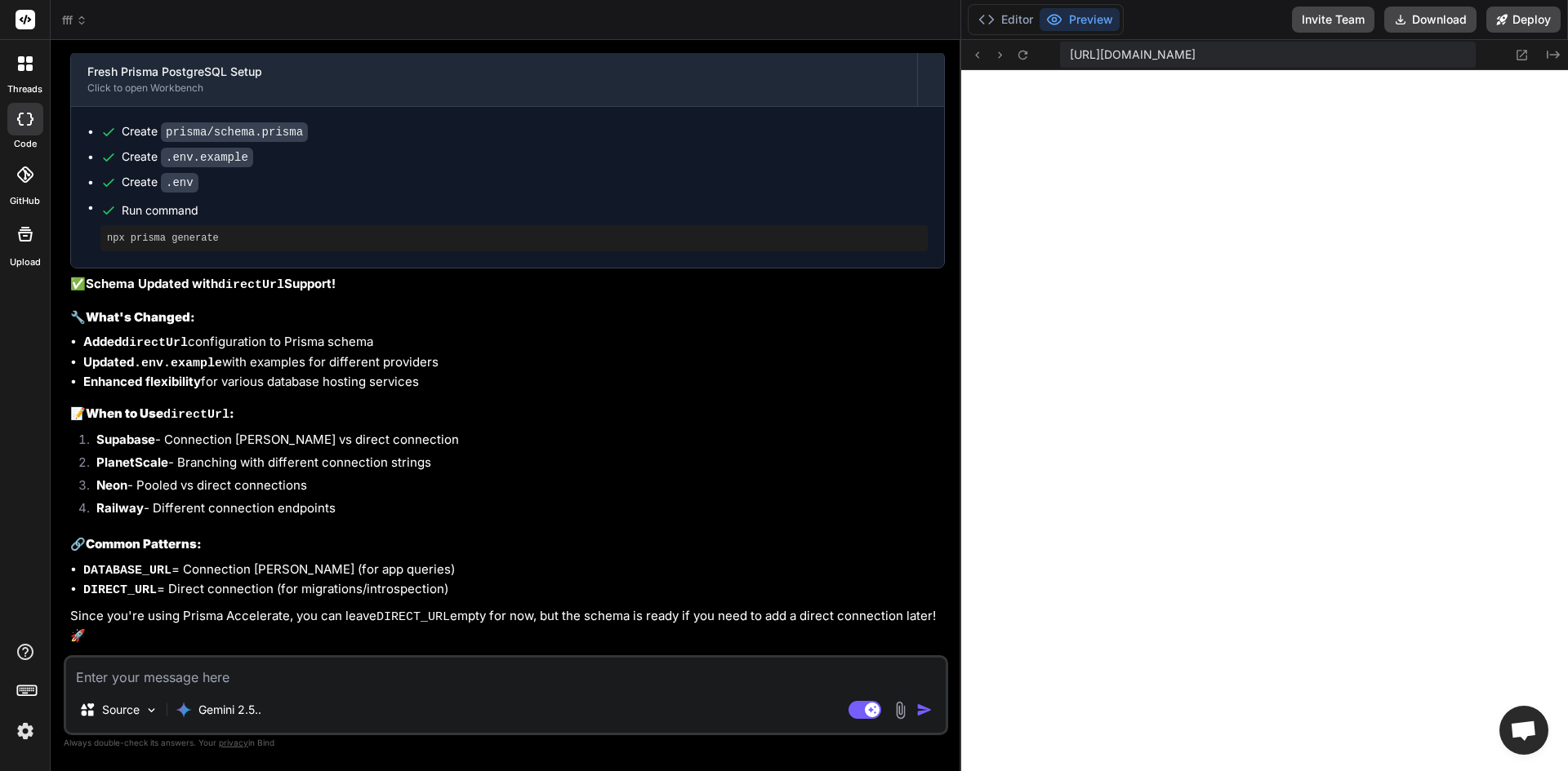
scroll to position [15479, 0]
drag, startPoint x: 1567, startPoint y: 183, endPoint x: 1394, endPoint y: 235, distance: 180.6
drag, startPoint x: 1413, startPoint y: 227, endPoint x: 927, endPoint y: 201, distance: 486.7
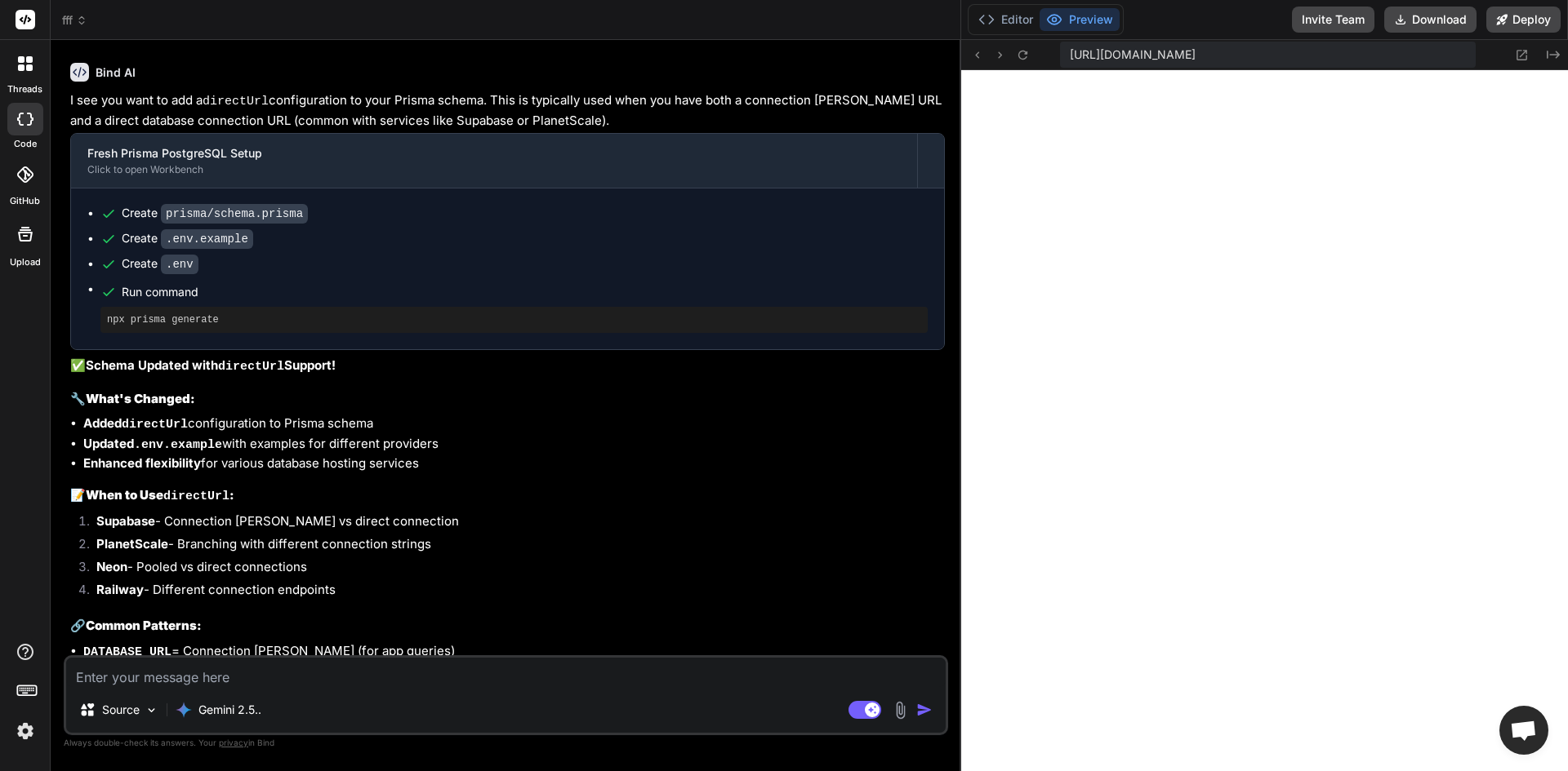
scroll to position [10065, 0]
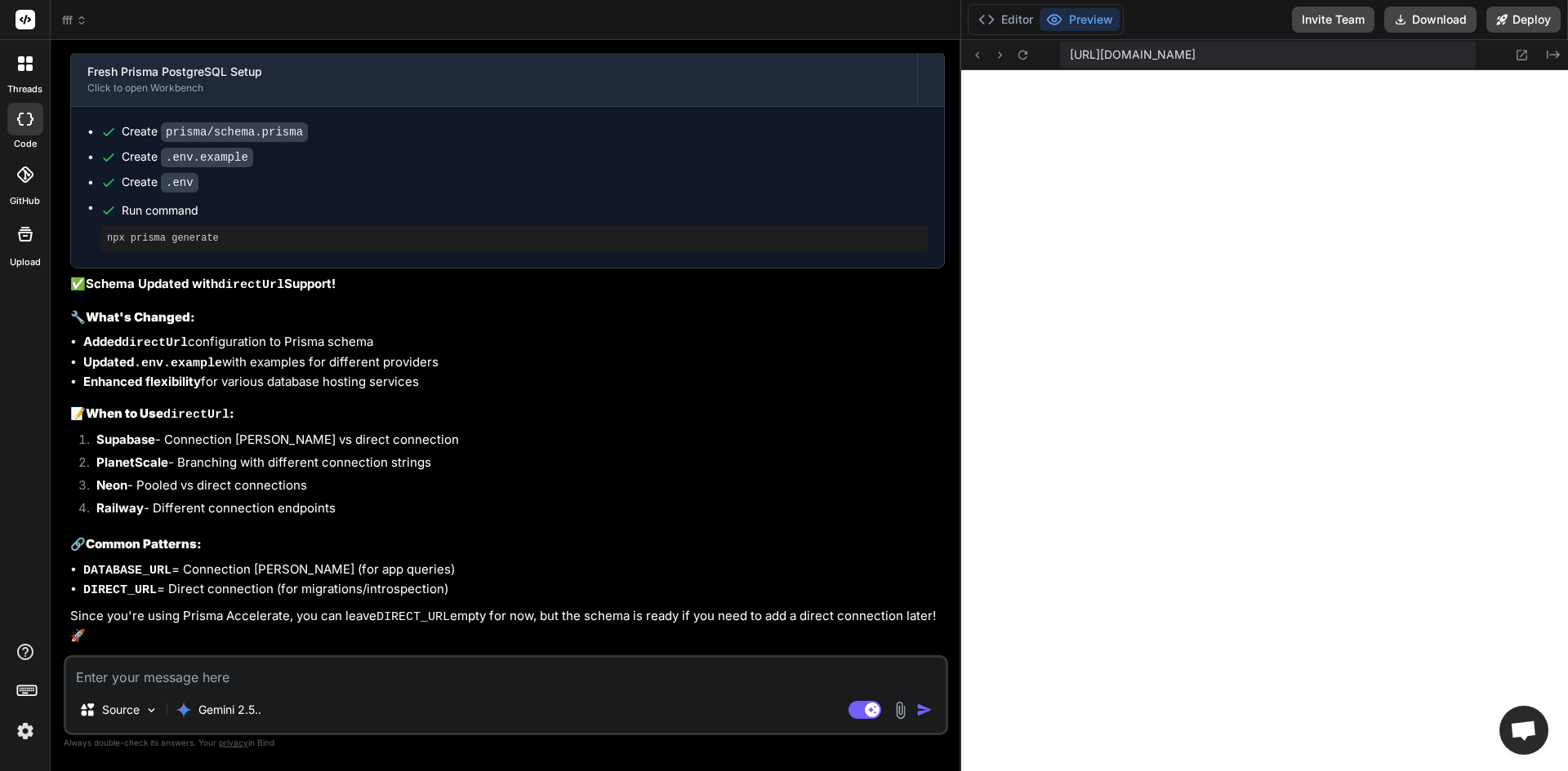
click at [76, 22] on icon at bounding box center [81, 21] width 11 height 11
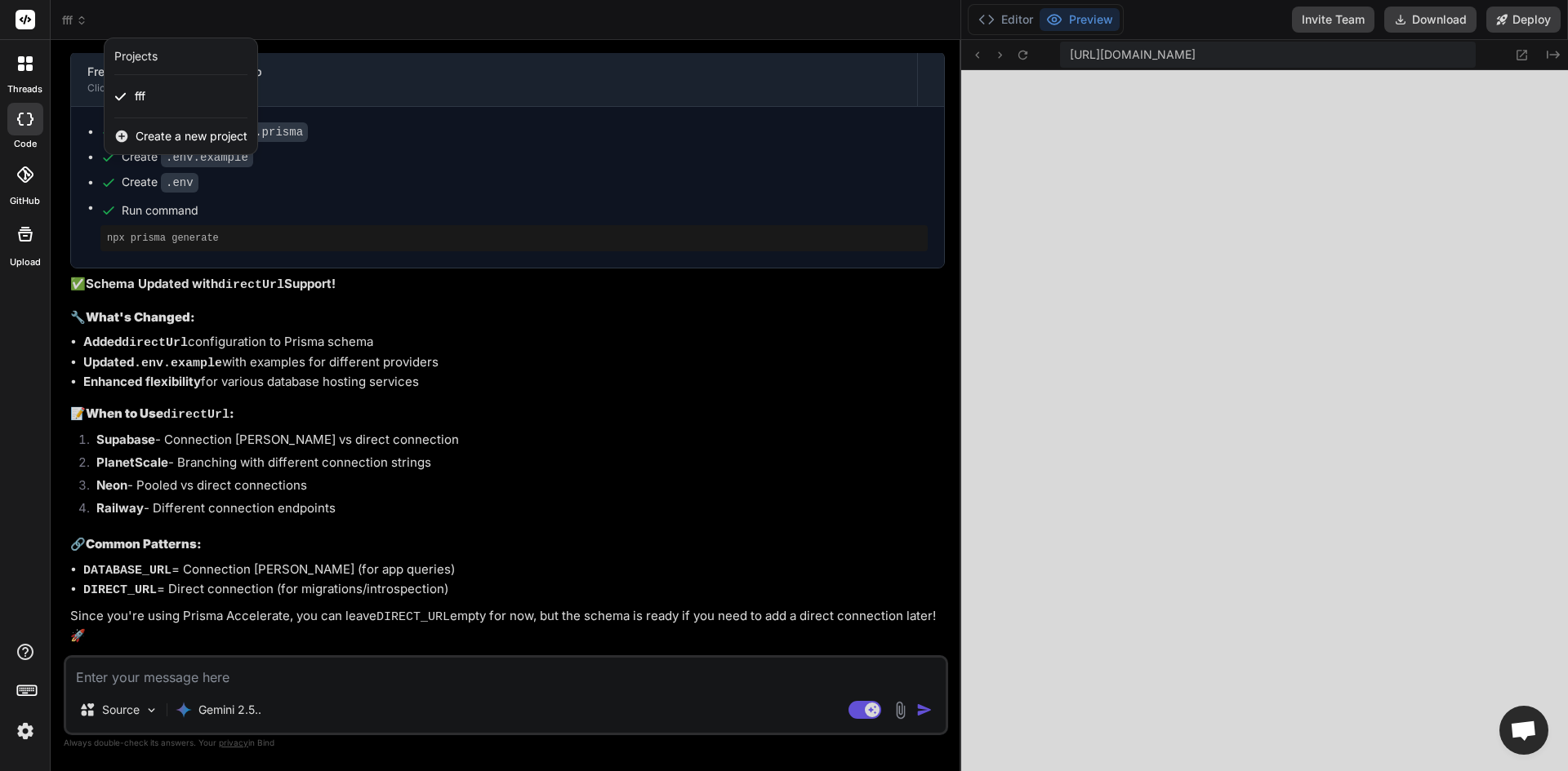
click at [13, 27] on div at bounding box center [784, 385] width 1568 height 771
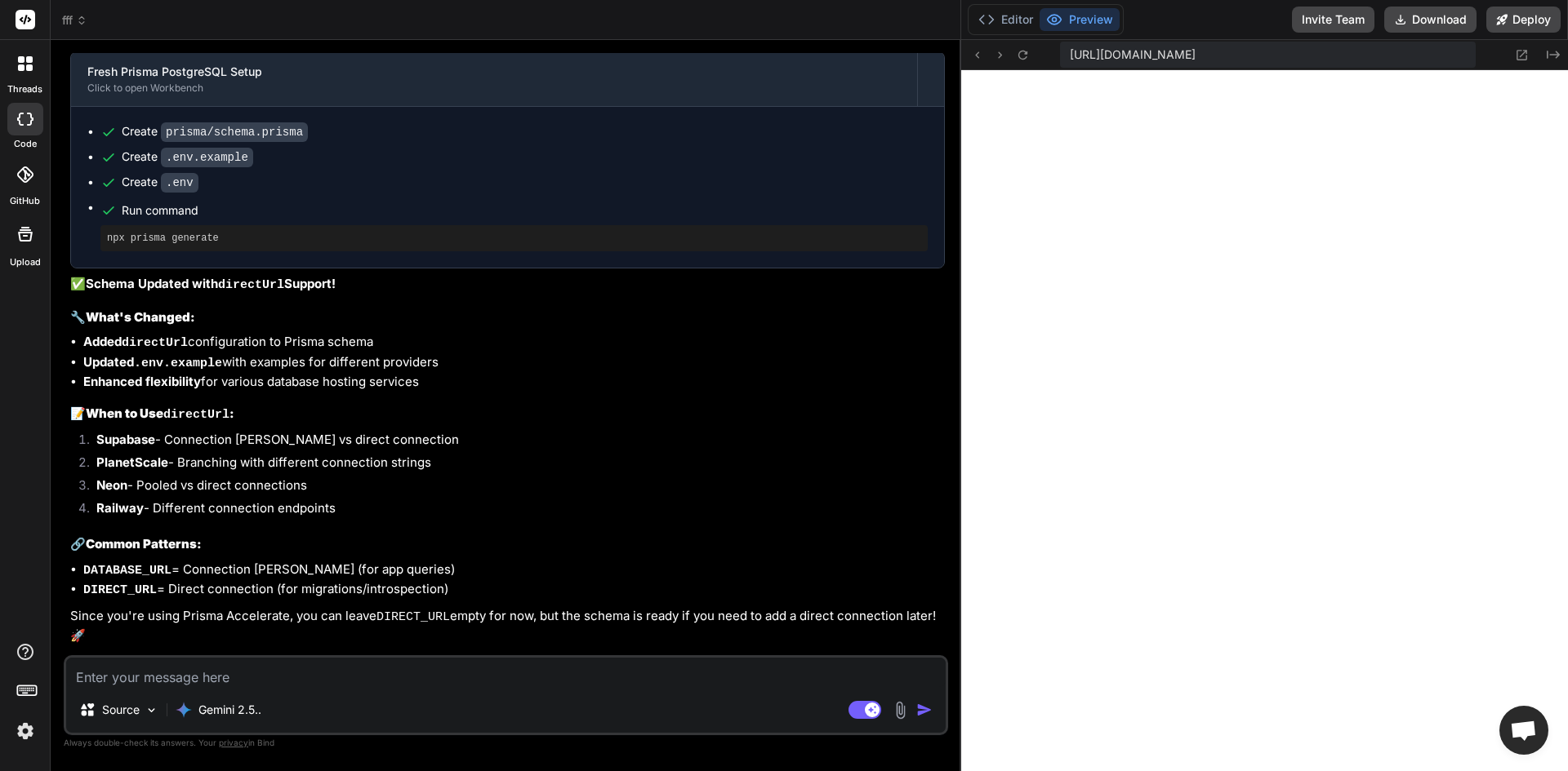
click at [62, 18] on span "fff" at bounding box center [74, 20] width 25 height 16
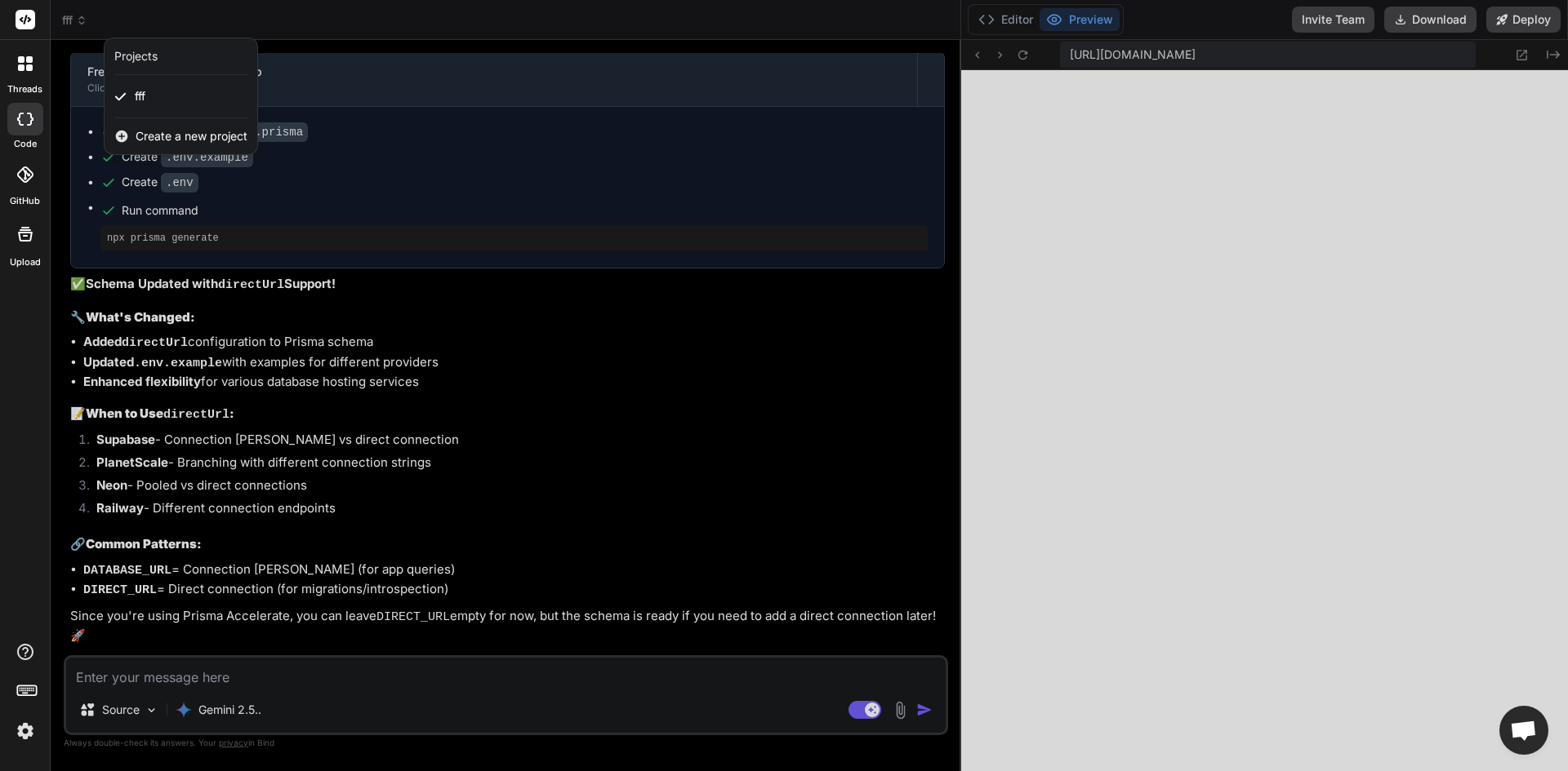
click at [4, 21] on div at bounding box center [784, 385] width 1568 height 771
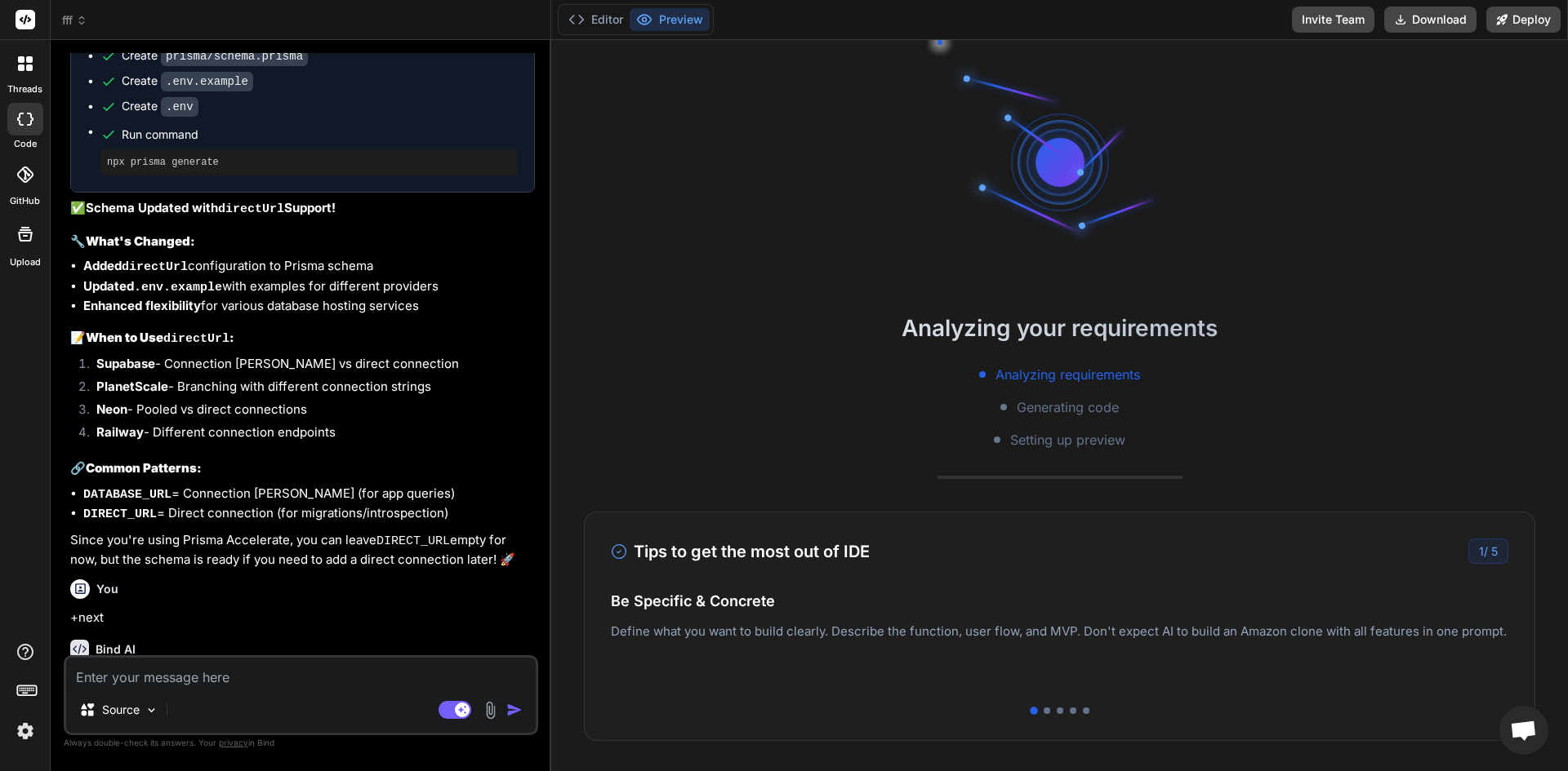
scroll to position [1616, 0]
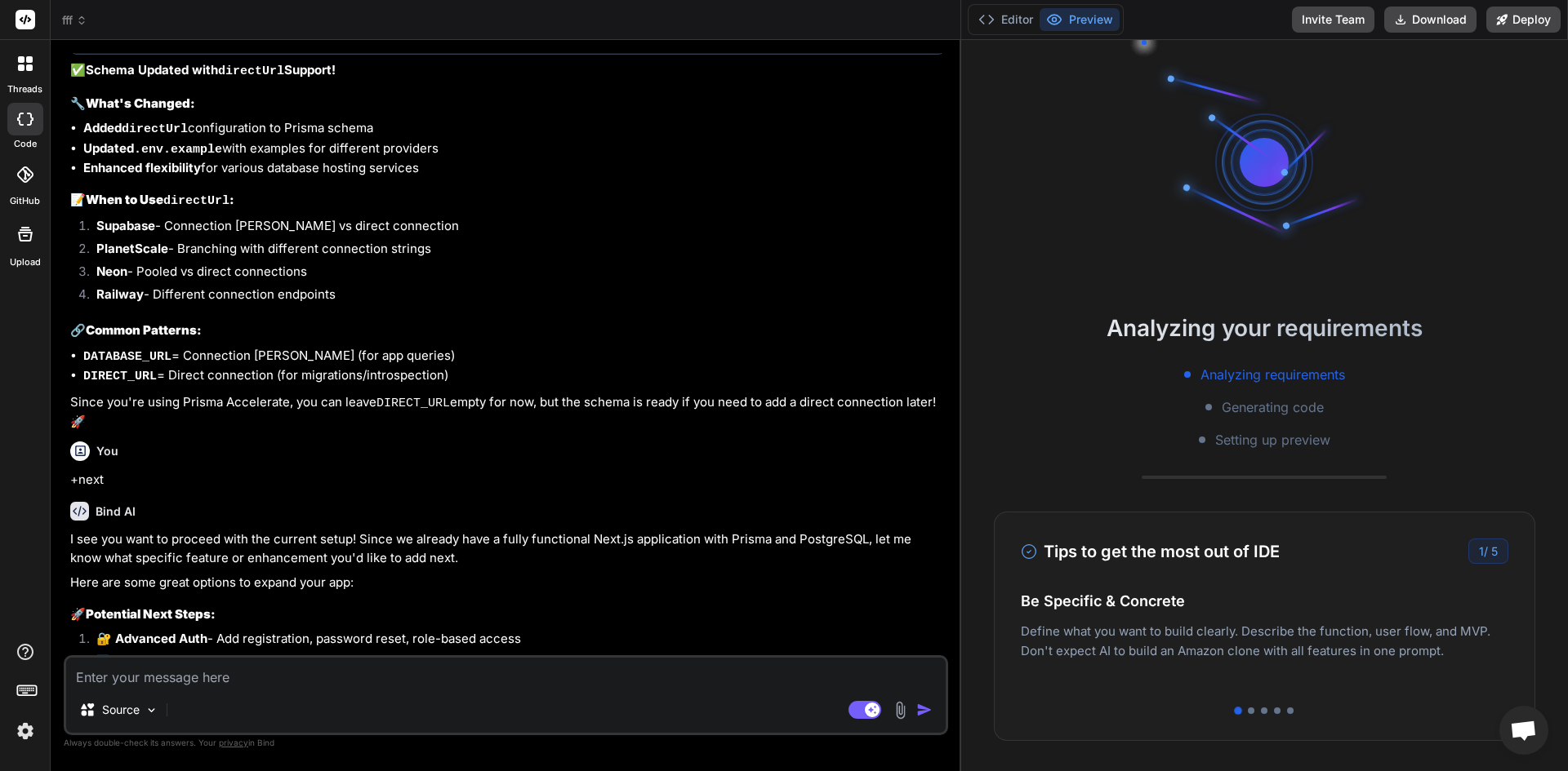
type textarea "x"
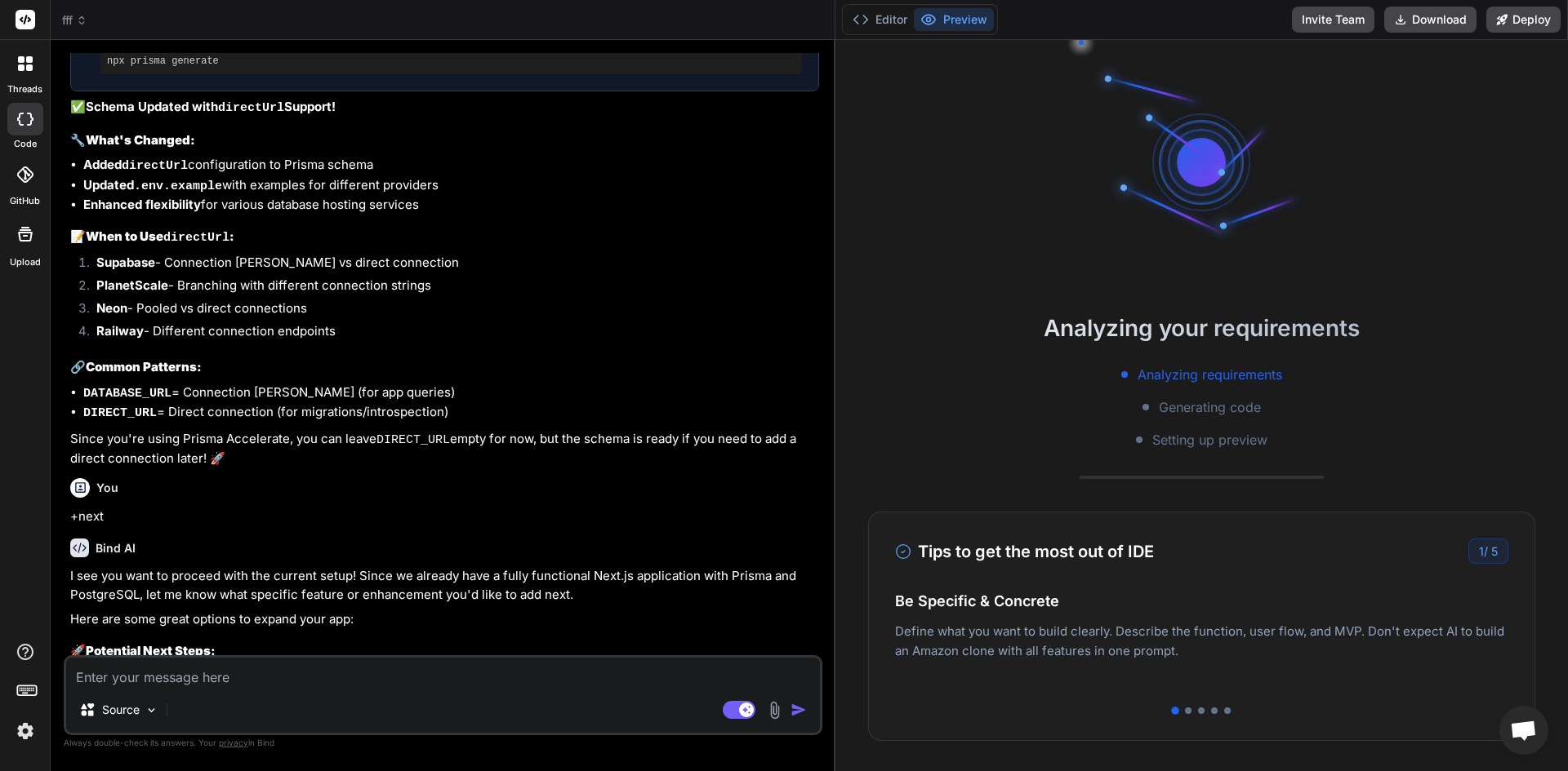
drag, startPoint x: 1130, startPoint y: 246, endPoint x: 811, endPoint y: 249, distance: 319.0
click at [811, 249] on div "Bind AI Web Search Created with Pixso. Code Generator You DATABASE_URL="prisma+…" at bounding box center [442, 406] width 784 height 732
drag, startPoint x: 1077, startPoint y: 105, endPoint x: 726, endPoint y: 145, distance: 353.3
click at [819, 113] on div "I see you want to add a directUrl configuration to your Prisma schema. This is …" at bounding box center [444, 150] width 749 height 635
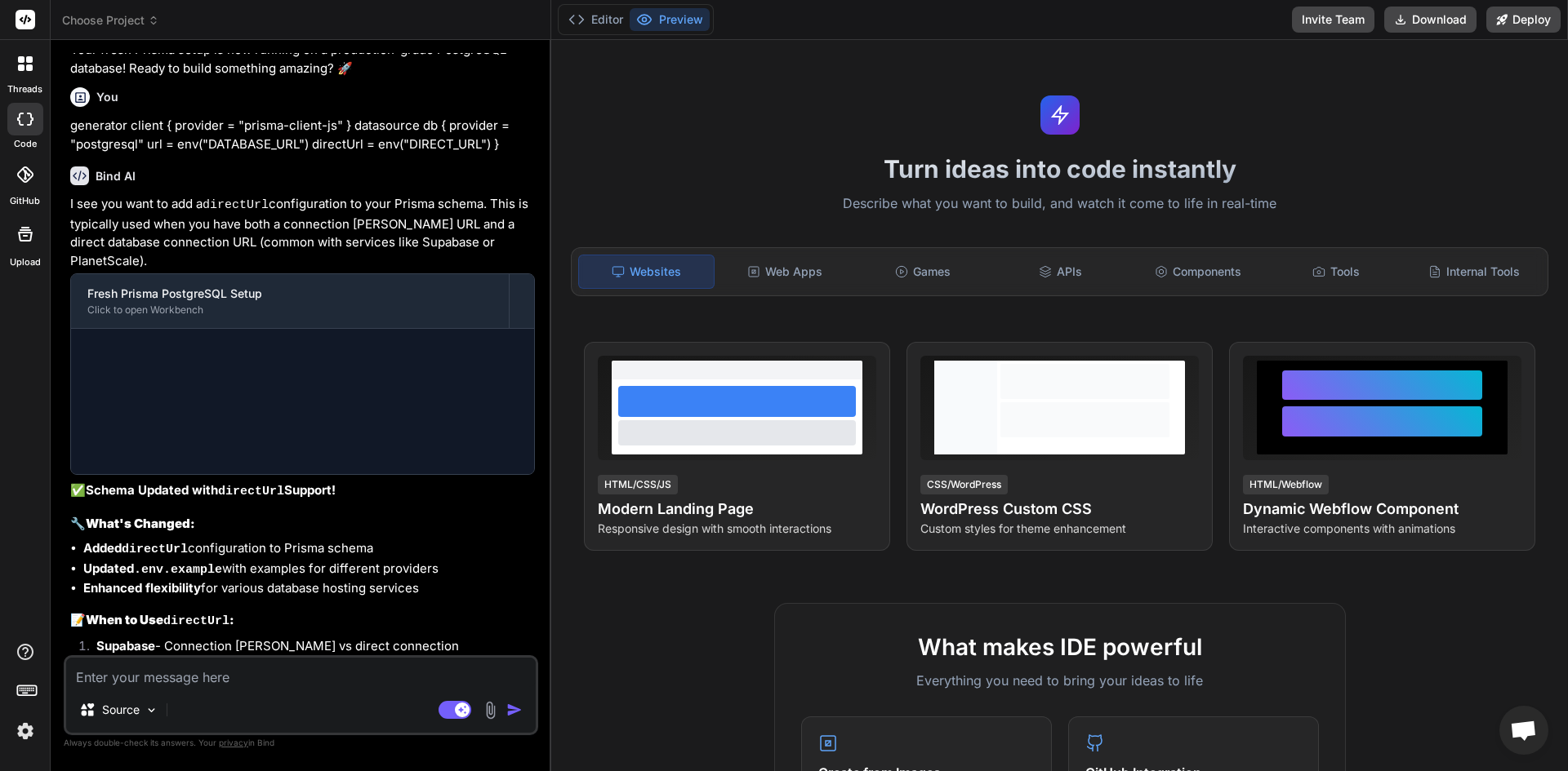
scroll to position [1652, 0]
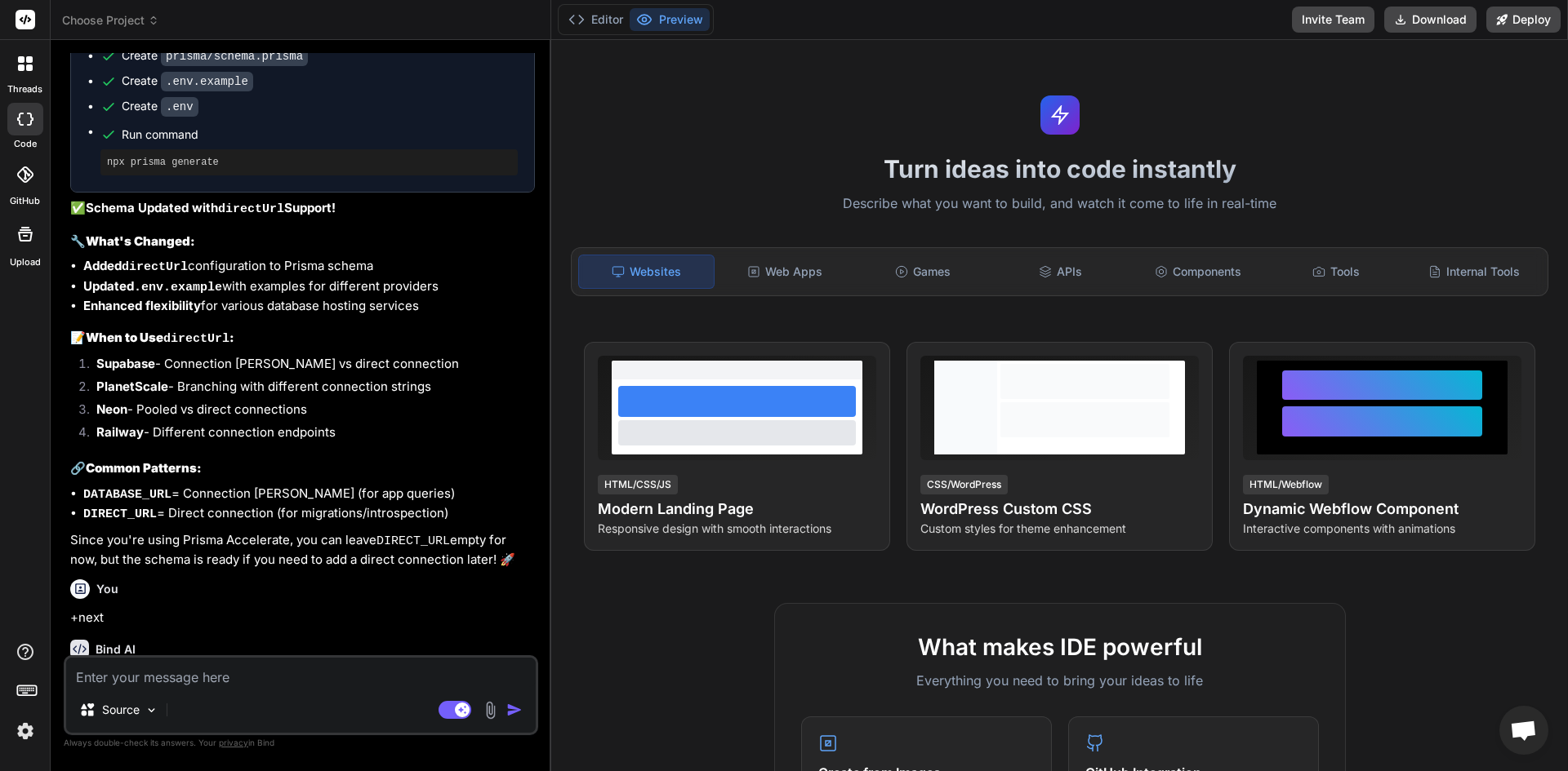
type textarea "x"
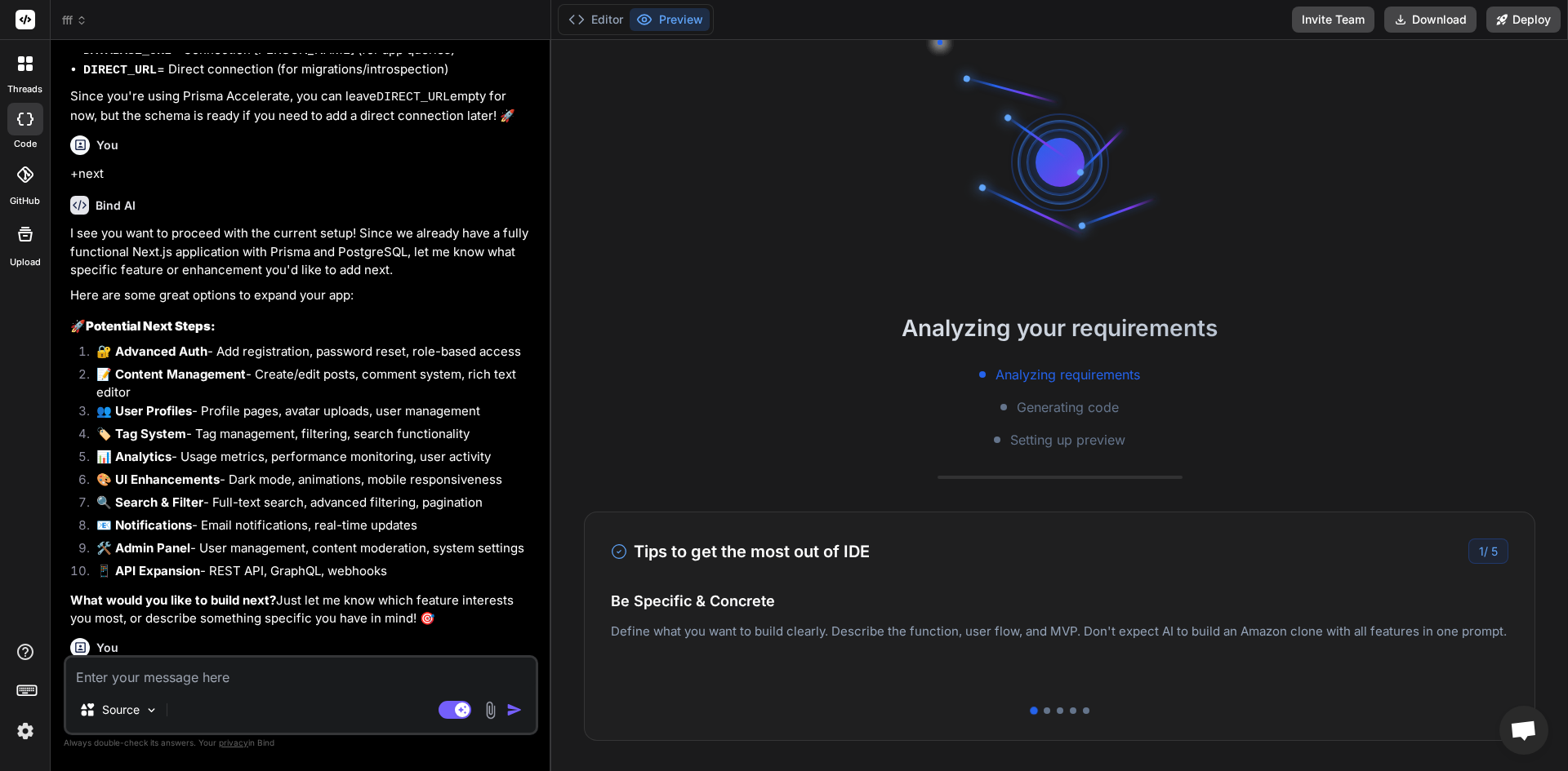
scroll to position [2112, 0]
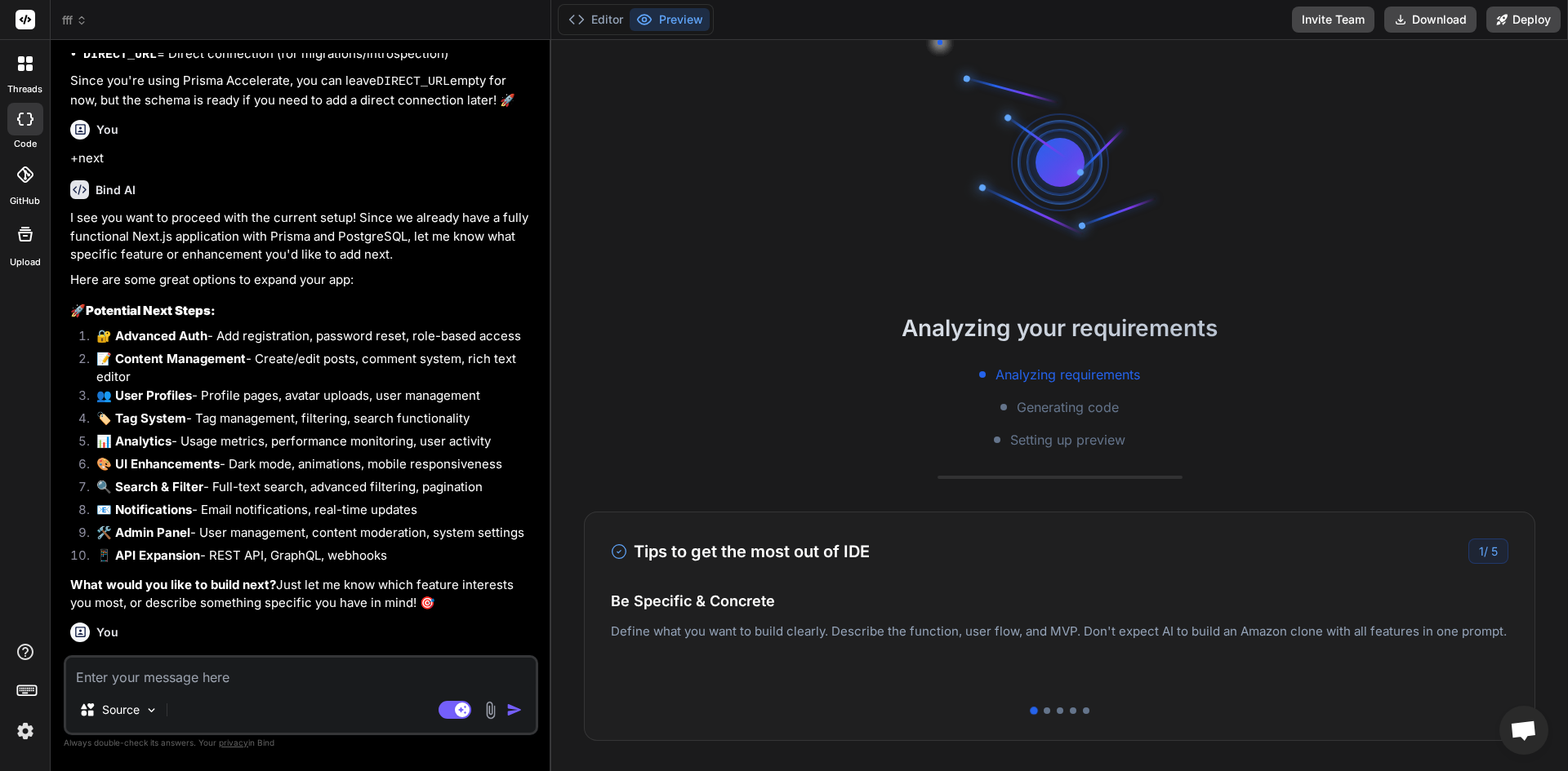
drag, startPoint x: 434, startPoint y: 554, endPoint x: 393, endPoint y: 567, distance: 43.0
click at [363, 713] on div "fff Click to open Workbench" at bounding box center [289, 740] width 436 height 54
click at [352, 742] on div "Click to open Workbench" at bounding box center [288, 749] width 403 height 13
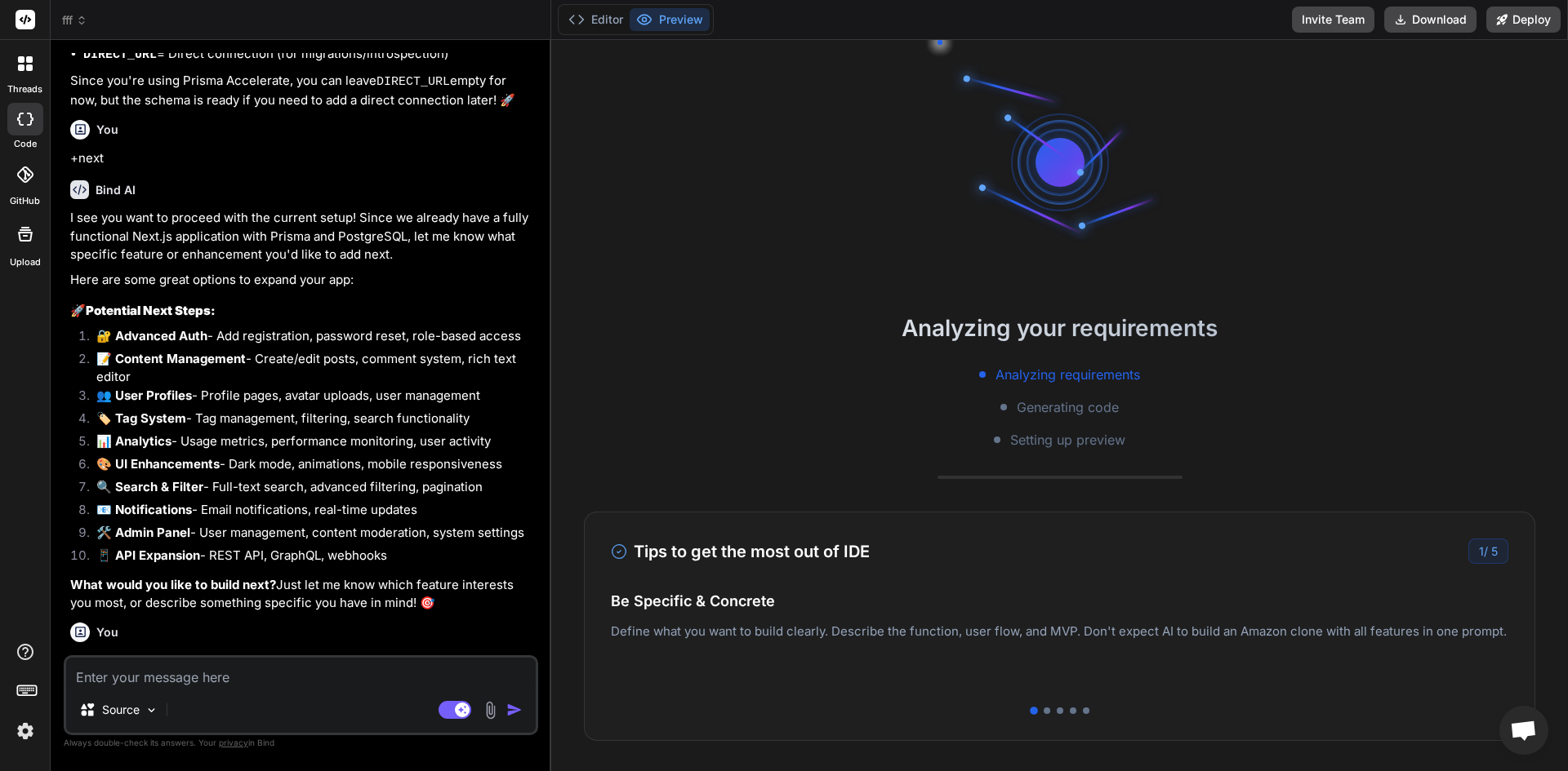
click at [352, 742] on div "Click to open Workbench" at bounding box center [288, 749] width 403 height 13
drag, startPoint x: 352, startPoint y: 541, endPoint x: 231, endPoint y: 513, distance: 124.2
click at [349, 742] on div "Click to open Workbench" at bounding box center [288, 749] width 403 height 13
drag, startPoint x: 218, startPoint y: 534, endPoint x: 207, endPoint y: 531, distance: 11.4
click at [217, 713] on div "fff Click to open Workbench" at bounding box center [289, 740] width 436 height 54
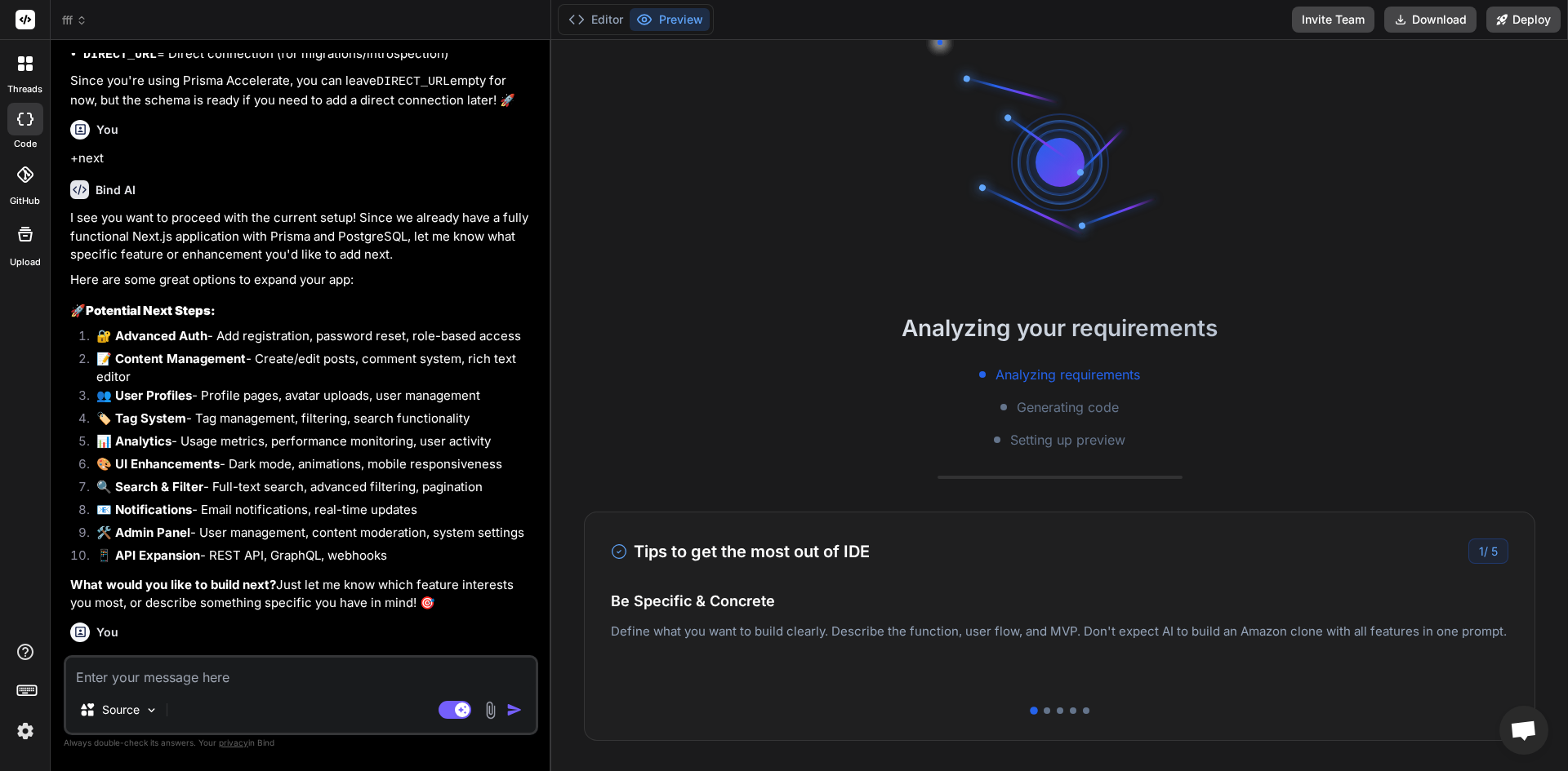
click at [207, 724] on div "fff" at bounding box center [288, 732] width 403 height 16
drag, startPoint x: 207, startPoint y: 528, endPoint x: 306, endPoint y: 671, distance: 173.9
click at [237, 712] on div "fff Click to open Workbench Create app/page.tsx This message appears to be trun…" at bounding box center [302, 786] width 465 height 149
click at [384, 738] on p "Always double-check its answers. Your privacy in Bind" at bounding box center [300, 743] width 474 height 16
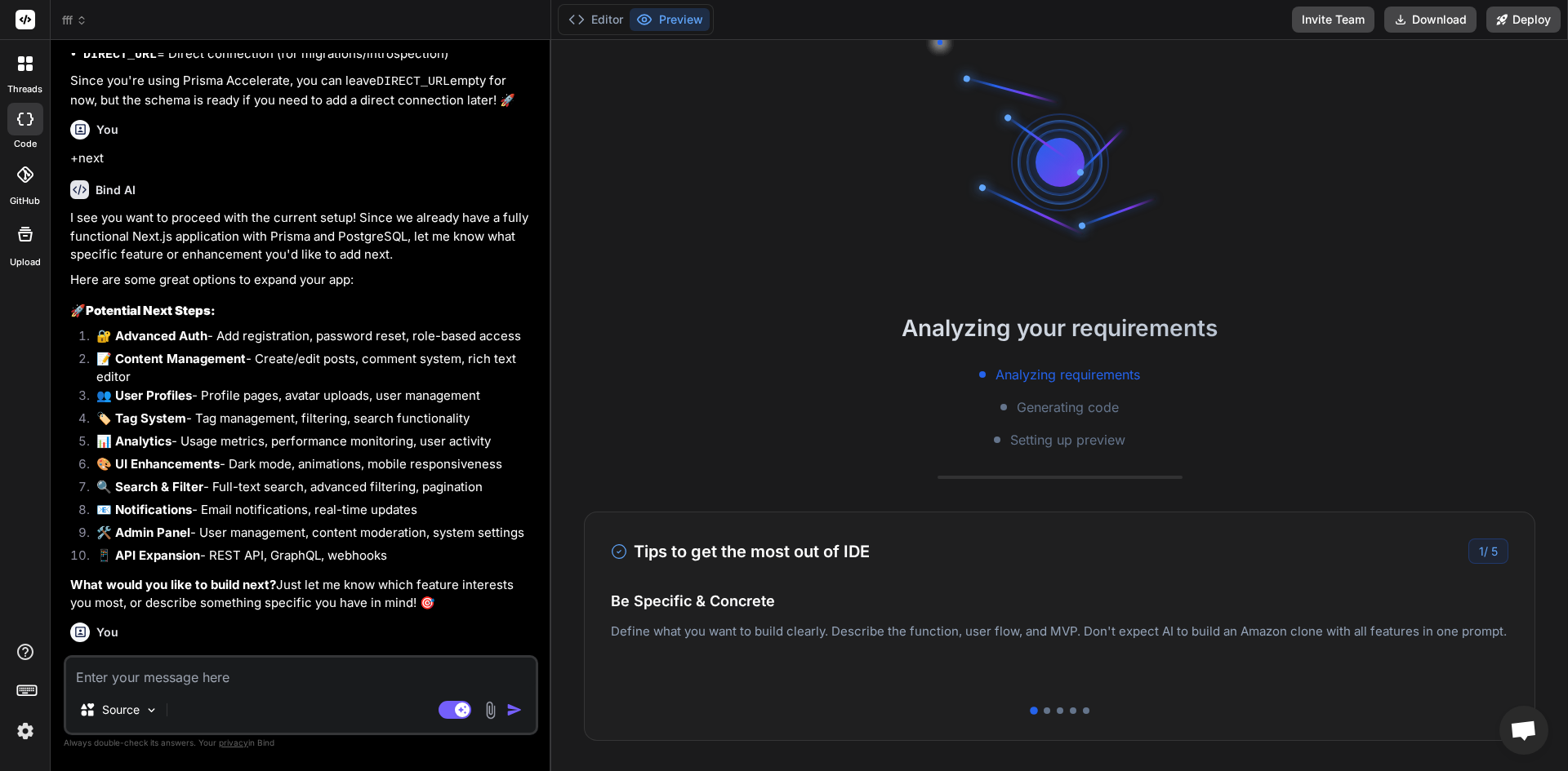
click at [325, 697] on div "Source" at bounding box center [301, 713] width 469 height 39
click at [325, 686] on div "Source Agent Mode. When this toggle is activated, AI automatically makes decisi…" at bounding box center [300, 695] width 474 height 80
click at [324, 671] on textarea at bounding box center [301, 672] width 469 height 29
type textarea "n"
type textarea "x"
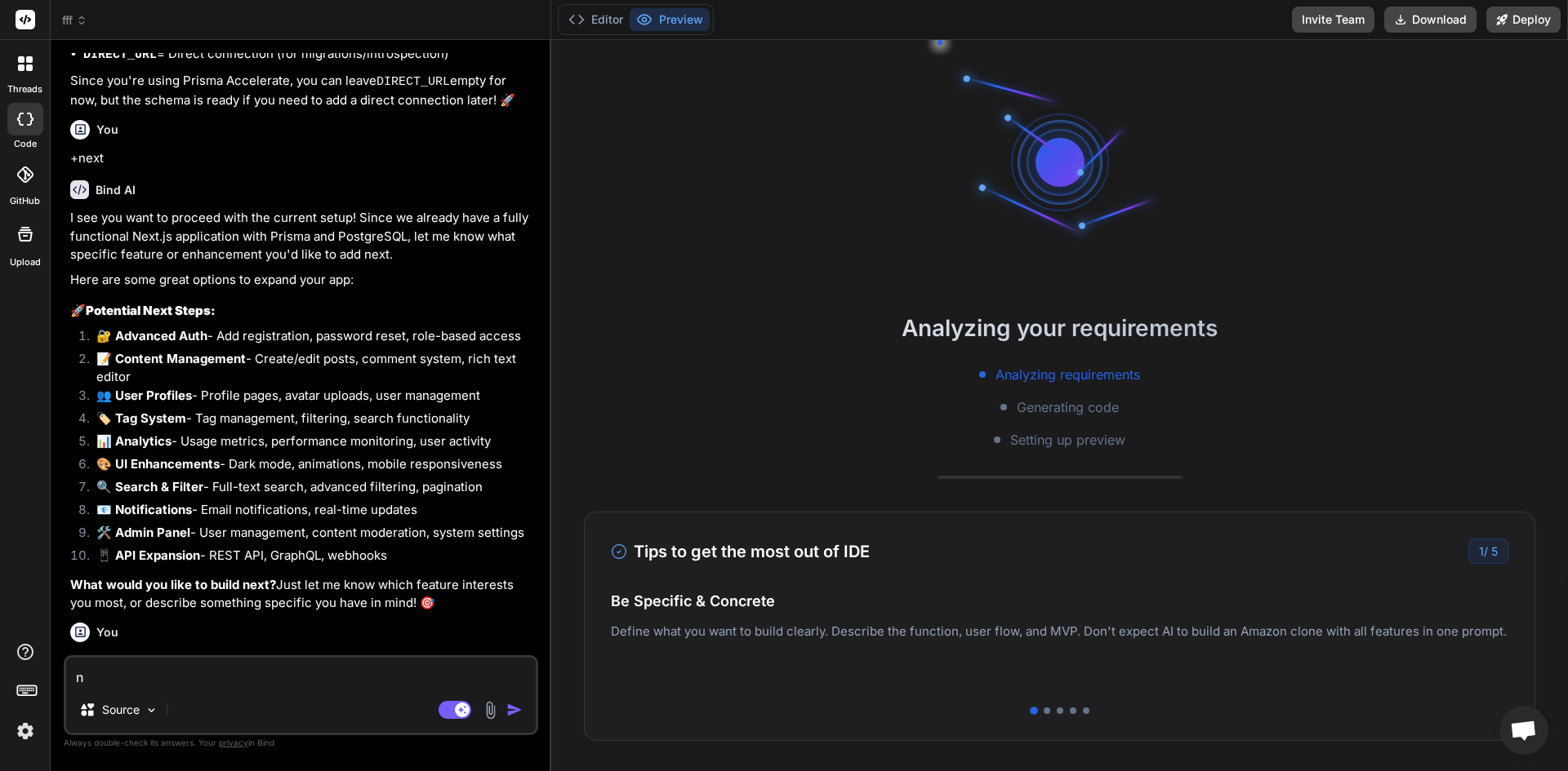
type textarea "ne"
type textarea "x"
type textarea "nex"
type textarea "x"
type textarea "next"
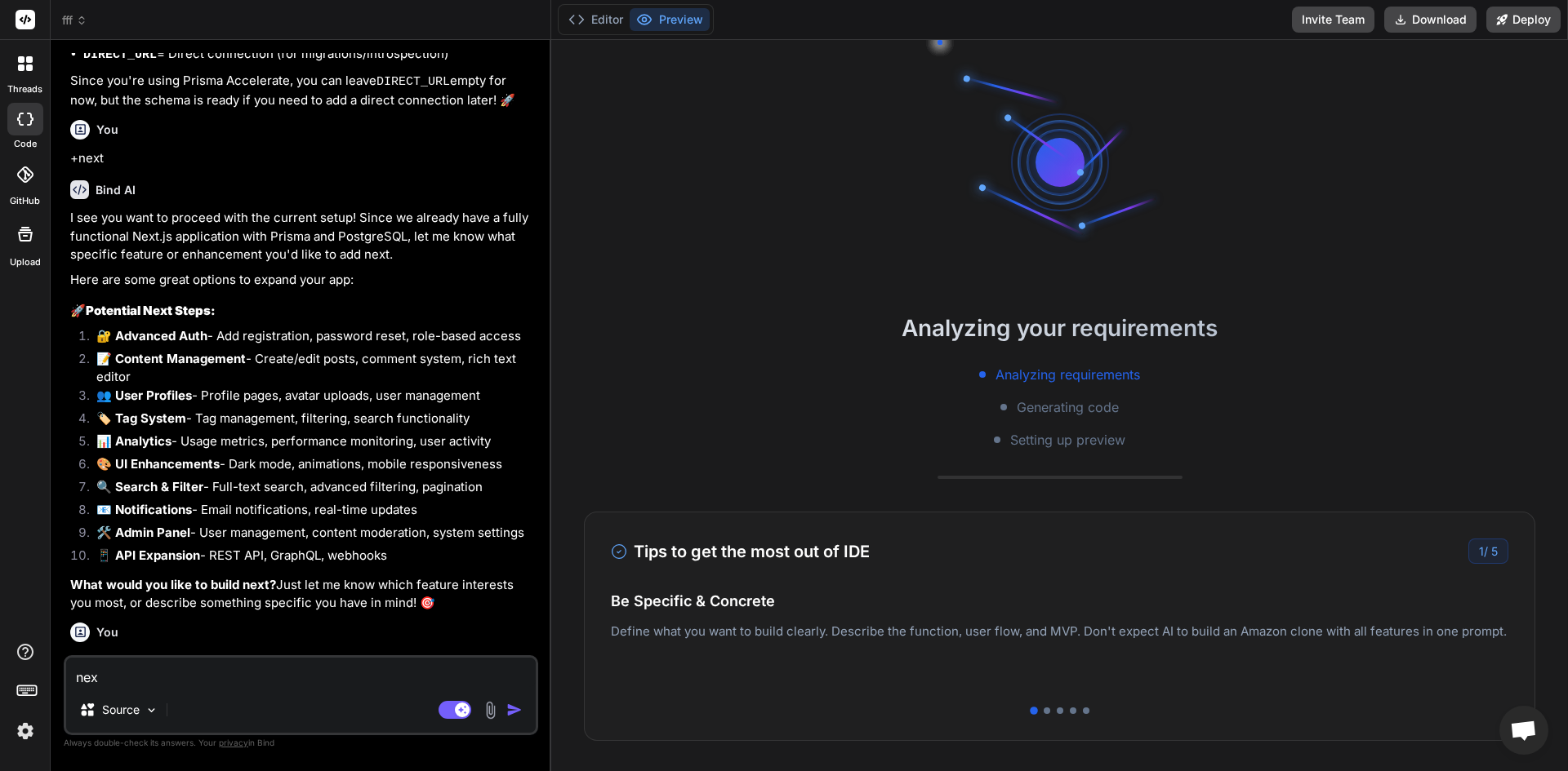
type textarea "x"
type textarea "next"
click at [529, 702] on div "Agent Mode. When this toggle is activated, AI automatically makes decisions, re…" at bounding box center [482, 709] width 94 height 20
click at [523, 707] on img "button" at bounding box center [514, 709] width 16 height 16
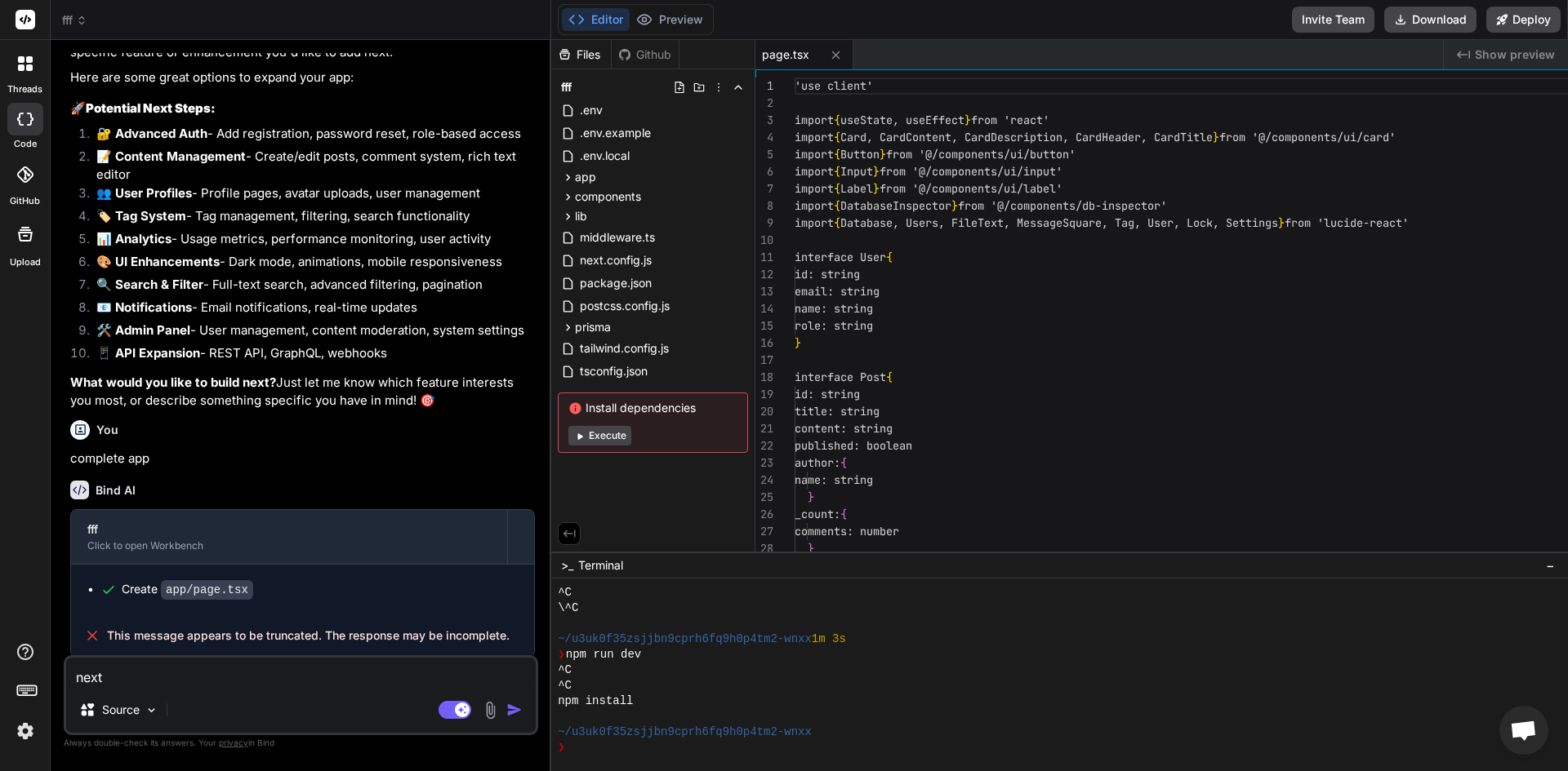
scroll to position [2371, 0]
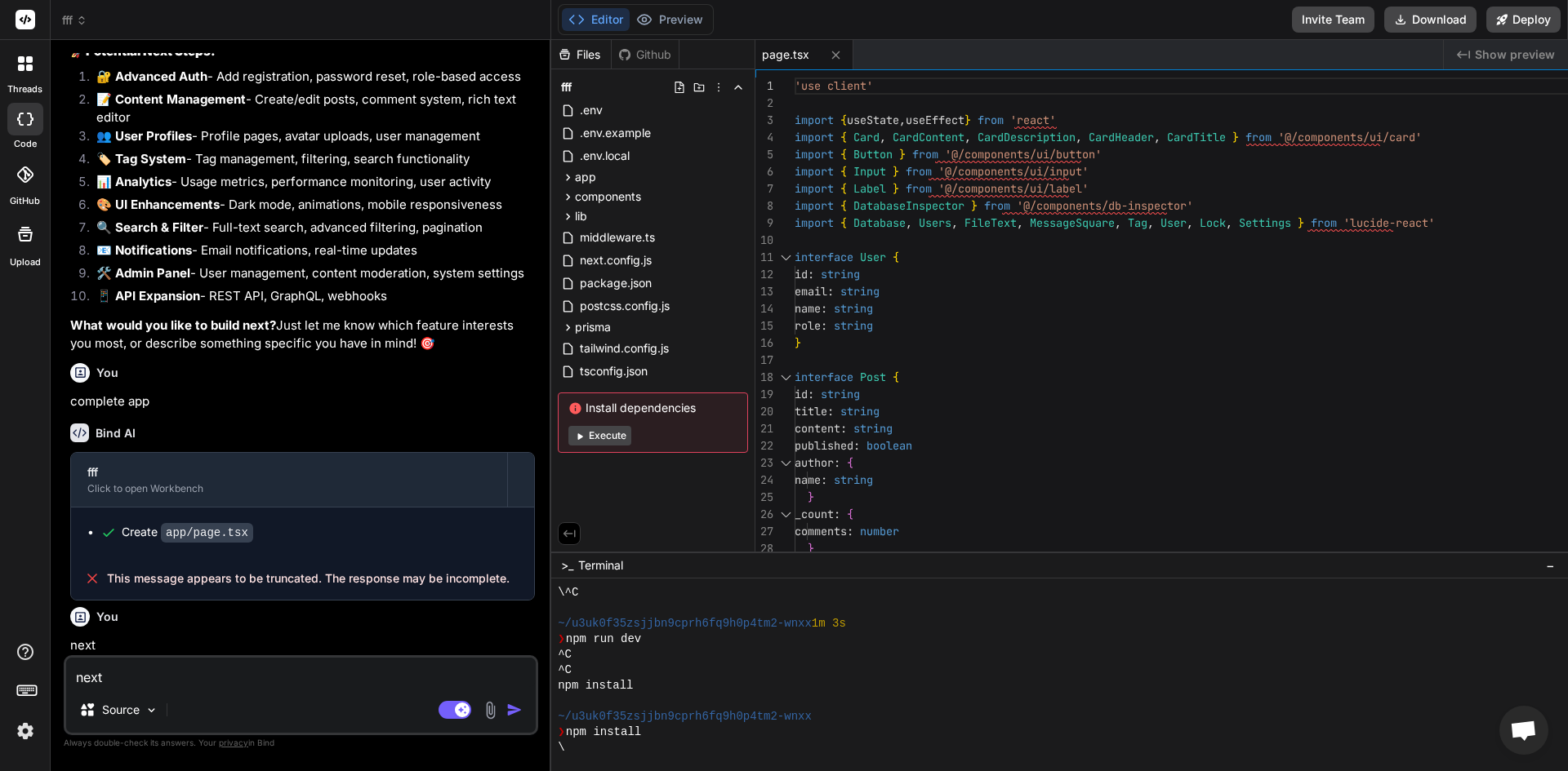
type textarea "x"
click at [748, 230] on div "middleware.ts" at bounding box center [654, 237] width 191 height 22
type textarea "matcher: [ '/api/:path*', '/((?!_next/static|_next/image|favicon.ico).*)', ], }"
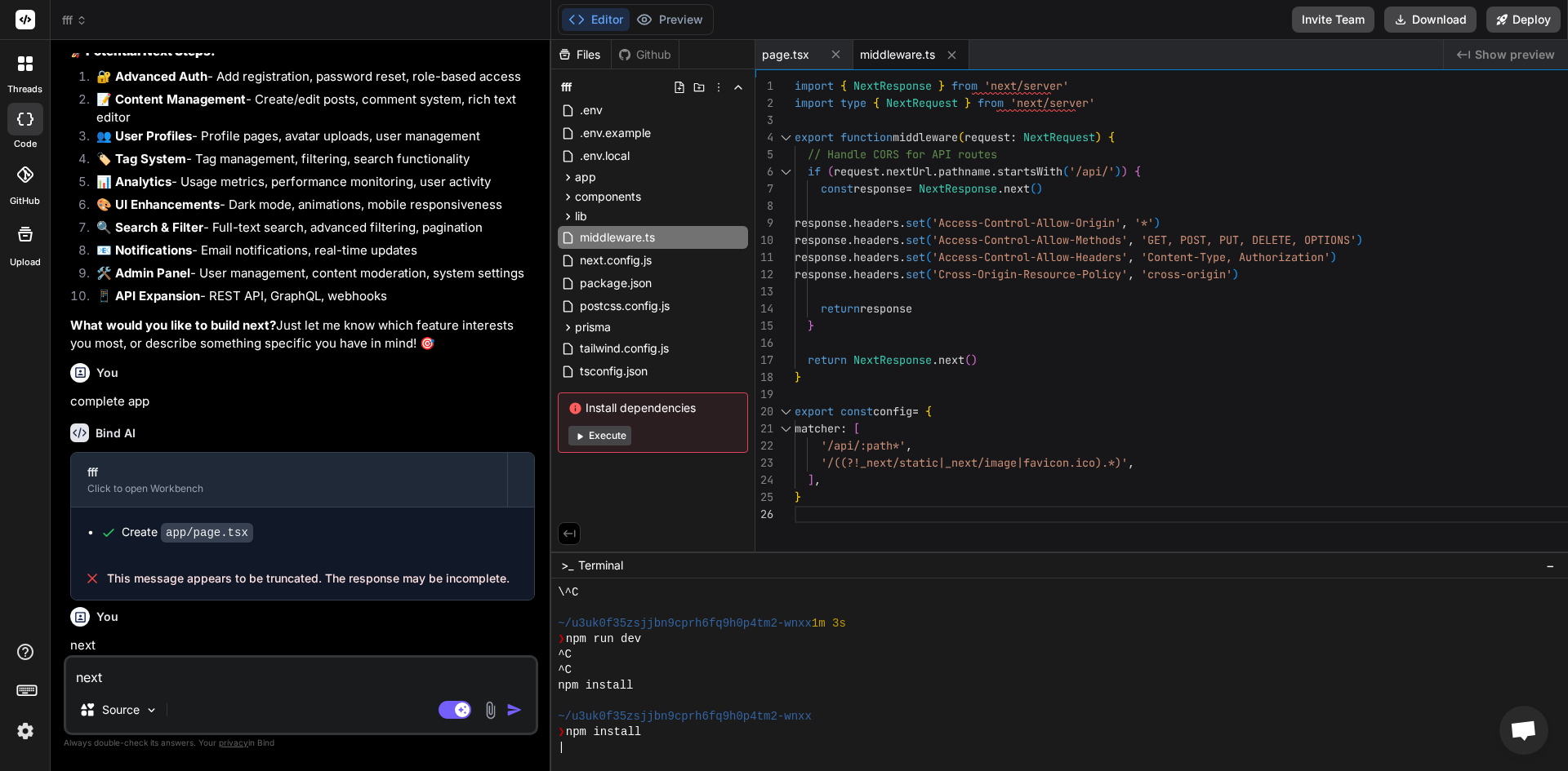
scroll to position [2375, 0]
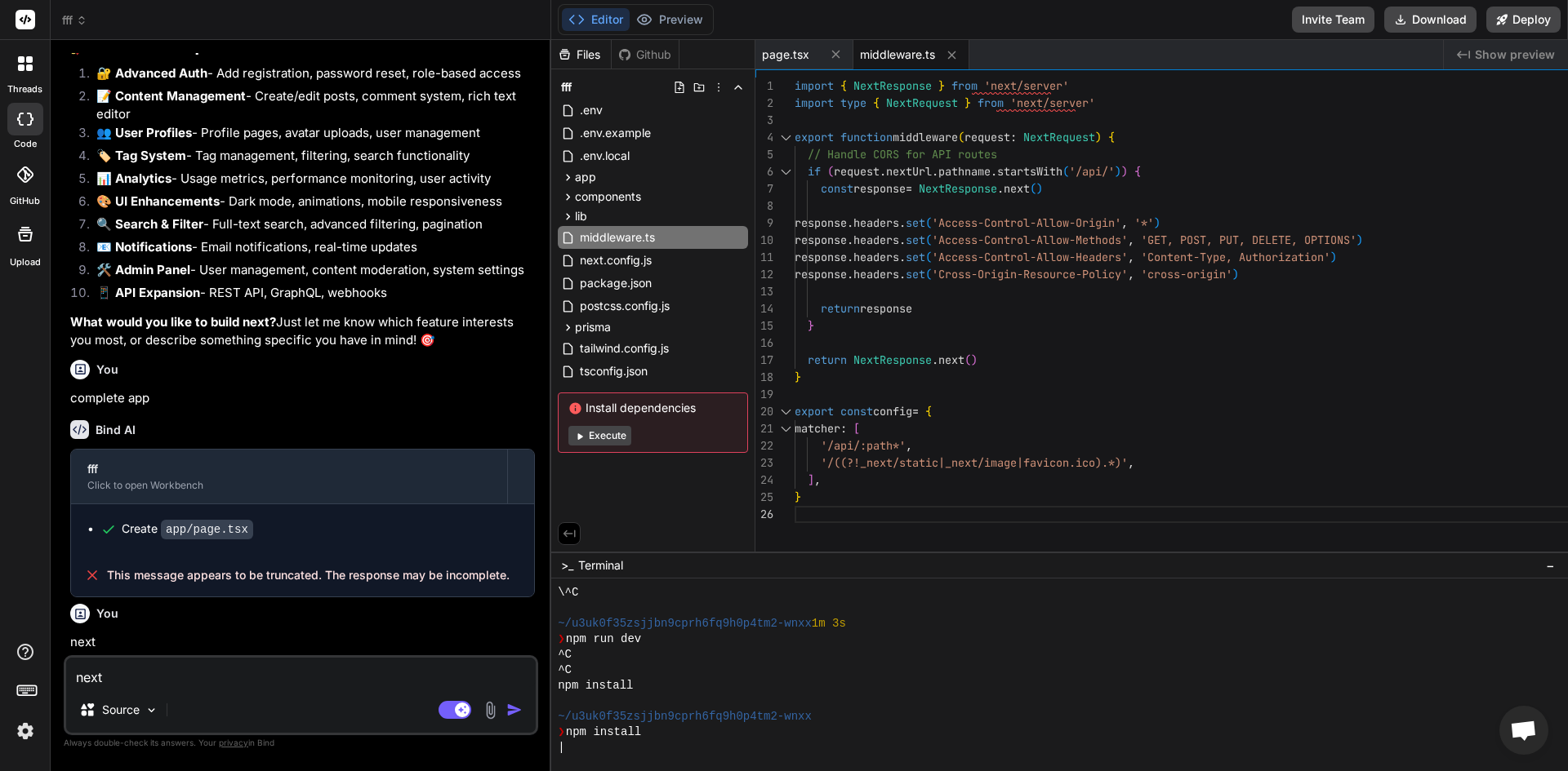
click at [585, 431] on icon at bounding box center [579, 435] width 12 height 12
type textarea "x"
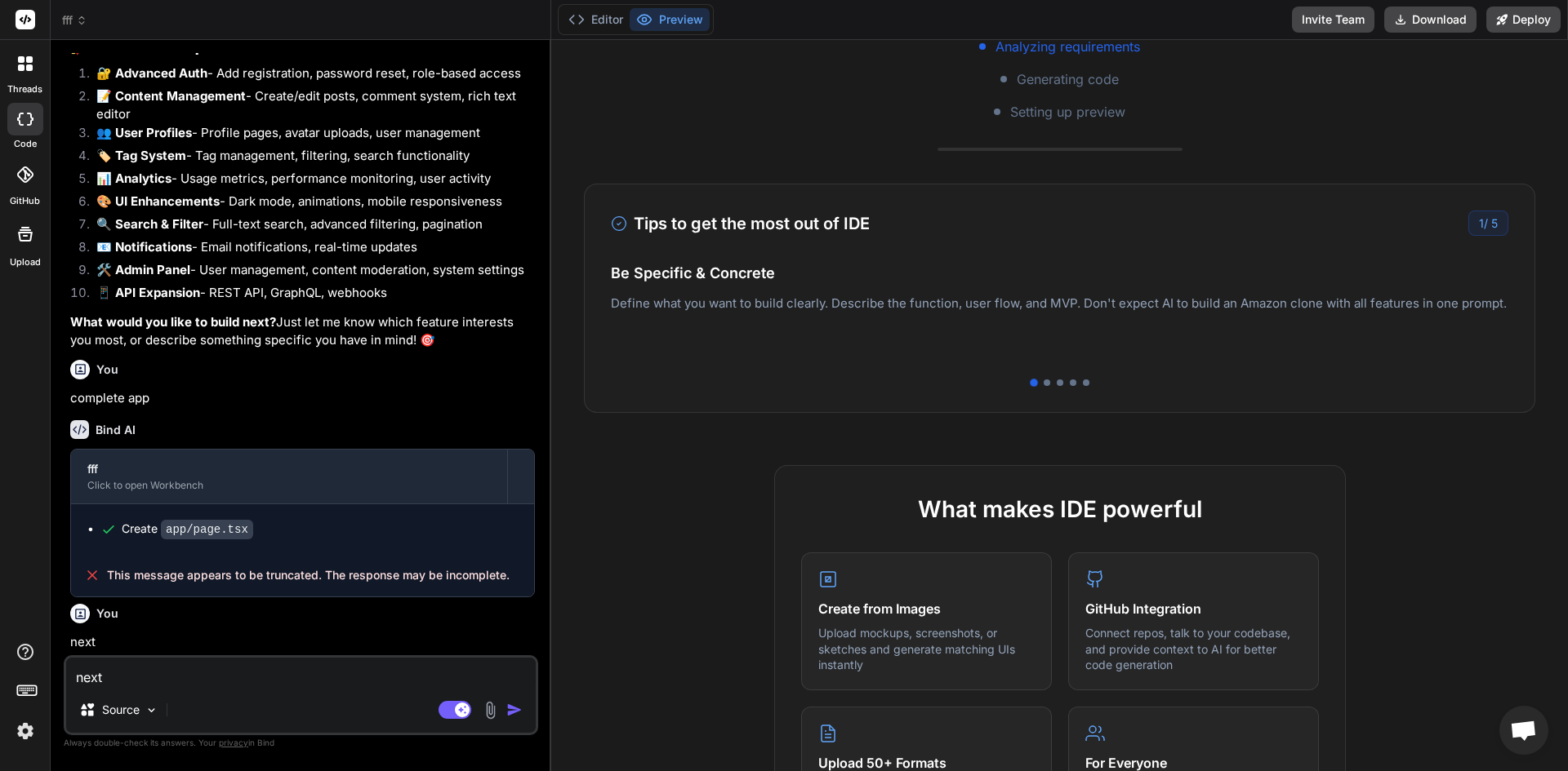
scroll to position [493, 0]
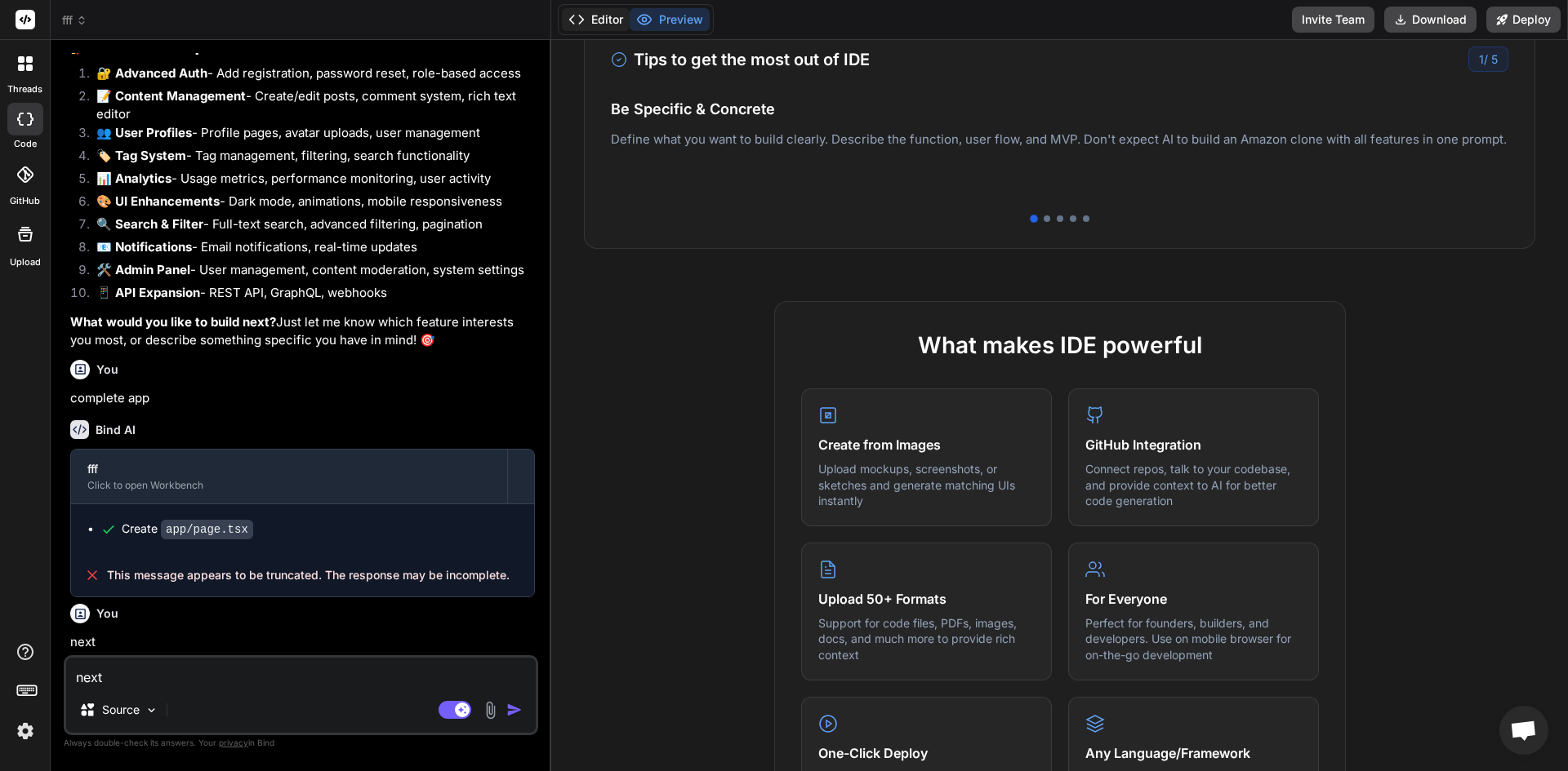
click at [574, 21] on polyline at bounding box center [572, 20] width 4 height 8
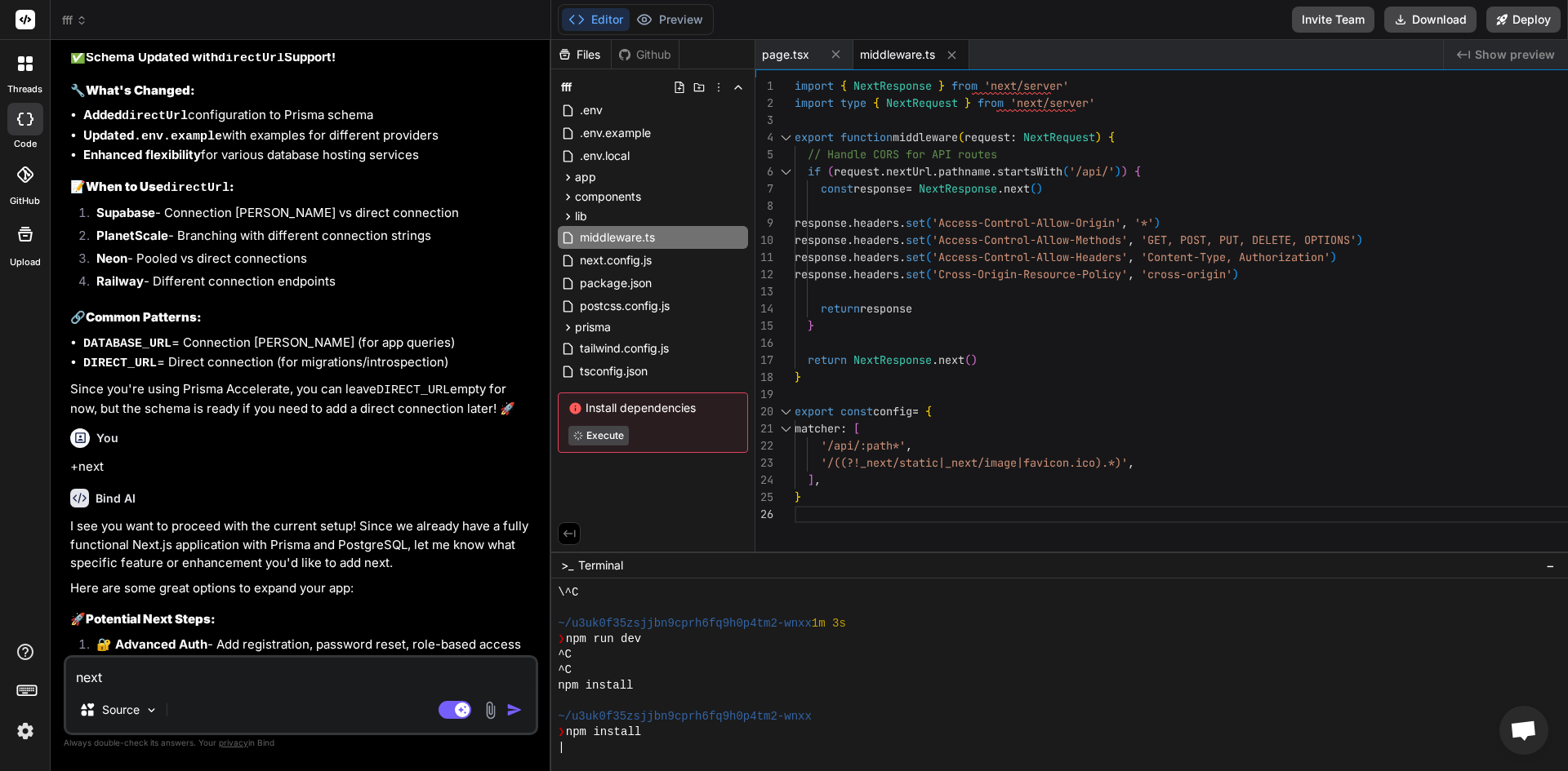
scroll to position [1721, 0]
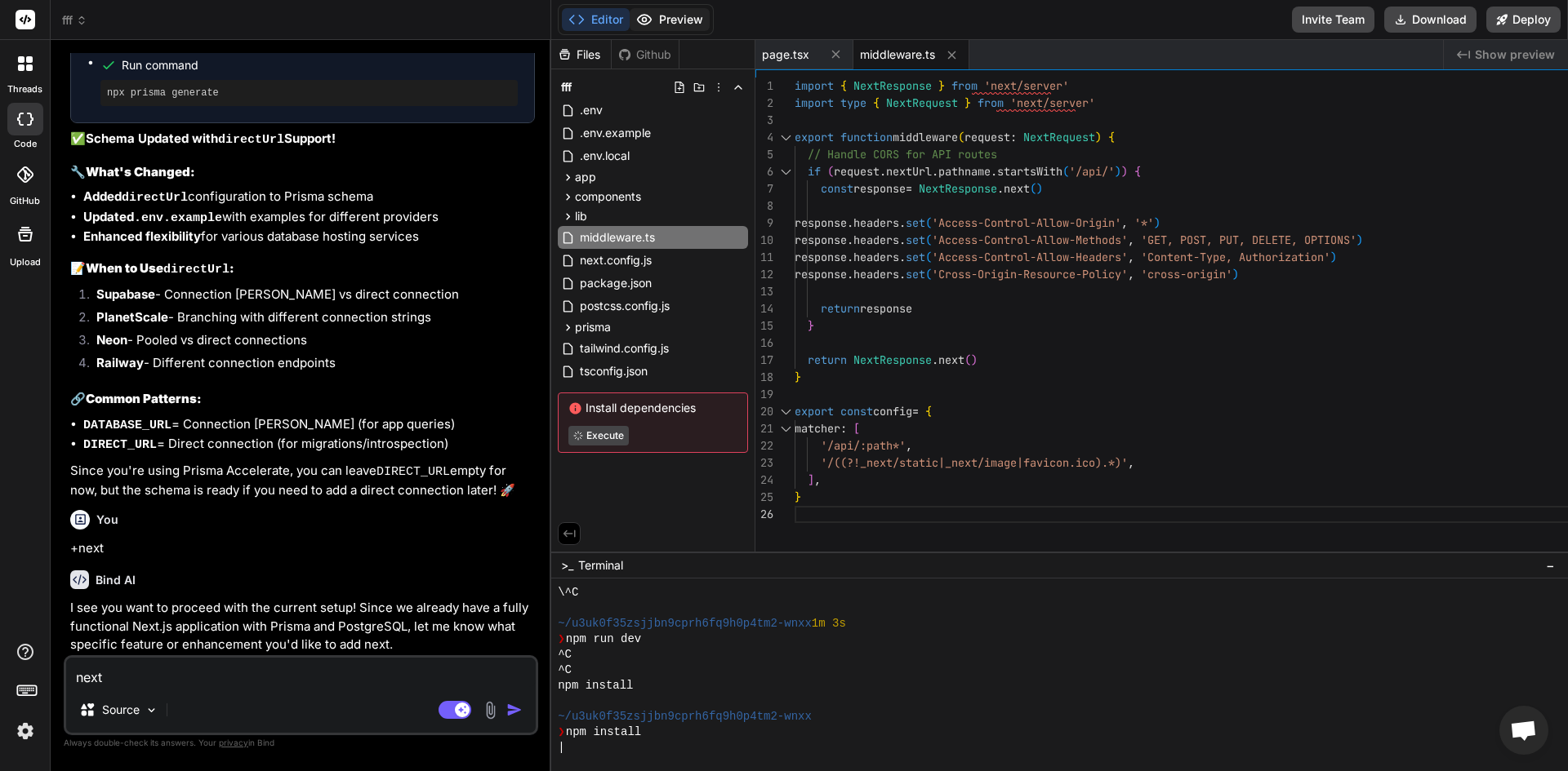
click at [710, 16] on button "Preview" at bounding box center [669, 20] width 80 height 22
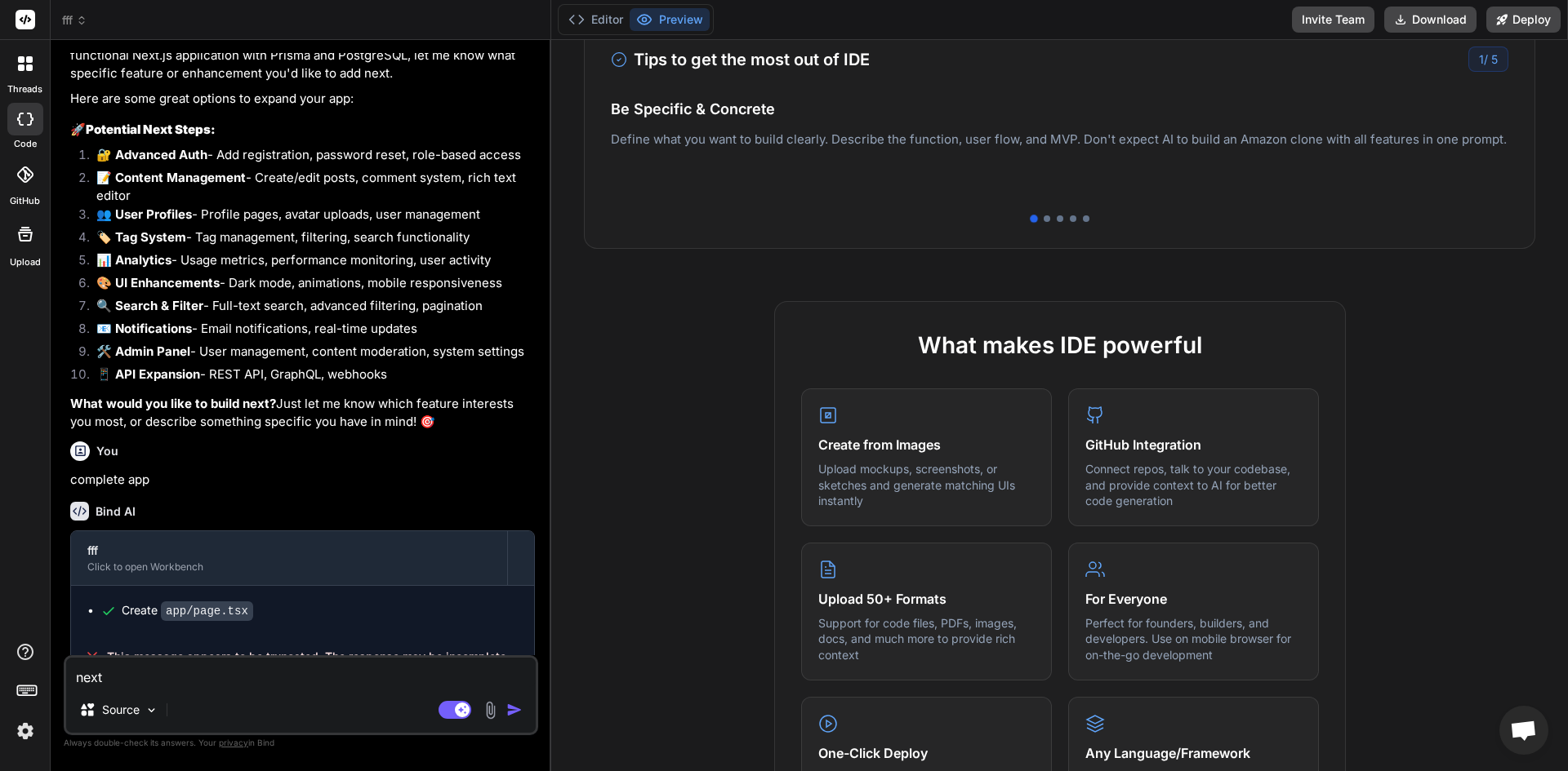
scroll to position [2375, 0]
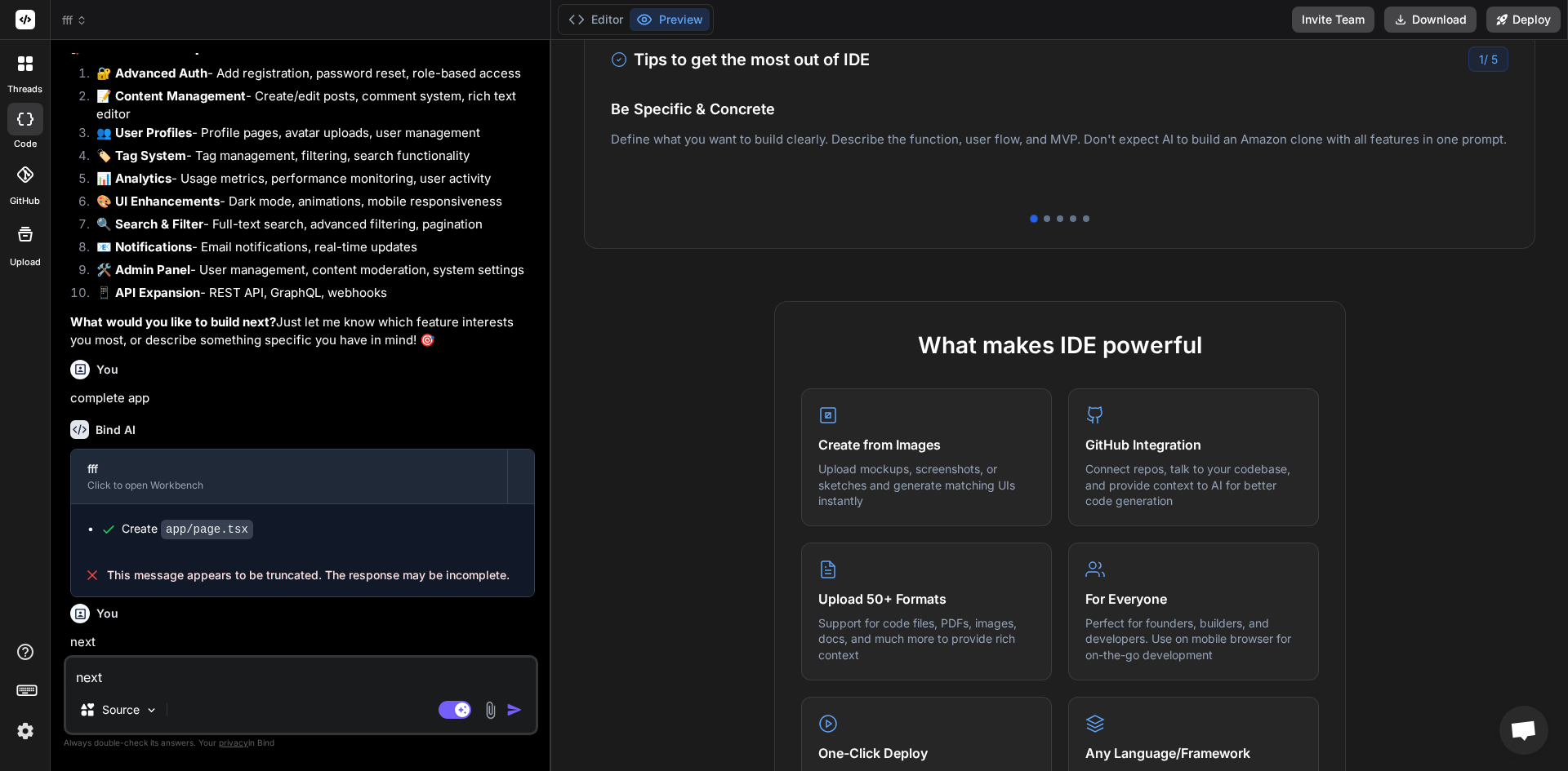
click at [493, 687] on div "next Source Agent Mode. When this toggle is activated, AI automatically makes d…" at bounding box center [300, 695] width 474 height 80
click at [269, 677] on textarea "next" at bounding box center [301, 672] width 469 height 29
type textarea "f"
type textarea "x"
type textarea "fi"
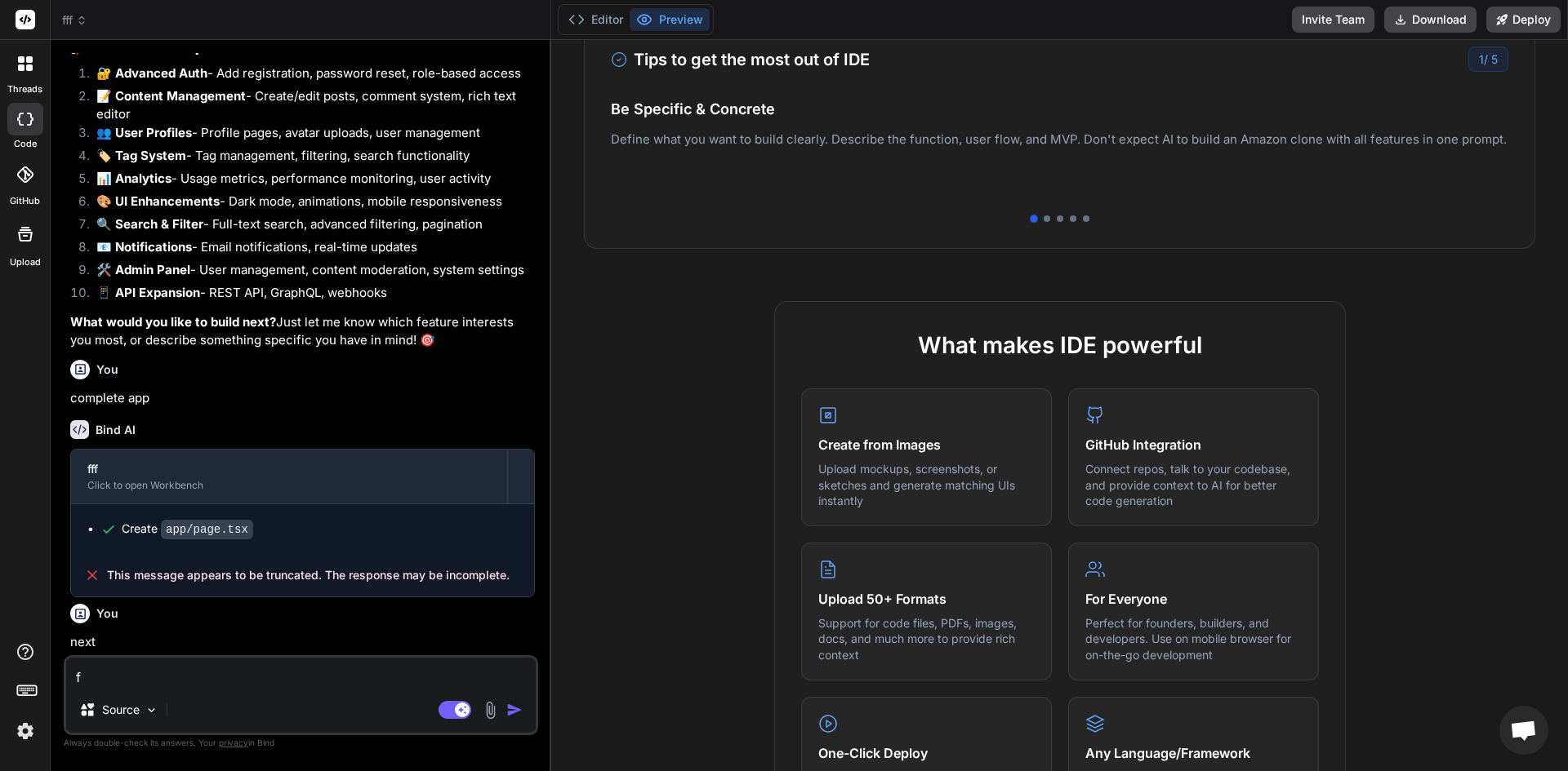
type textarea "x"
type textarea "fix"
type textarea "x"
type textarea "fix"
type textarea "x"
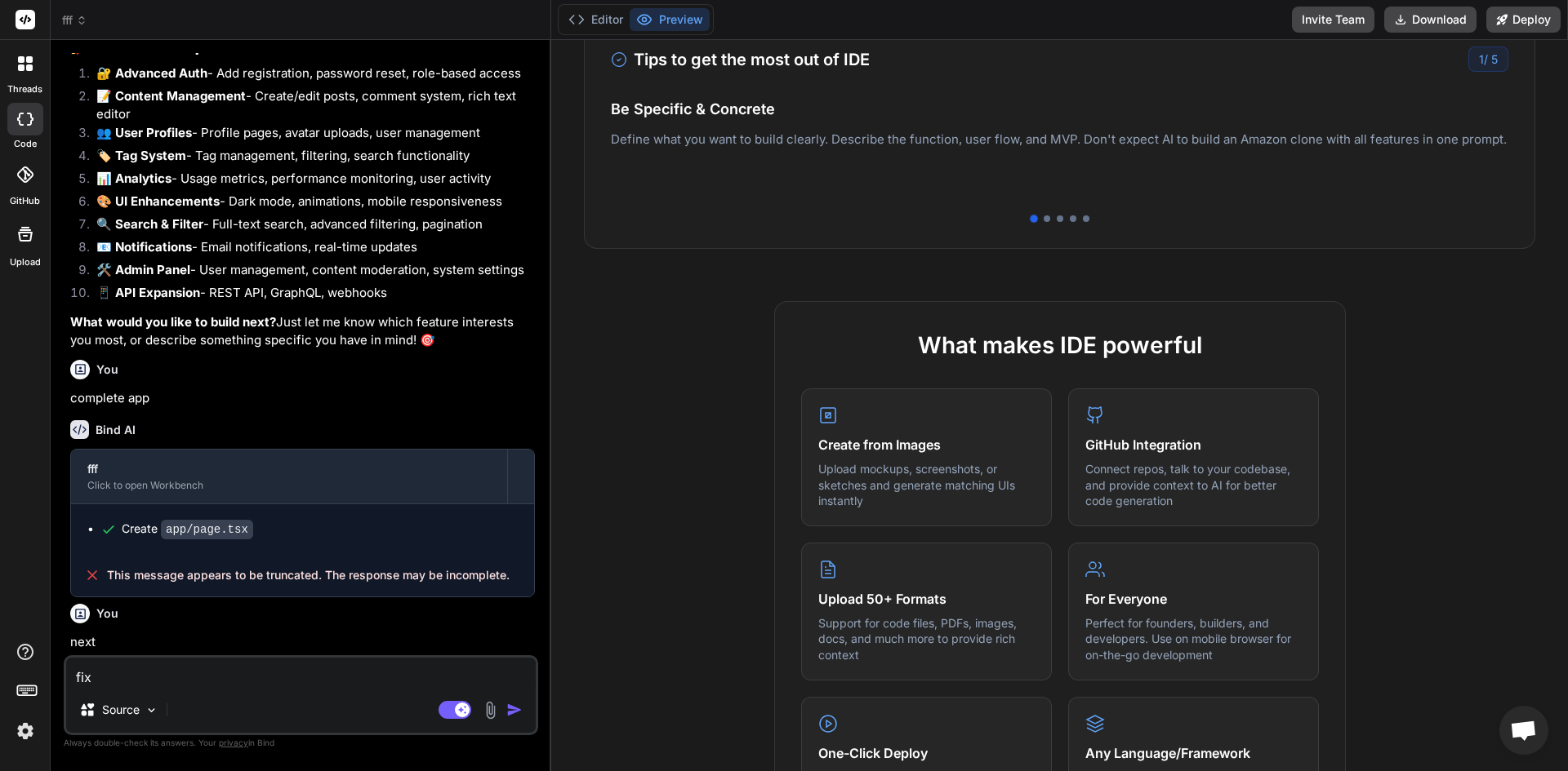
type textarea "fix a"
type textarea "x"
type textarea "fix an"
type textarea "x"
type textarea "fix any"
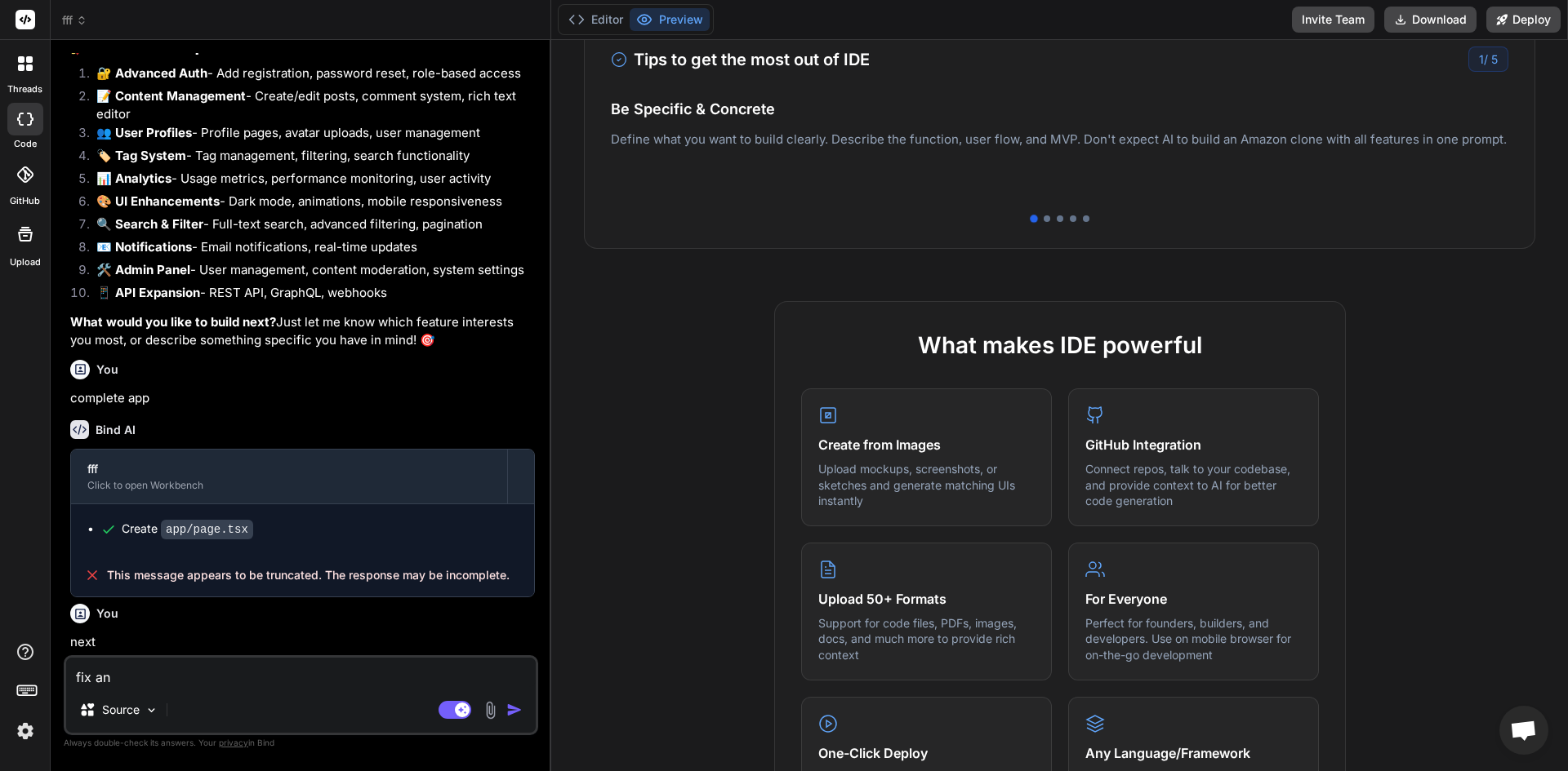
type textarea "x"
type textarea "fix any"
type textarea "x"
type textarea "fix any i"
type textarea "x"
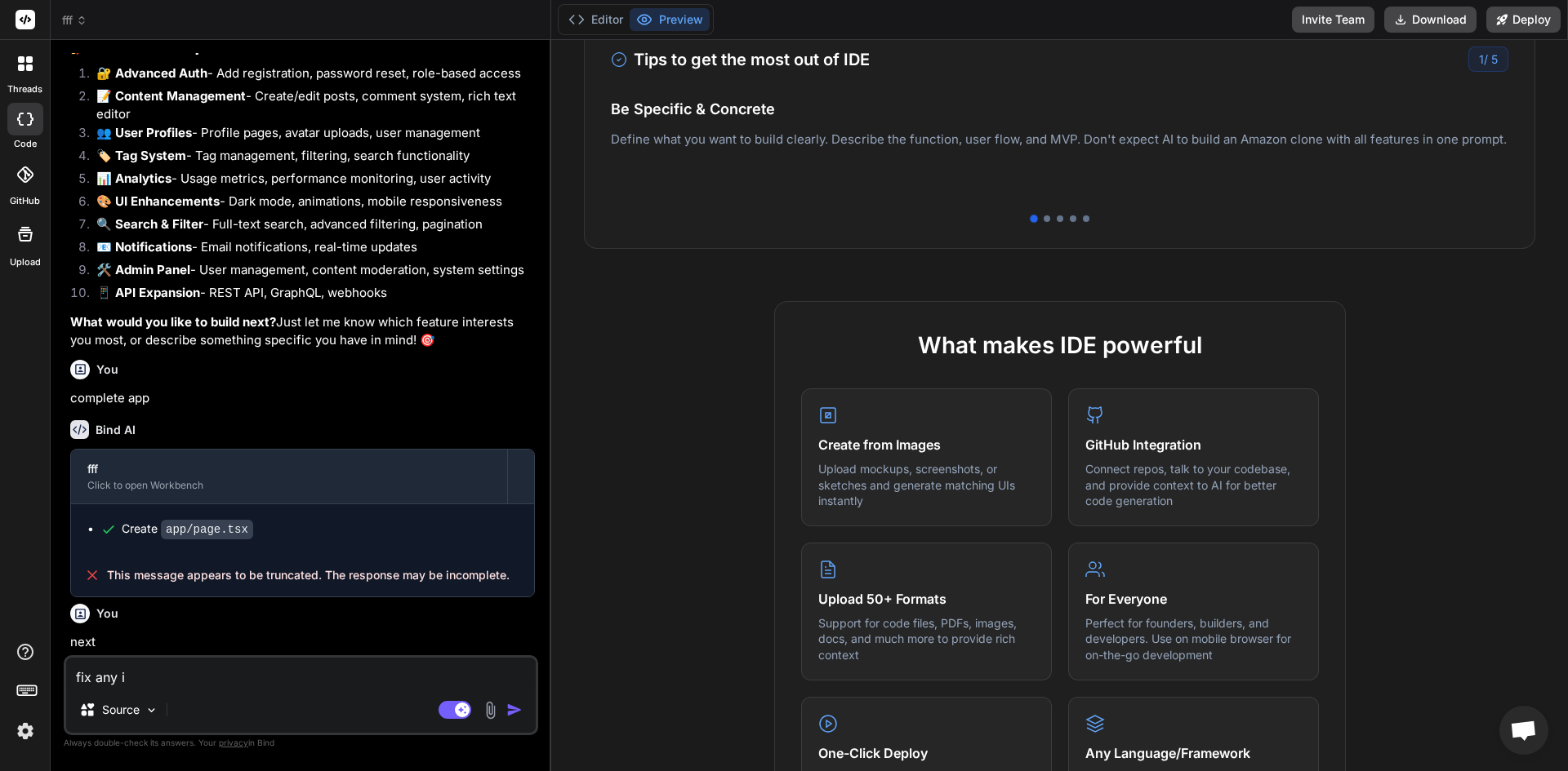
type textarea "fix any is"
type textarea "x"
type textarea "fix any iss"
type textarea "x"
type textarea "fix any issu"
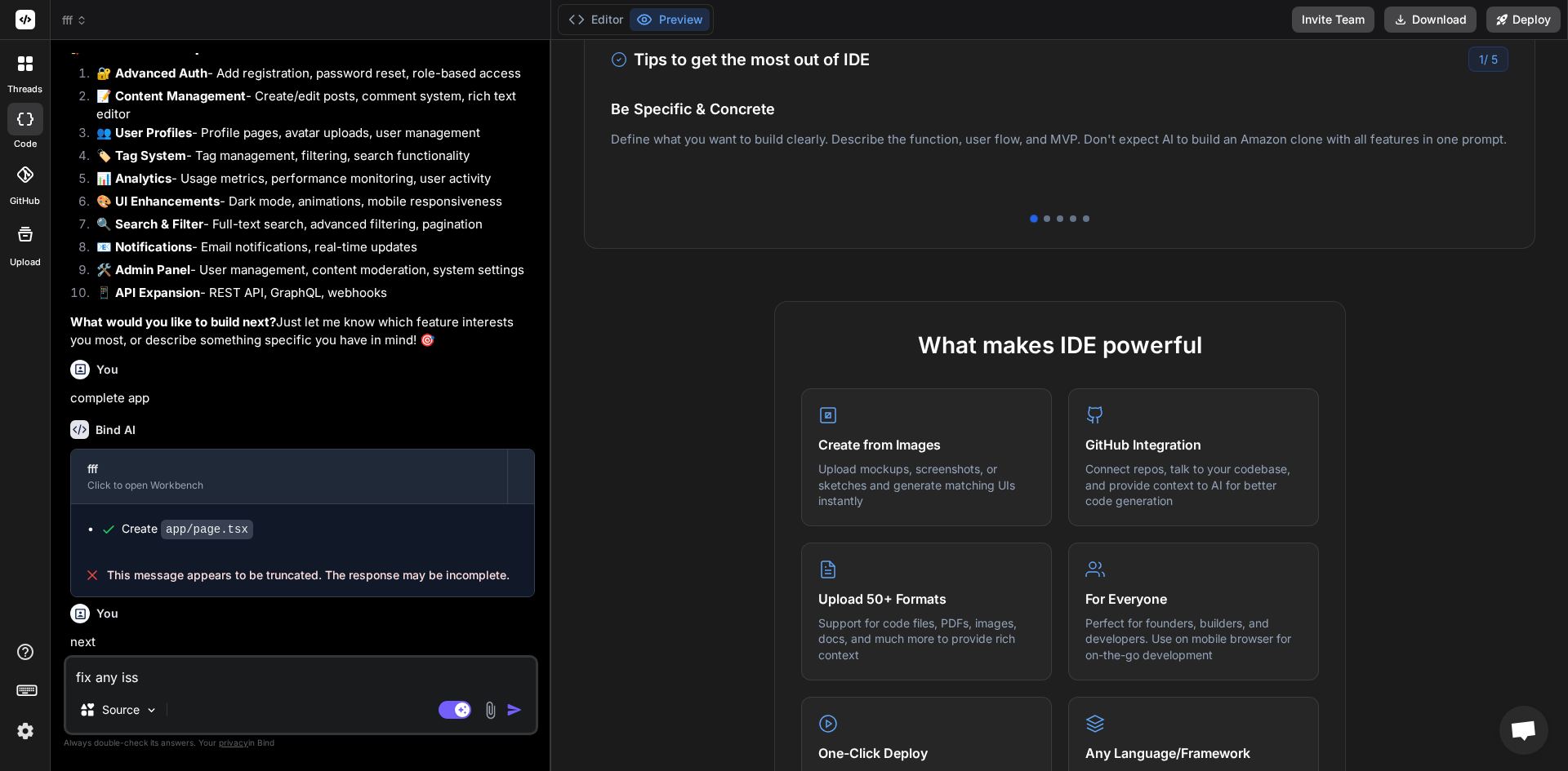
type textarea "x"
type textarea "fix any issue"
type textarea "x"
type textarea "fix any issues"
type textarea "x"
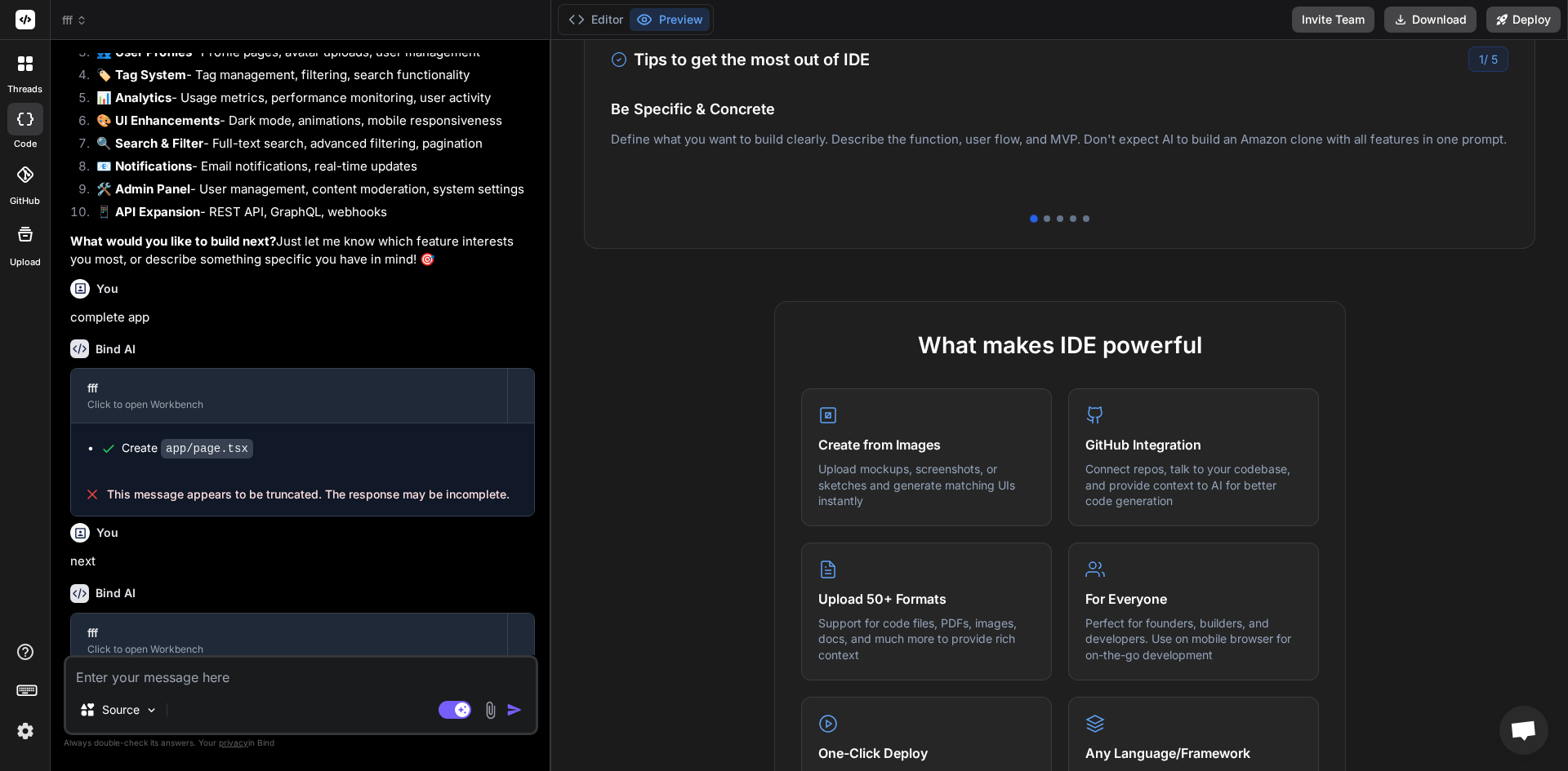
scroll to position [2544, 0]
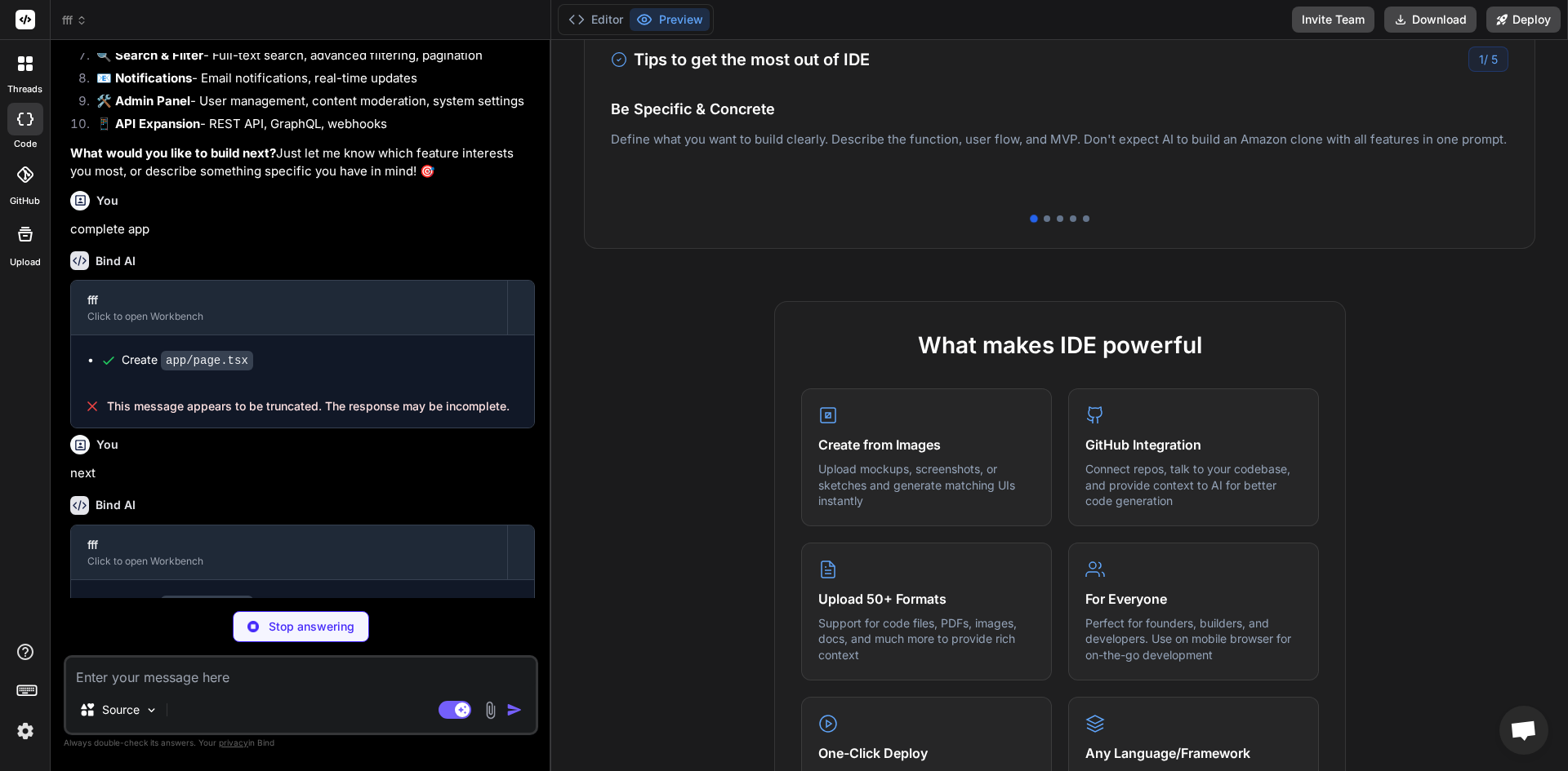
type textarea "x"
type textarea "</div> </div> ) }"
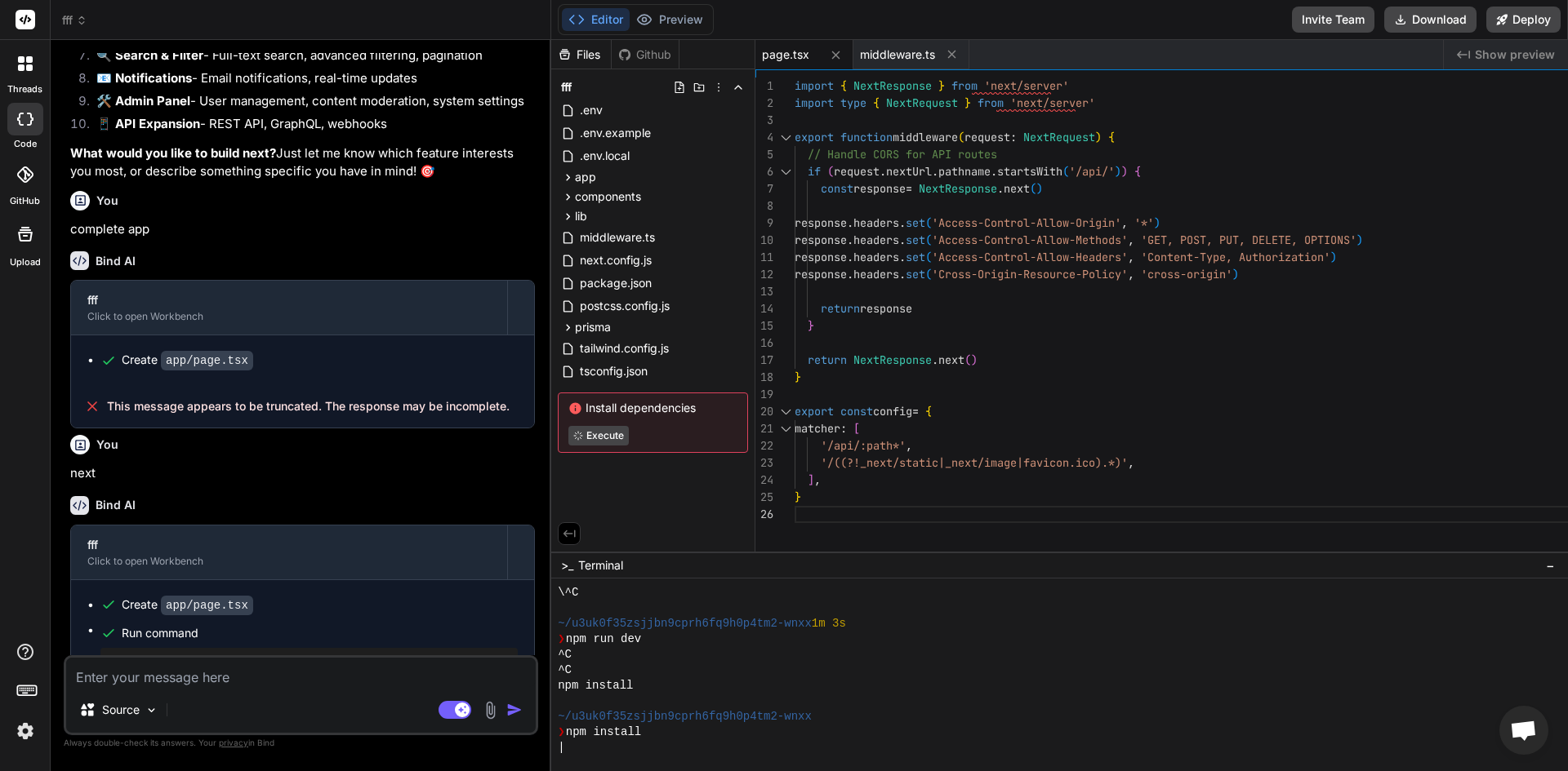
type textarea "x"
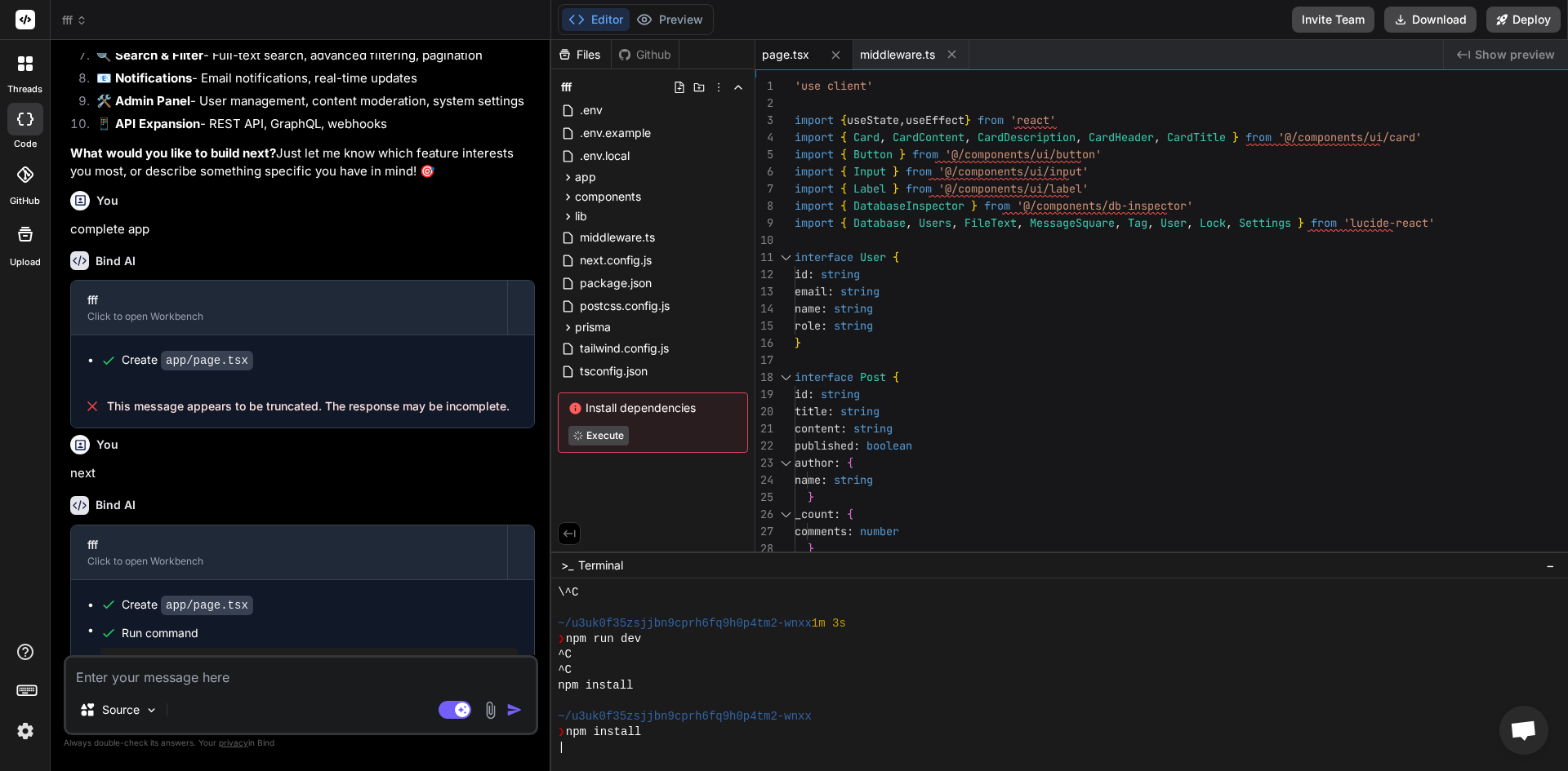
drag, startPoint x: 396, startPoint y: 693, endPoint x: 93, endPoint y: 672, distance: 303.7
click at [93, 672] on textarea at bounding box center [301, 672] width 469 height 29
paste textarea "psql 'postgresql://neondb_owner:npg_kCtXWPEu05KN@ep-odd-poetry-abulh1sb-pooler.…"
type textarea "psql 'postgresql://neondb_owner:npg_kCtXWPEu05KN@ep-odd-poetry-abulh1sb-pooler.…"
type textarea "x"
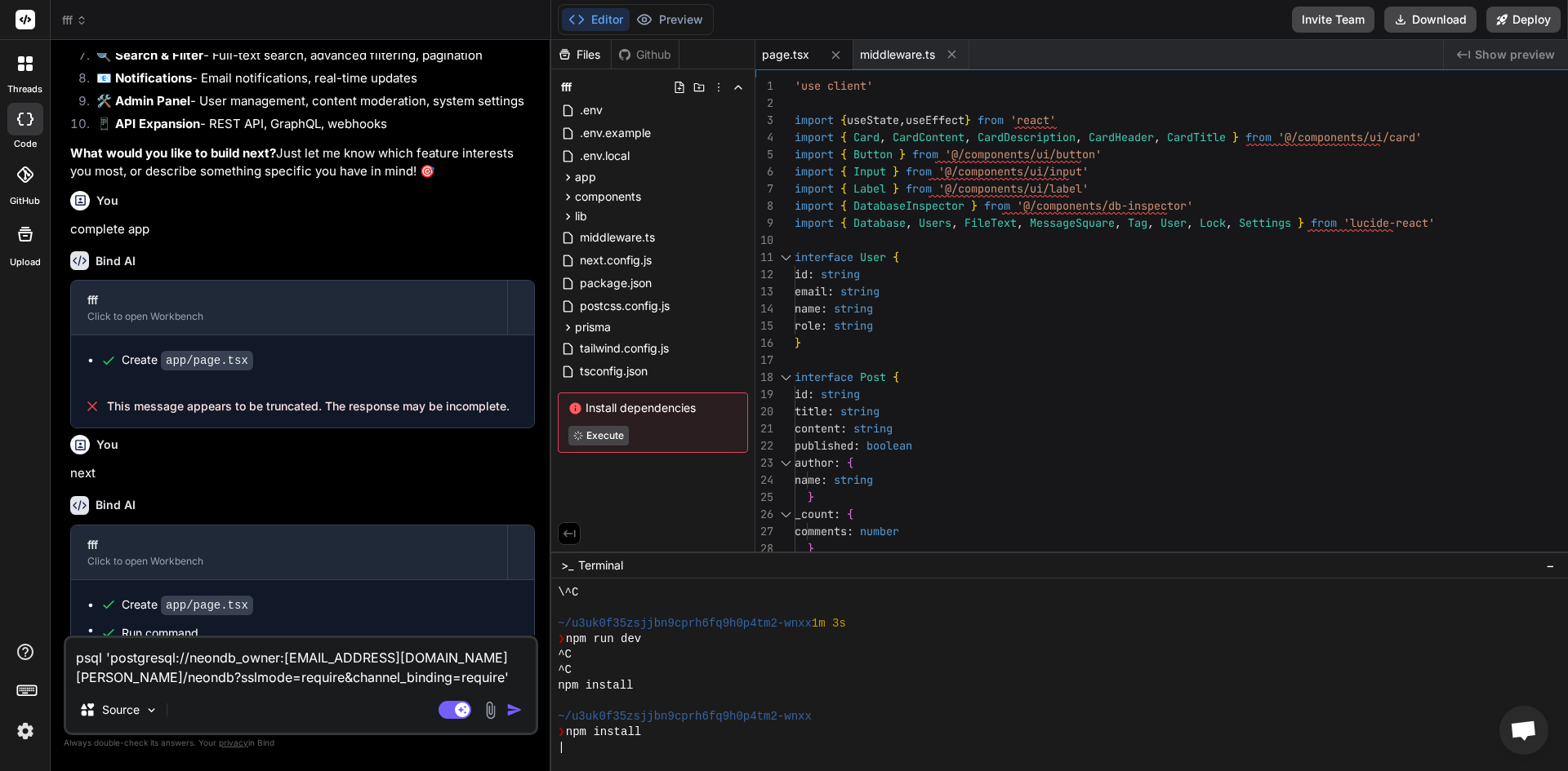
type textarea "psql 'postgresql://neondb_owner:npg_kCtXWPEu05KN@ep-odd-poetry-abulh1sb-pooler.…"
click at [523, 705] on img "button" at bounding box center [514, 709] width 16 height 16
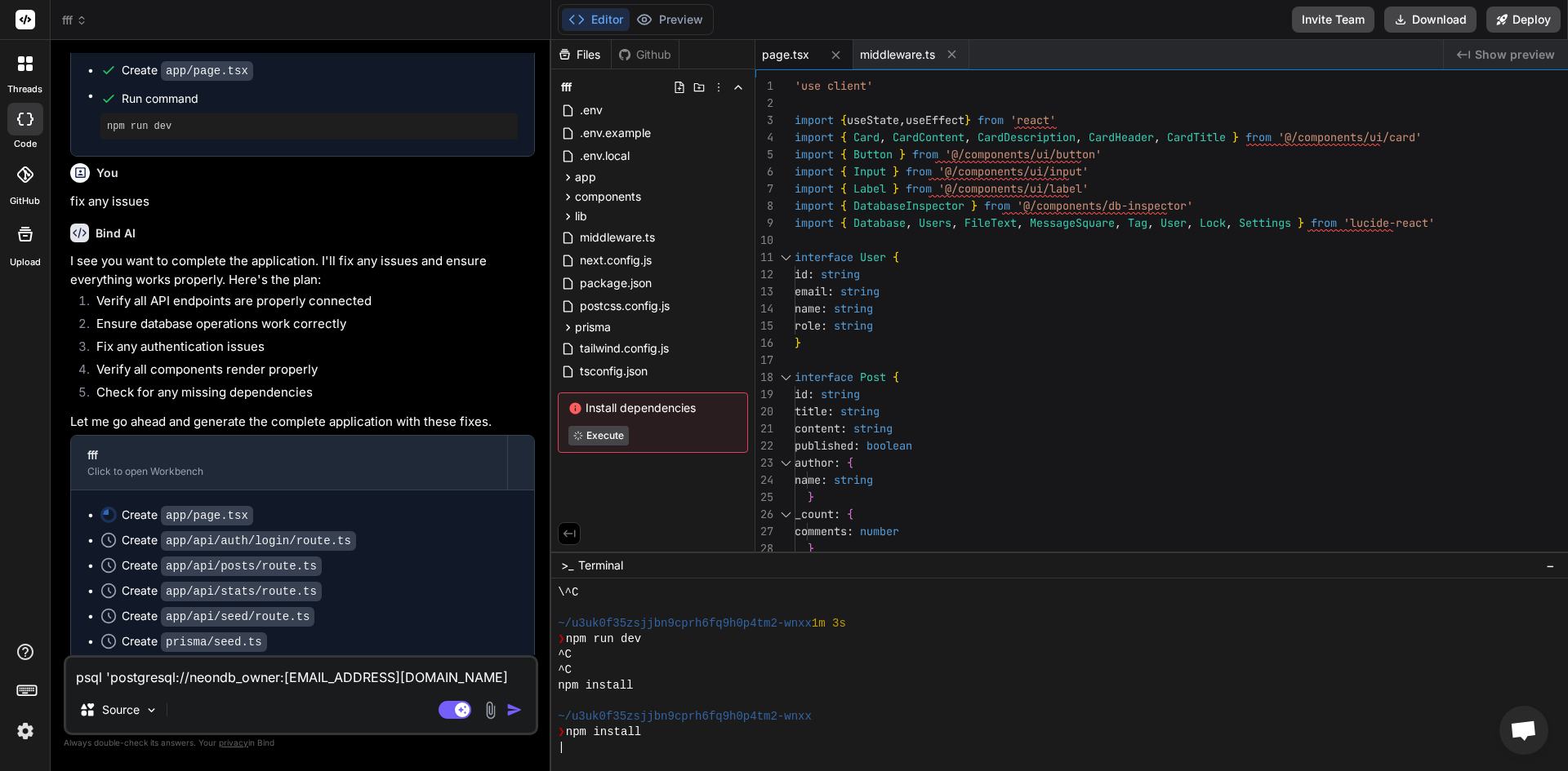
scroll to position [155, 0]
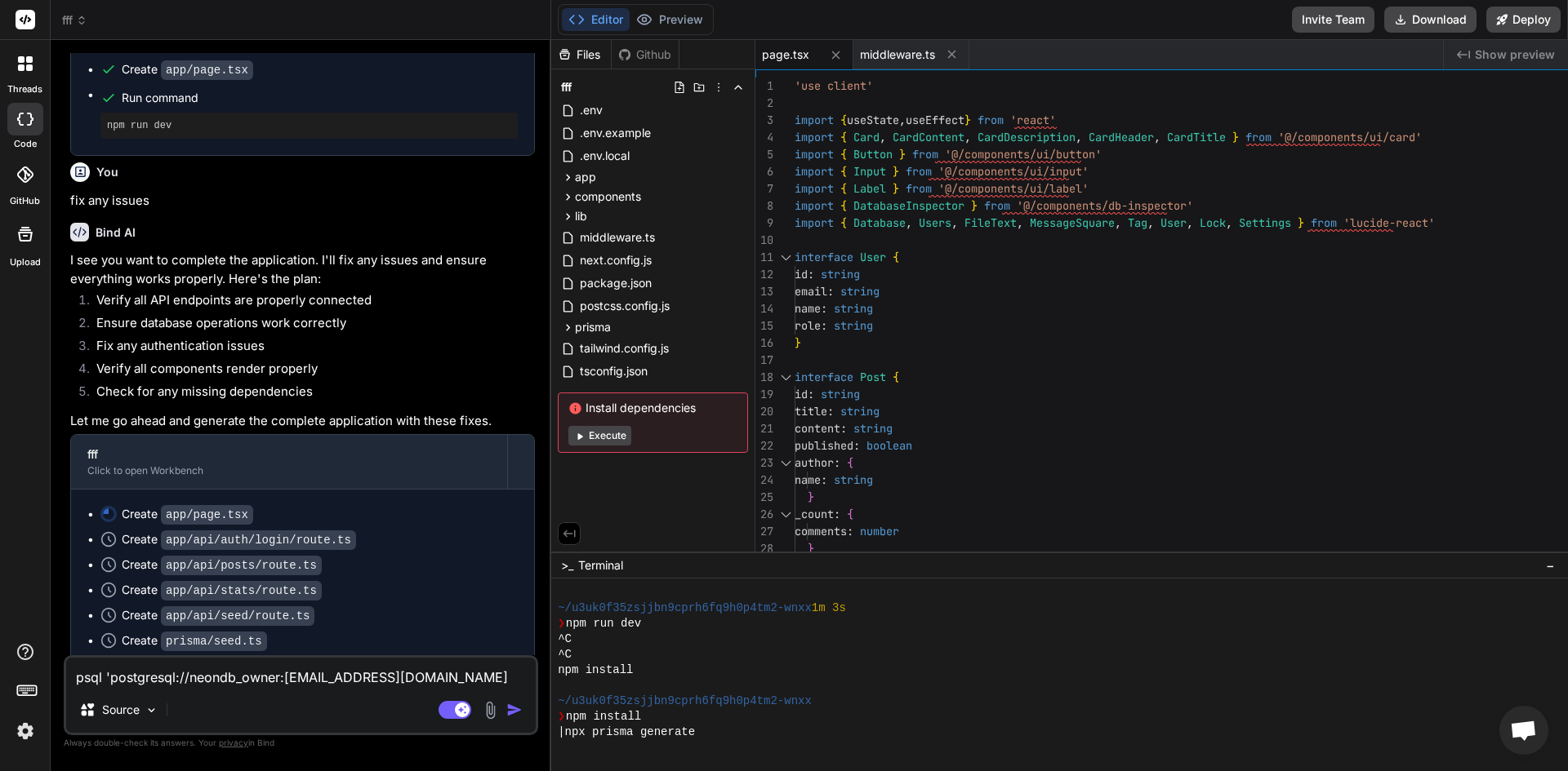
type textarea "x"
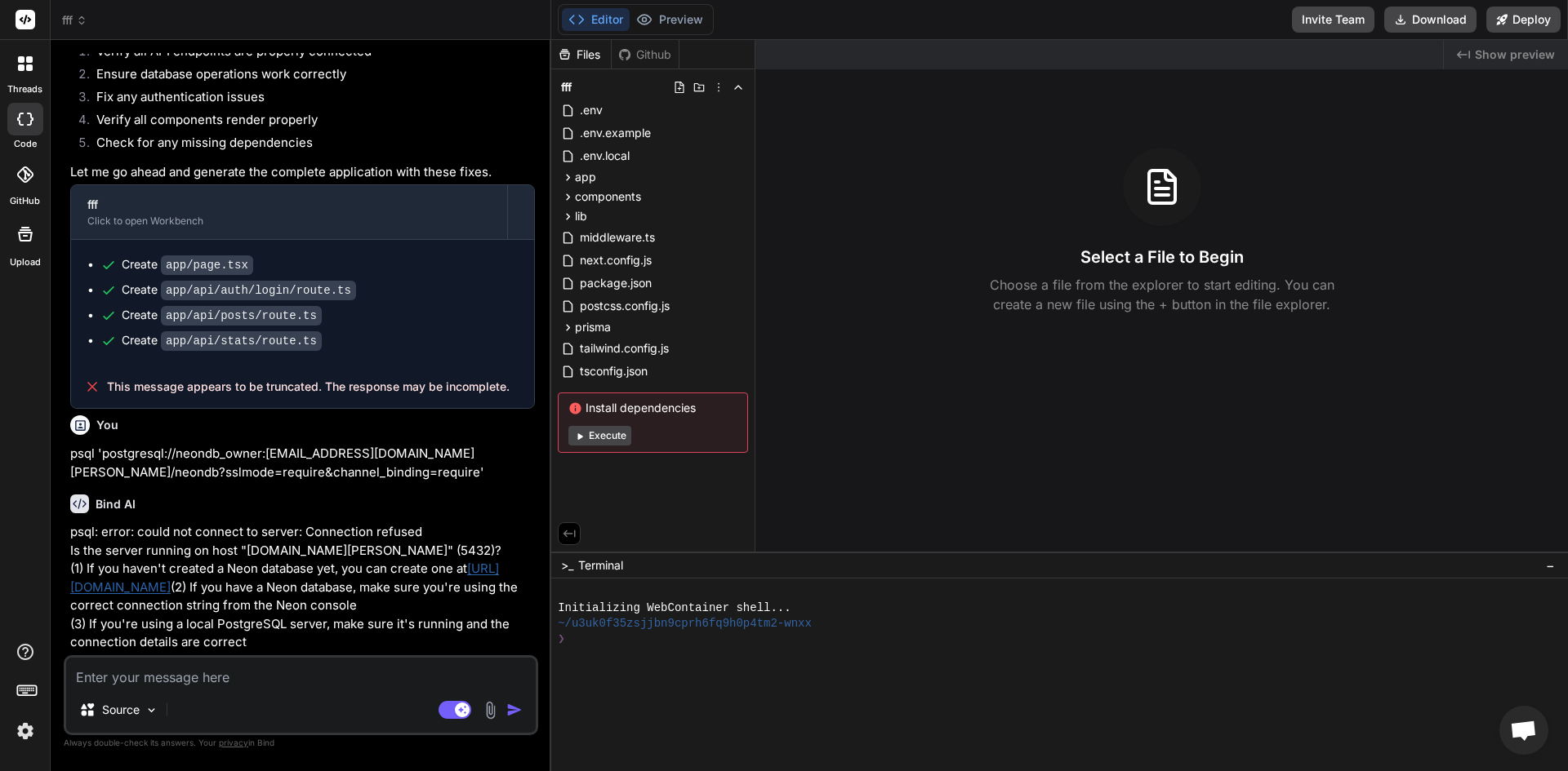
scroll to position [1193, 0]
drag, startPoint x: 241, startPoint y: 691, endPoint x: 153, endPoint y: 695, distance: 88.1
click at [153, 695] on div "Source" at bounding box center [119, 709] width 93 height 33
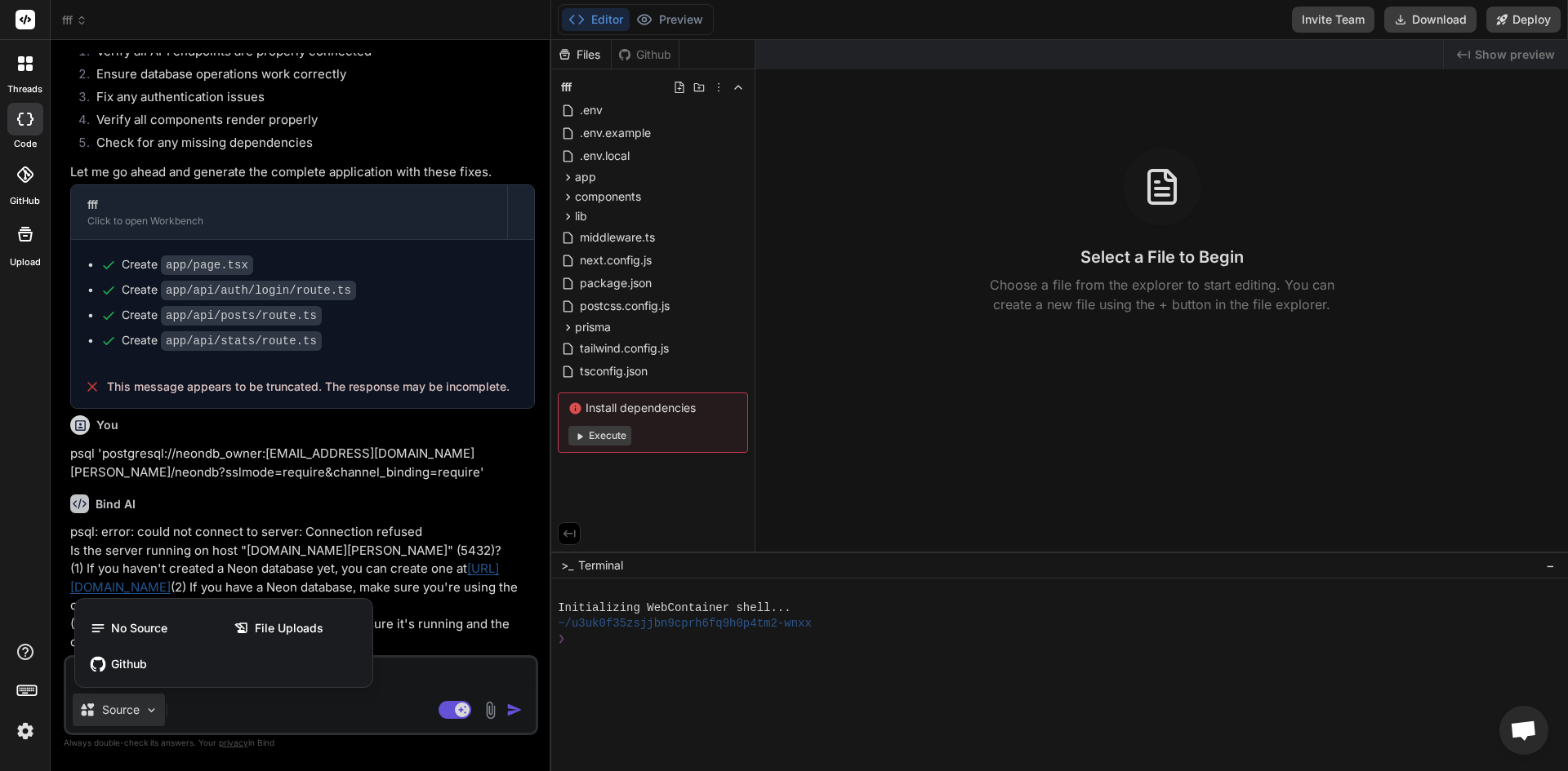
click at [266, 727] on div at bounding box center [784, 385] width 1568 height 771
type textarea "x"
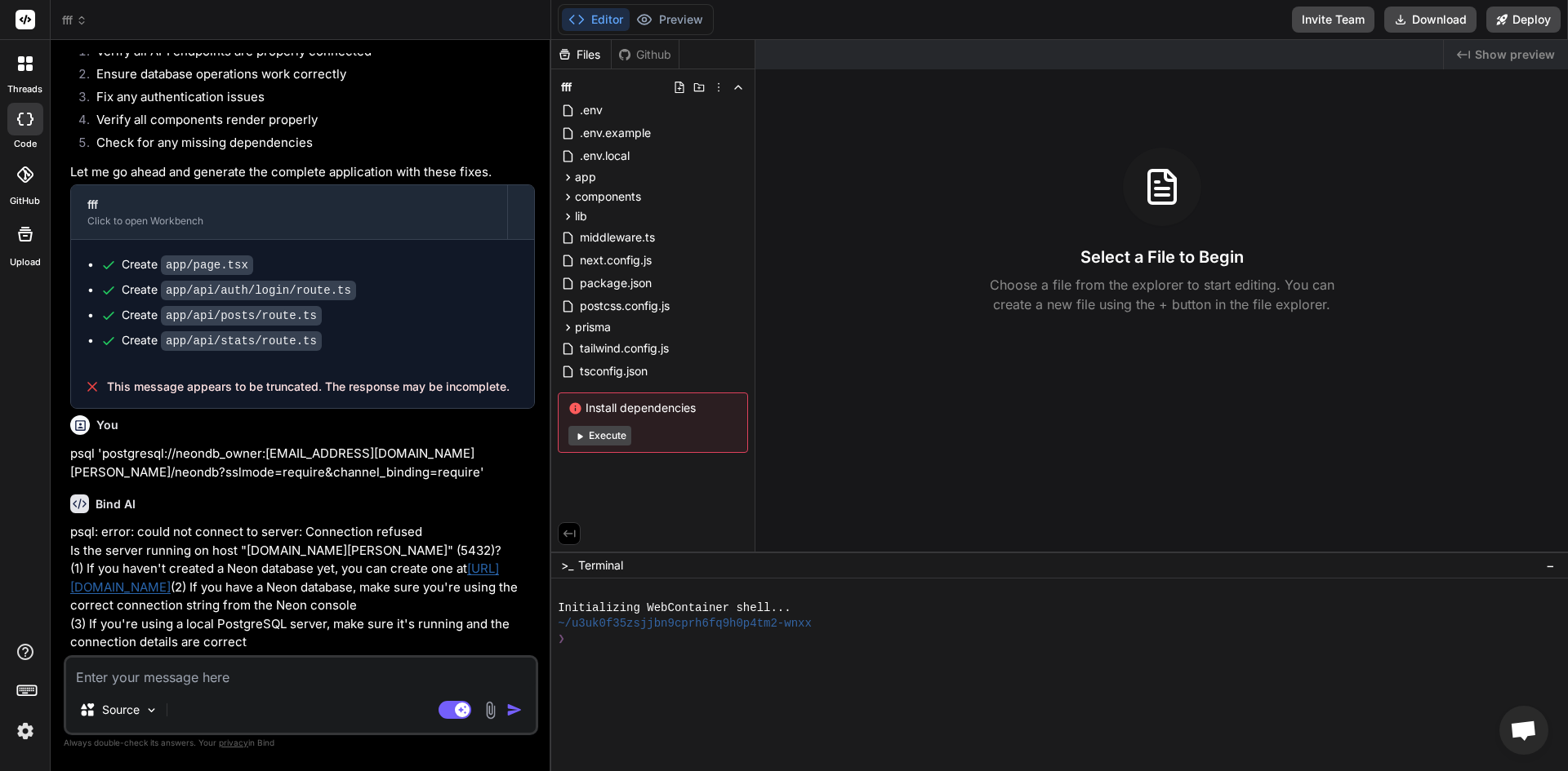
paste textarea "br-twilight-star-abwlc3ot"
type textarea "br-twilight-star-abwlc3ot"
type textarea "x"
type textarea "br-twilight-star-abwlc3ot"
click at [519, 712] on img "button" at bounding box center [514, 709] width 16 height 16
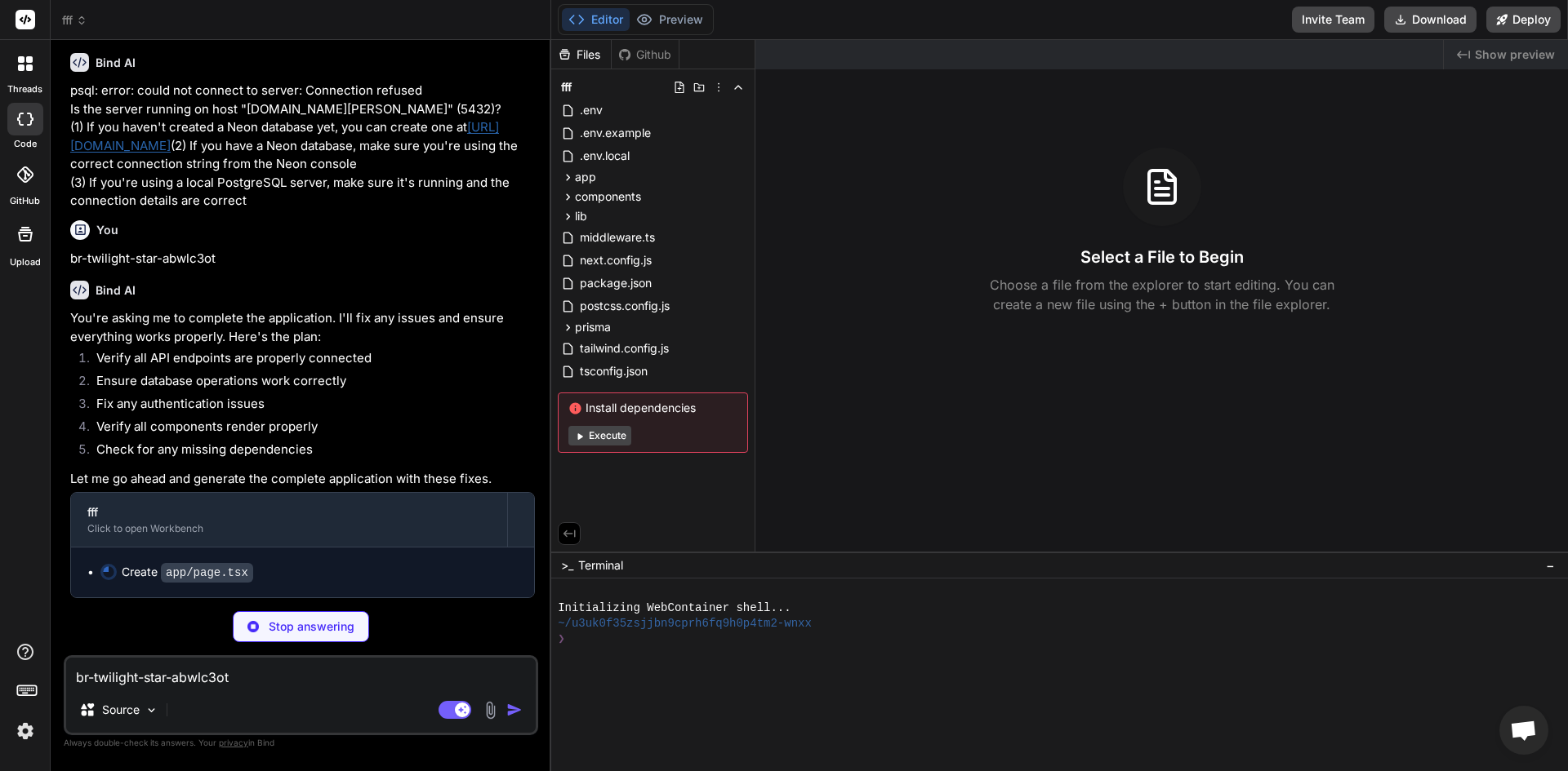
scroll to position [1635, 0]
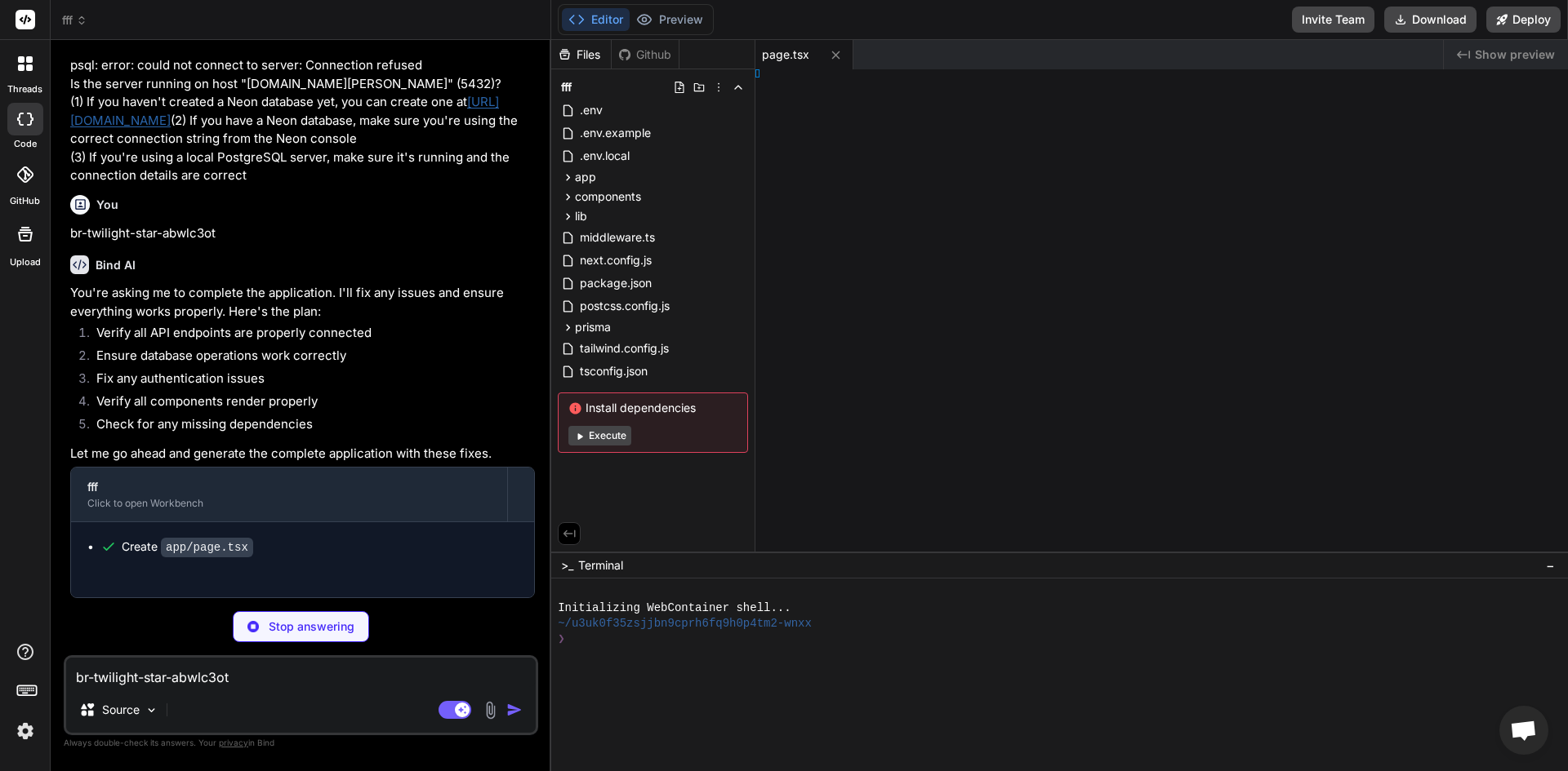
type textarea "x"
type textarea ") } }"
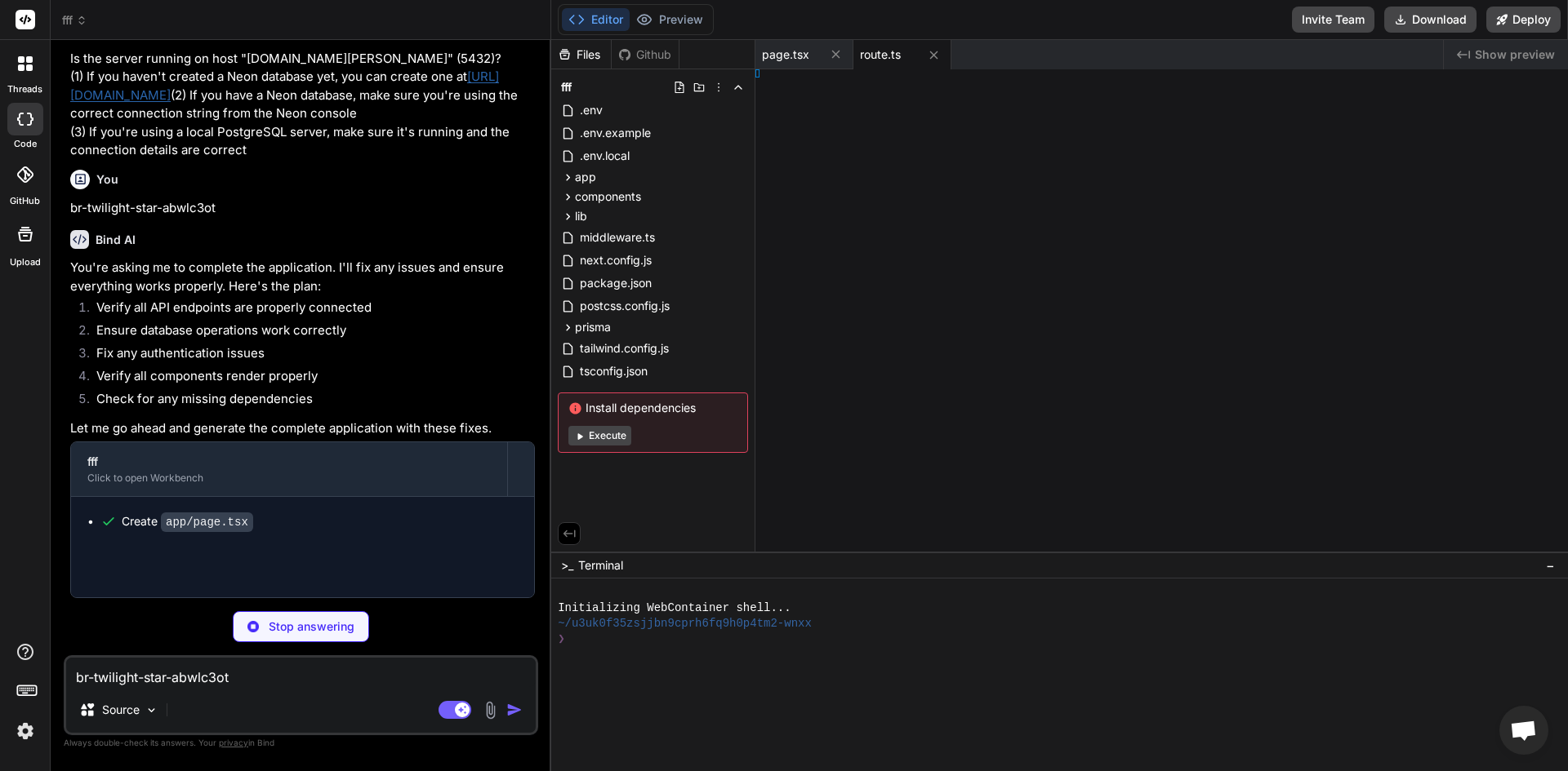
type textarea "x"
type textarea ") } }"
type textarea "x"
type textarea ") } }"
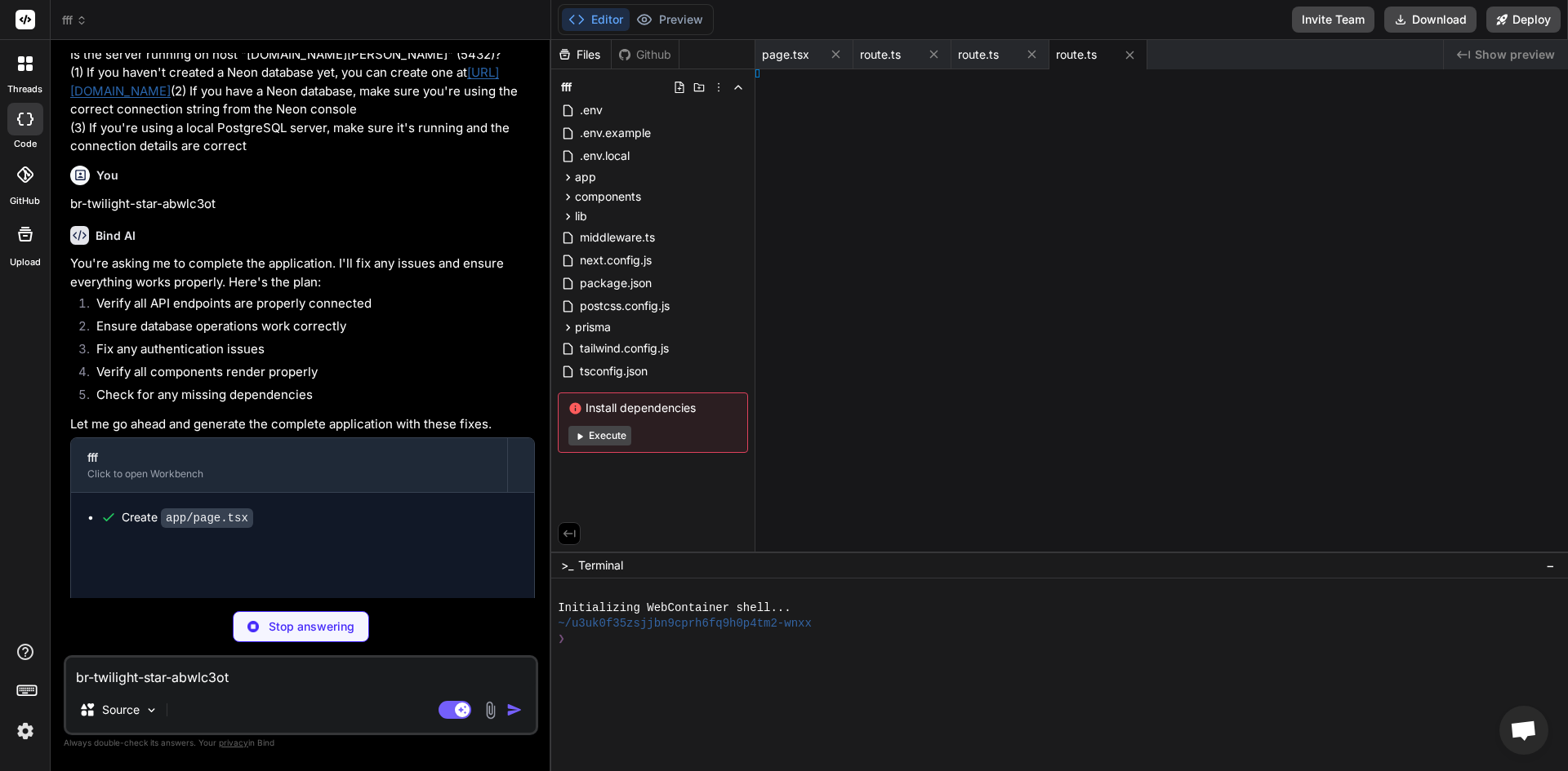
type textarea "x"
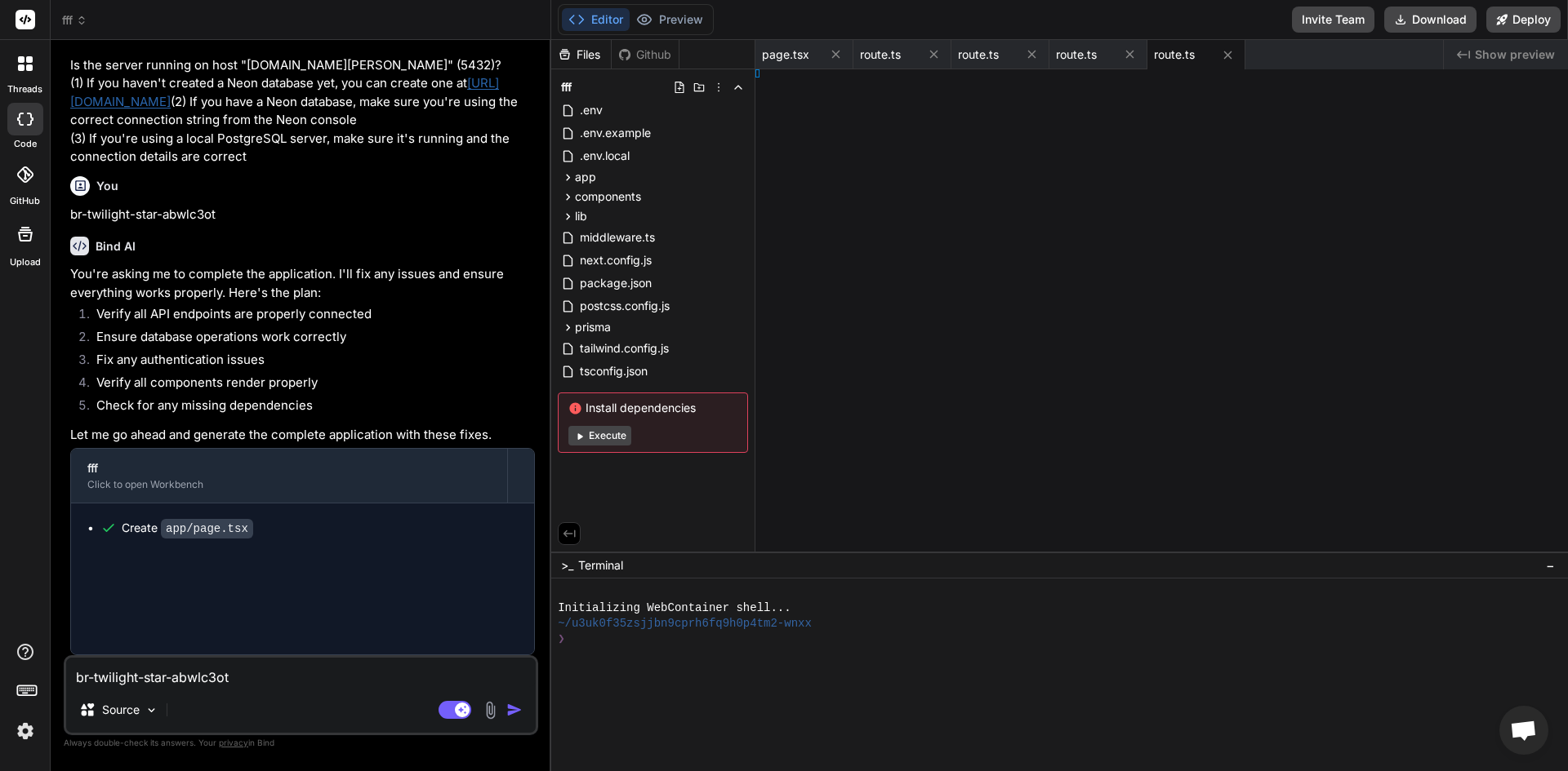
type textarea "x"
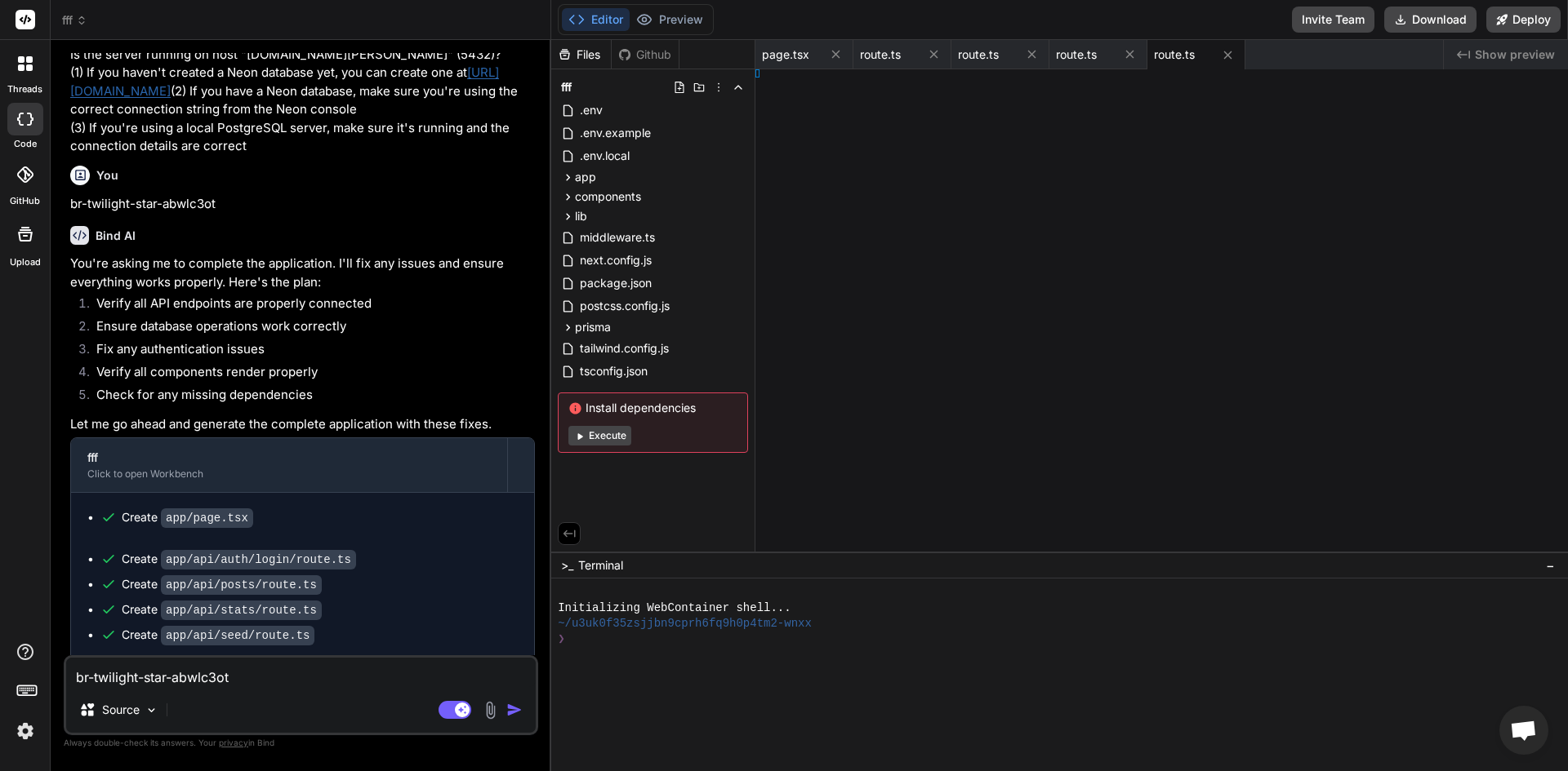
type textarea "{ success: false, error: error.message }, { status: 500 } ) } }"
type textarea "x"
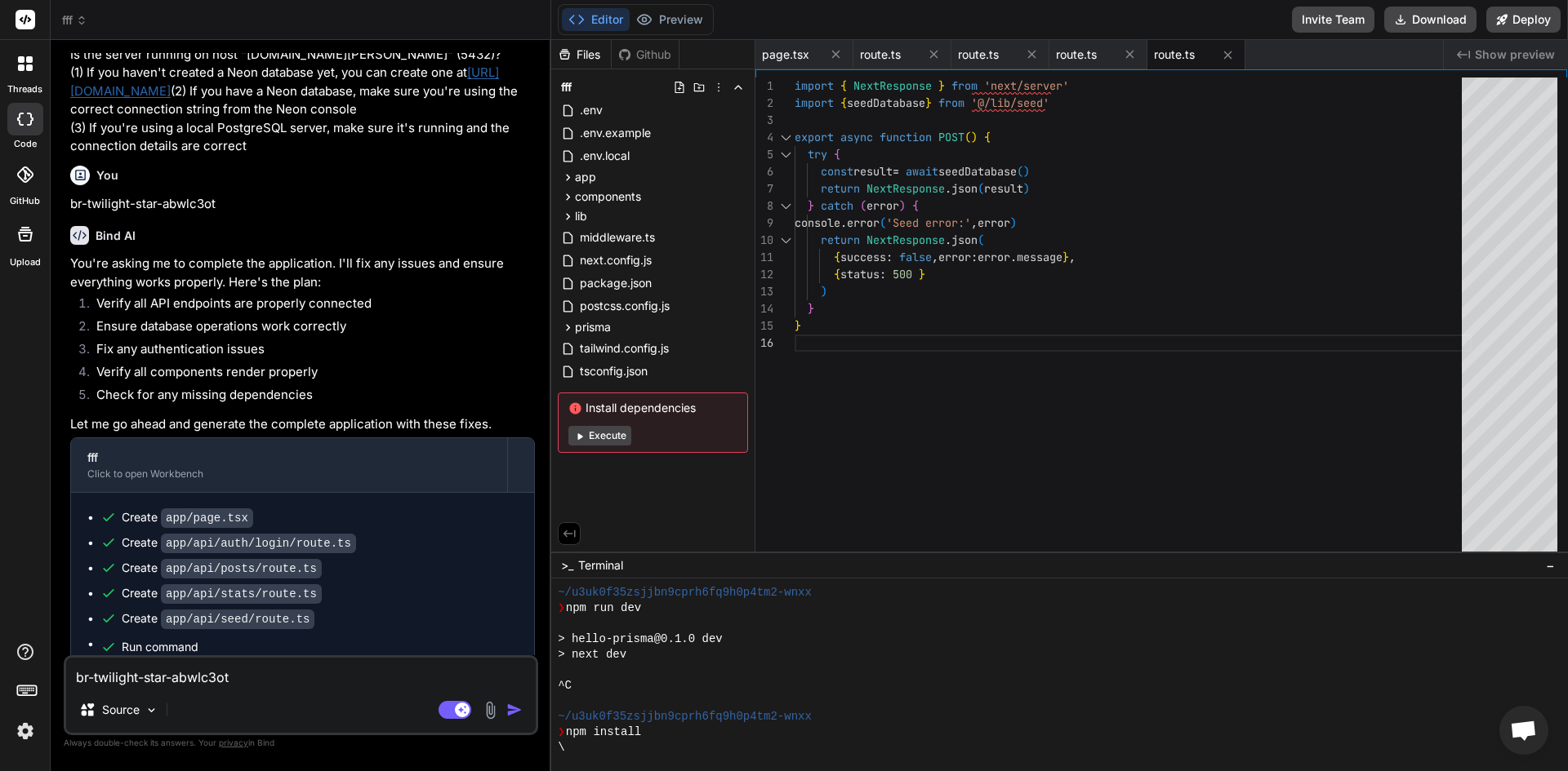
drag, startPoint x: 258, startPoint y: 693, endPoint x: 230, endPoint y: 686, distance: 28.9
click at [230, 686] on textarea "br-twilight-star-abwlc3ot" at bounding box center [301, 672] width 469 height 29
paste textarea "843e86fb-6b5a-4342-85d6-c619b6fb2c74"
type textarea "843e86fb-6b5a-4342-85d6-c619b6fb2c74"
type textarea "x"
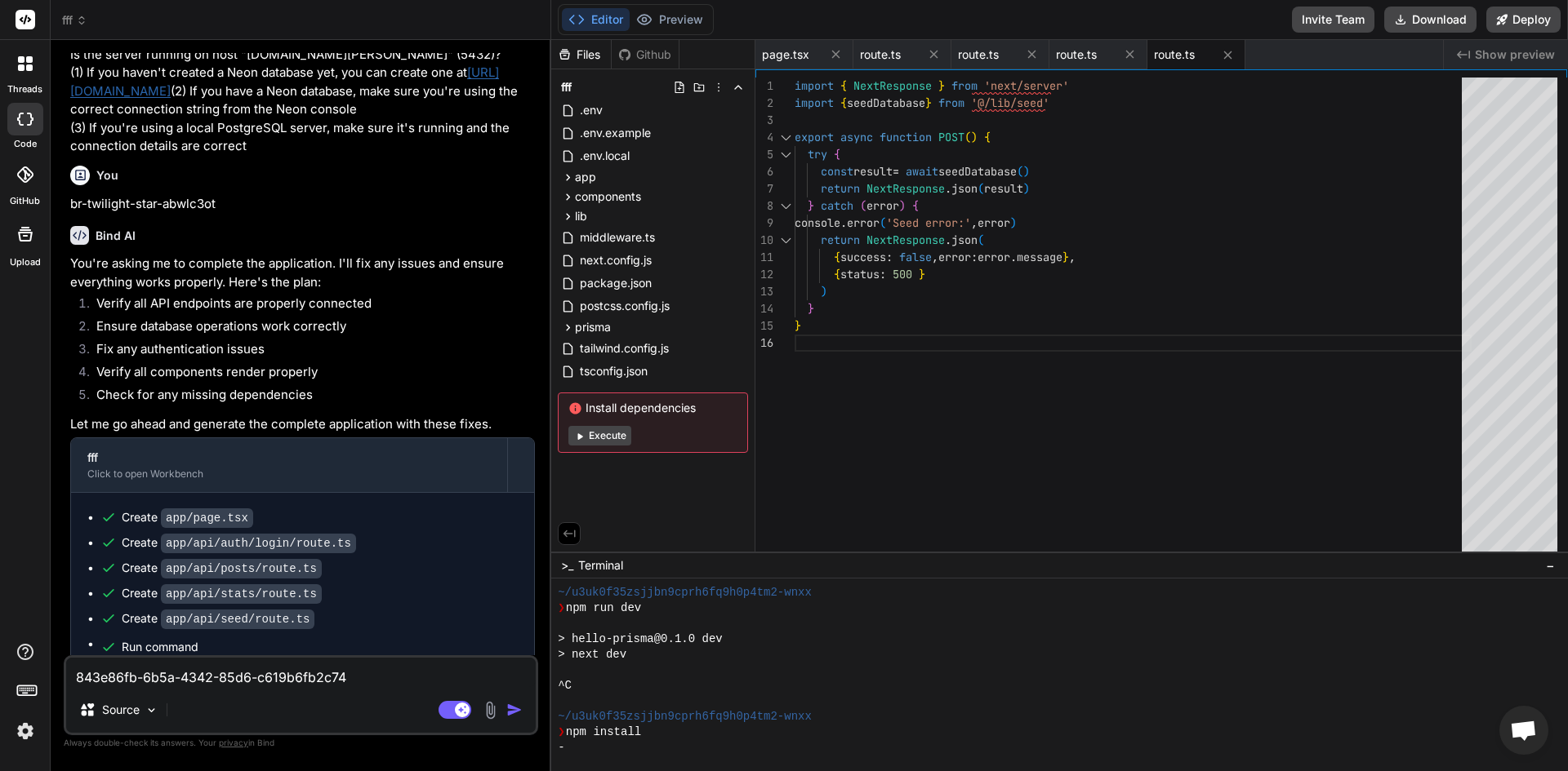
type textarea "843e86fb-6b5a-4342-85d6-c619b6fb2c74"
click at [512, 715] on img "button" at bounding box center [514, 709] width 16 height 16
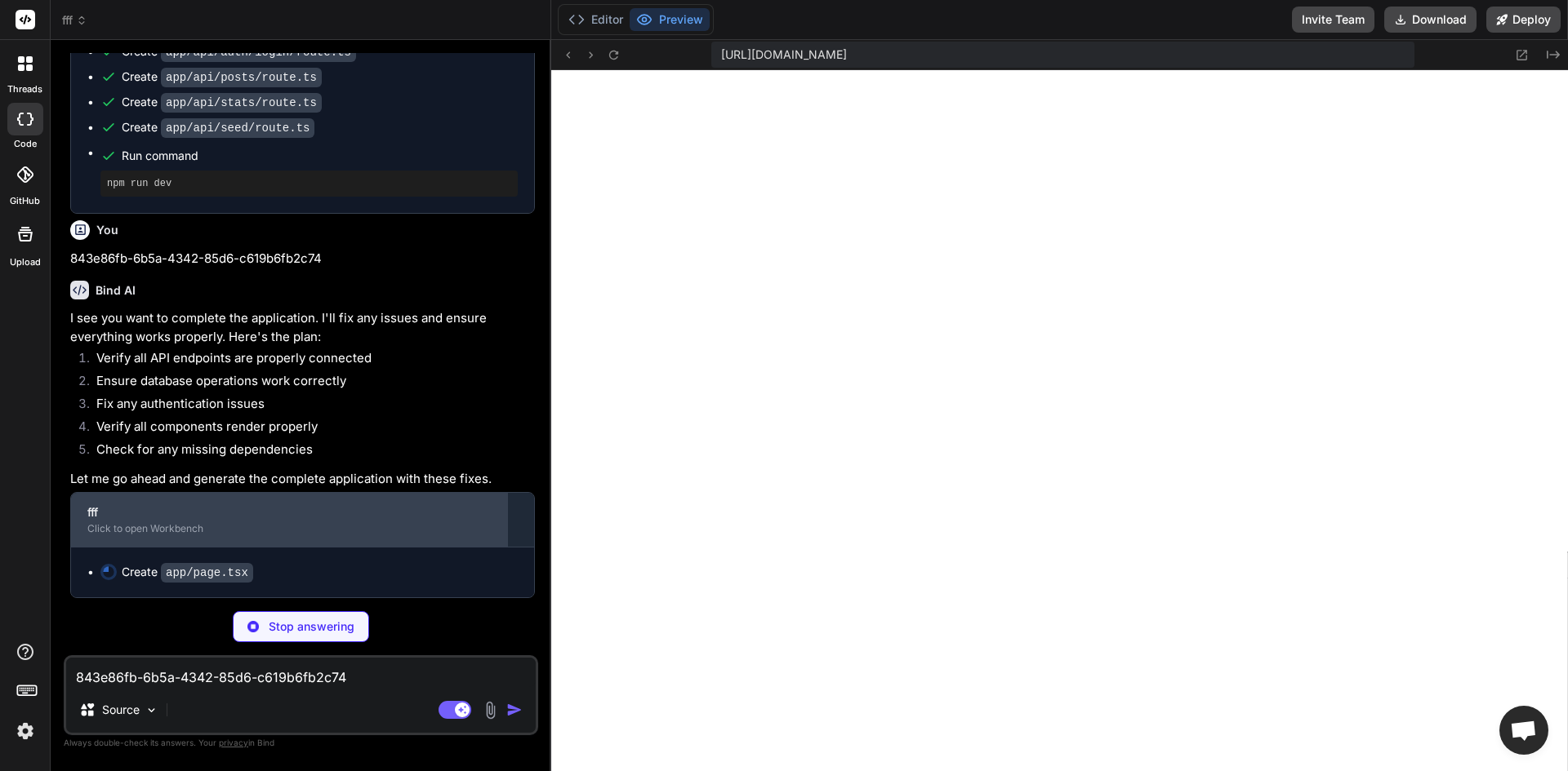
scroll to position [435, 0]
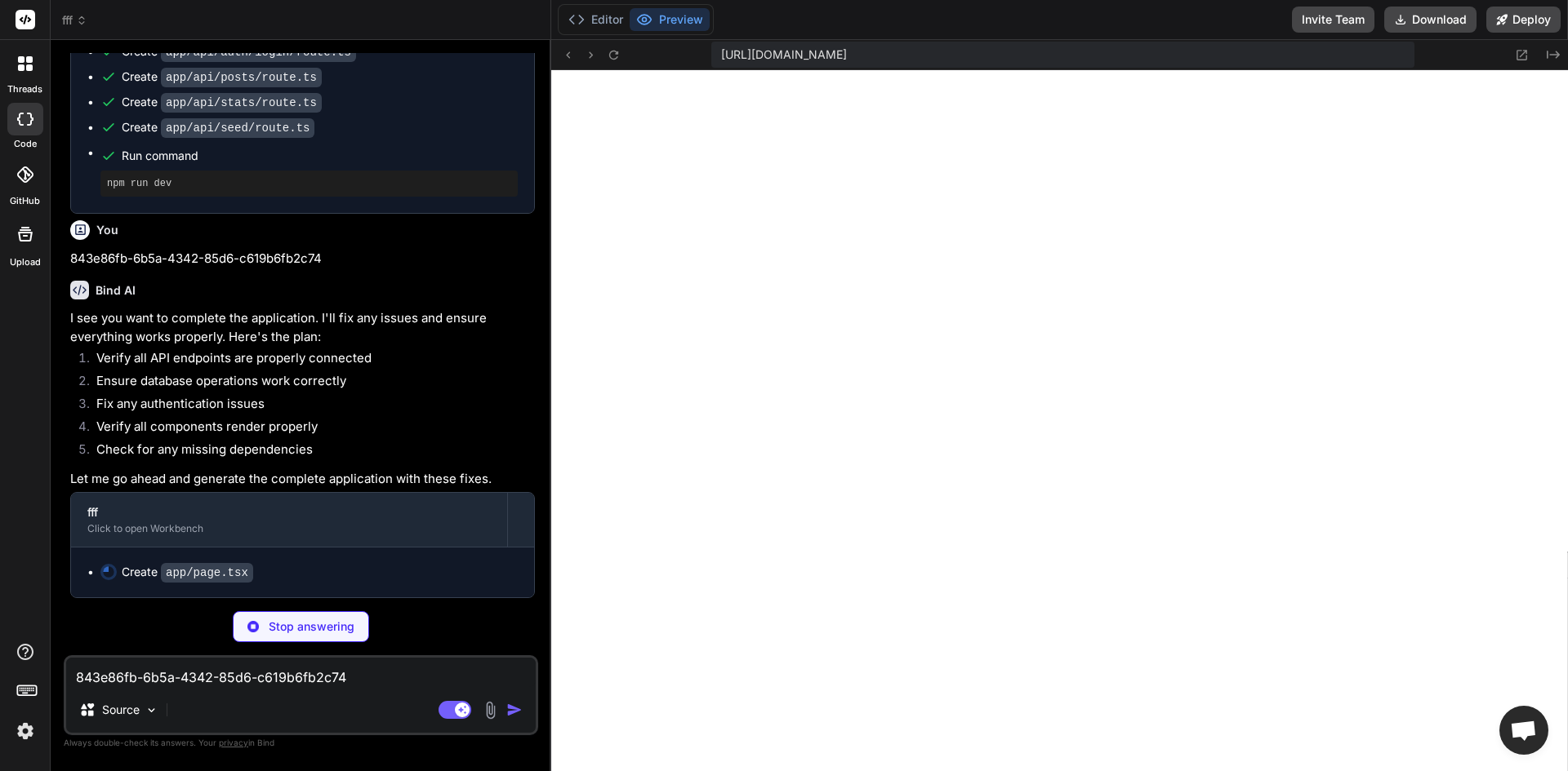
type textarea "x"
type textarea "</div> </div> ) }"
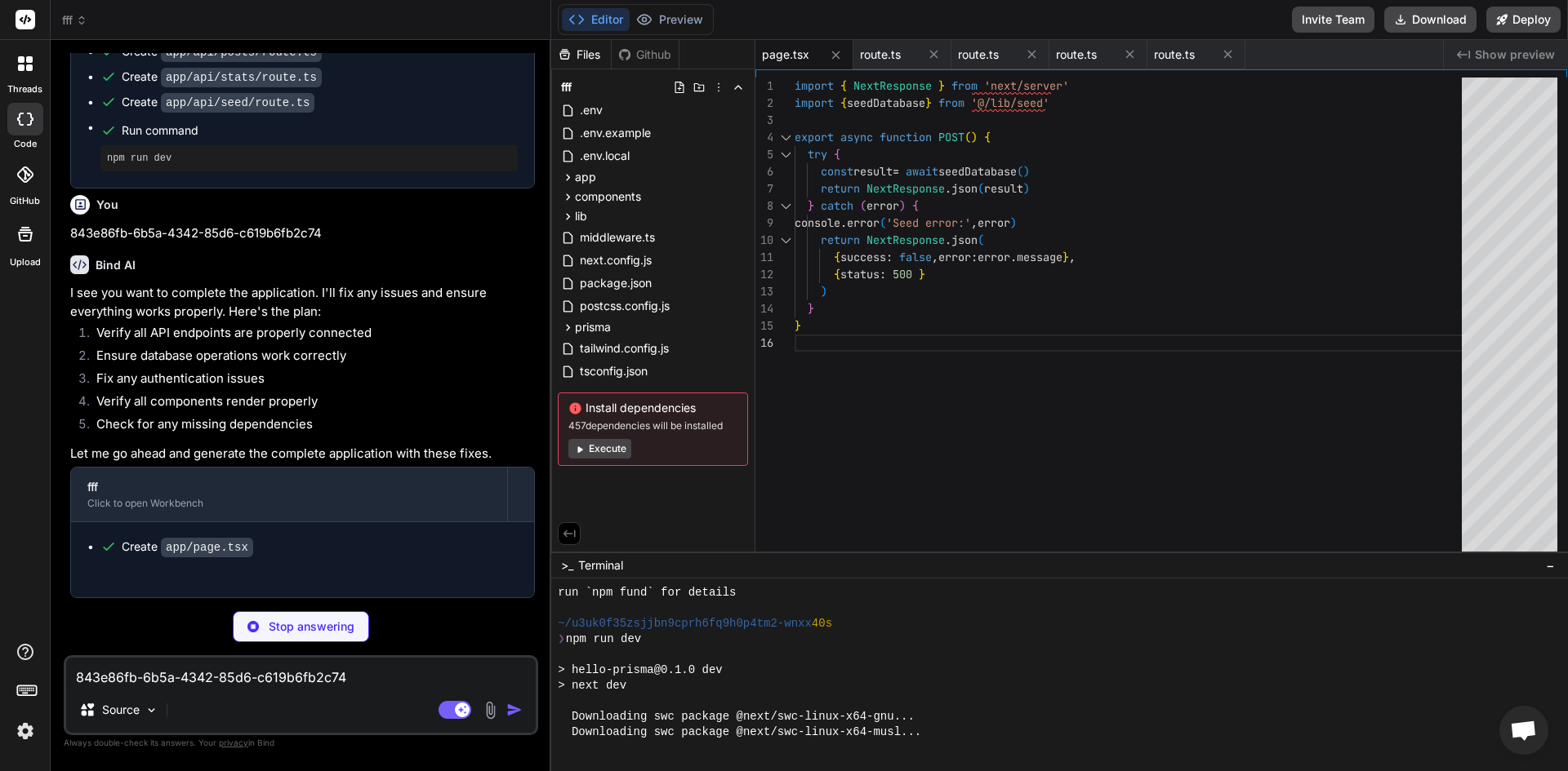
type textarea "x"
type textarea "{ status: 500 } ) } }"
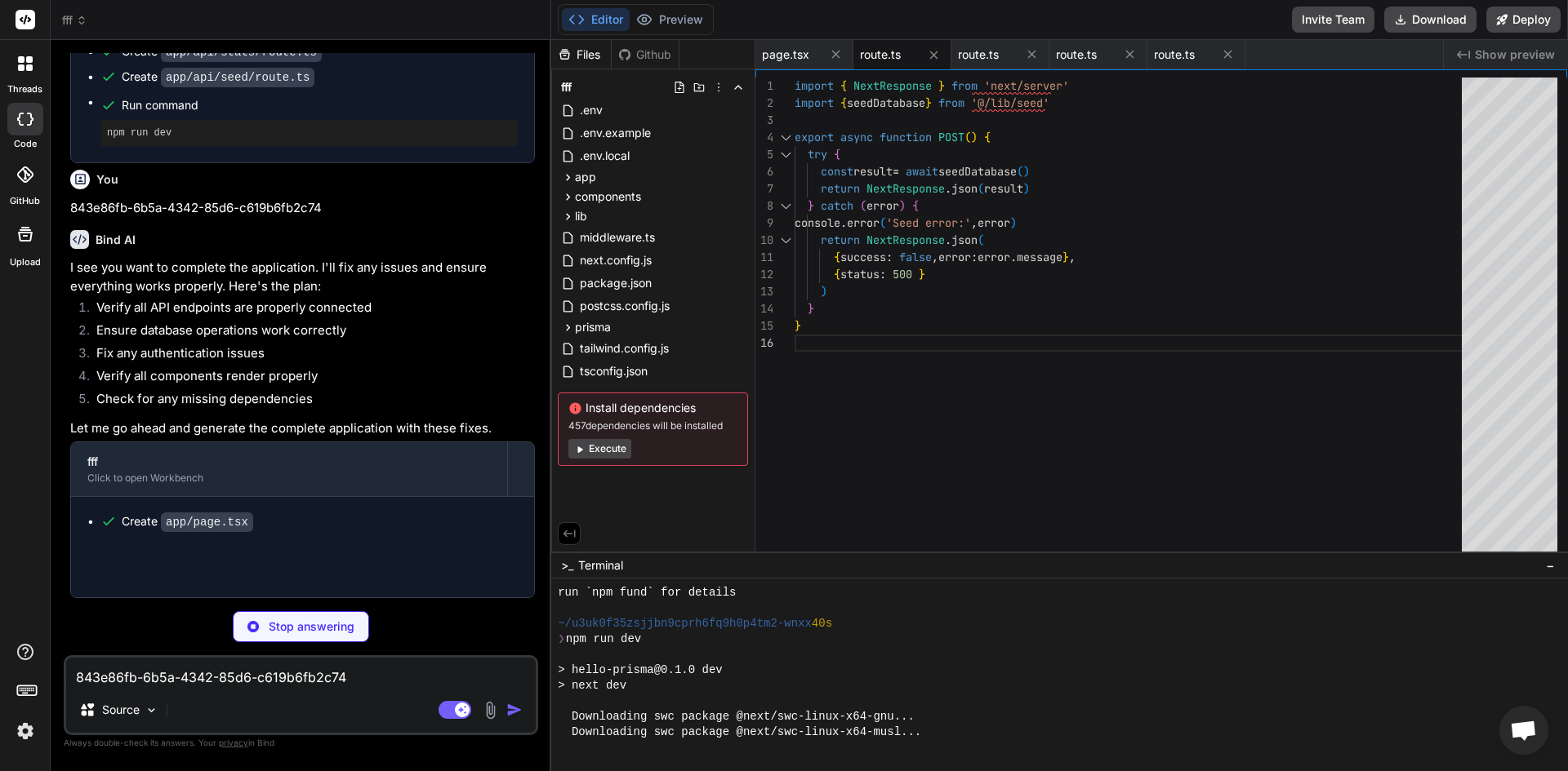
type textarea "x"
type textarea ") } }"
type textarea "x"
type textarea "console.error('Stats API error:', error) return NextResponse.json( { error: 'In…"
type textarea "x"
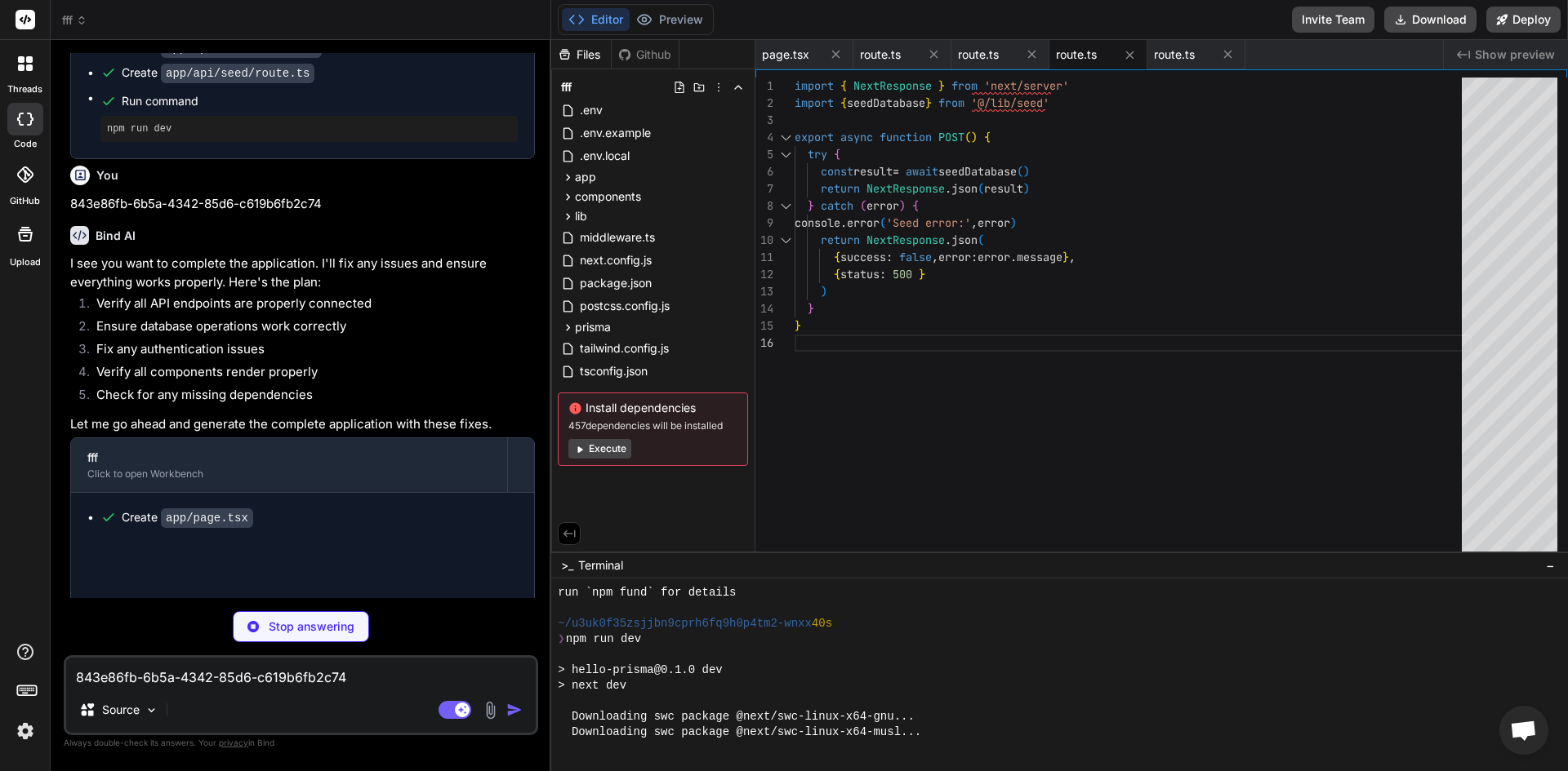
type textarea "{ success: false, error: error.message }, { status: 500 } ) } }"
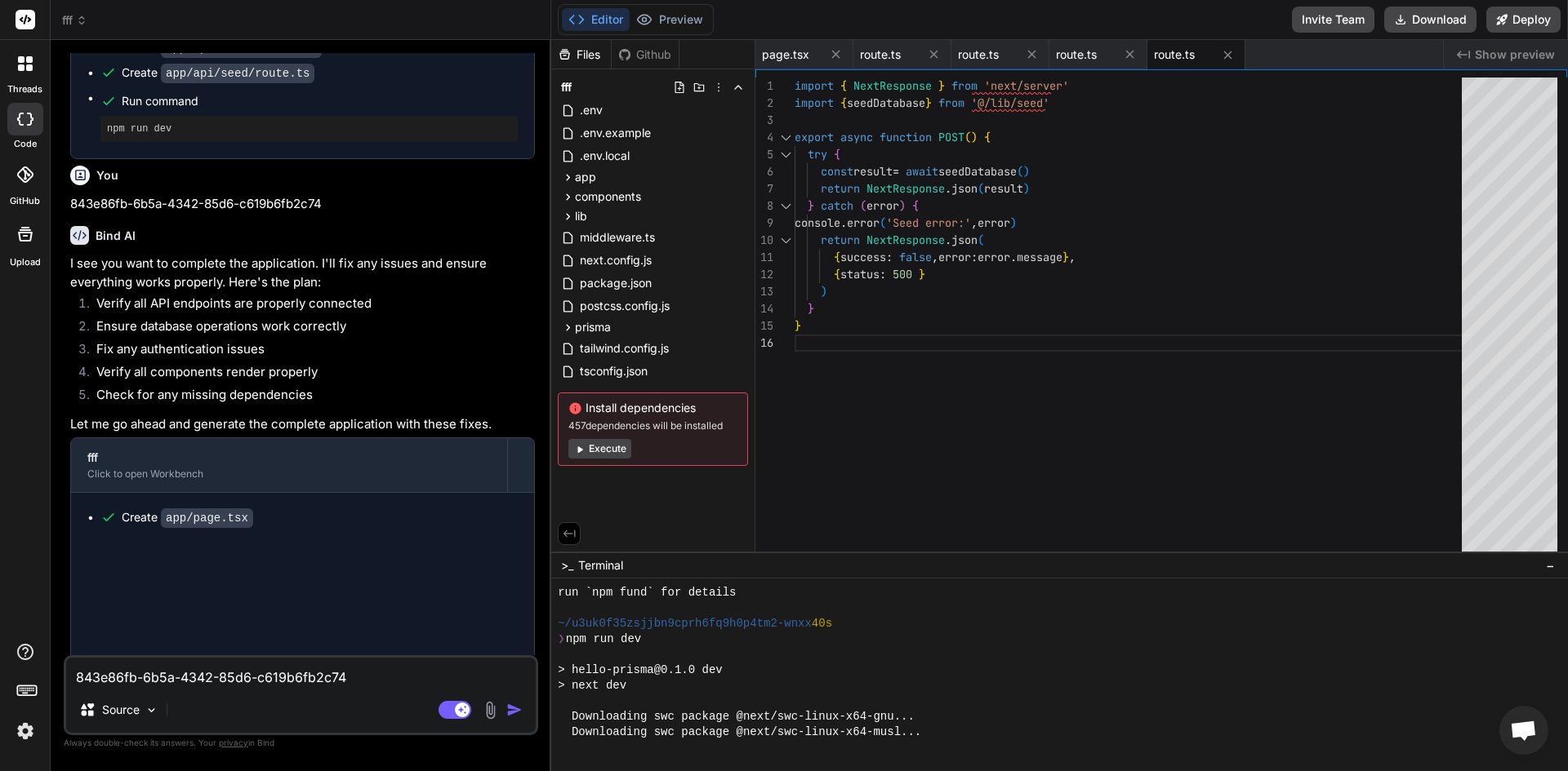
type textarea "x"
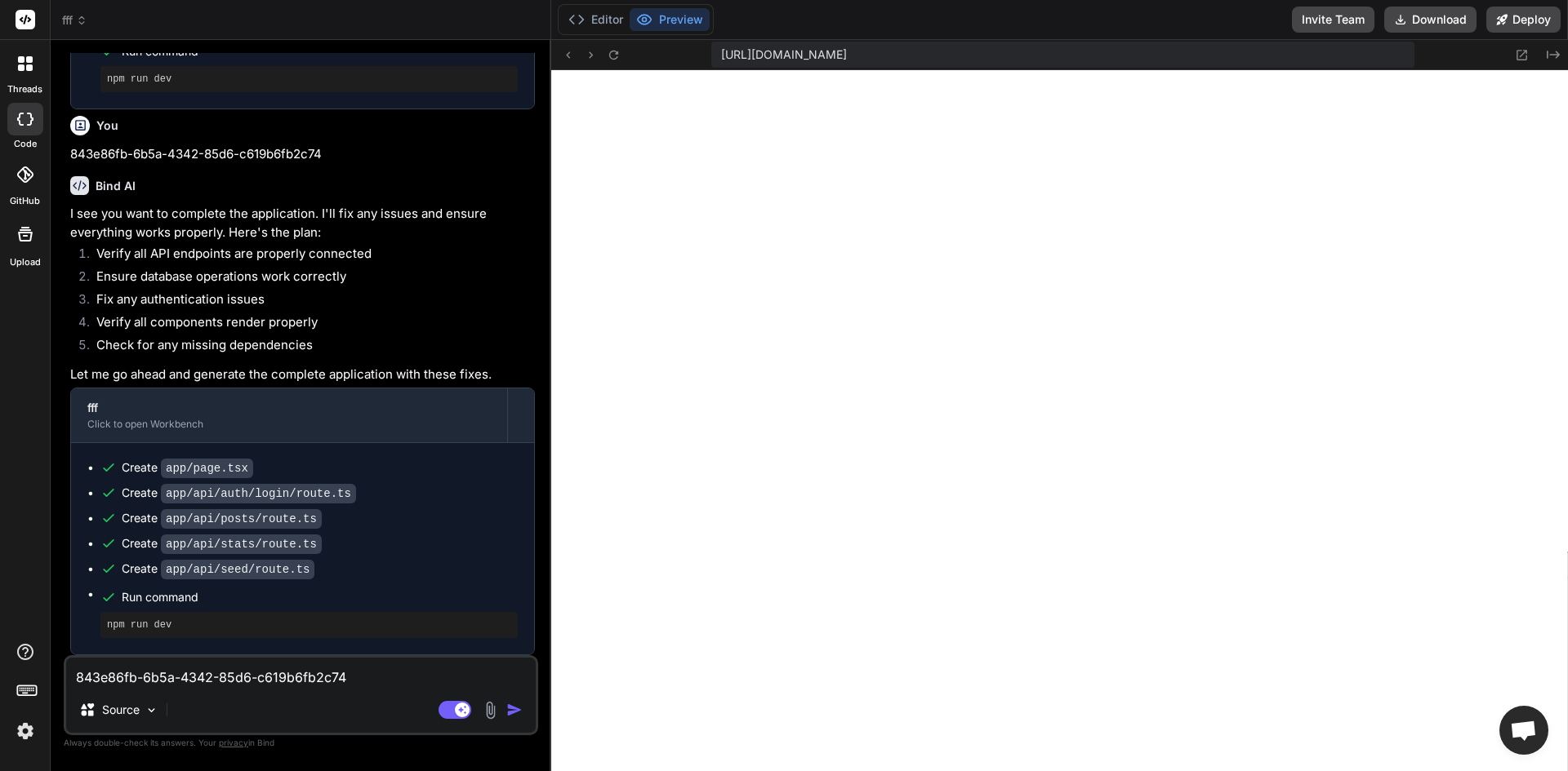
scroll to position [2286, 0]
paste textarea "# Neon Auth environment variables for Next.js NEXT_PUBLIC_STACK_PROJECT_ID=YOUR…"
type textarea "# Neon Auth environment variables for Next.js NEXT_PUBLIC_STACK_PROJECT_ID=YOUR…"
type textarea "x"
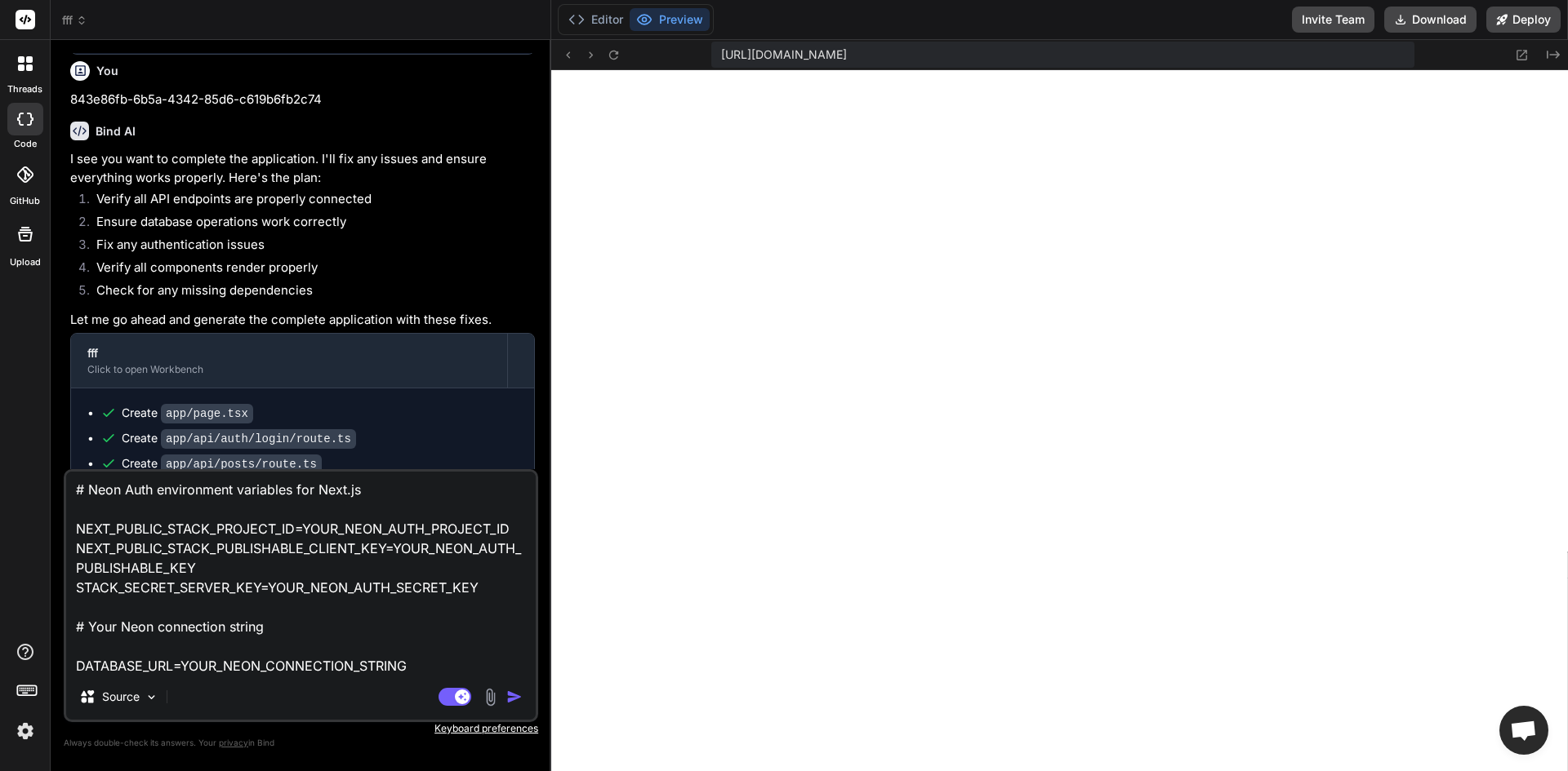
type textarea "# Neon Auth environment variables for Next.js NEXT_PUBLIC_STACK_PROJECT_ID=YOUR…"
click at [514, 698] on img "button" at bounding box center [514, 696] width 16 height 16
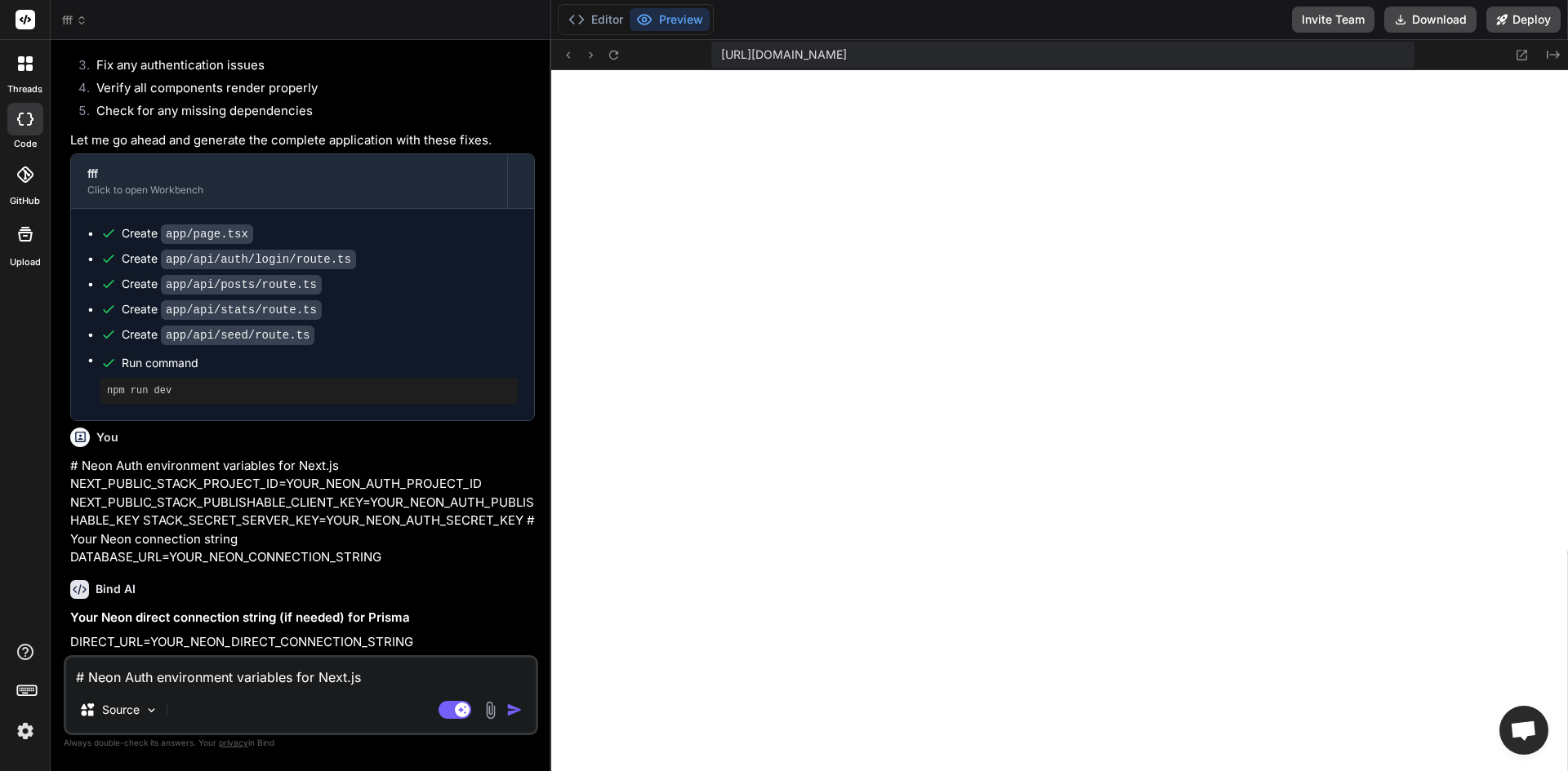
scroll to position [2520, 0]
type textarea "x"
click at [313, 701] on div "Source" at bounding box center [301, 713] width 469 height 39
click at [308, 691] on div "# Neon Auth environment variables for Next.js NEXT_PUBLIC_STACK_PROJECT_ID=YOUR…" at bounding box center [300, 695] width 474 height 80
click at [301, 675] on textarea "# Neon Auth environment variables for Next.js NEXT_PUBLIC_STACK_PROJECT_ID=YOUR…" at bounding box center [301, 672] width 469 height 29
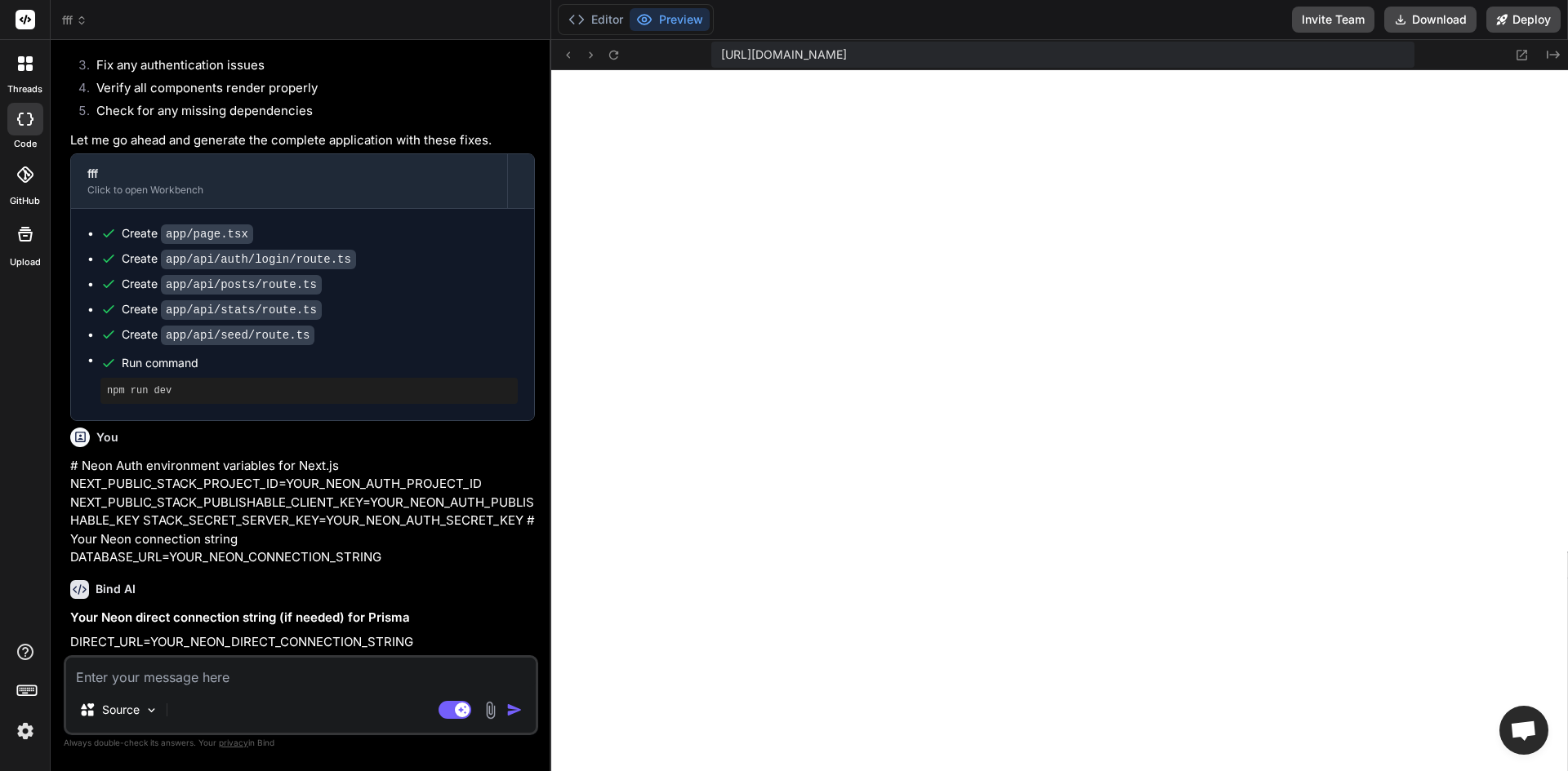
type textarea "y"
type textarea "x"
type textarea "ye"
type textarea "x"
type textarea "yes"
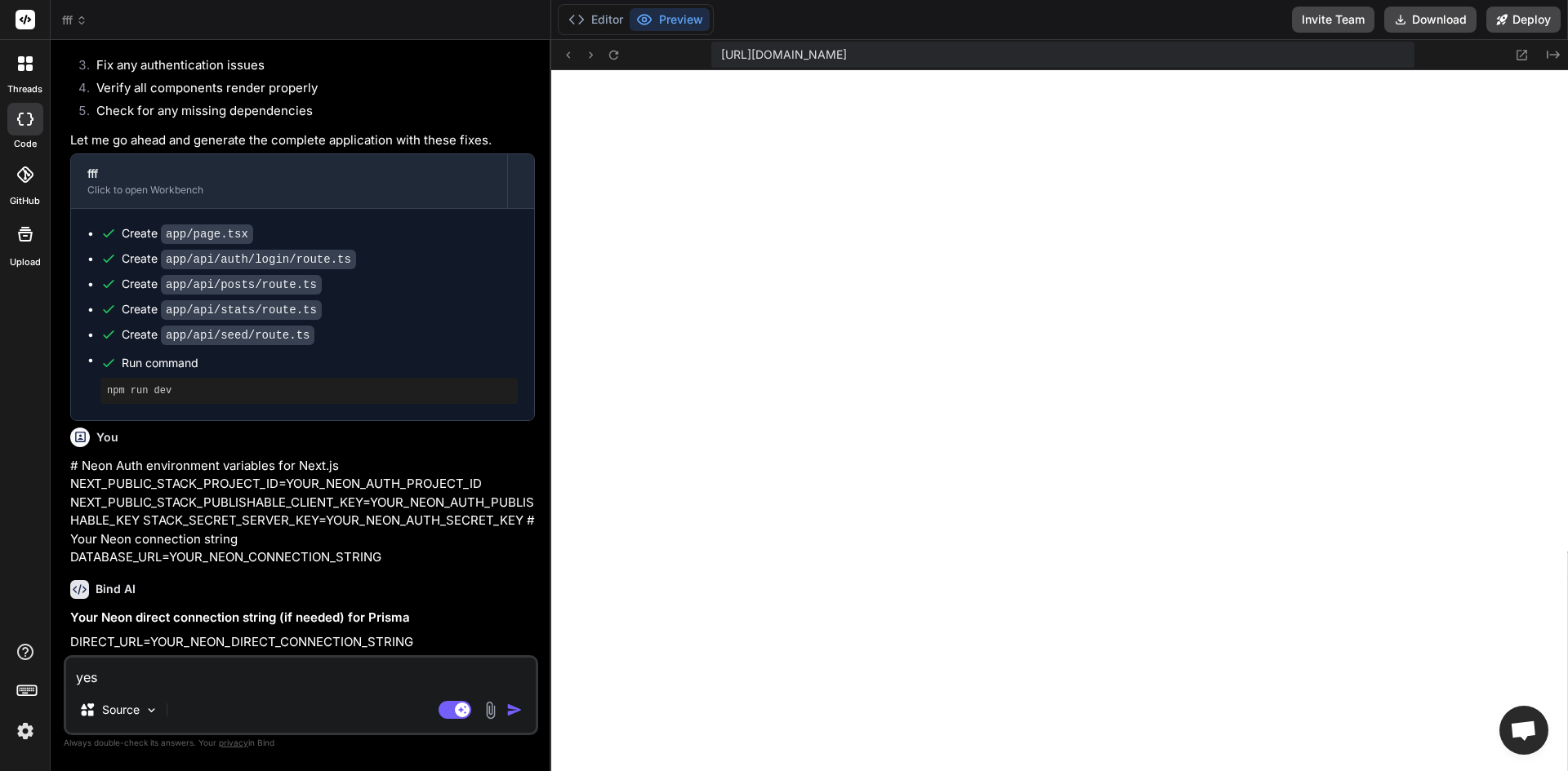
type textarea "x"
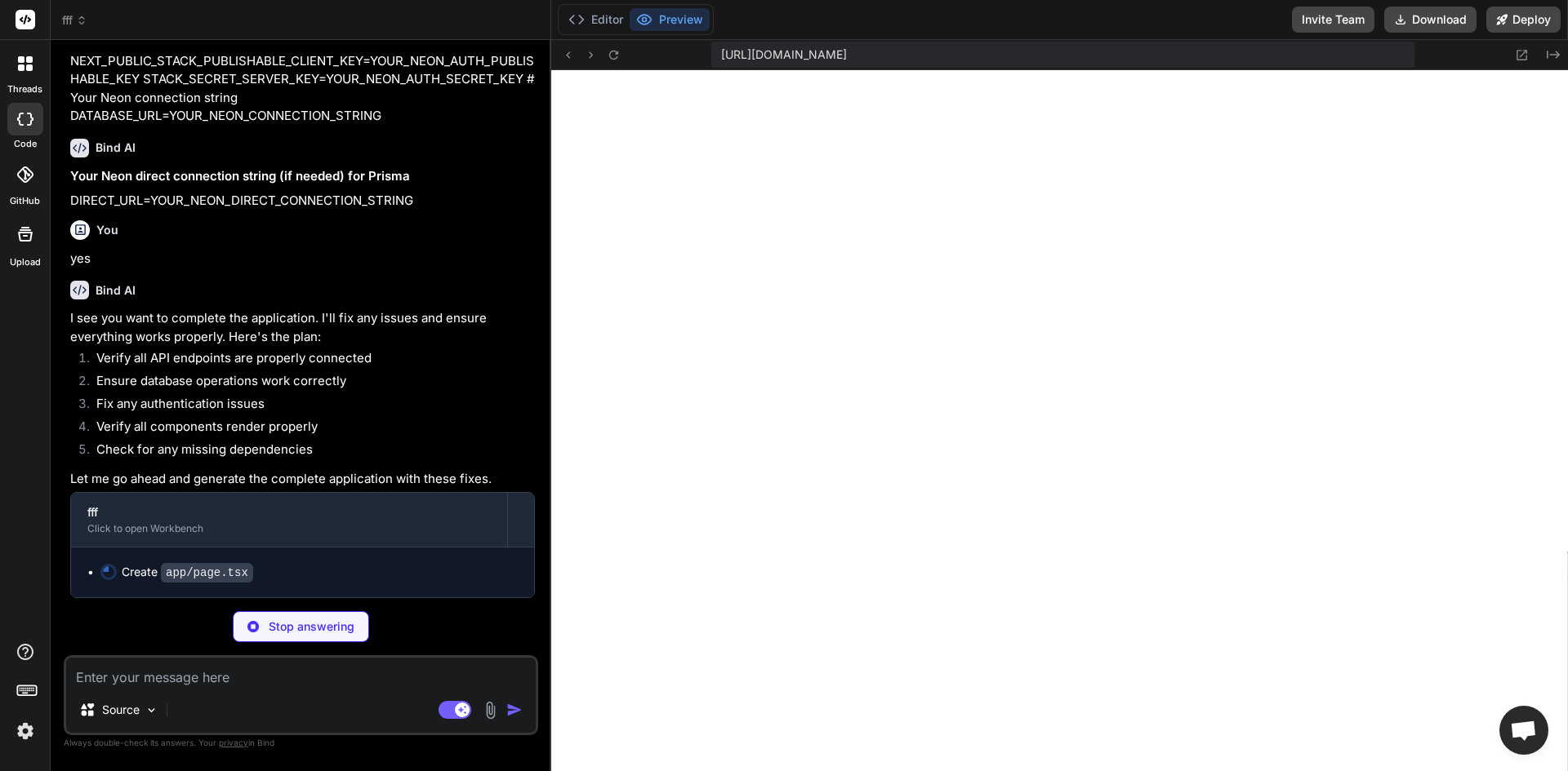
scroll to position [2962, 0]
type textarea "x"
type textarea "</div> </div> ) }"
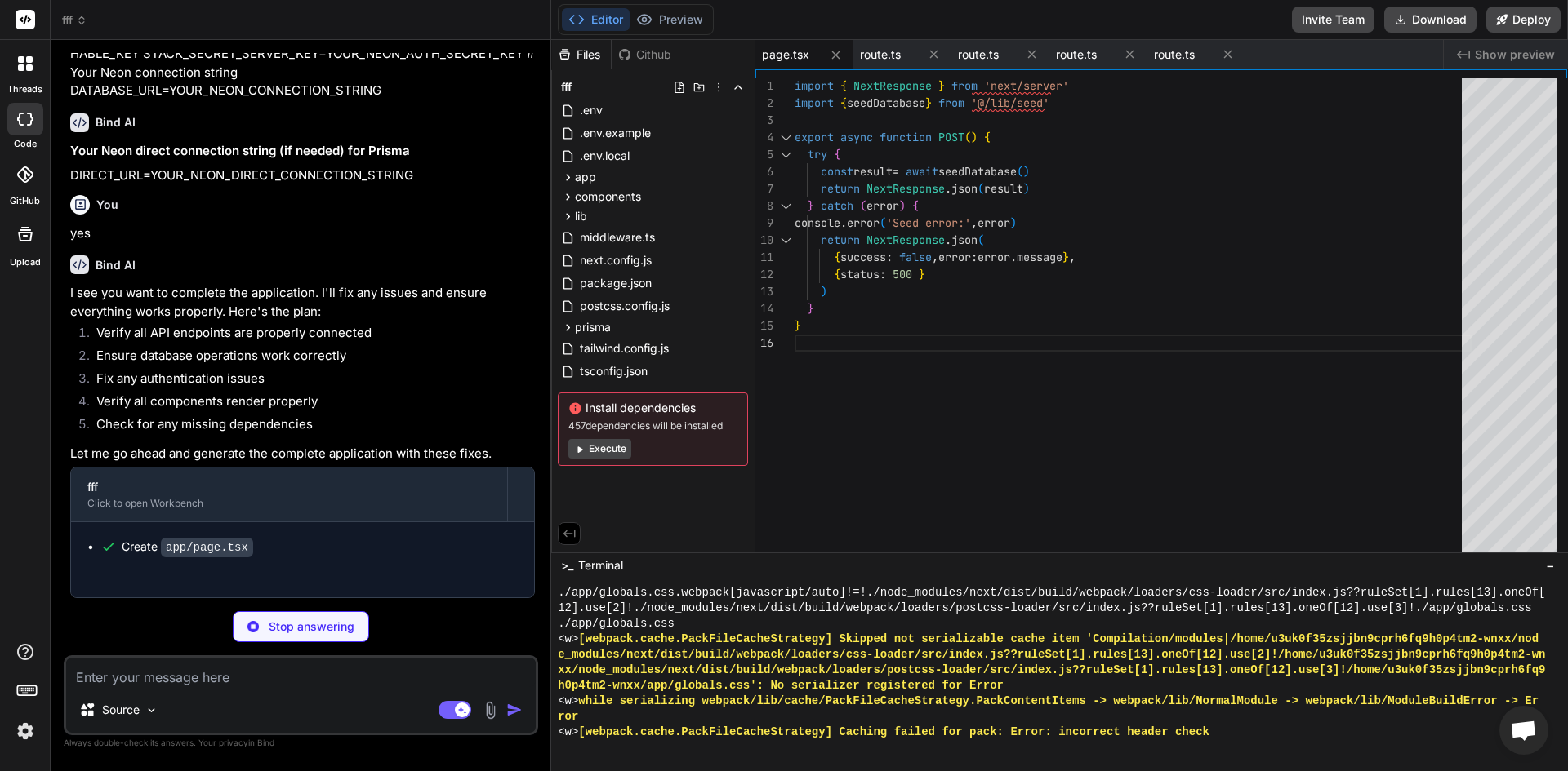
type textarea "x"
type textarea "{ status: 500 } ) } }"
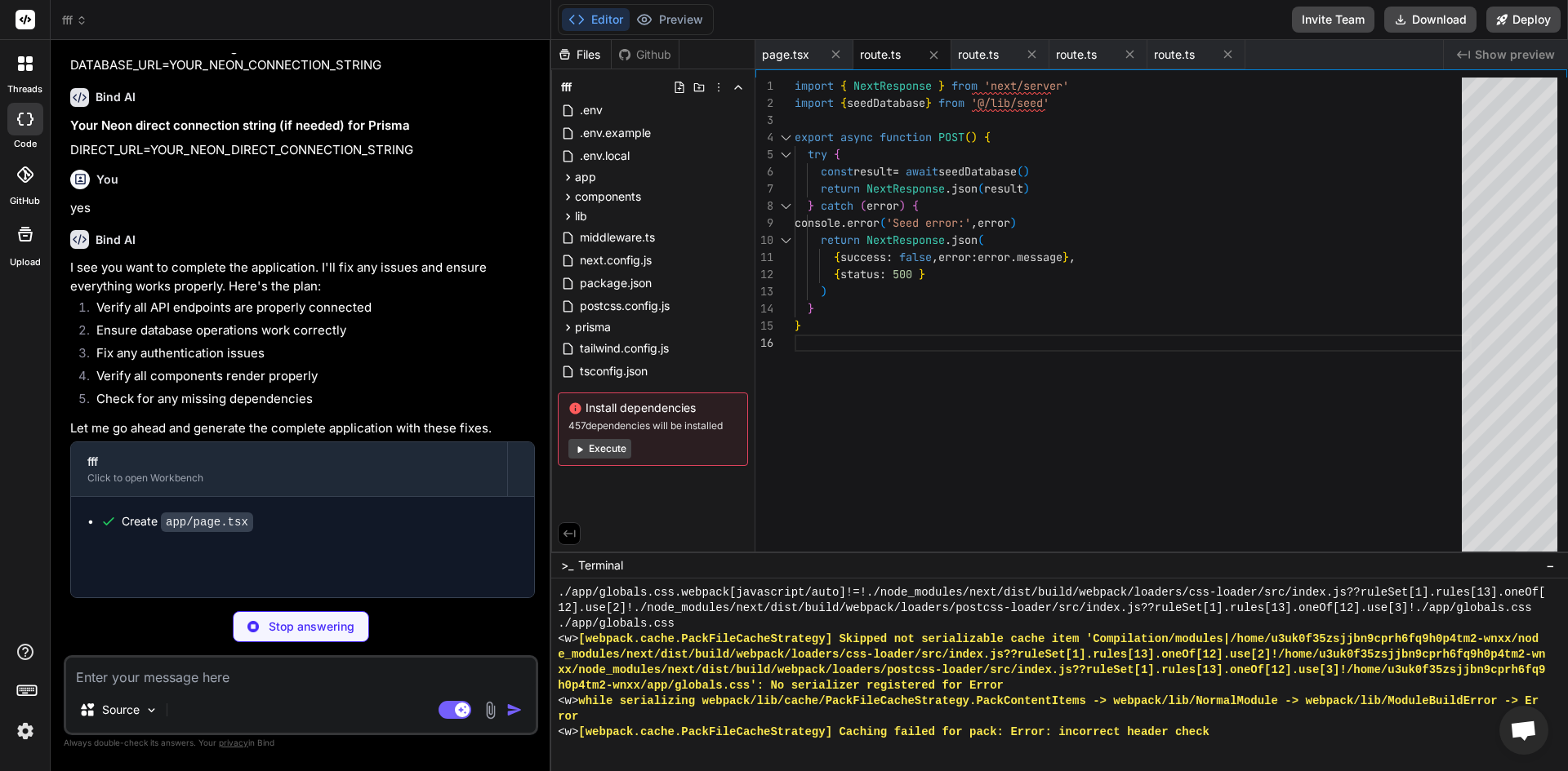
type textarea "x"
type textarea ") } }"
type textarea "x"
type textarea "console.error('Stats API error:', error) return NextResponse.json( { error: 'In…"
type textarea "x"
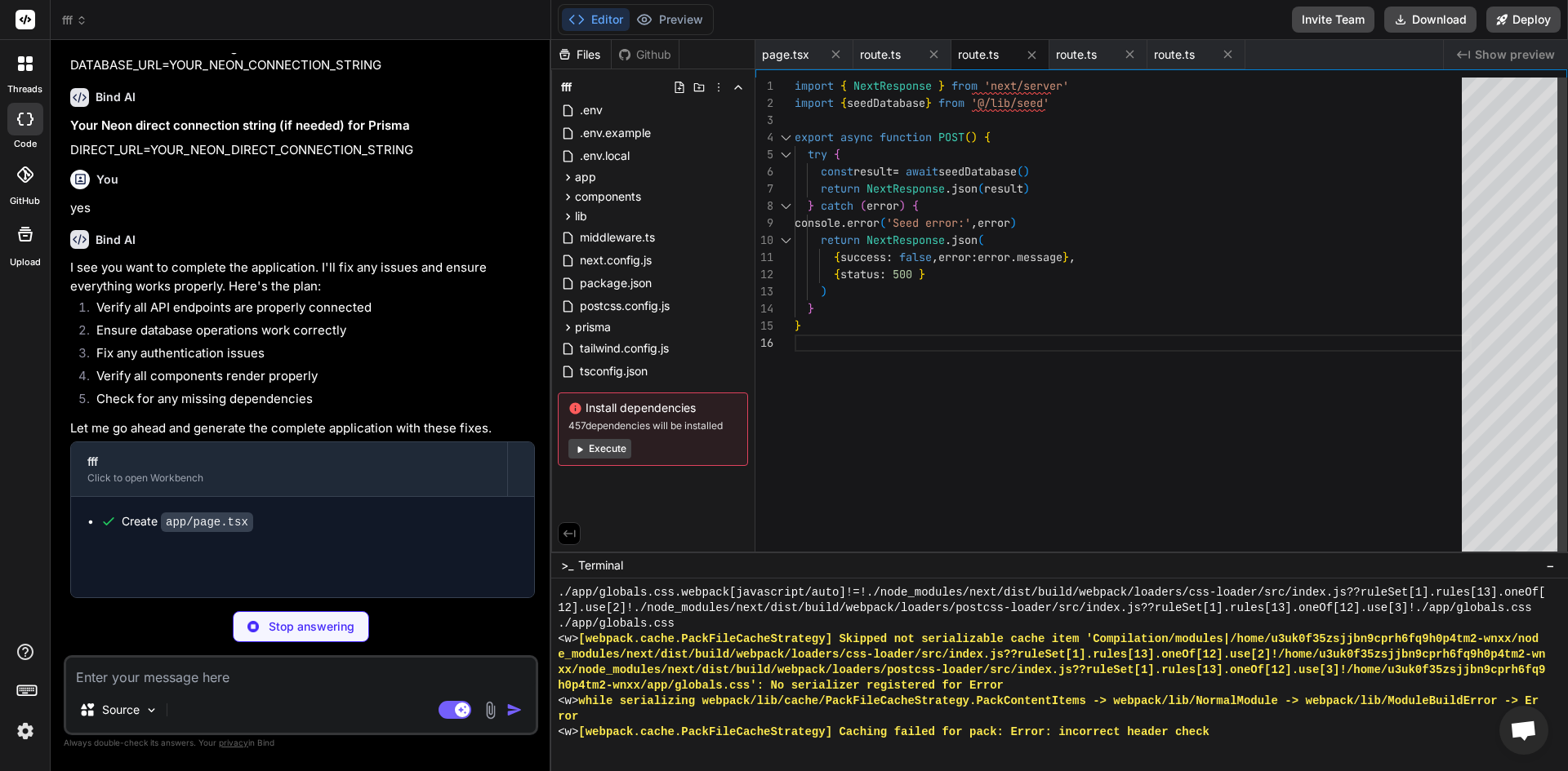
type textarea "{ success: false, error: error.message }, { status: 500 } ) } }"
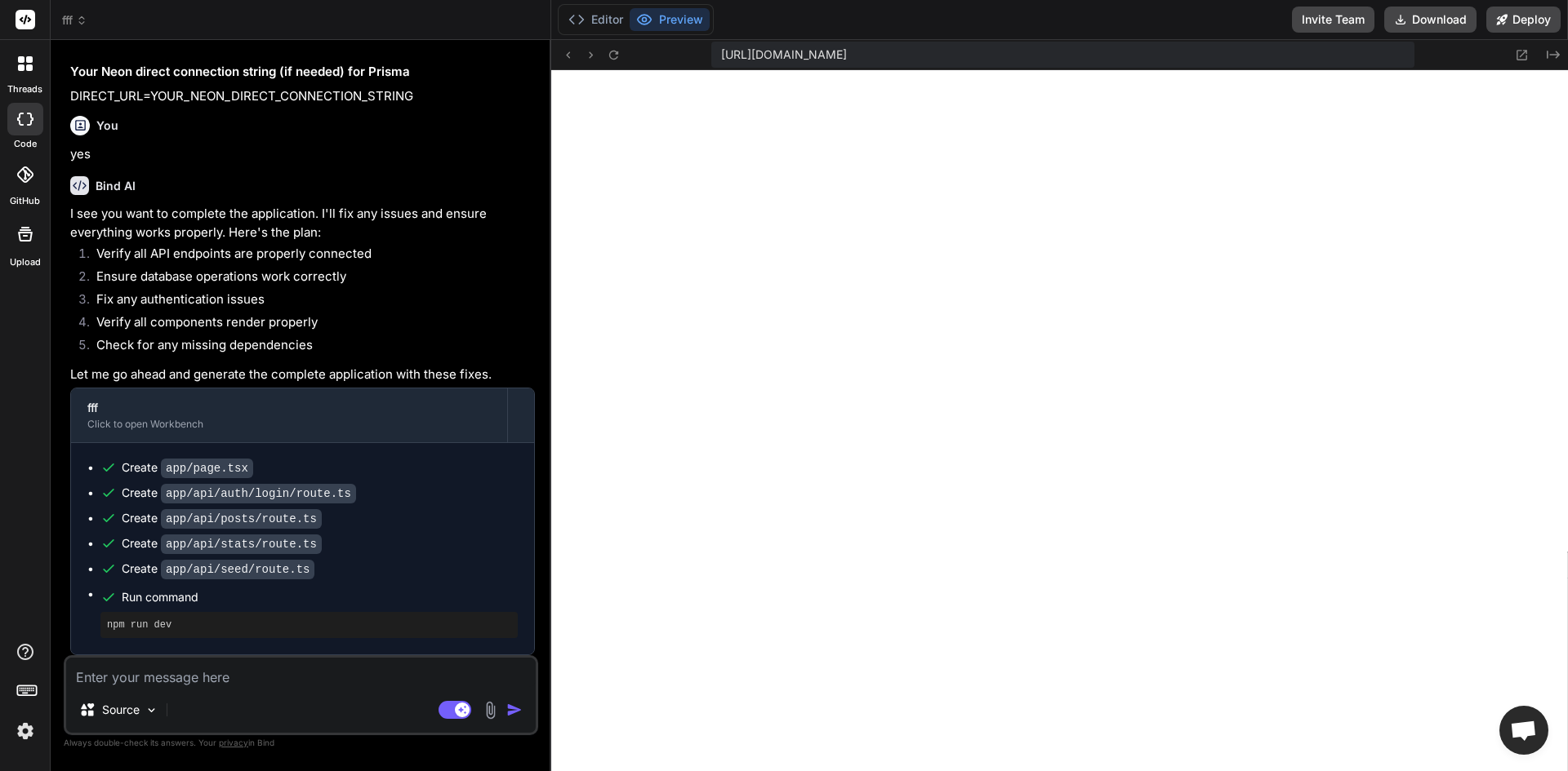
scroll to position [3066, 0]
click at [613, 2] on div "Editor Preview Invite Team Download Deploy" at bounding box center [1059, 20] width 1016 height 40
click at [603, 7] on div "Editor Preview" at bounding box center [636, 19] width 156 height 31
click at [589, 33] on div "Editor Preview" at bounding box center [636, 19] width 156 height 31
click at [586, 16] on button "Editor" at bounding box center [596, 20] width 67 height 22
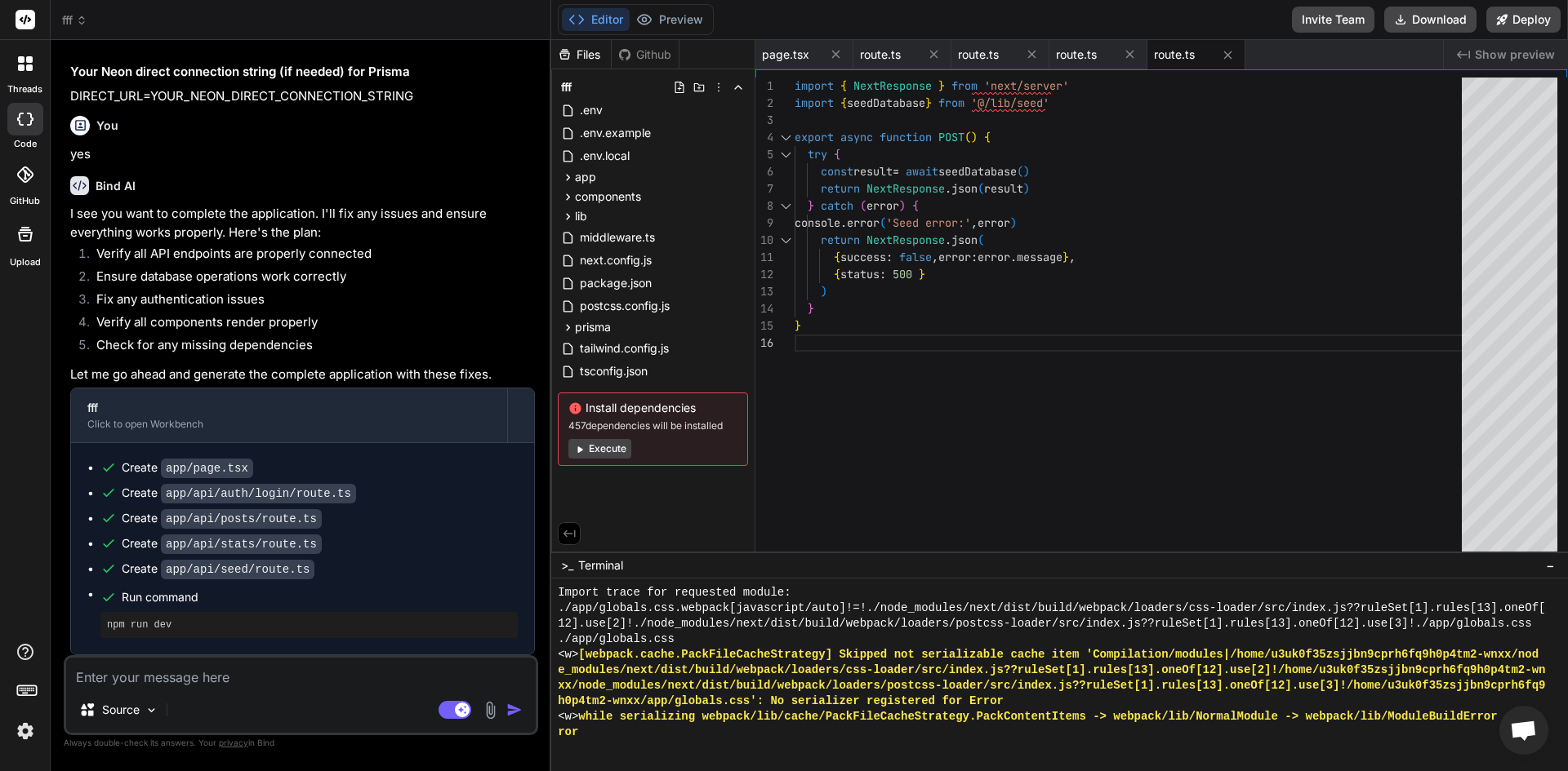
click at [580, 446] on icon at bounding box center [579, 449] width 12 height 12
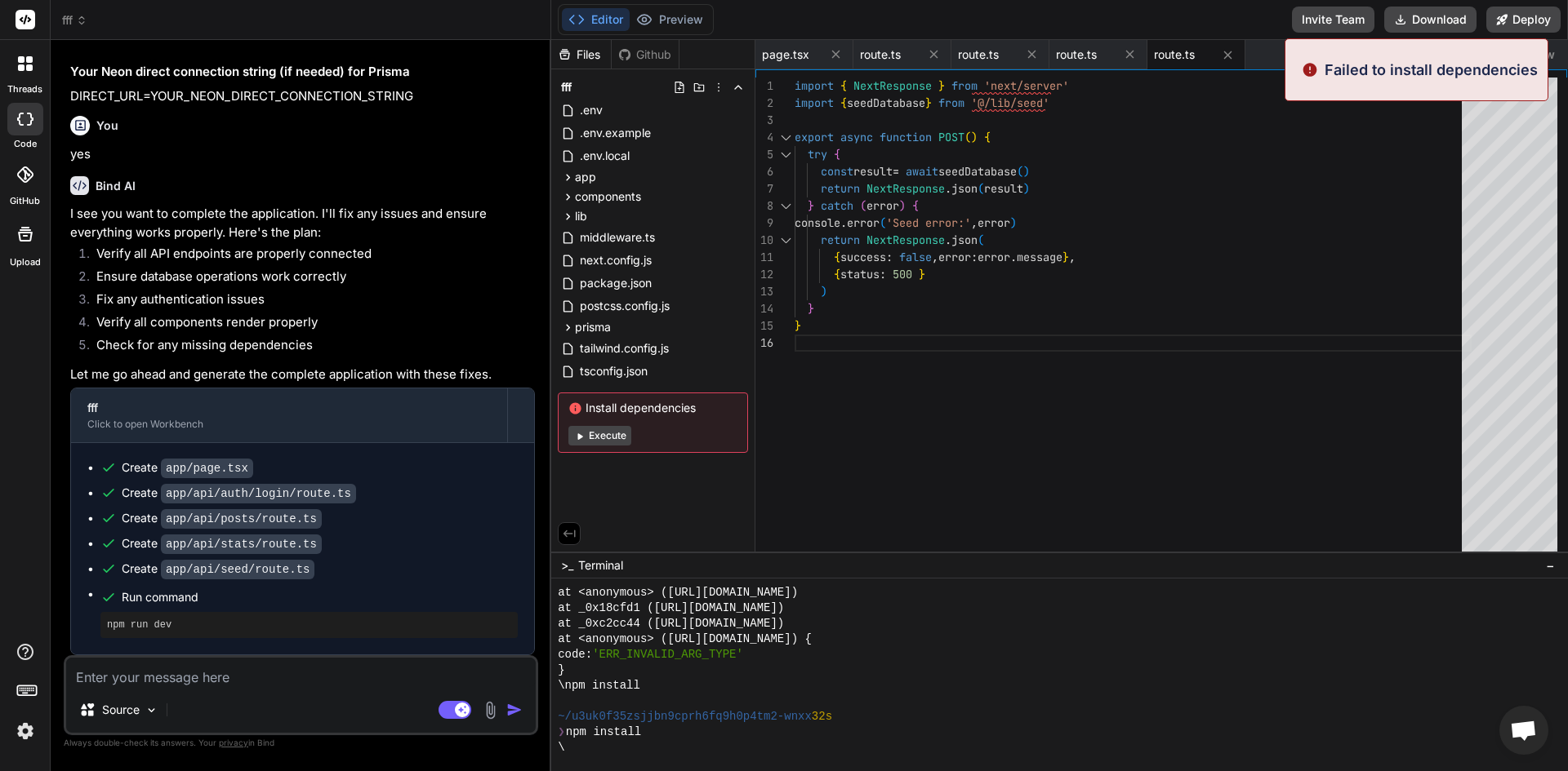
scroll to position [7475, 0]
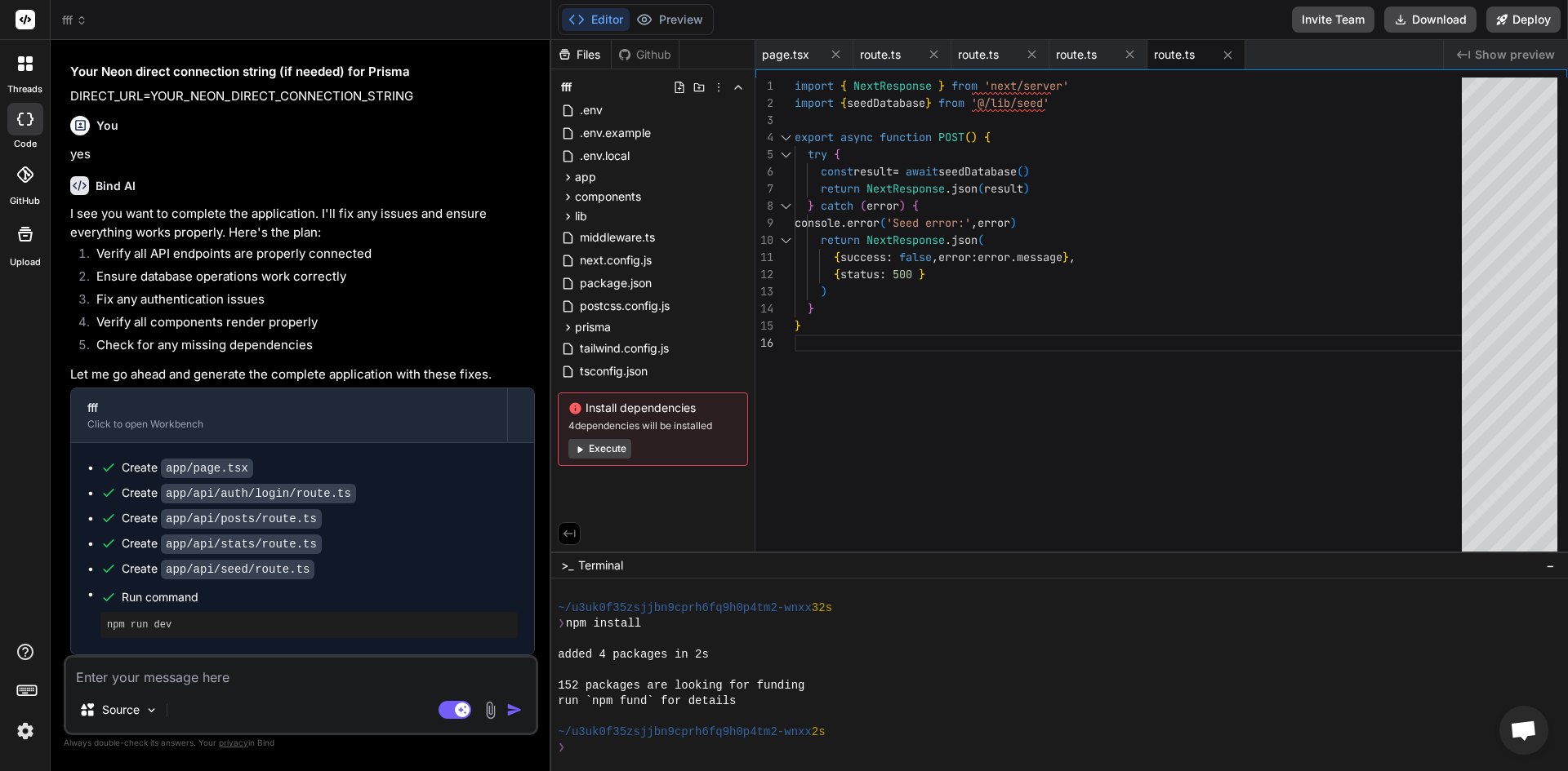
click at [599, 448] on button "Execute" at bounding box center [599, 449] width 63 height 20
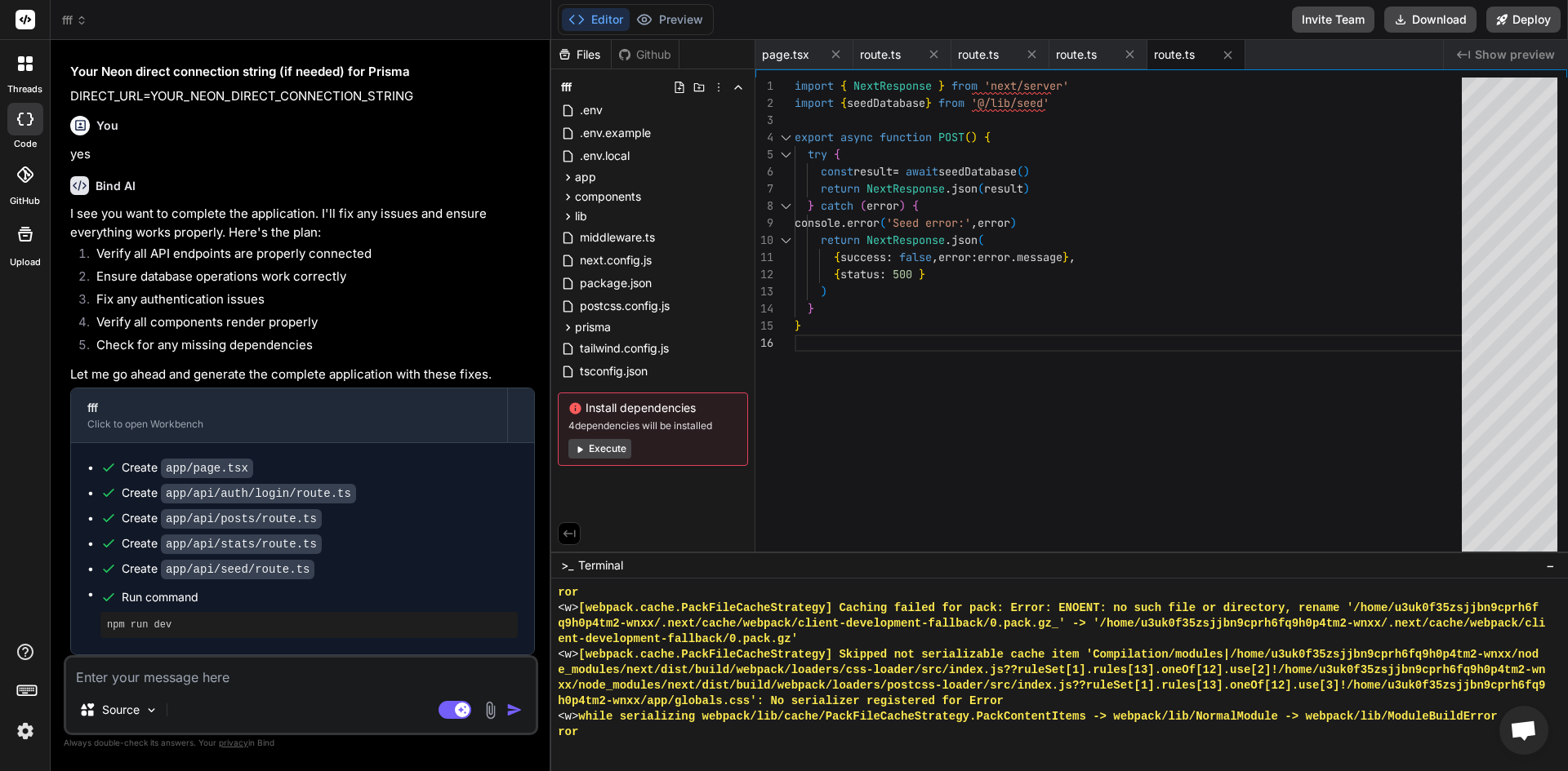
scroll to position [8500, 0]
click at [619, 450] on button "Execute" at bounding box center [599, 449] width 63 height 20
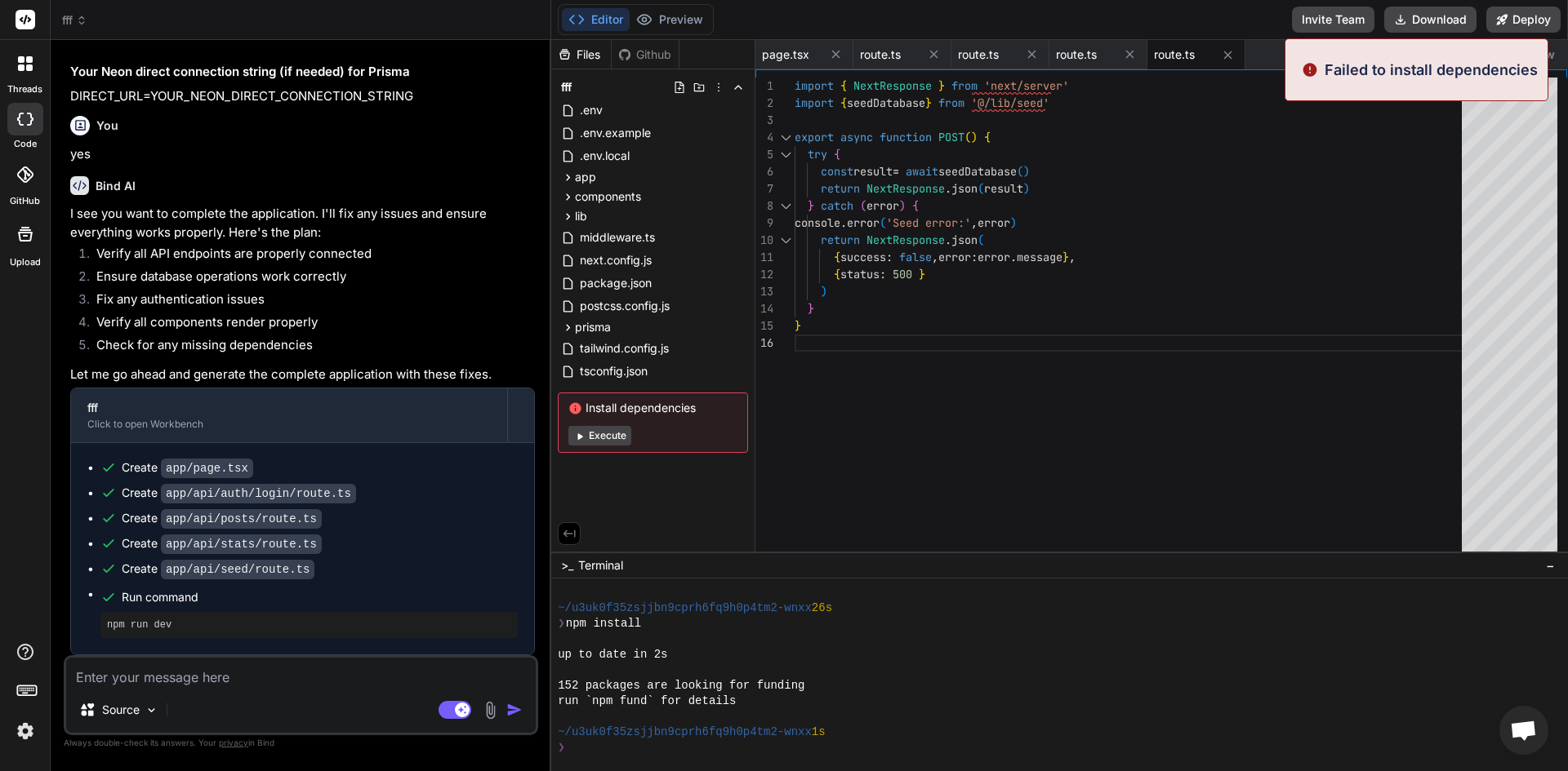
scroll to position [10081, 0]
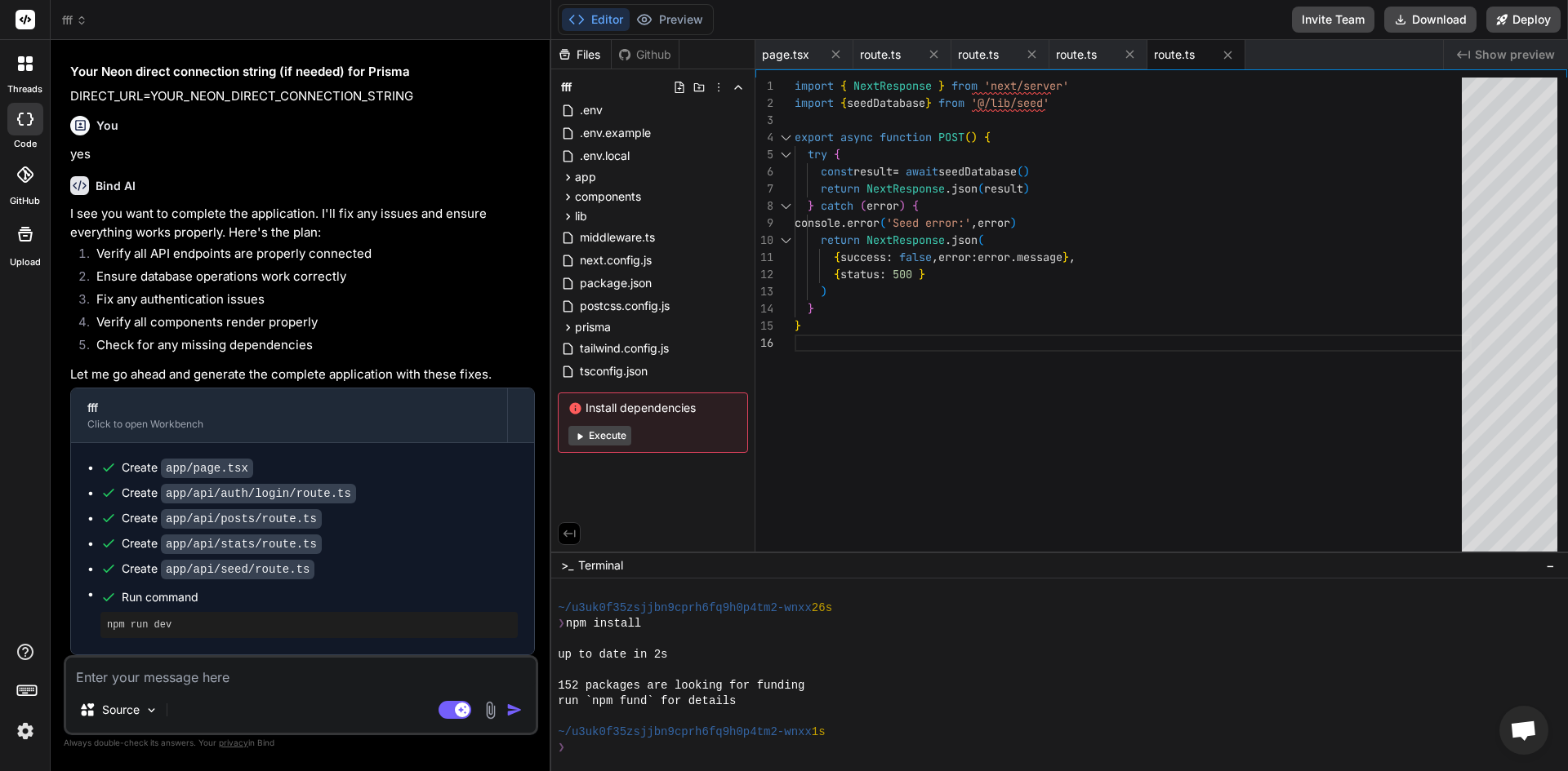
click at [616, 429] on button "Execute" at bounding box center [599, 435] width 63 height 20
type textarea "x"
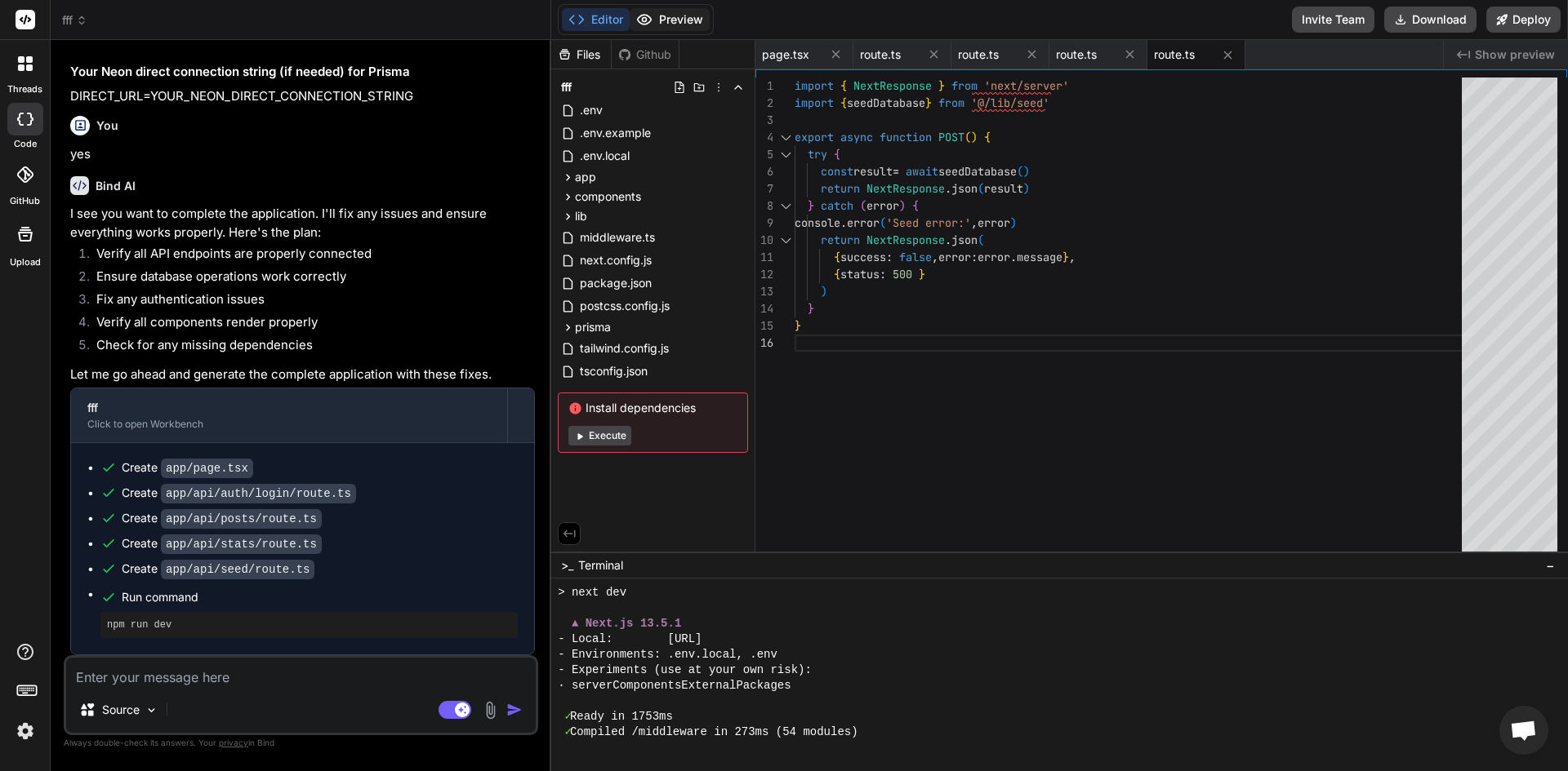
scroll to position [10640, 0]
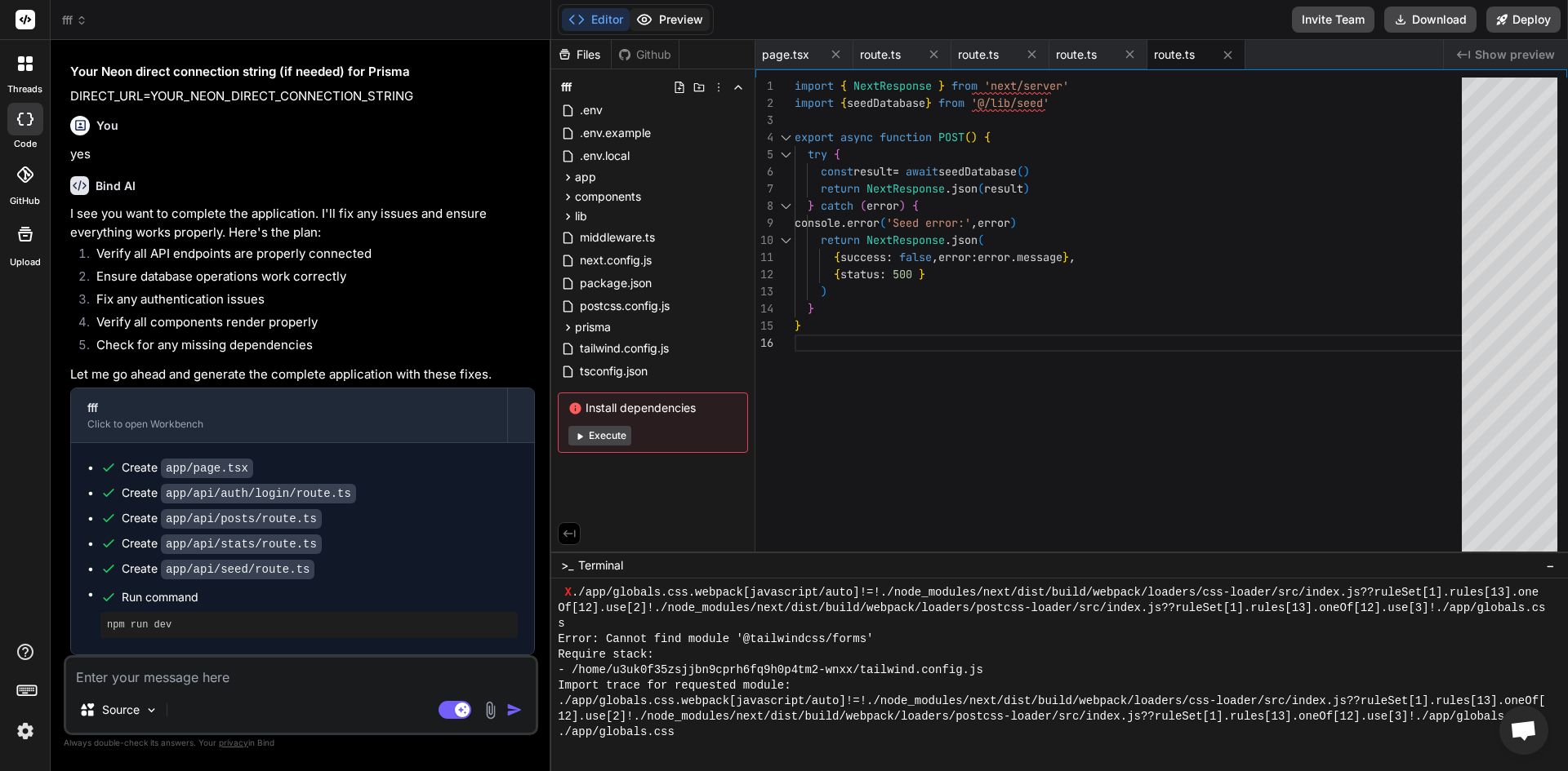
click at [653, 11] on button "Preview" at bounding box center [669, 20] width 80 height 22
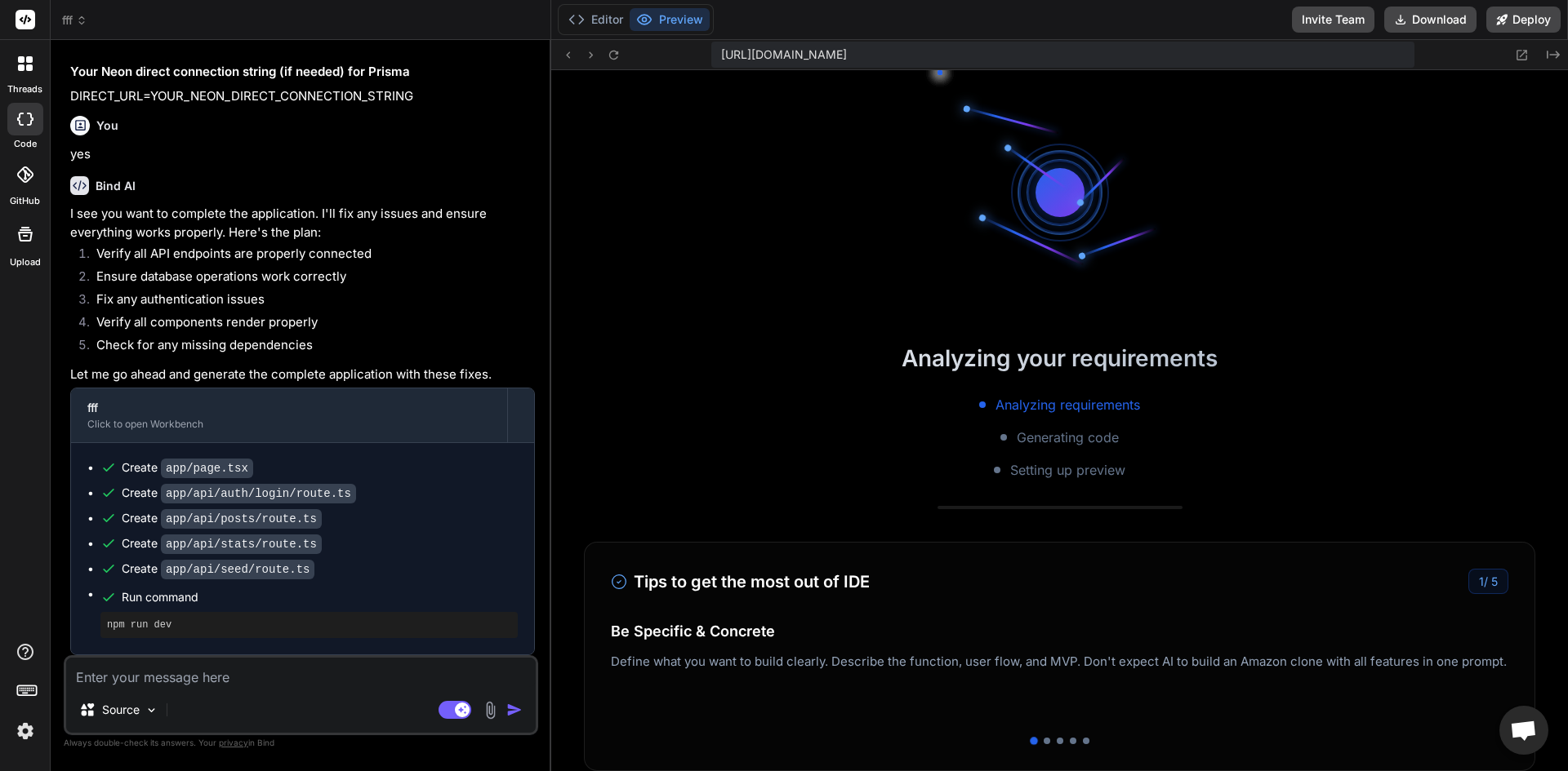
scroll to position [10887, 0]
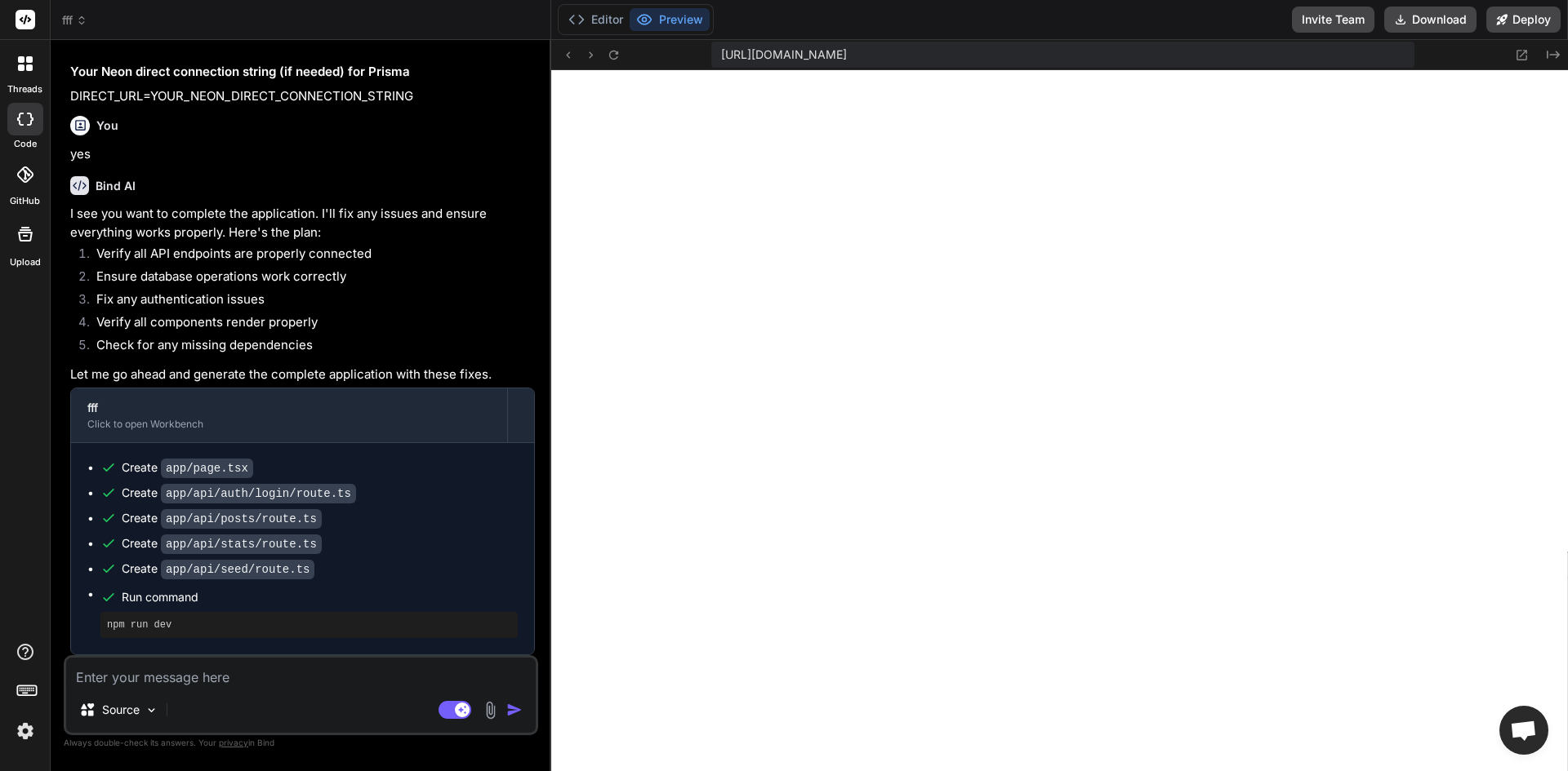
drag, startPoint x: 171, startPoint y: 690, endPoint x: 103, endPoint y: 666, distance: 72.1
click at [103, 666] on textarea at bounding box center [301, 672] width 469 height 29
paste textarea "app/globals.css.webpack[javascript/auto]!=!./node_modules/next/dist/build/webpa…"
type textarea "app/globals.css.webpack[javascript/auto]!=!./node_modules/next/dist/build/webpa…"
type textarea "x"
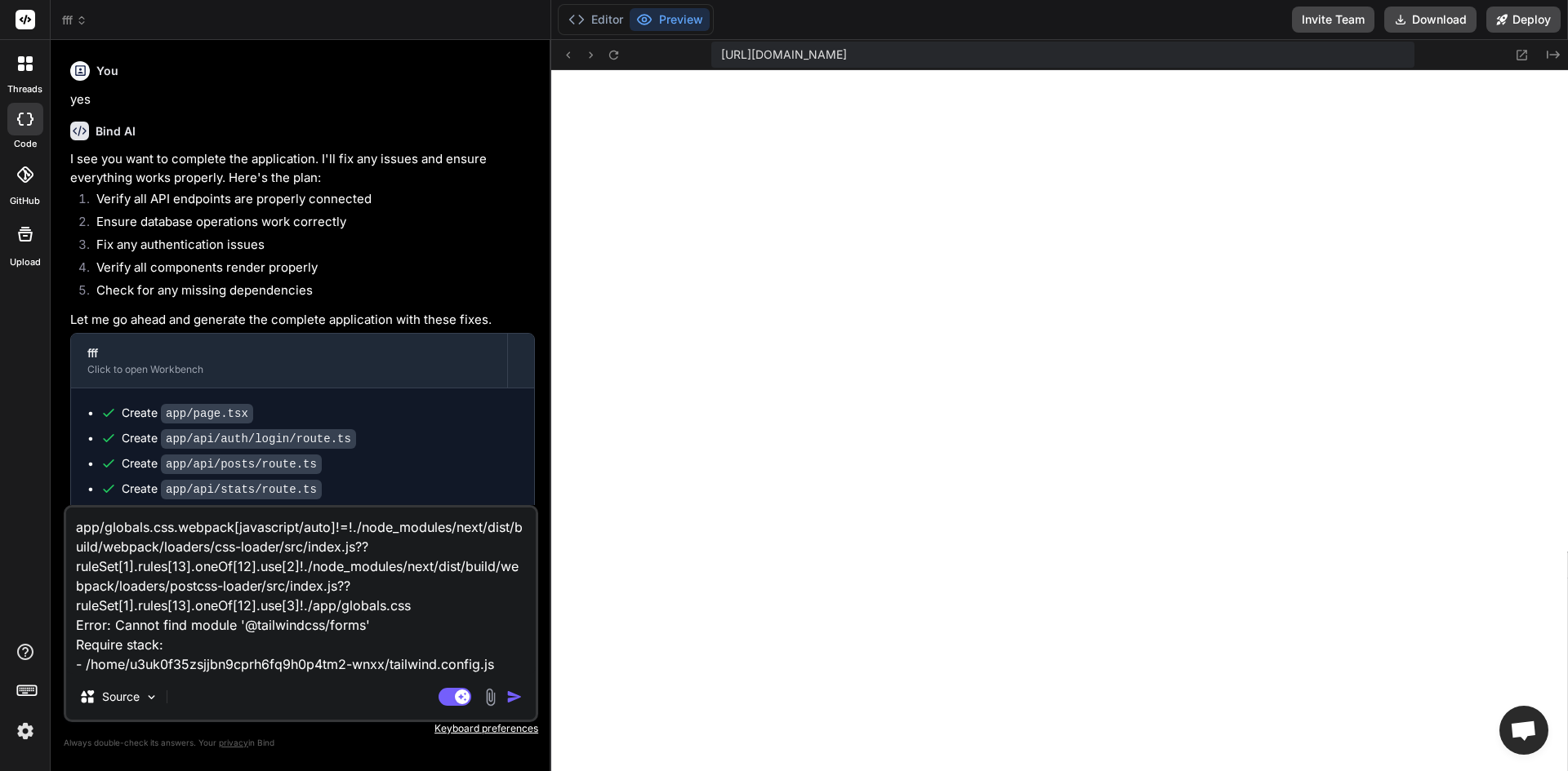
type textarea "app/globals.css.webpack[javascript/auto]!=!./node_modules/next/dist/build/webpa…"
click at [509, 699] on img "button" at bounding box center [514, 696] width 16 height 16
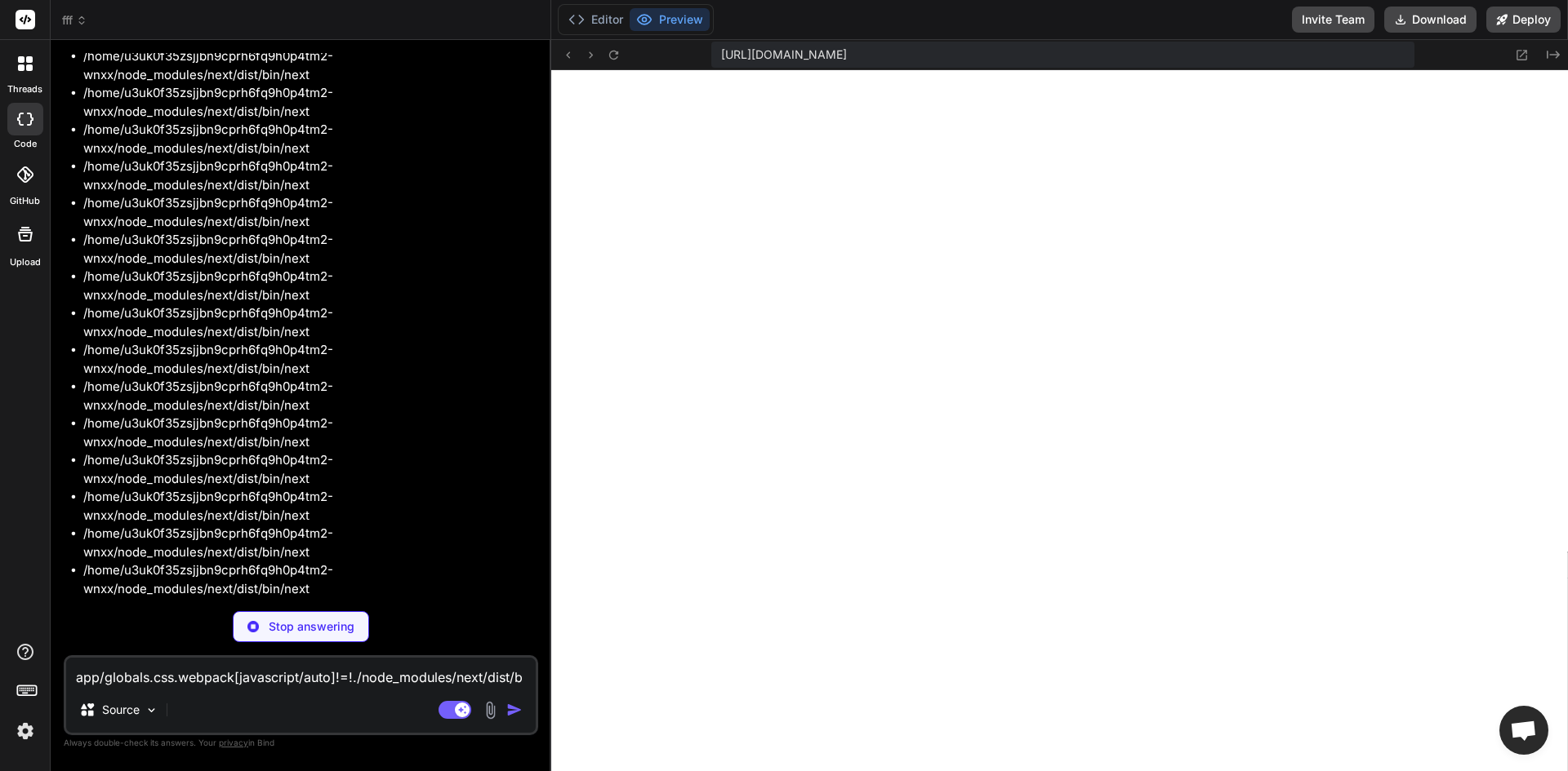
scroll to position [4889, 0]
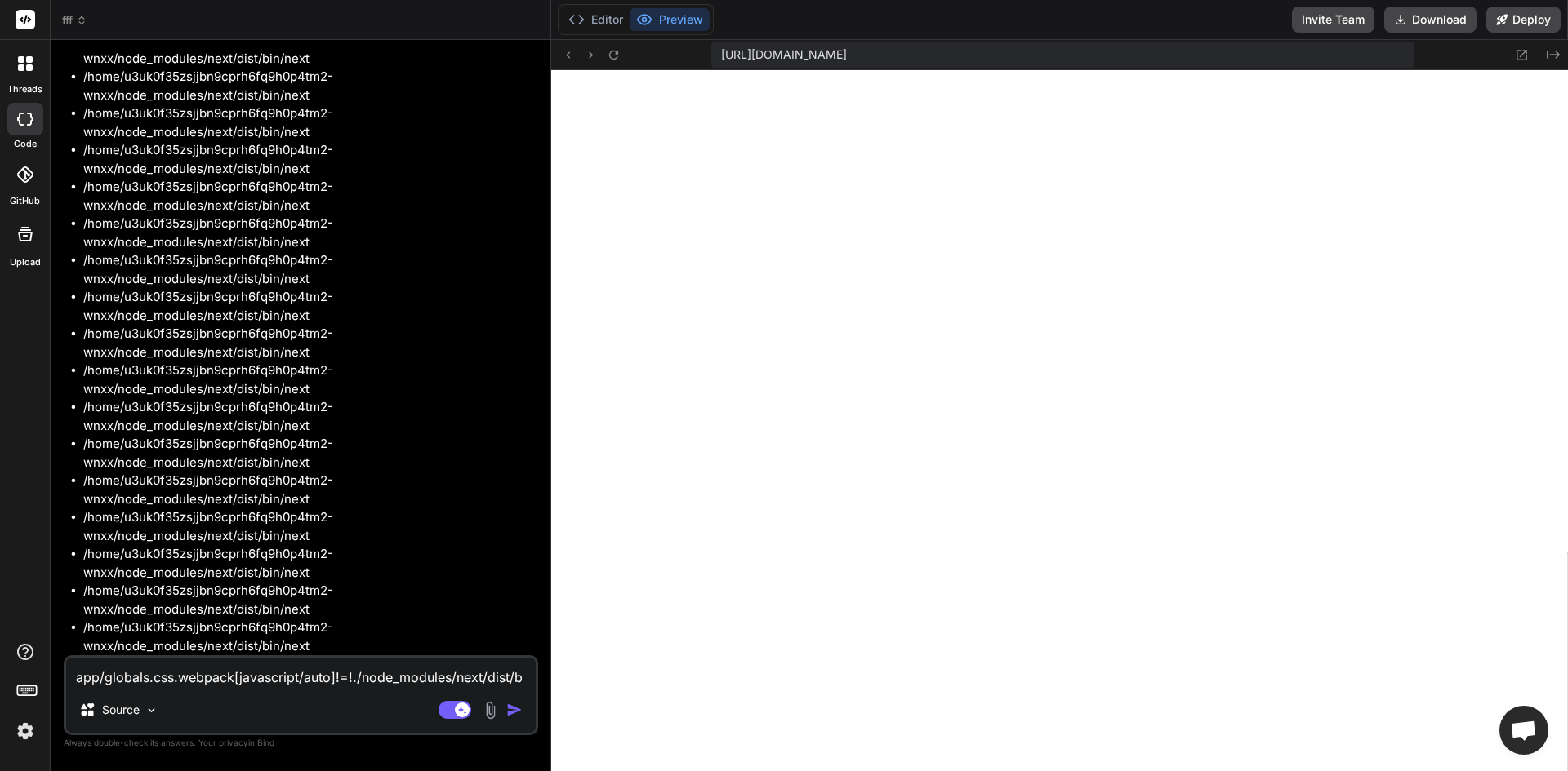
type textarea "x"
click at [321, 675] on textarea "app/globals.css.webpack[javascript/auto]!=!./node_modules/next/dist/build/webpa…" at bounding box center [301, 672] width 469 height 29
type textarea "c"
type textarea "x"
type textarea "co"
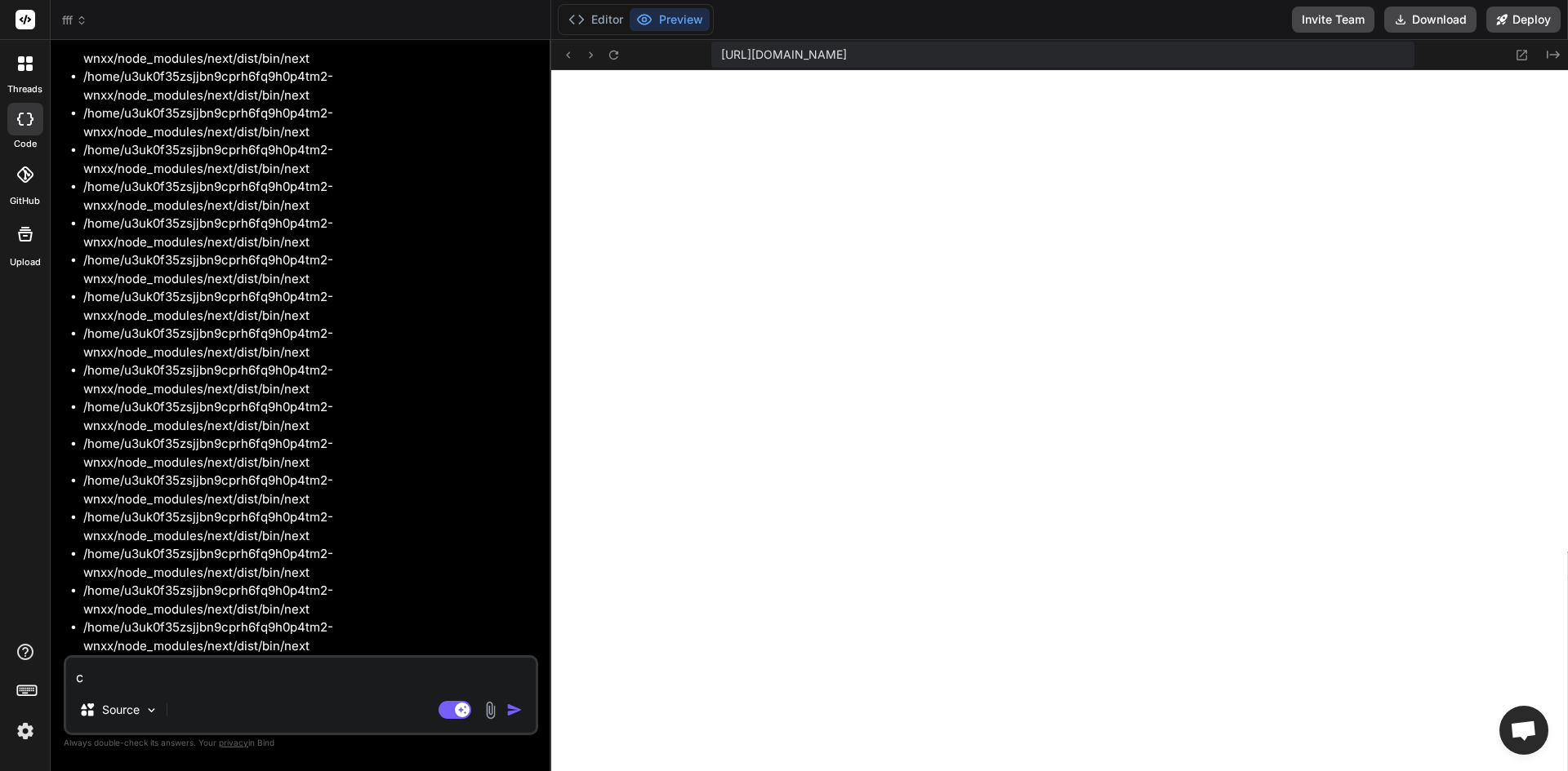
type textarea "x"
type textarea "con"
type textarea "x"
type textarea "cont"
type textarea "x"
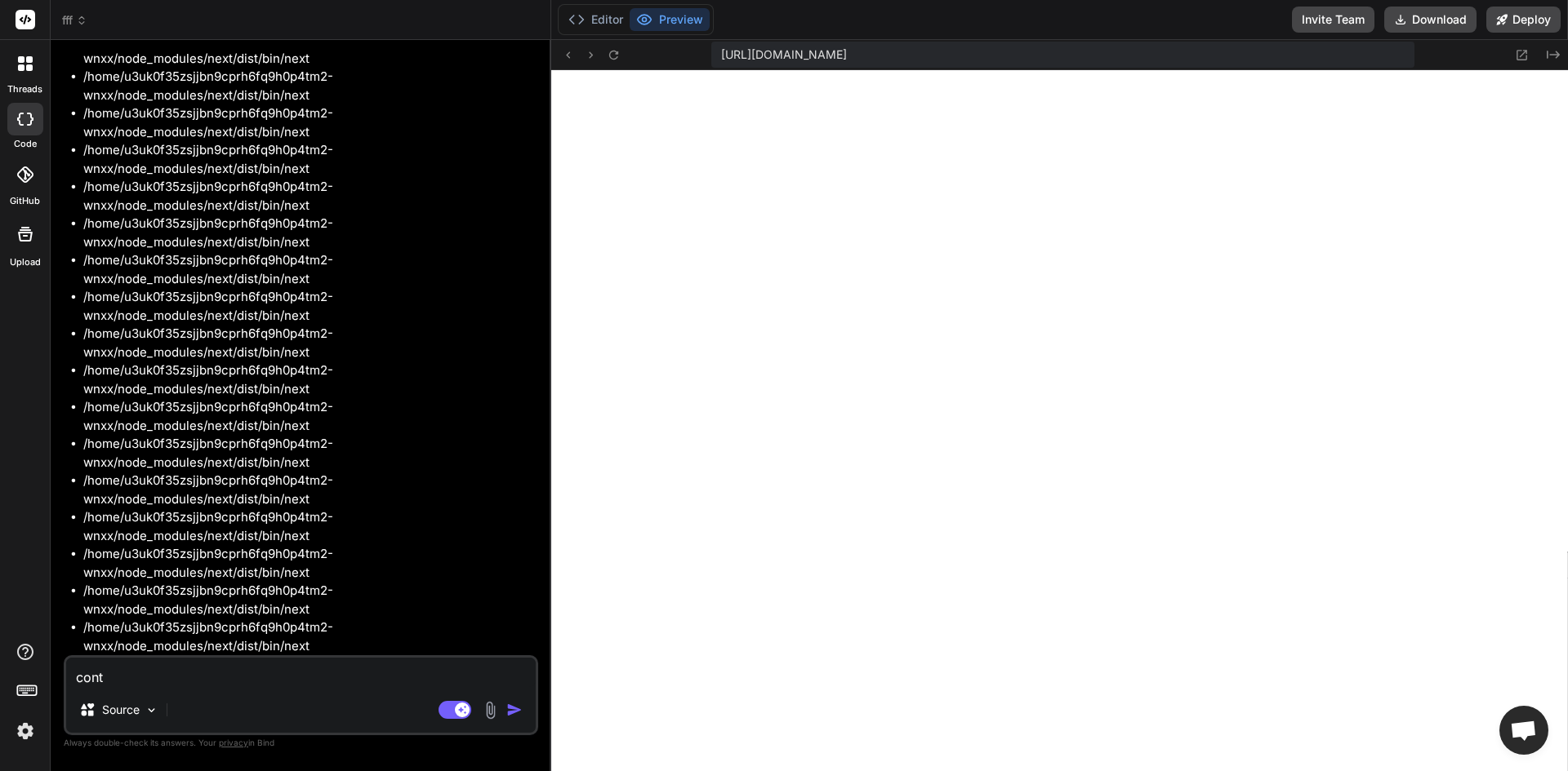
type textarea "conti"
type textarea "x"
type textarea "contin"
type textarea "x"
type textarea "continu"
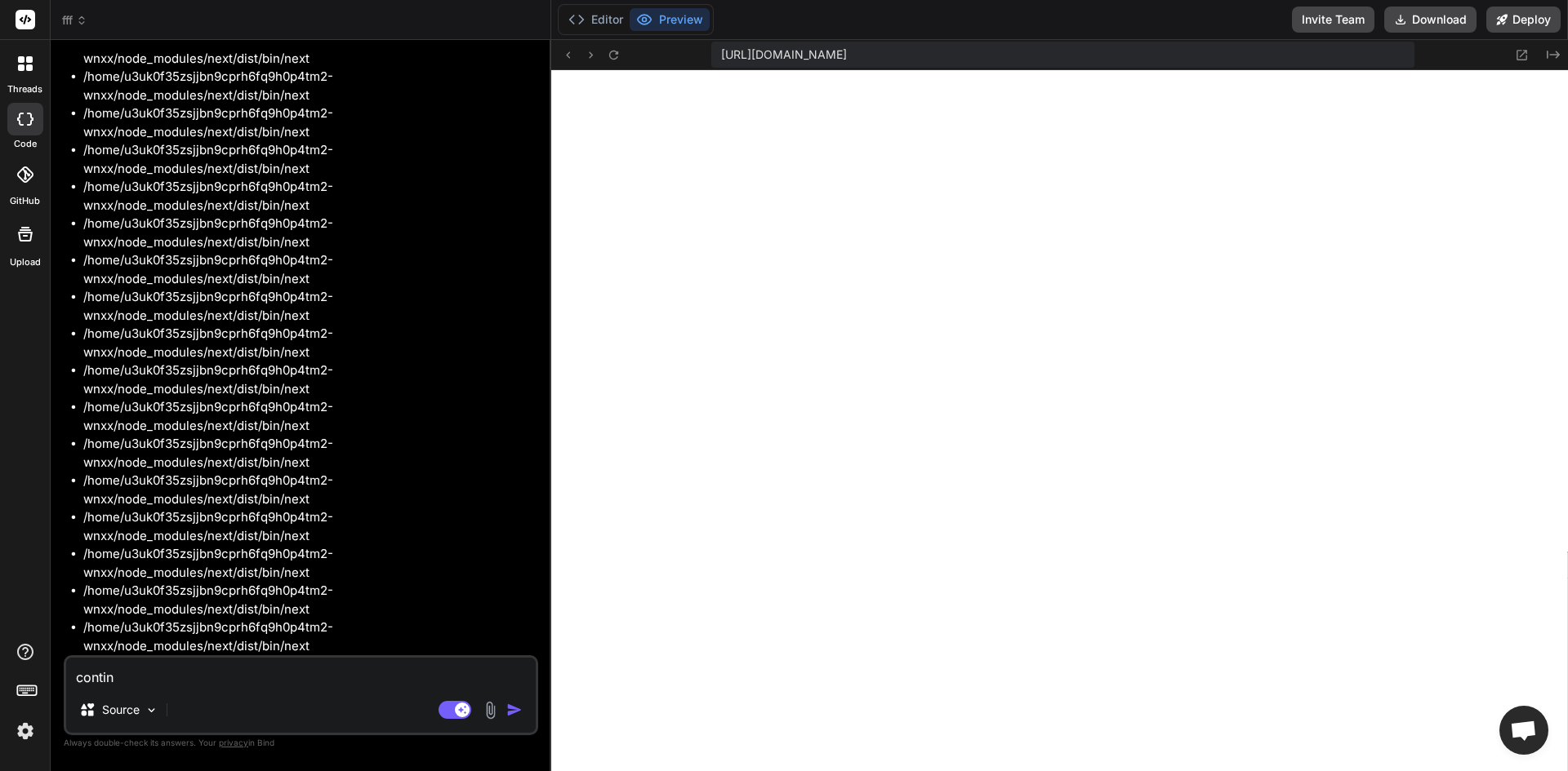
type textarea "x"
type textarea "continue"
type textarea "x"
type textarea "continue"
click at [507, 707] on img "button" at bounding box center [514, 709] width 16 height 16
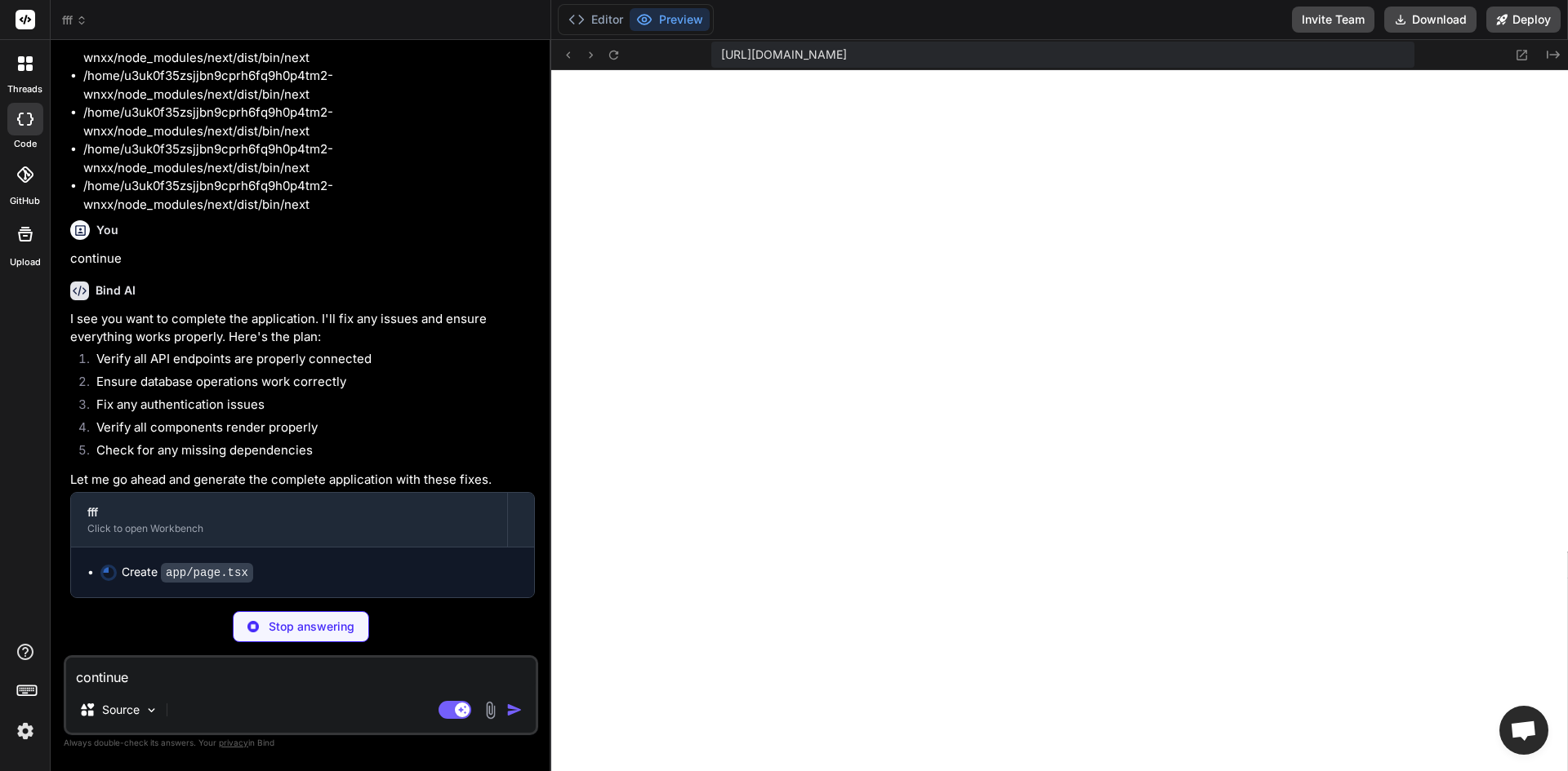
scroll to position [5331, 0]
click at [607, 56] on icon at bounding box center [613, 55] width 14 height 14
type textarea "x"
type textarea "</div> </div> ) }"
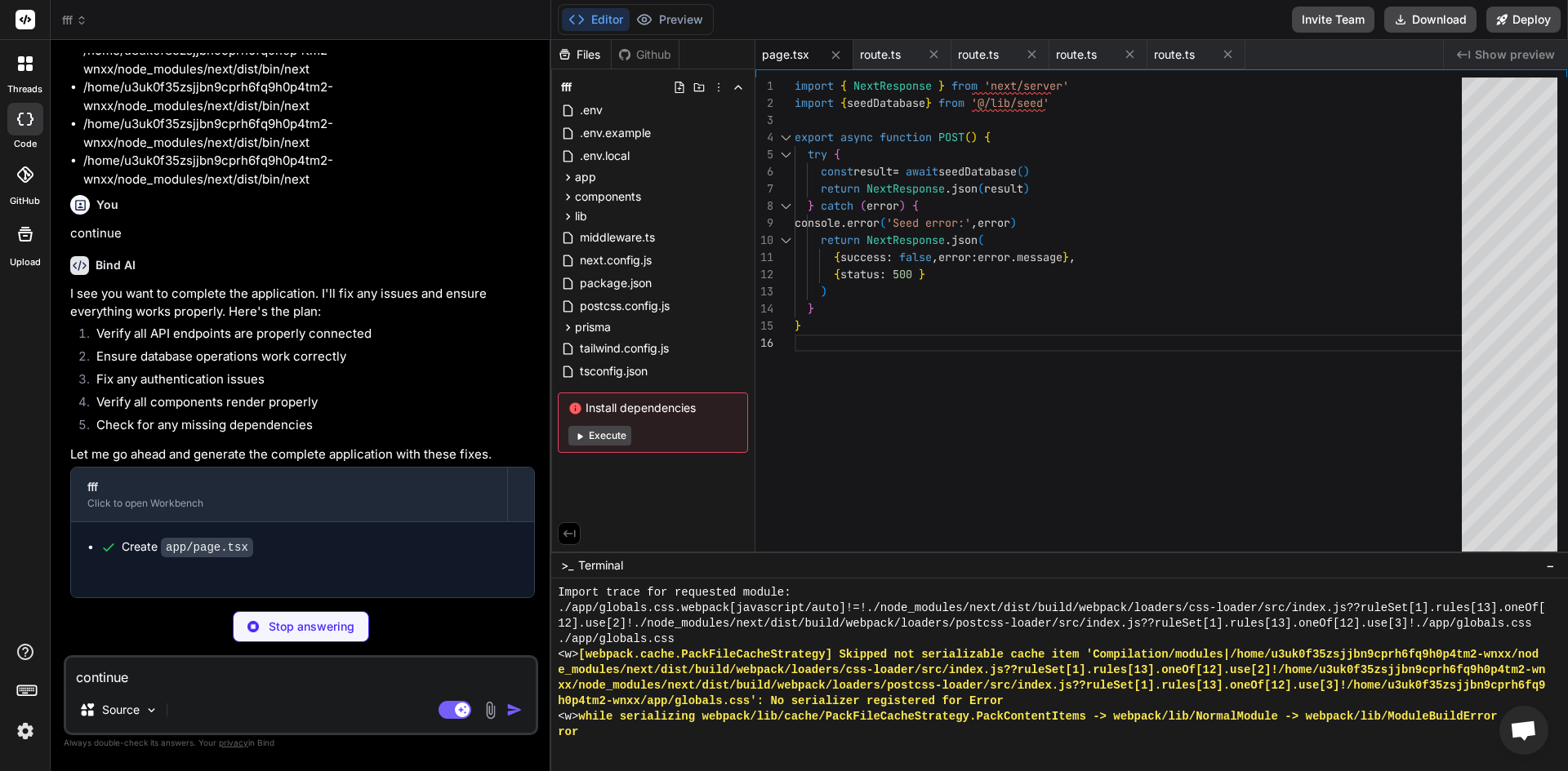
type textarea "x"
type textarea "{ status: 500 } ) } }"
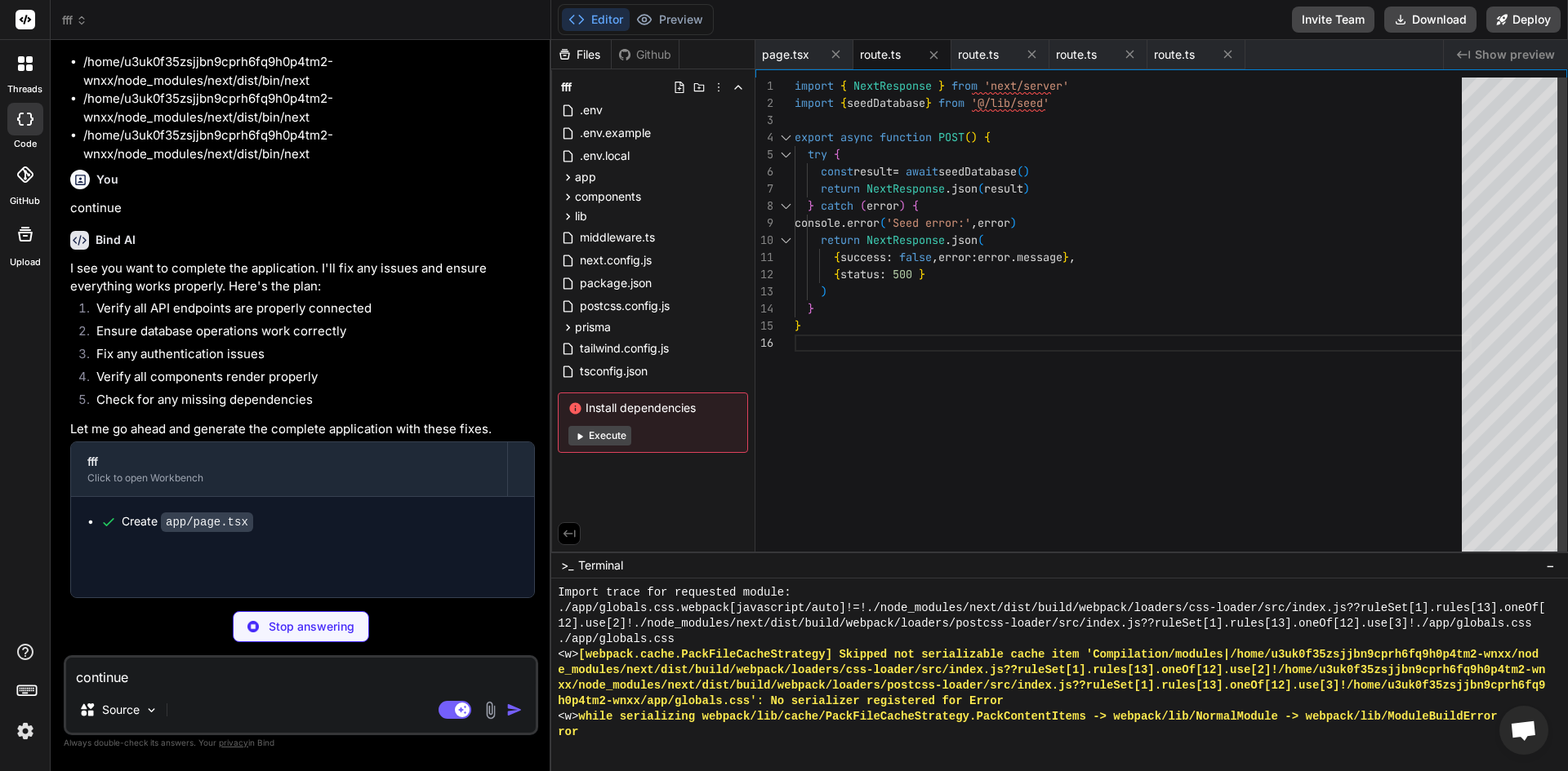
type textarea "x"
type textarea ") } }"
type textarea "x"
type textarea "console.error('Stats API error:', error) return NextResponse.json( { error: 'In…"
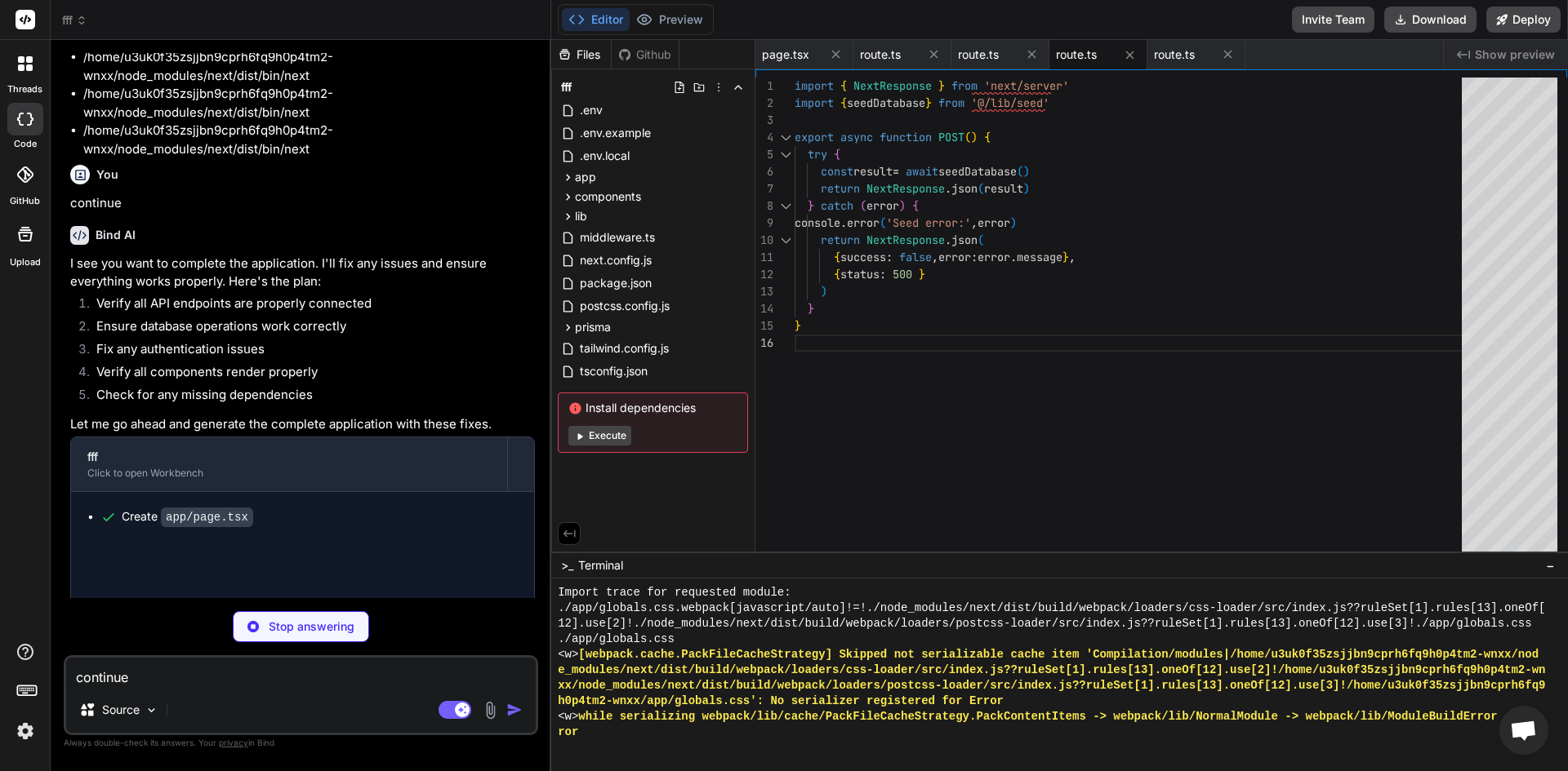
type textarea "x"
type textarea "{ success: false, error: error.message }, { status: 500 } ) } }"
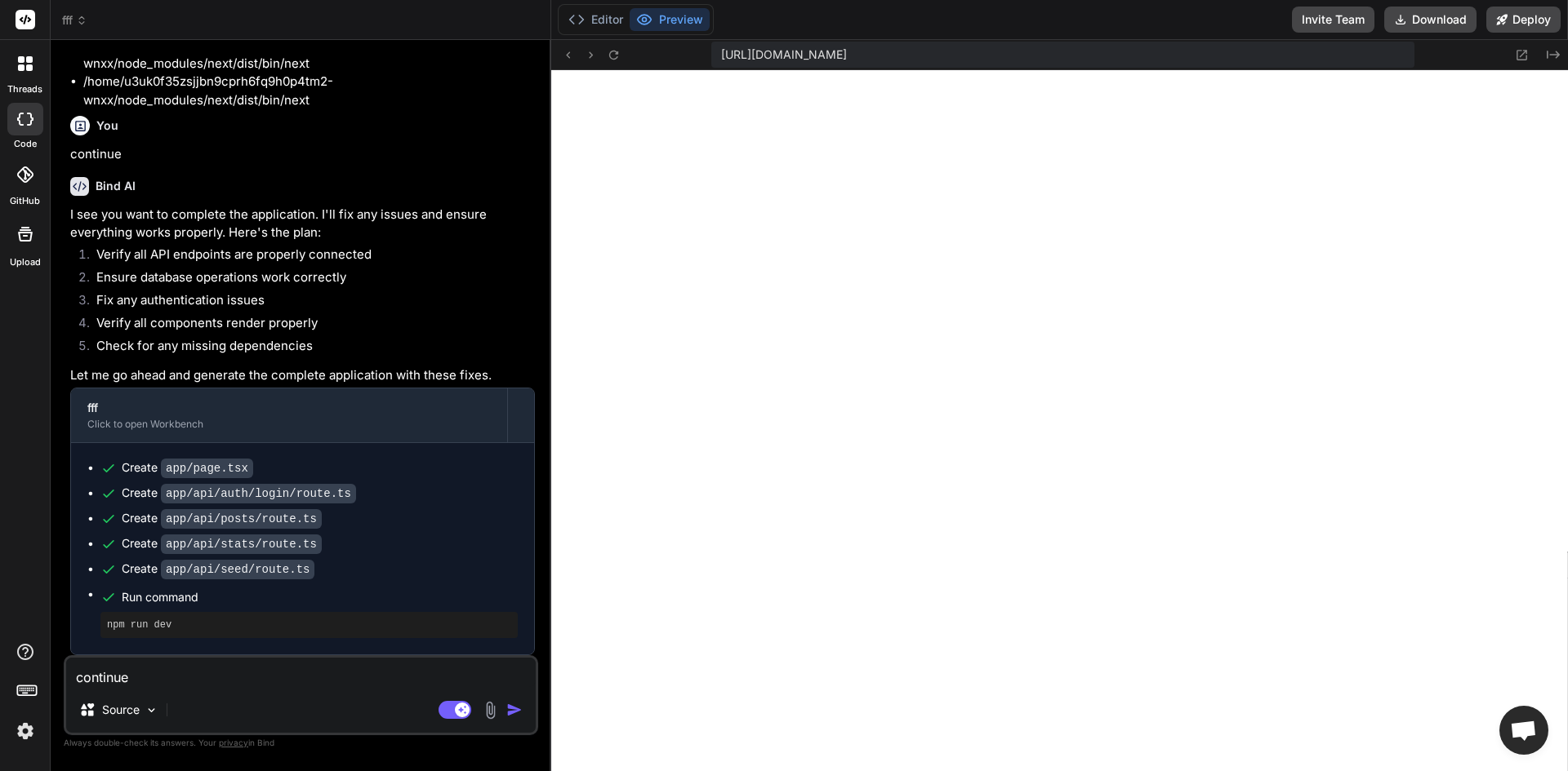
scroll to position [5435, 0]
click at [609, 21] on button "Editor" at bounding box center [596, 20] width 67 height 22
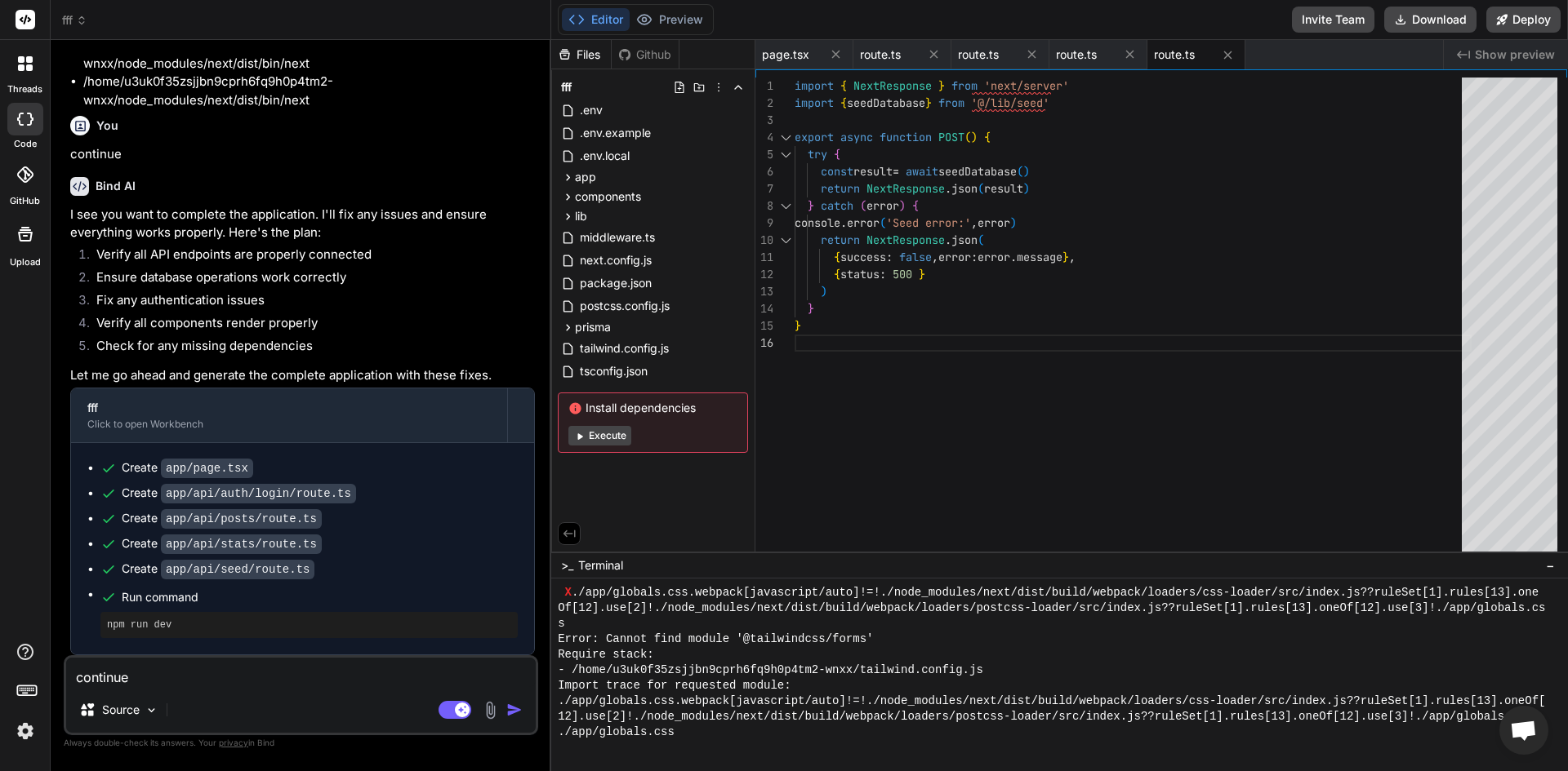
click at [576, 430] on icon at bounding box center [579, 435] width 12 height 12
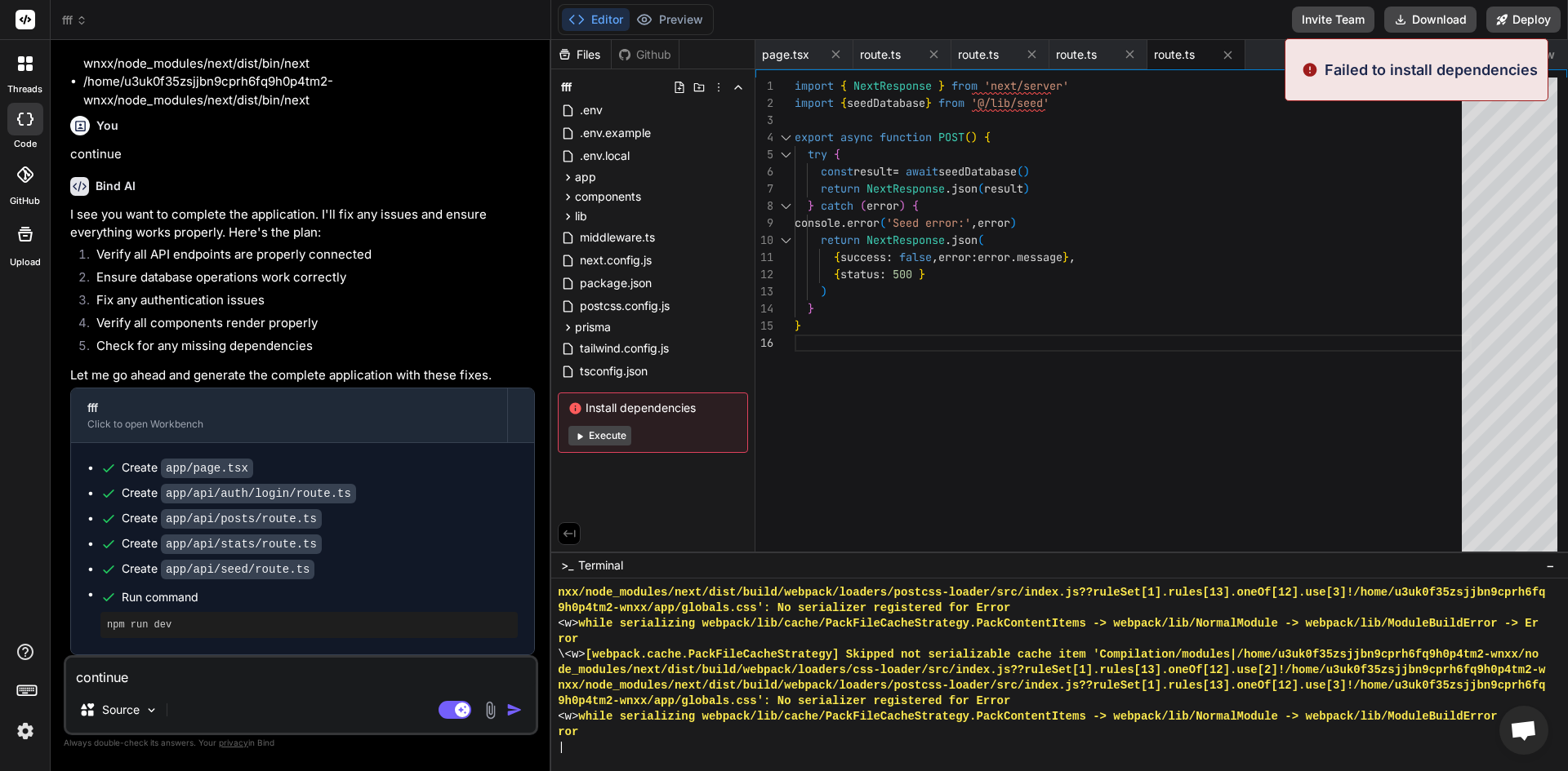
scroll to position [15510, 0]
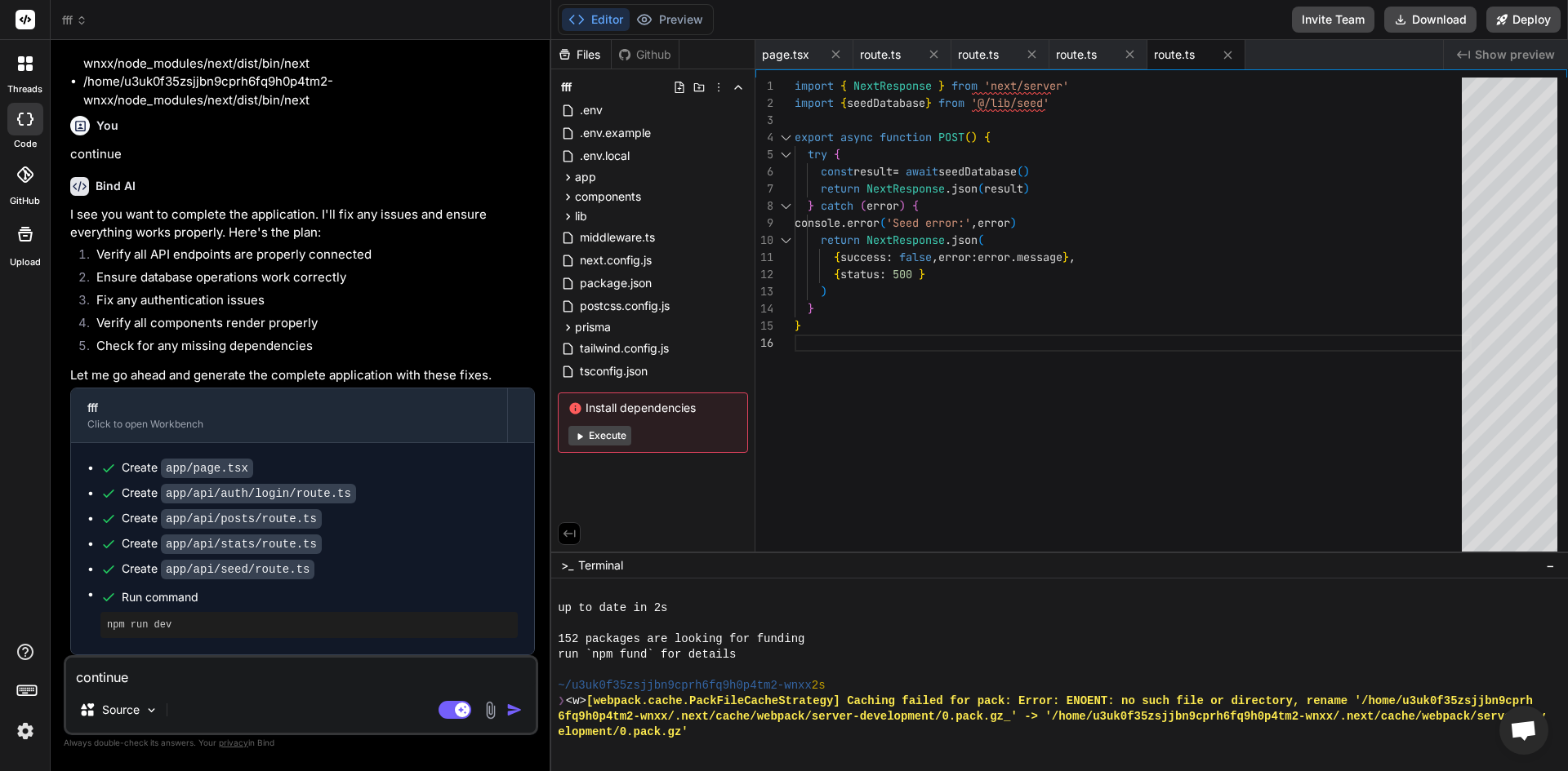
click at [586, 435] on button "Execute" at bounding box center [599, 435] width 63 height 20
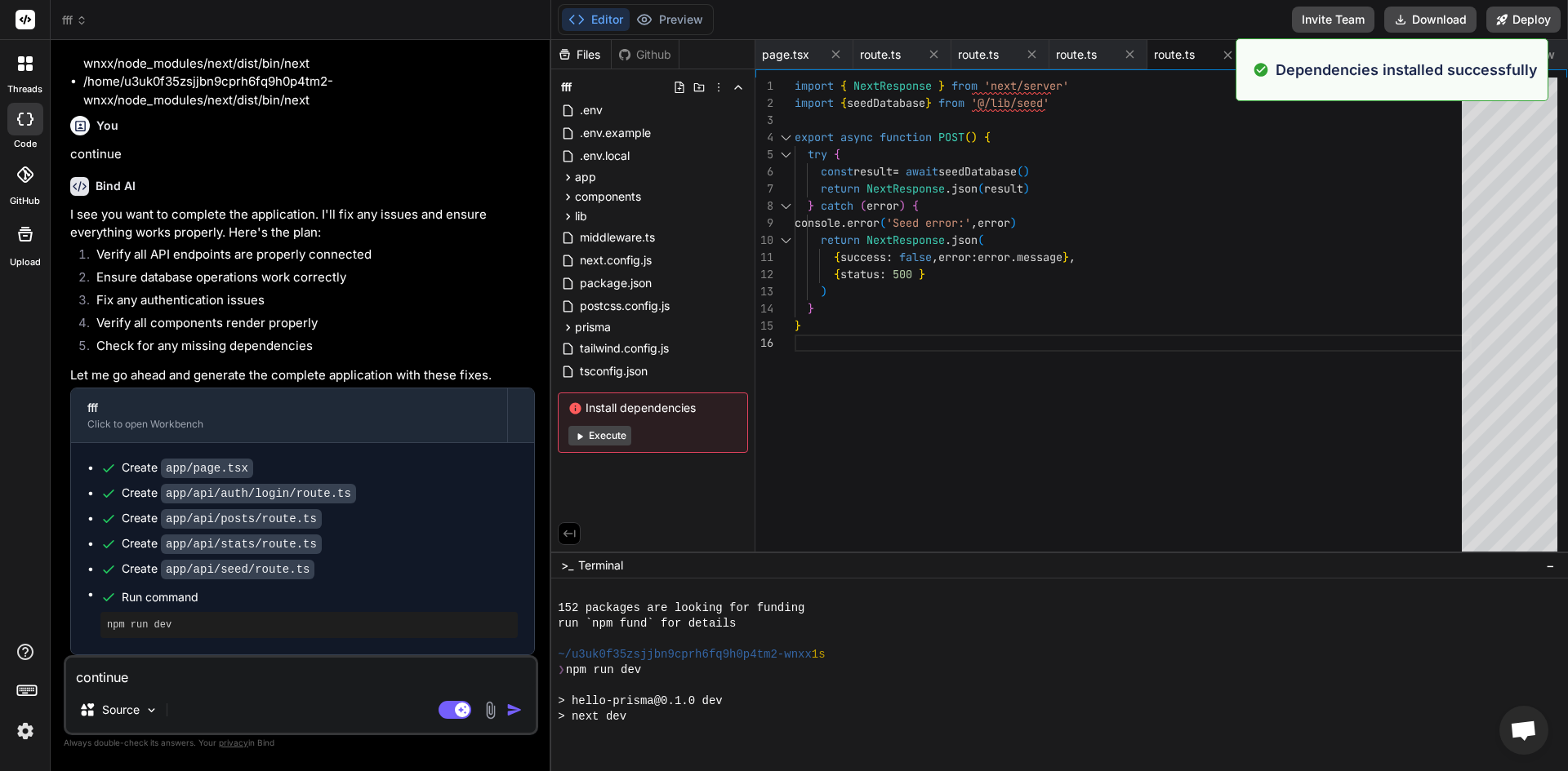
click at [586, 435] on button "Execute" at bounding box center [599, 435] width 63 height 20
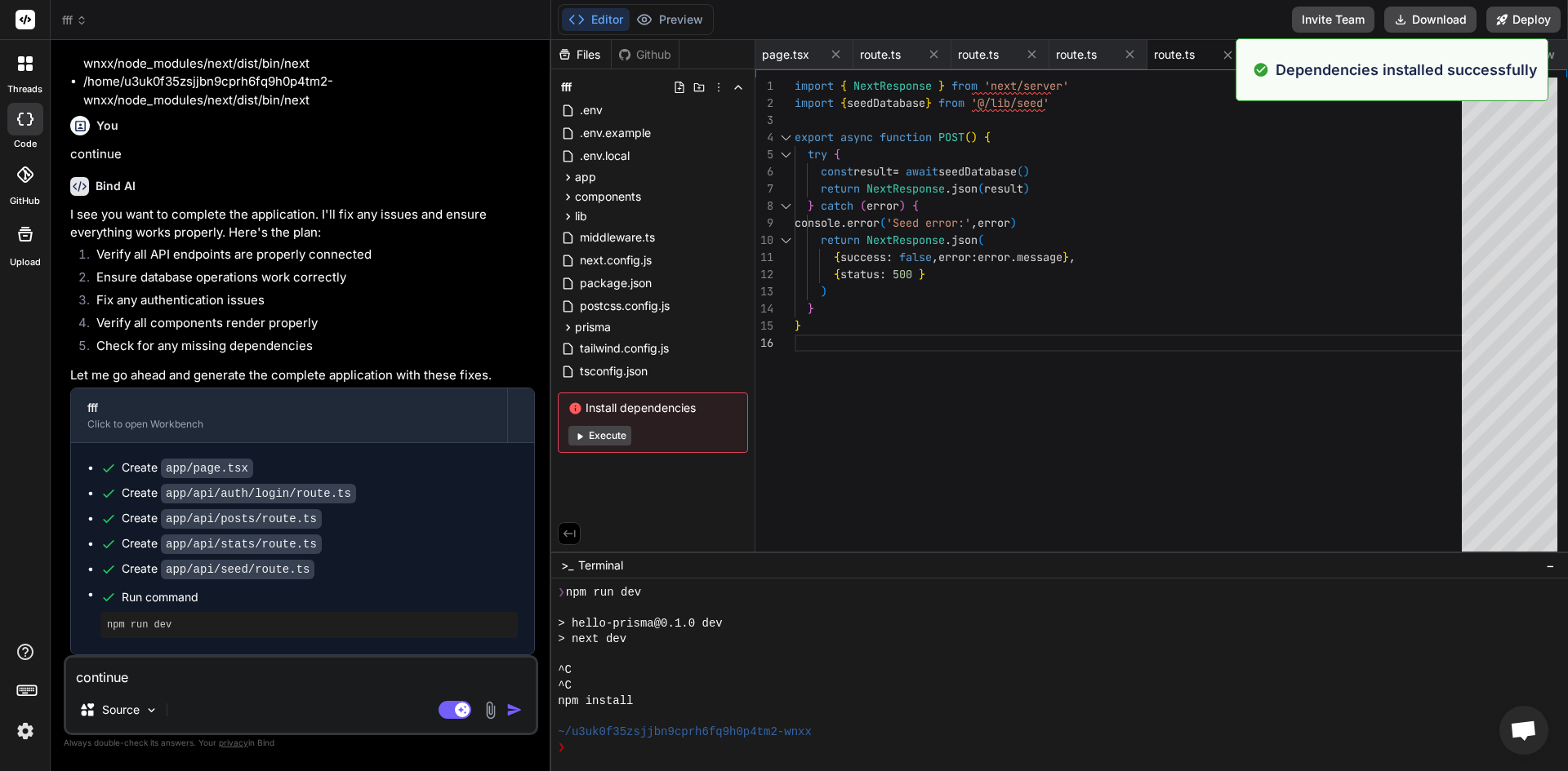
click at [586, 435] on button "Execute" at bounding box center [599, 435] width 63 height 20
type textarea "x"
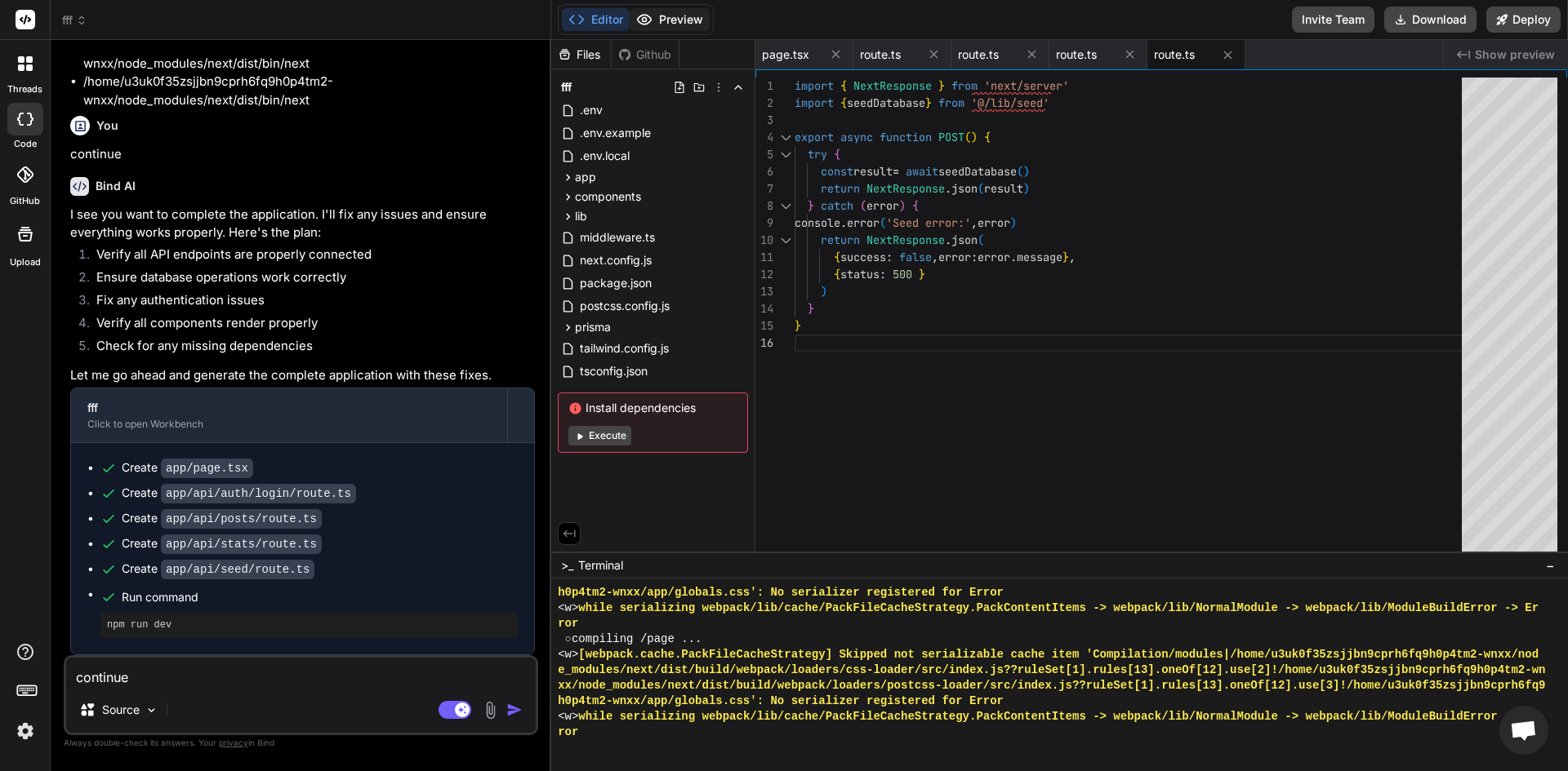
click at [681, 21] on button "Preview" at bounding box center [669, 20] width 80 height 22
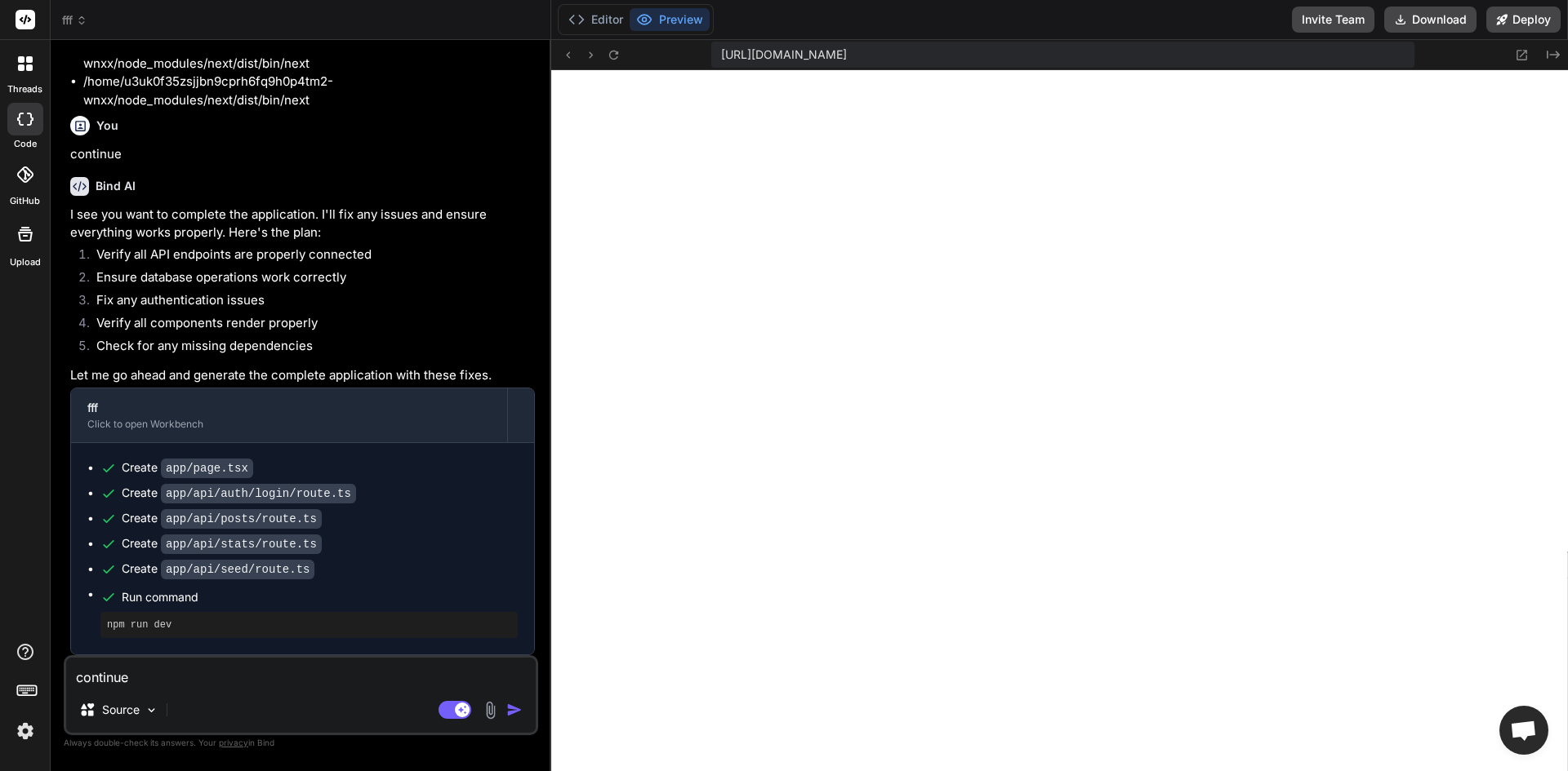
paste textarea "./app/globals.css.webpack[javascript/auto]!=!./node_modules/next/dist/build/web…"
type textarea "./app/globals.css.webpack[javascript/auto]!=!./node_modules/next/dist/build/web…"
type textarea "x"
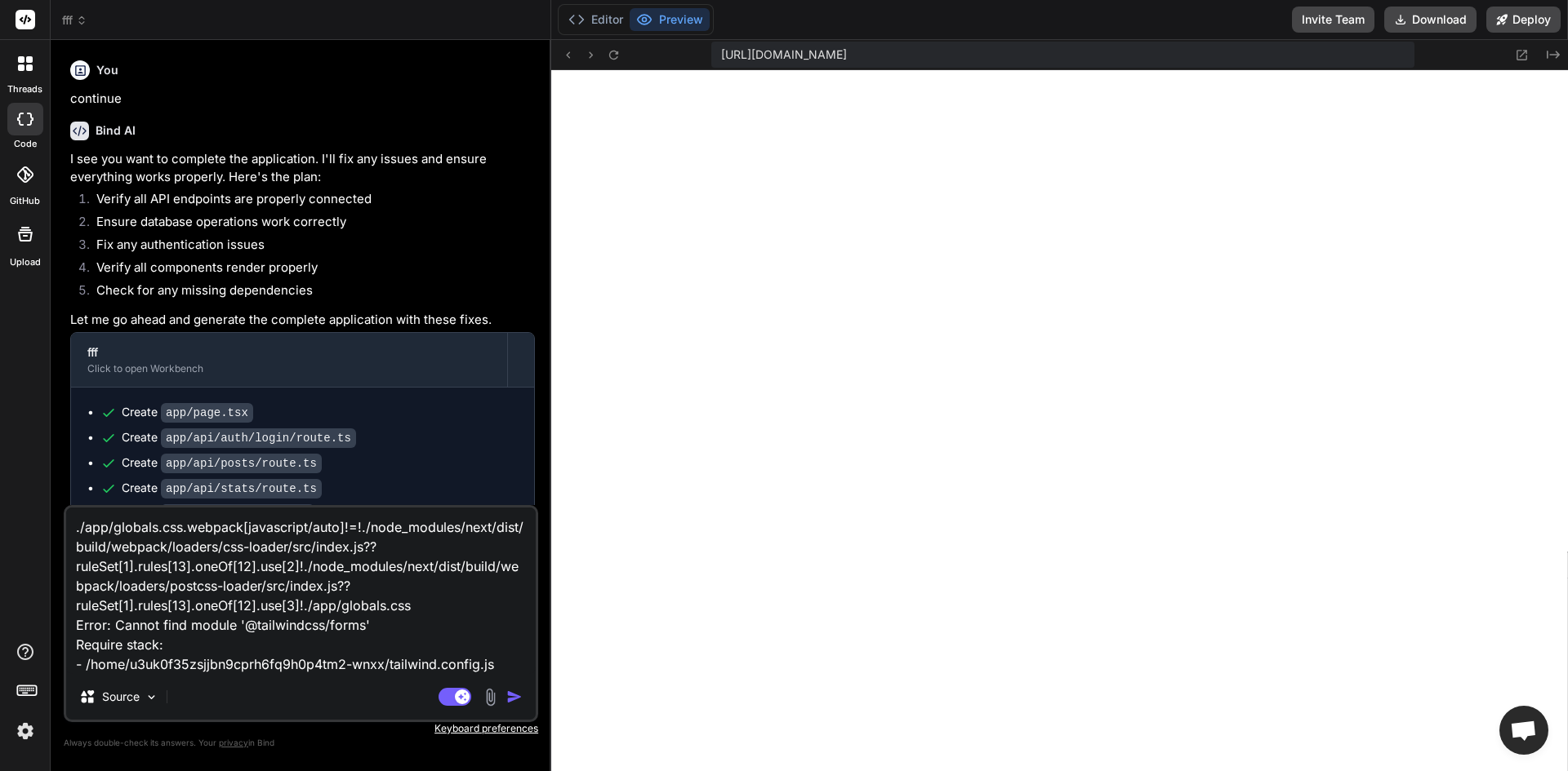
type textarea "./app/globals.css.webpack[javascript/auto]!=!./node_modules/next/dist/build/web…"
click at [518, 692] on img "button" at bounding box center [514, 696] width 16 height 16
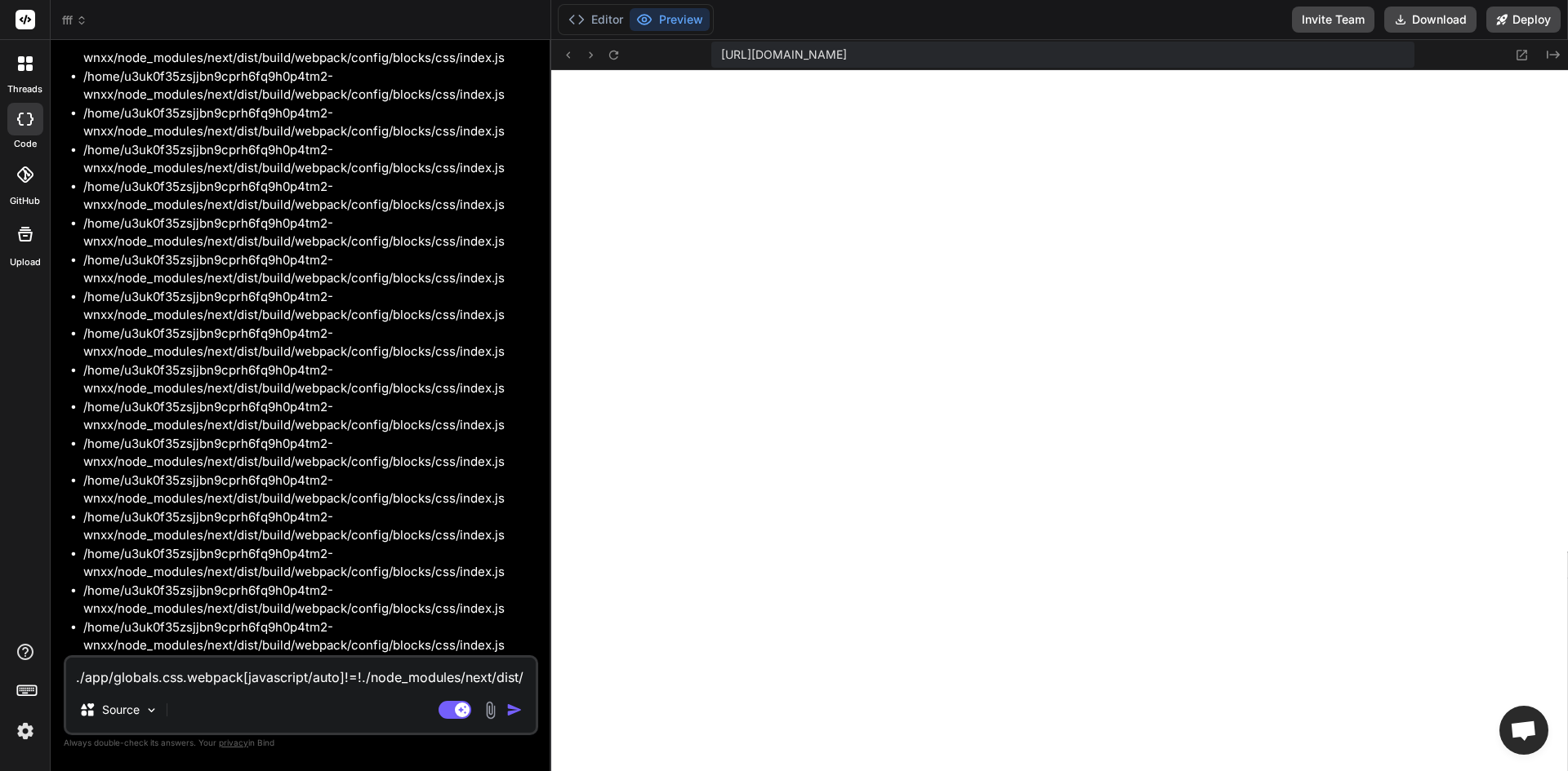
scroll to position [7000, 0]
click at [510, 707] on img "button" at bounding box center [514, 709] width 16 height 16
click at [607, 51] on icon at bounding box center [613, 55] width 14 height 14
click at [608, 54] on icon at bounding box center [613, 55] width 14 height 14
click at [592, 20] on button "Editor" at bounding box center [596, 20] width 67 height 22
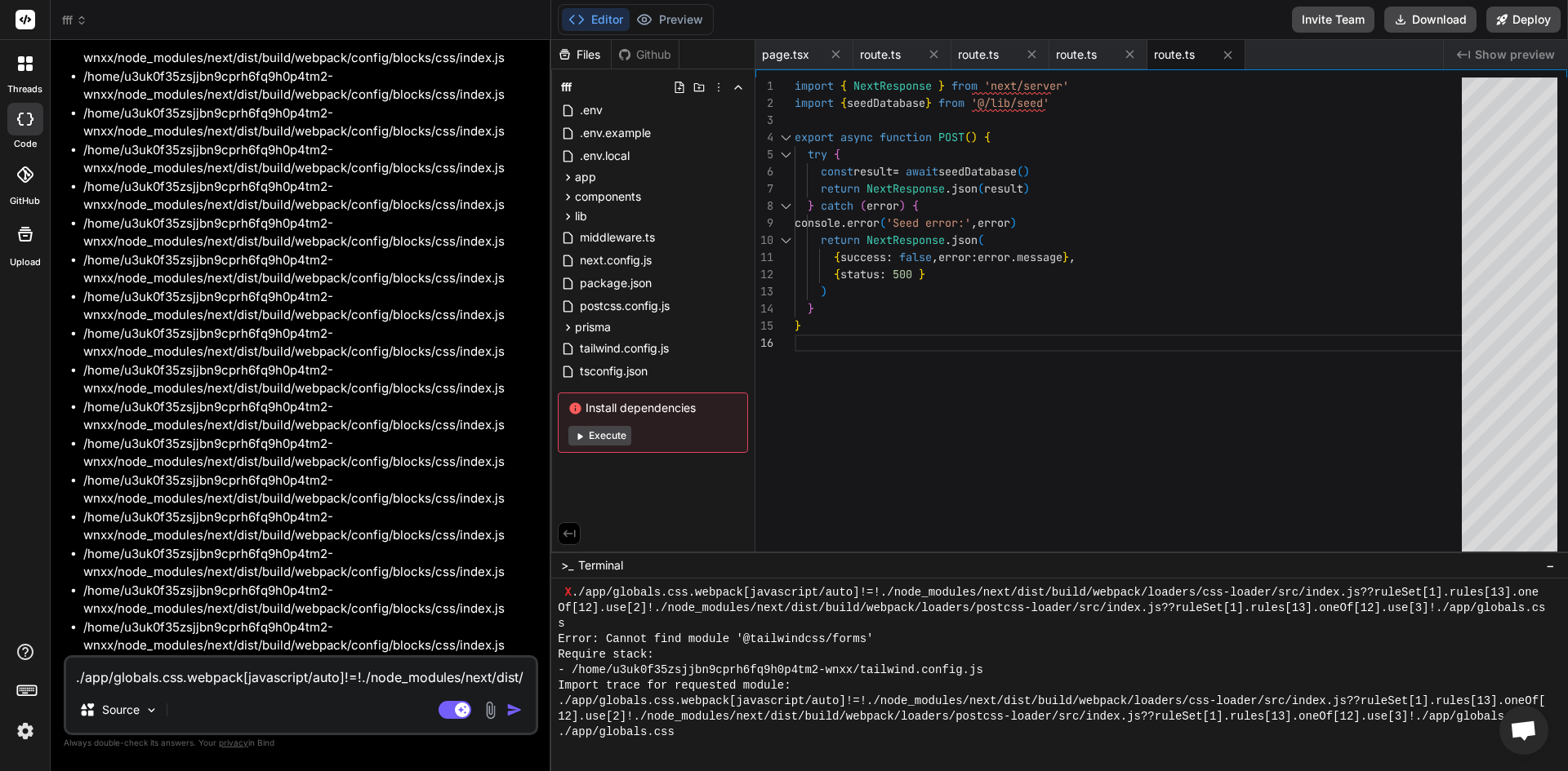
click at [611, 431] on button "Execute" at bounding box center [599, 435] width 63 height 20
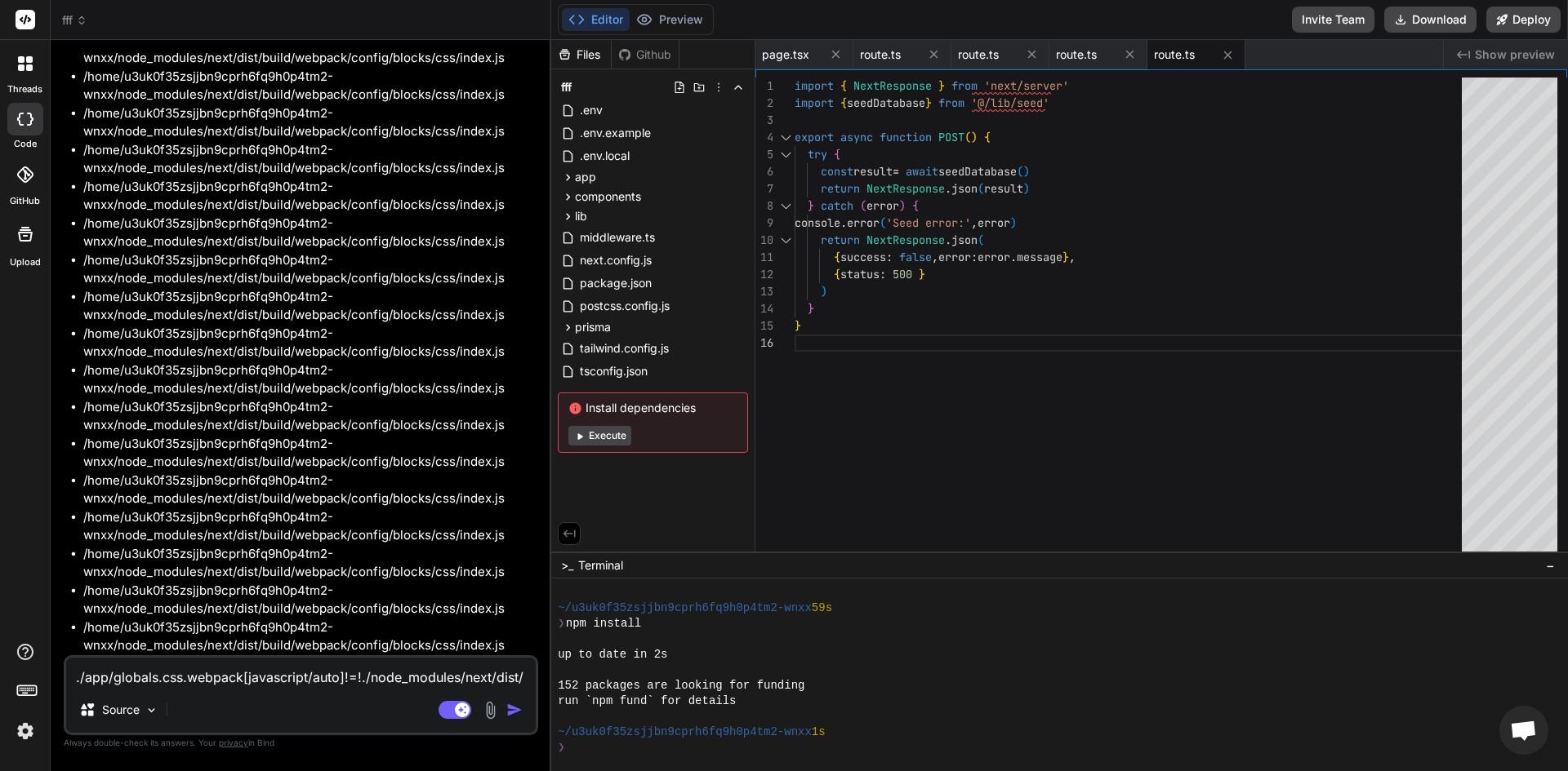
click at [611, 431] on button "Execute" at bounding box center [599, 435] width 63 height 20
type textarea "x"
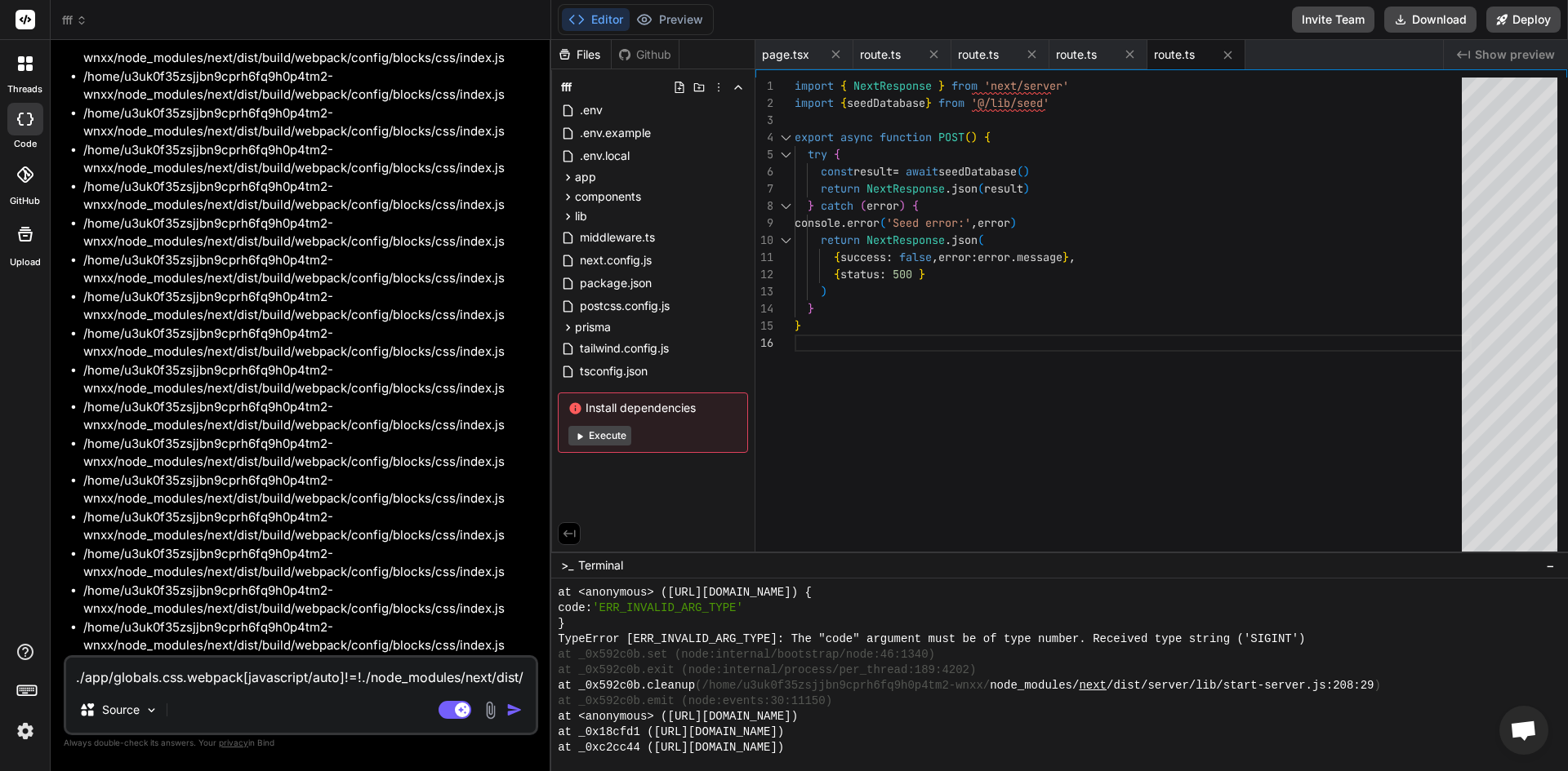
scroll to position [13958, 0]
paste textarea "psql 'postgresql://neondb_owner:npg_kCtXWPEu05KN@ep-lingering-art-abh66k3q-pool…"
type textarea "psql 'postgresql://neondb_owner:npg_kCtXWPEu05KN@ep-lingering-art-abh66k3q-pool…"
type textarea "x"
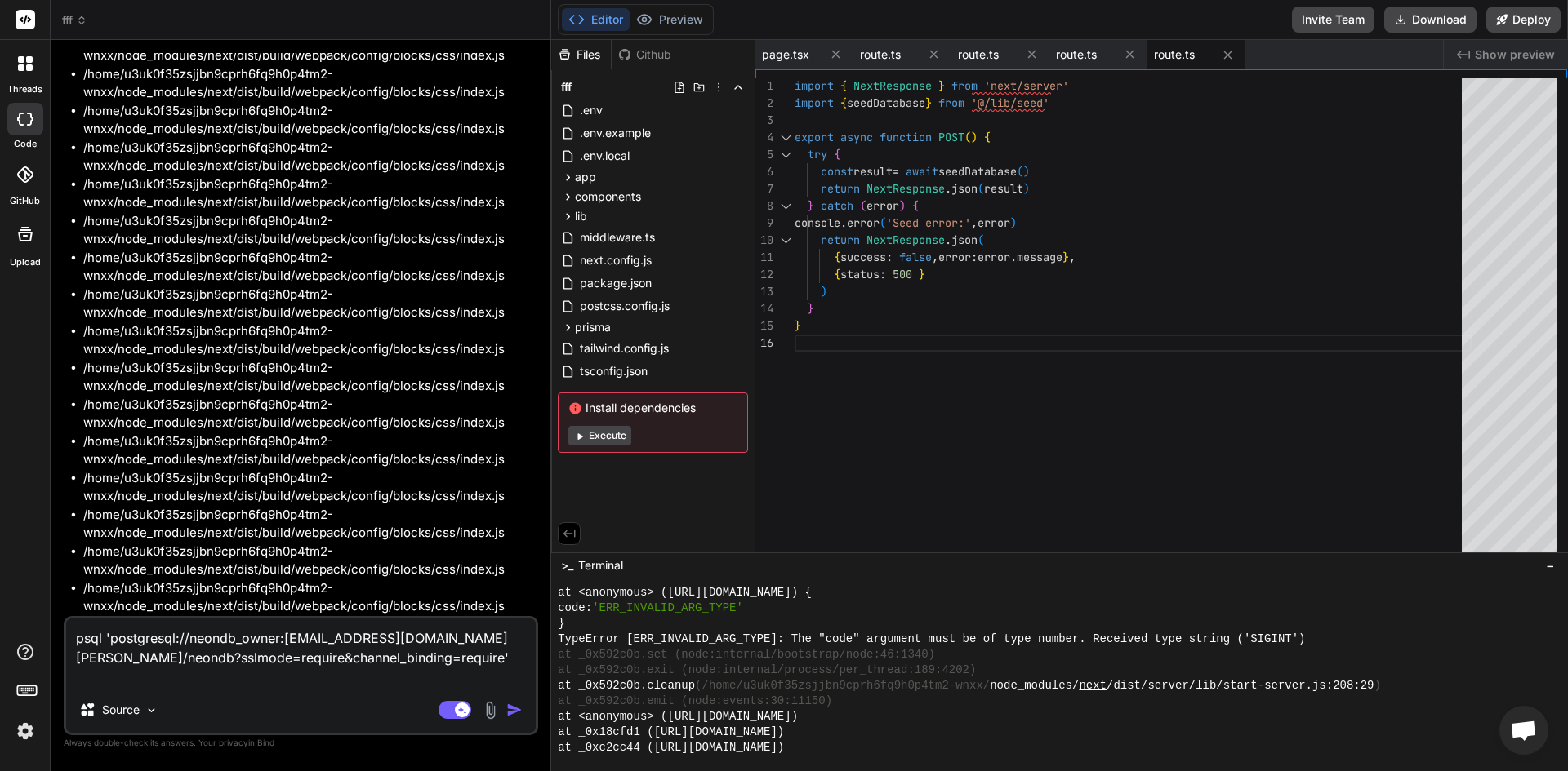
type textarea "psql 'postgresql://neondb_owner:npg_kCtXWPEu05KN@ep-lingering-art-abh66k3q-pool…"
click at [507, 703] on img "button" at bounding box center [514, 709] width 16 height 16
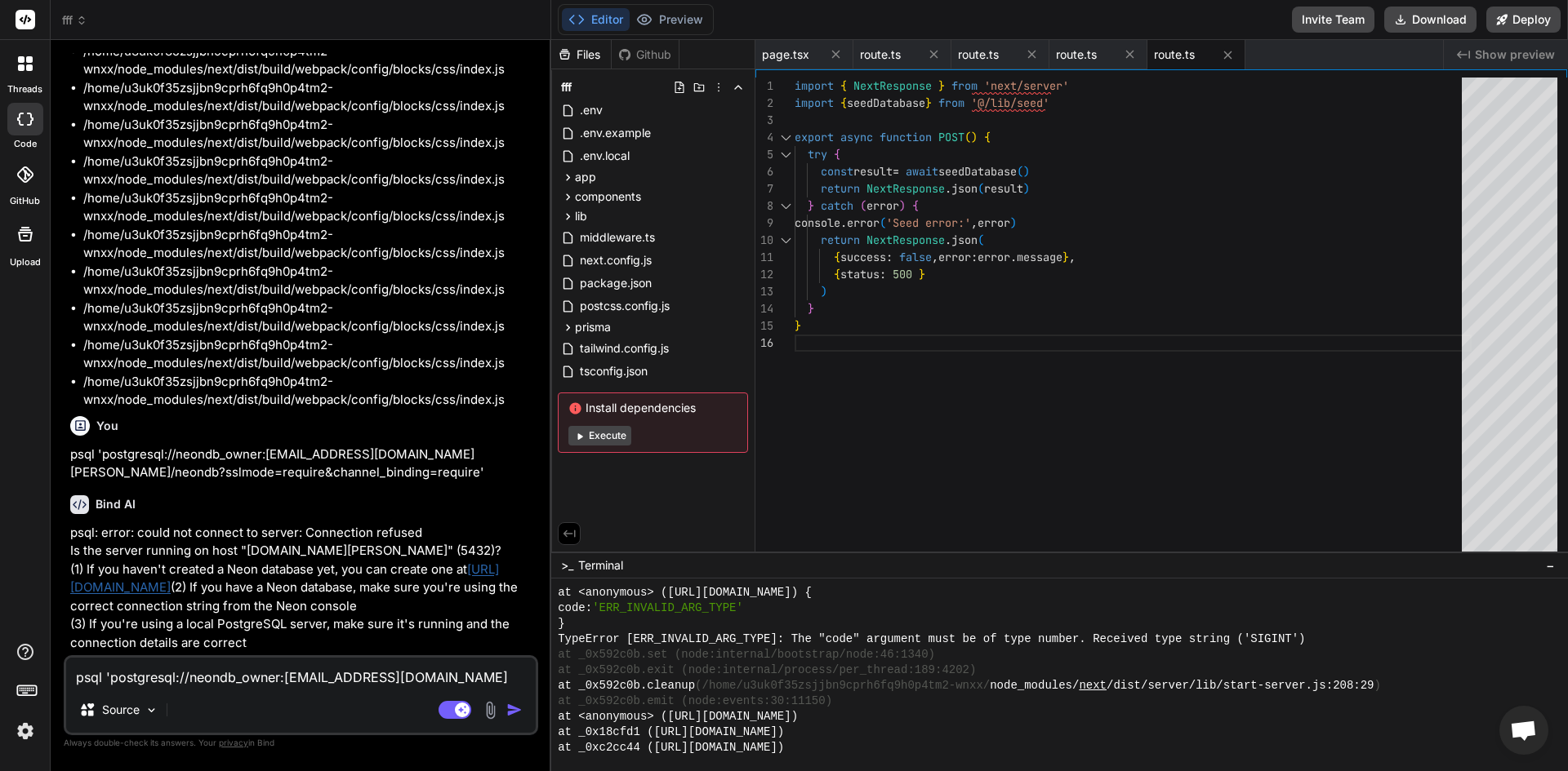
scroll to position [7301, 0]
type textarea "x"
click at [257, 573] on link "https://console.neon.tech/app/projects" at bounding box center [284, 578] width 429 height 35
